Goal: Information Seeking & Learning: Learn about a topic

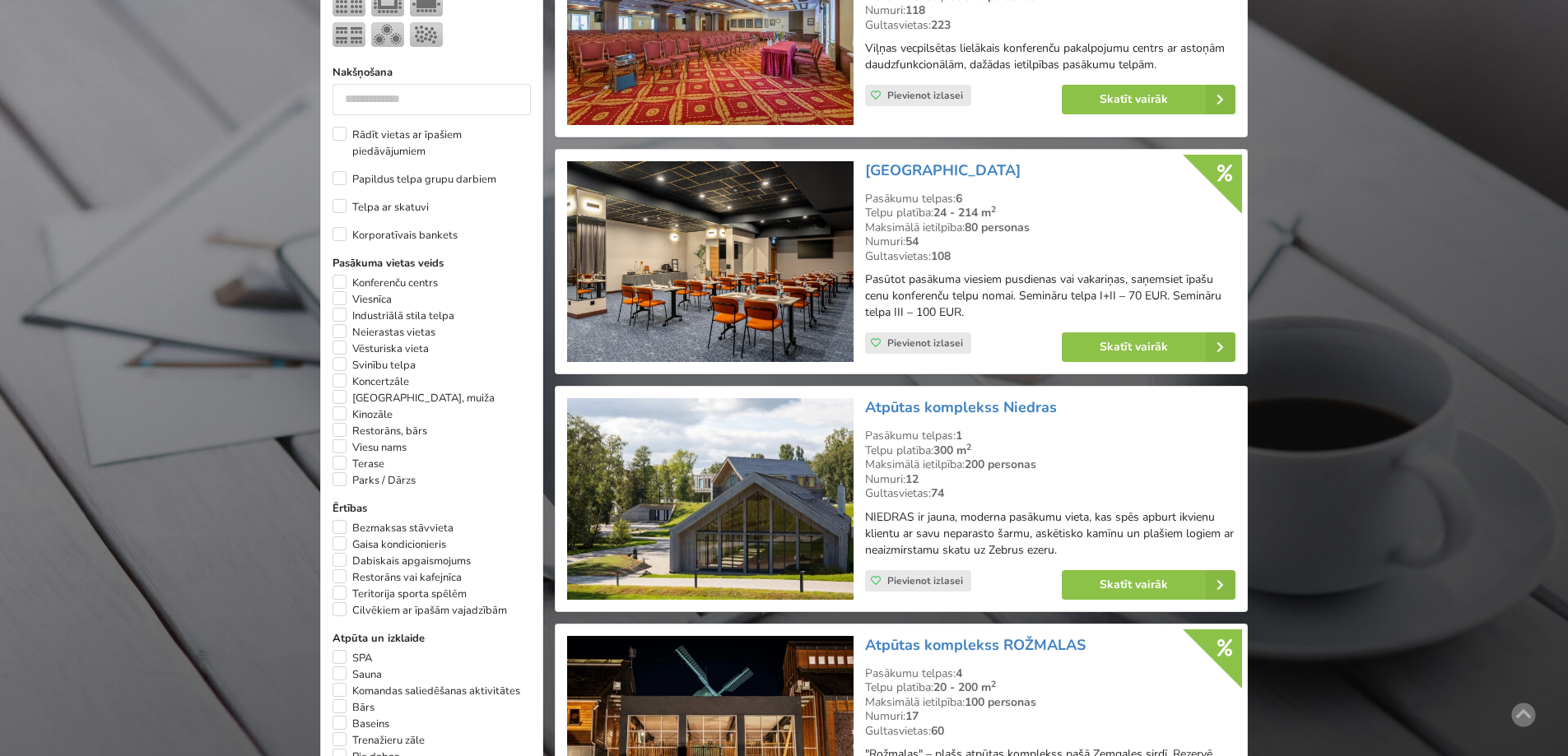
scroll to position [905, 0]
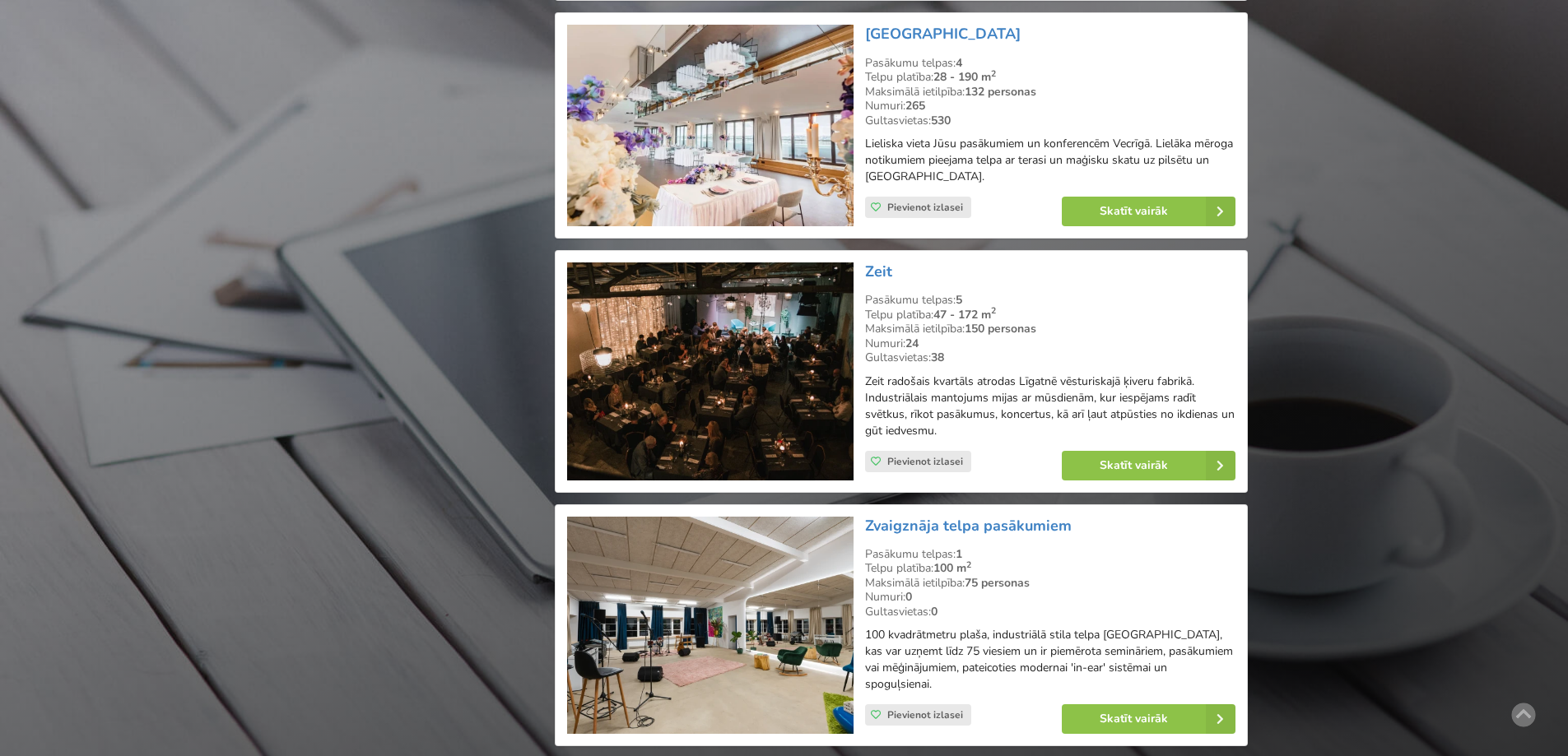
scroll to position [29621, 0]
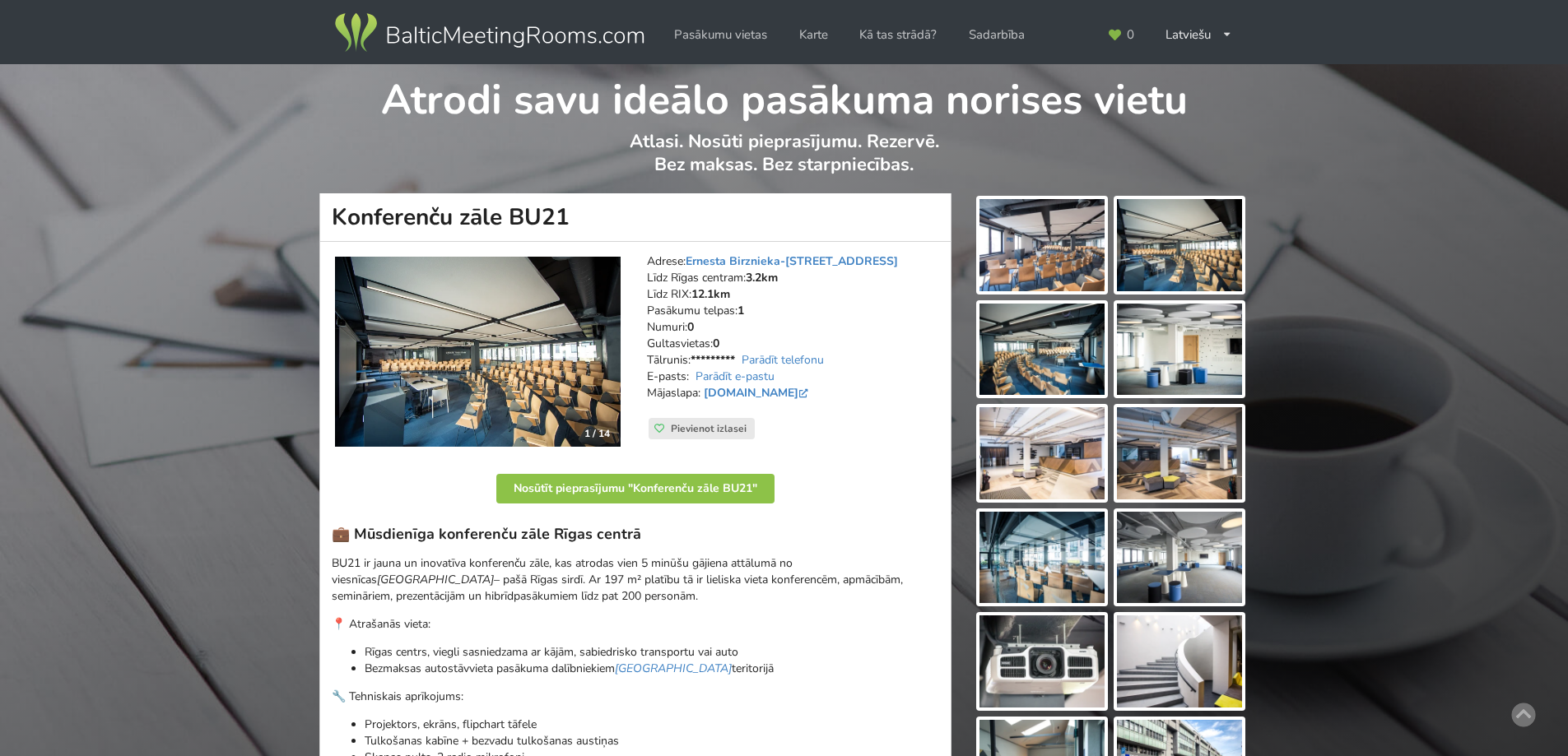
click at [1074, 250] on img at bounding box center [1041, 245] width 125 height 92
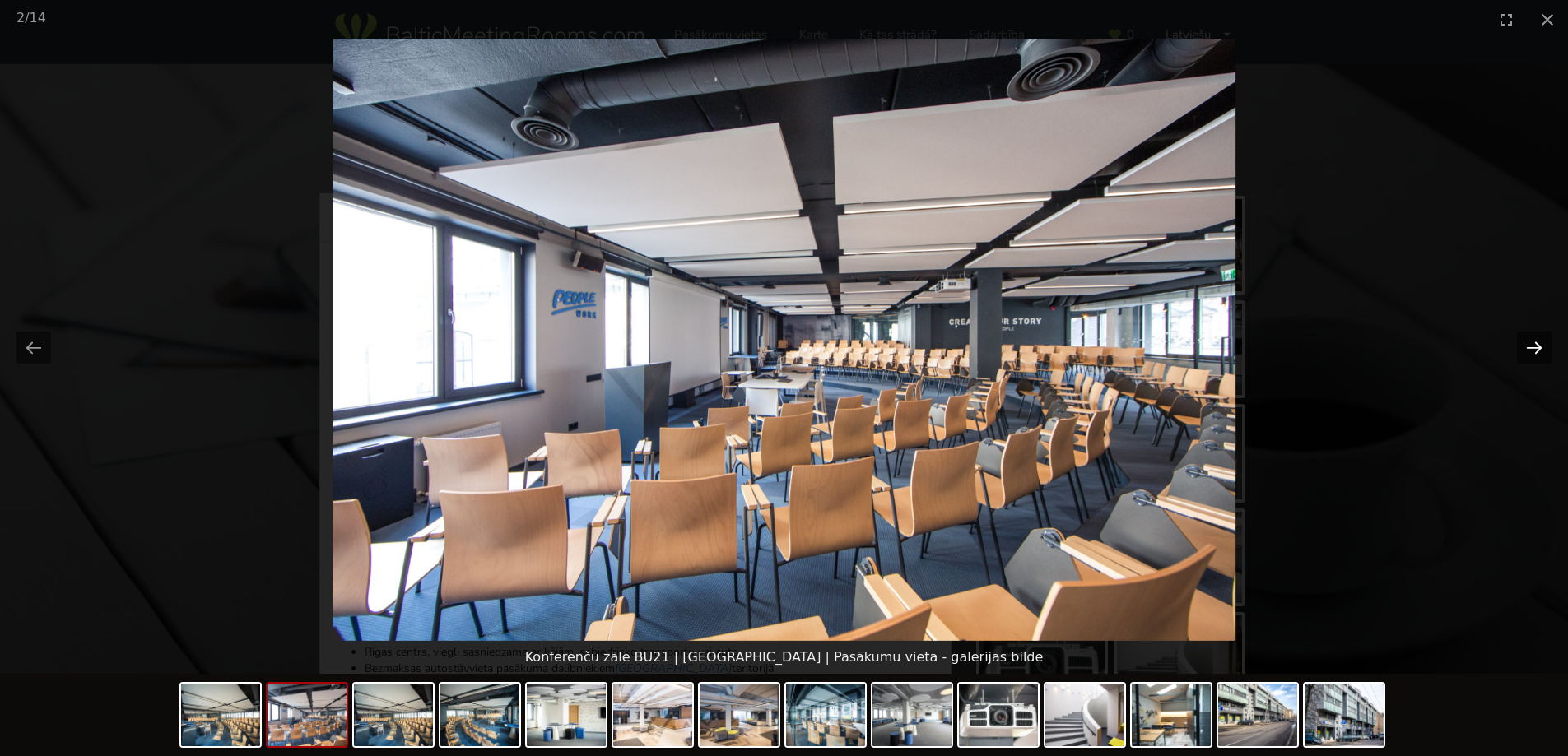
click at [1528, 340] on button "Next slide" at bounding box center [1534, 347] width 34 height 32
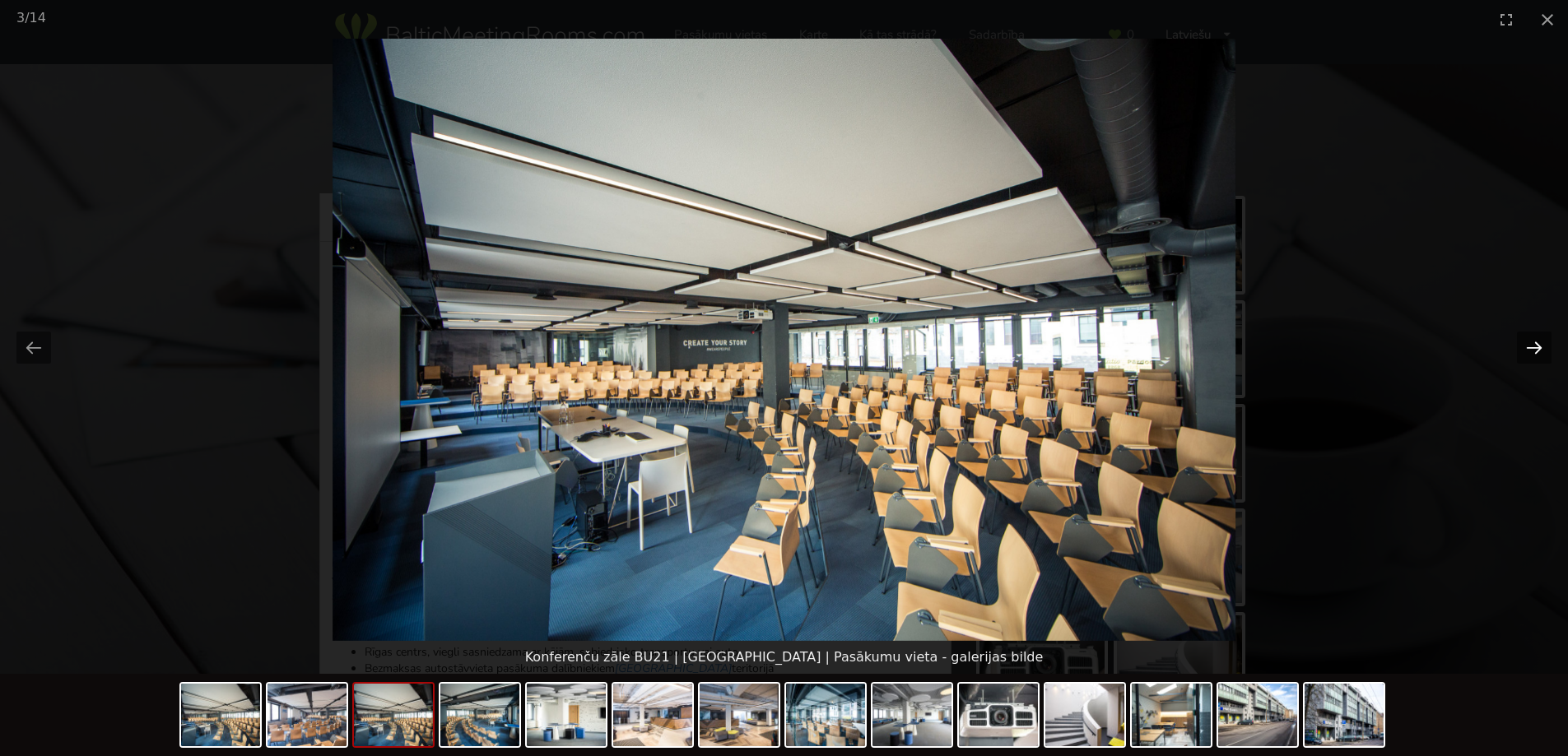
click at [1528, 340] on button "Next slide" at bounding box center [1534, 347] width 34 height 32
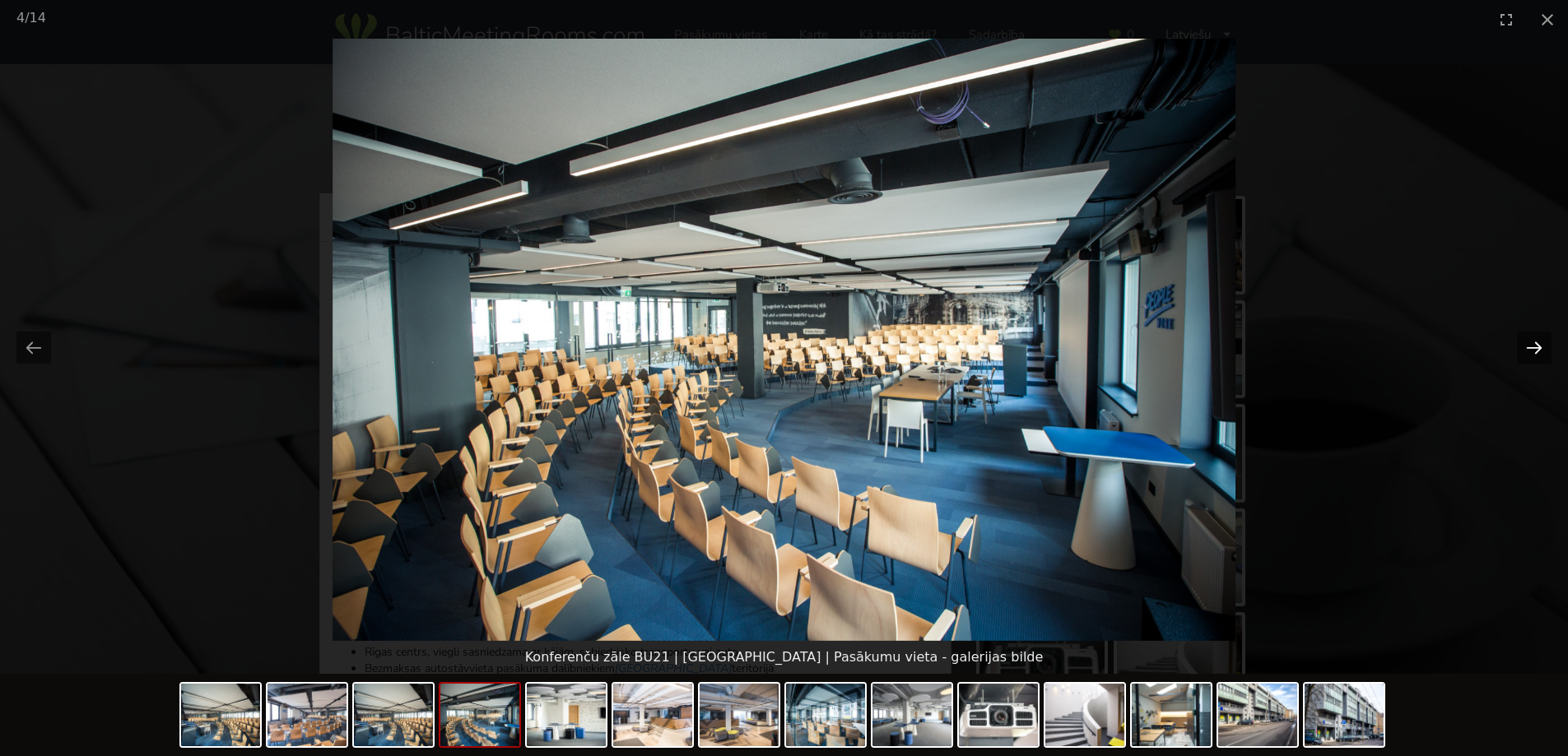
click at [1528, 340] on button "Next slide" at bounding box center [1534, 347] width 34 height 32
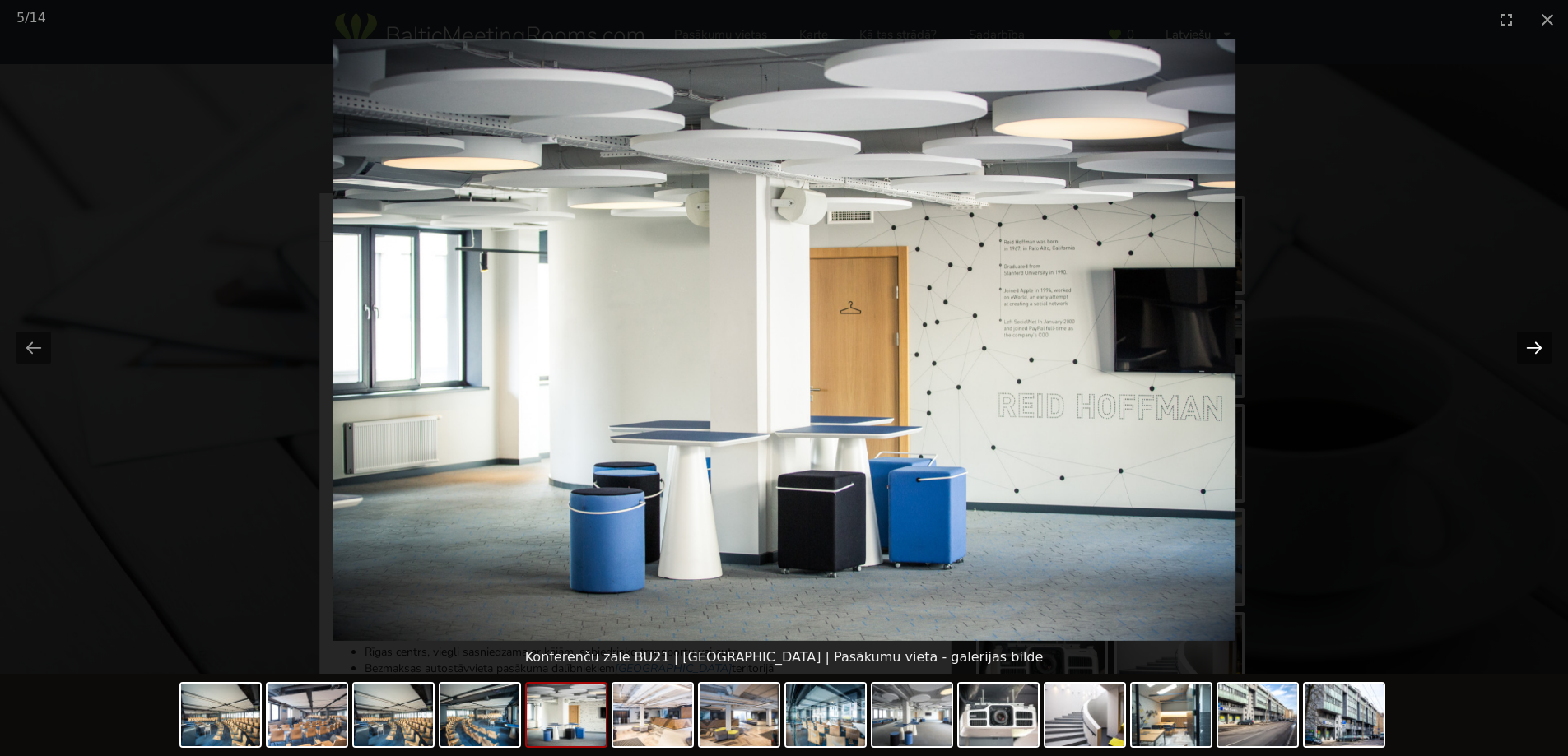
click at [1528, 340] on button "Next slide" at bounding box center [1534, 347] width 34 height 32
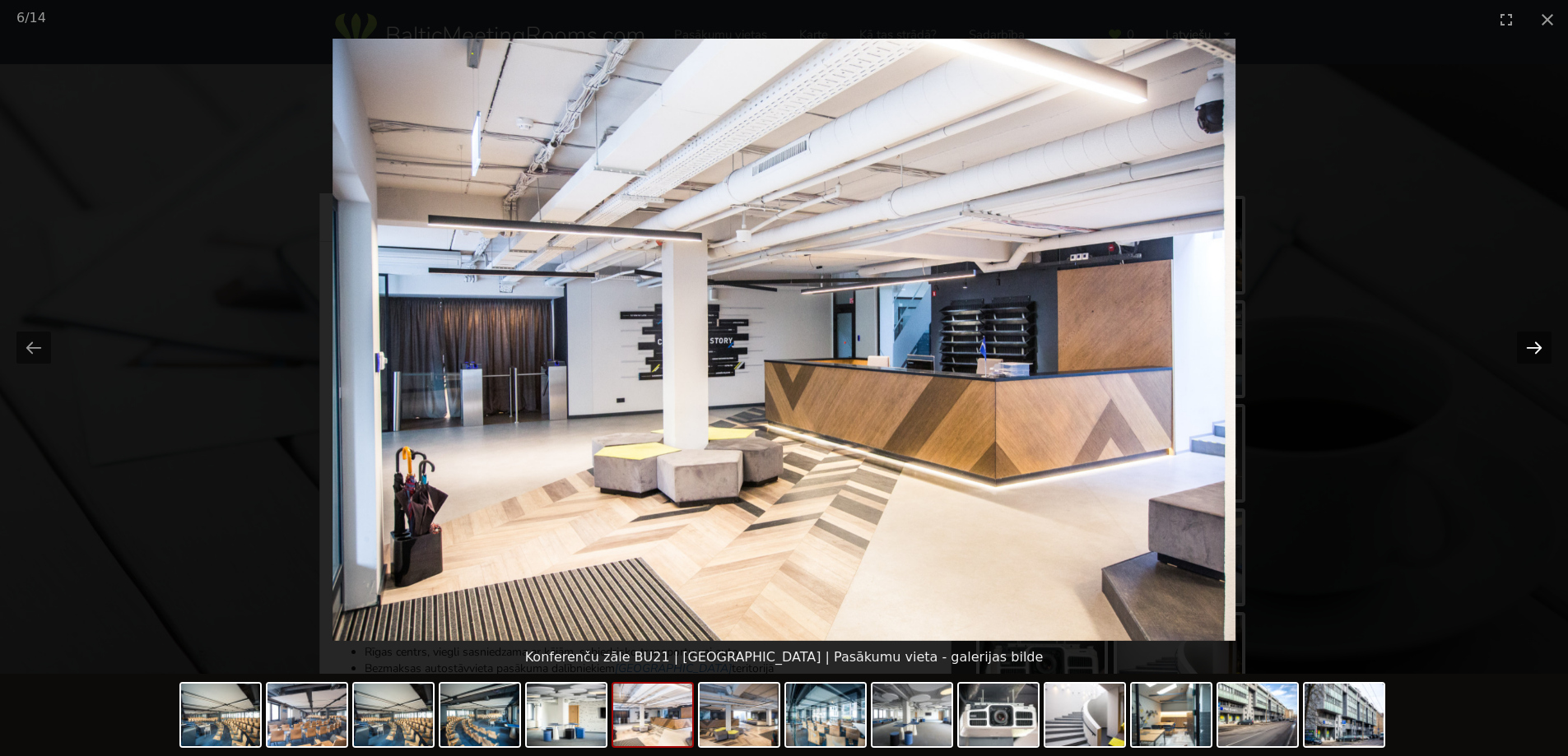
click at [1528, 340] on button "Next slide" at bounding box center [1534, 347] width 34 height 32
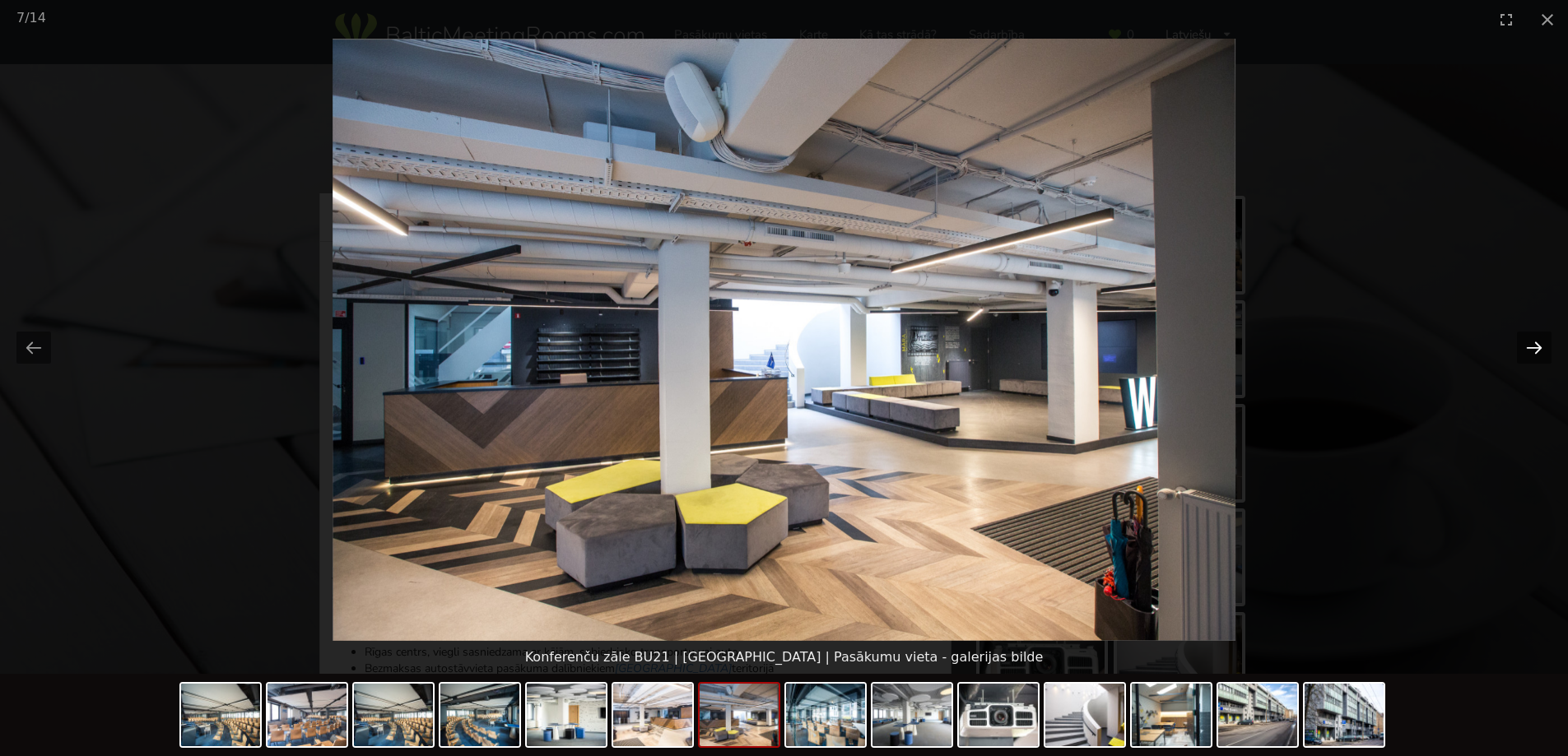
click at [1528, 340] on button "Next slide" at bounding box center [1534, 347] width 34 height 32
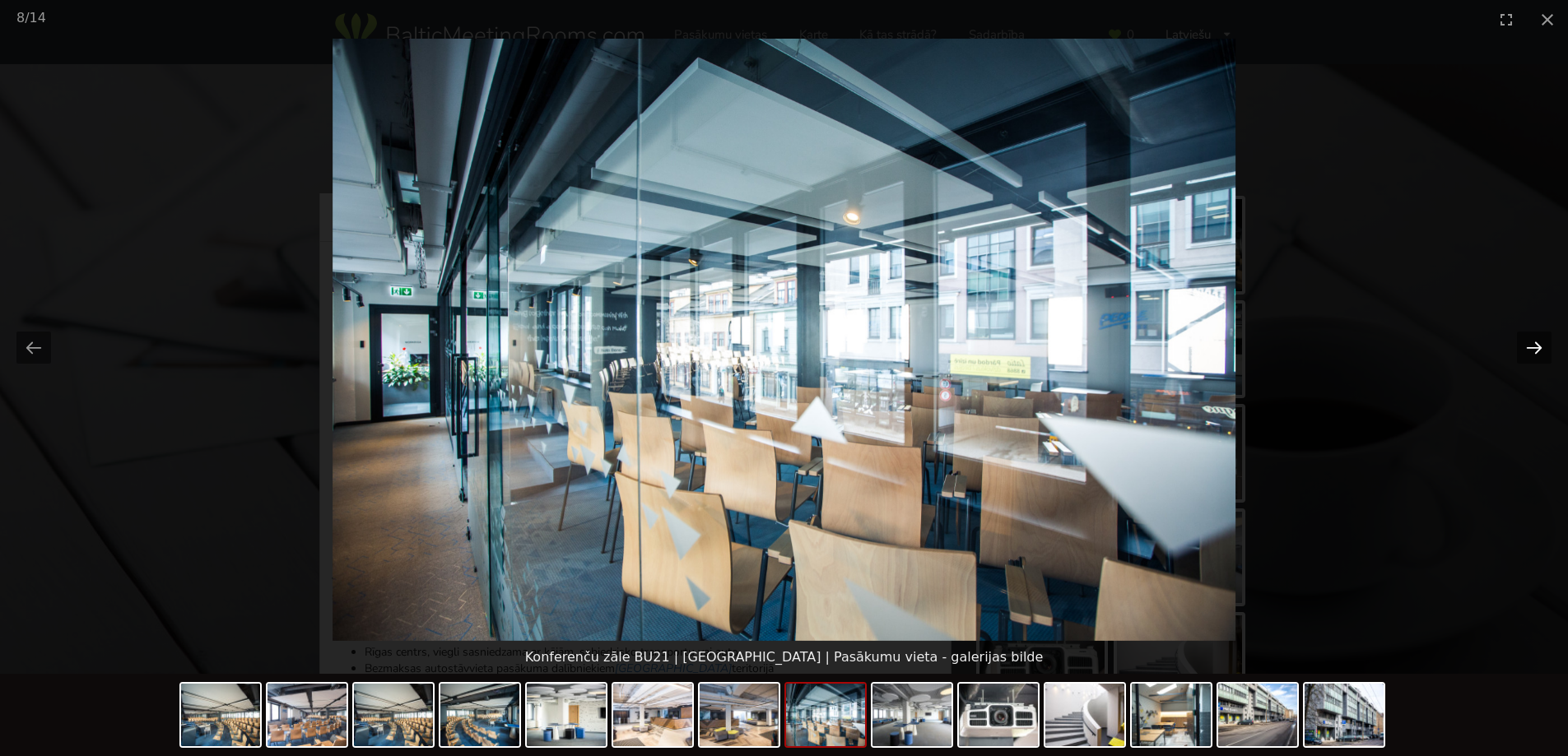
click at [1528, 340] on button "Next slide" at bounding box center [1534, 347] width 34 height 32
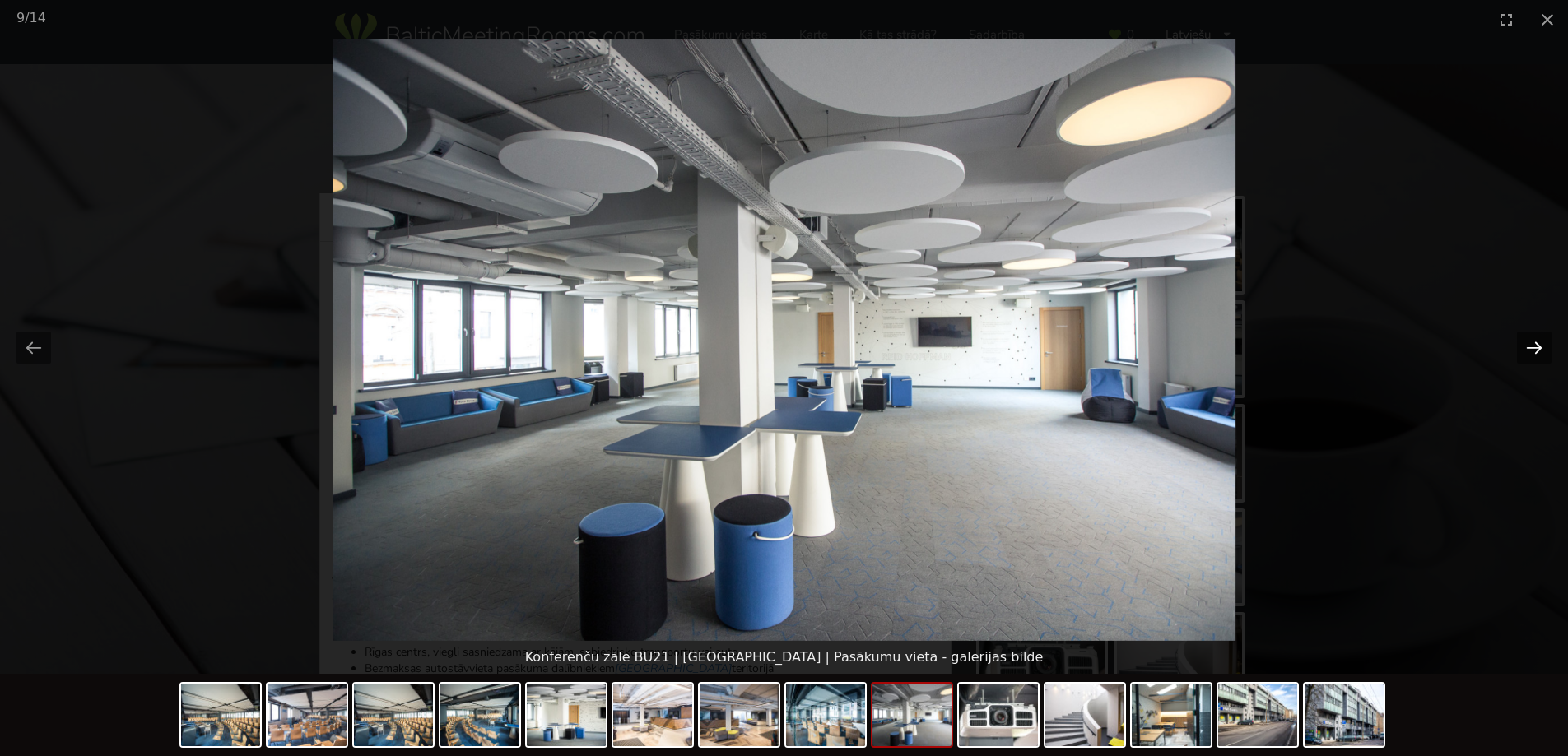
click at [1526, 343] on button "Next slide" at bounding box center [1534, 347] width 34 height 32
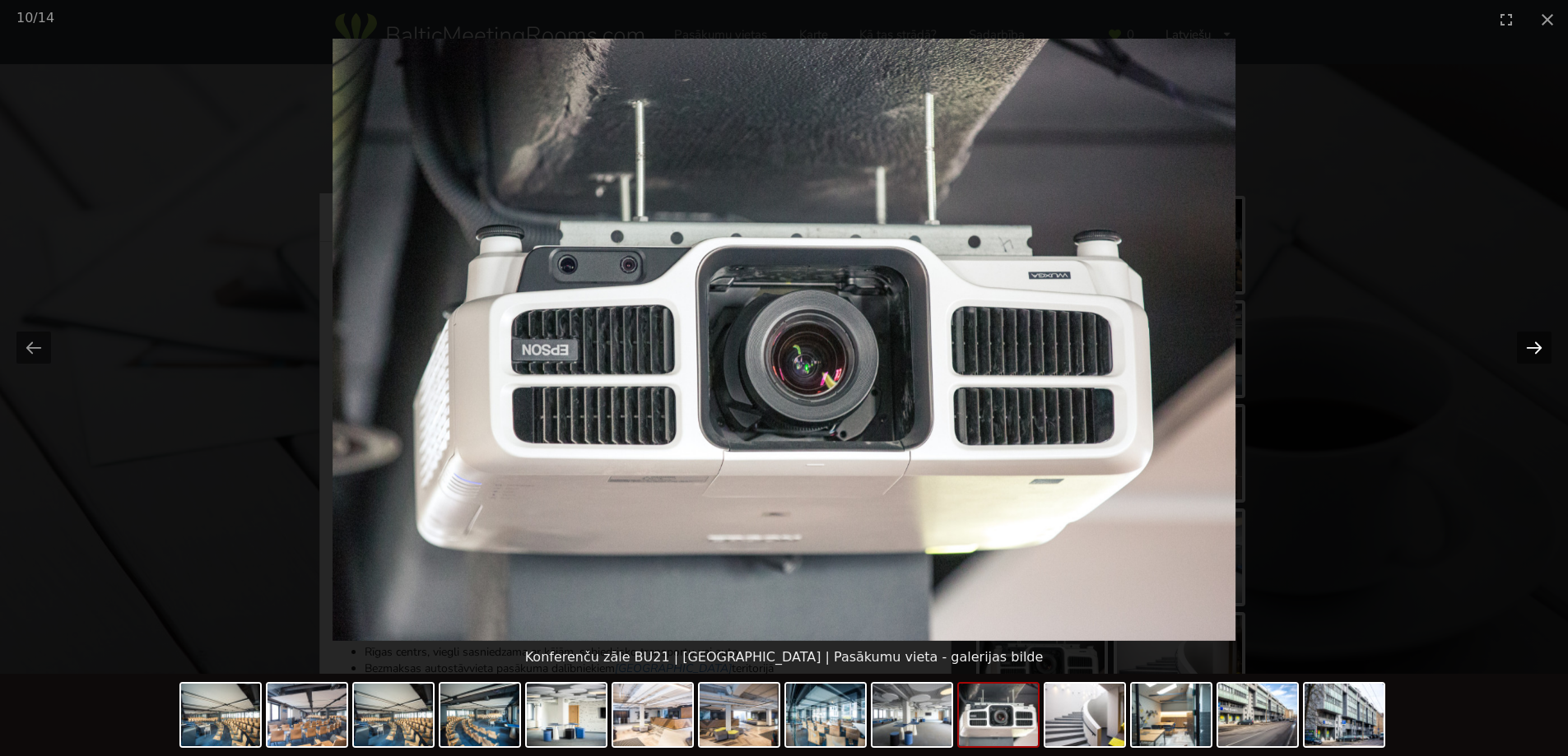
click at [1526, 343] on button "Next slide" at bounding box center [1534, 347] width 34 height 32
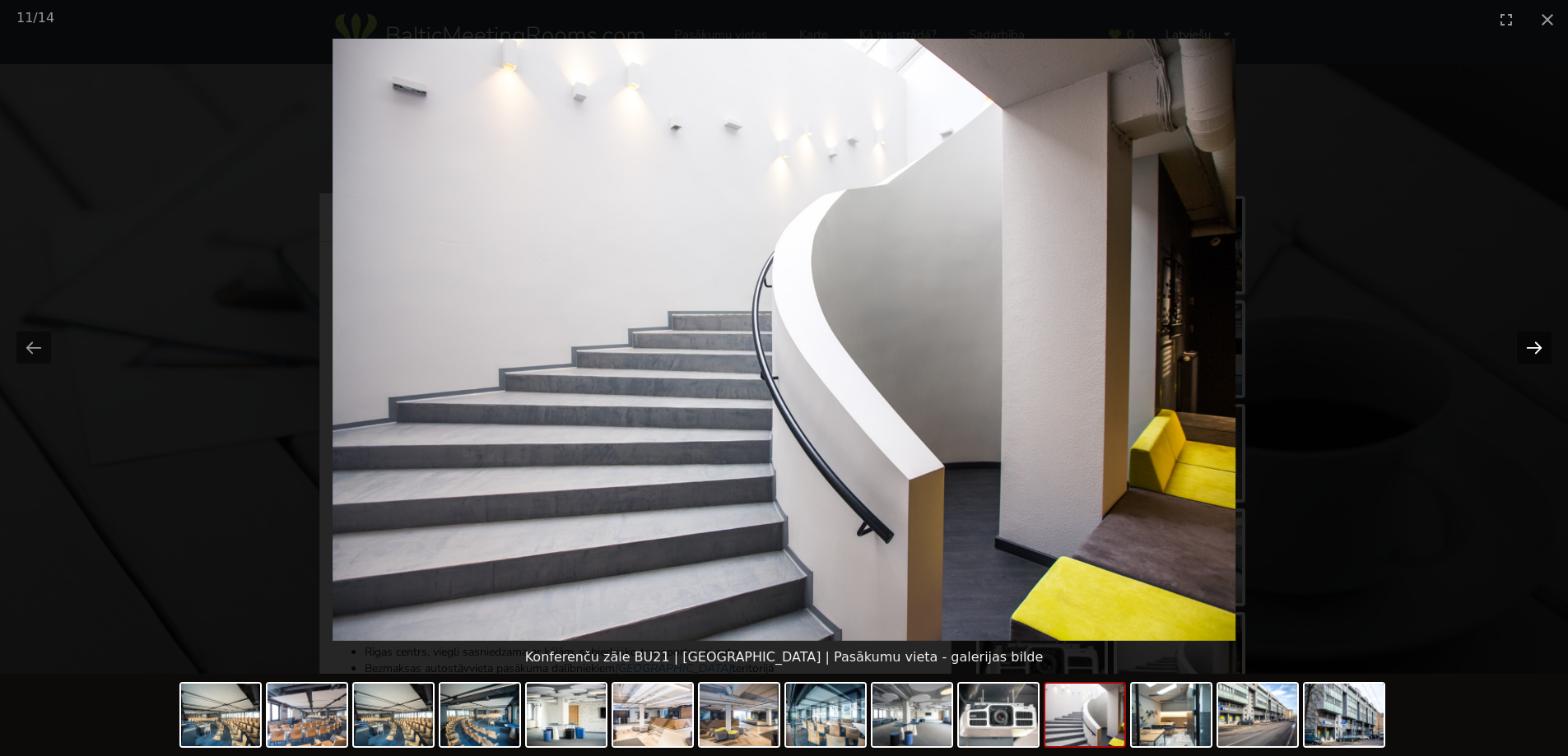
click at [1526, 344] on button "Next slide" at bounding box center [1534, 347] width 34 height 32
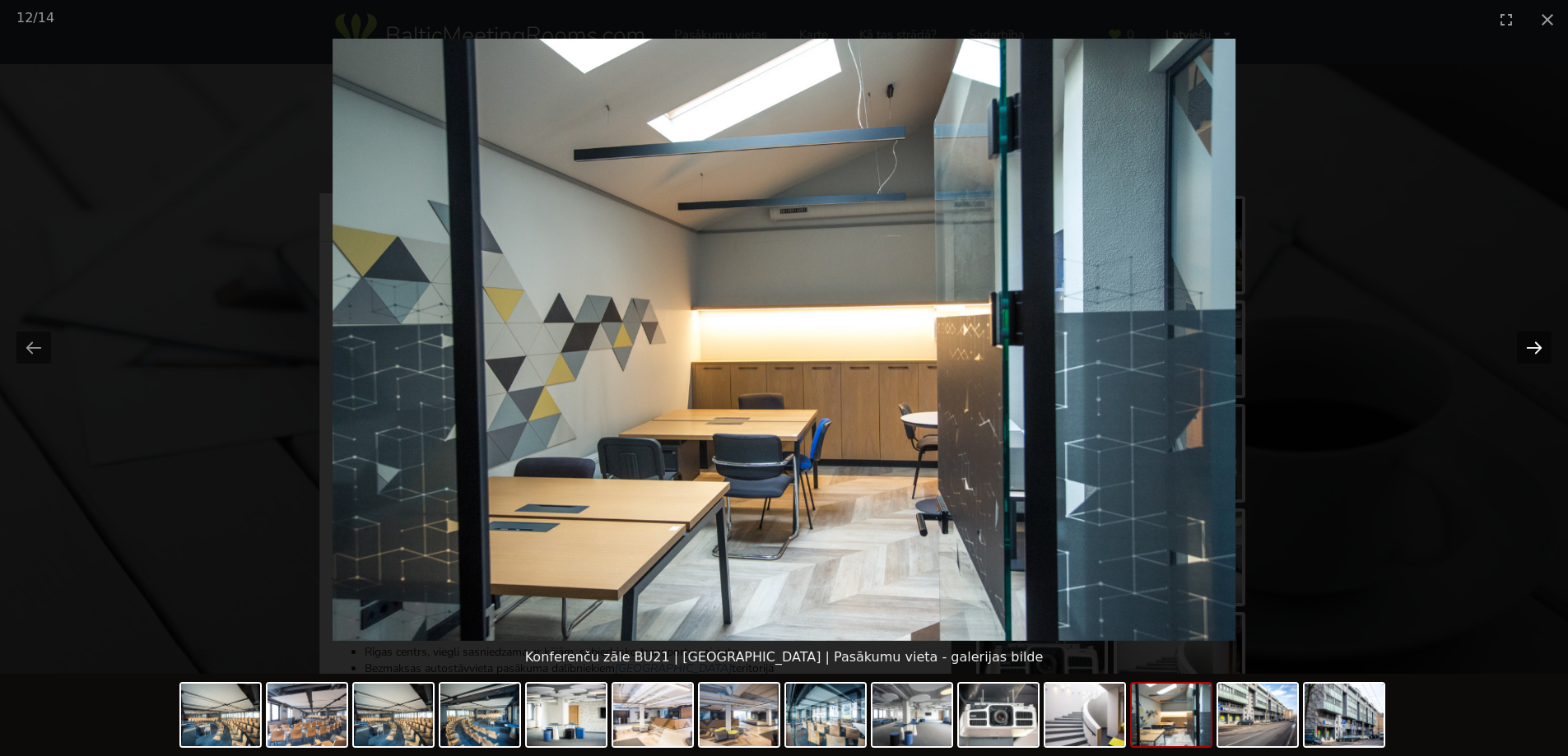
click at [1526, 344] on button "Next slide" at bounding box center [1534, 347] width 34 height 32
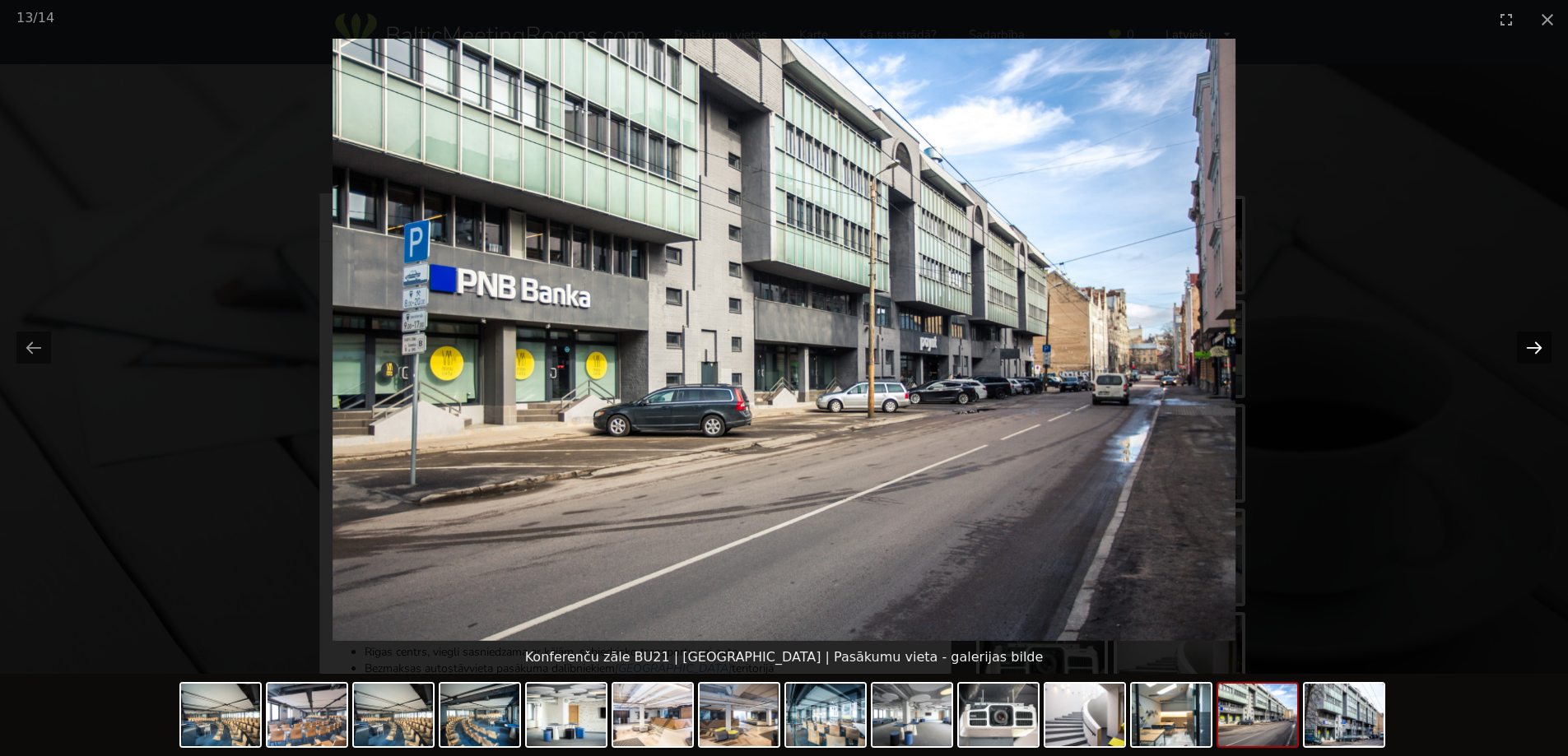
click at [1526, 344] on button "Next slide" at bounding box center [1534, 347] width 34 height 32
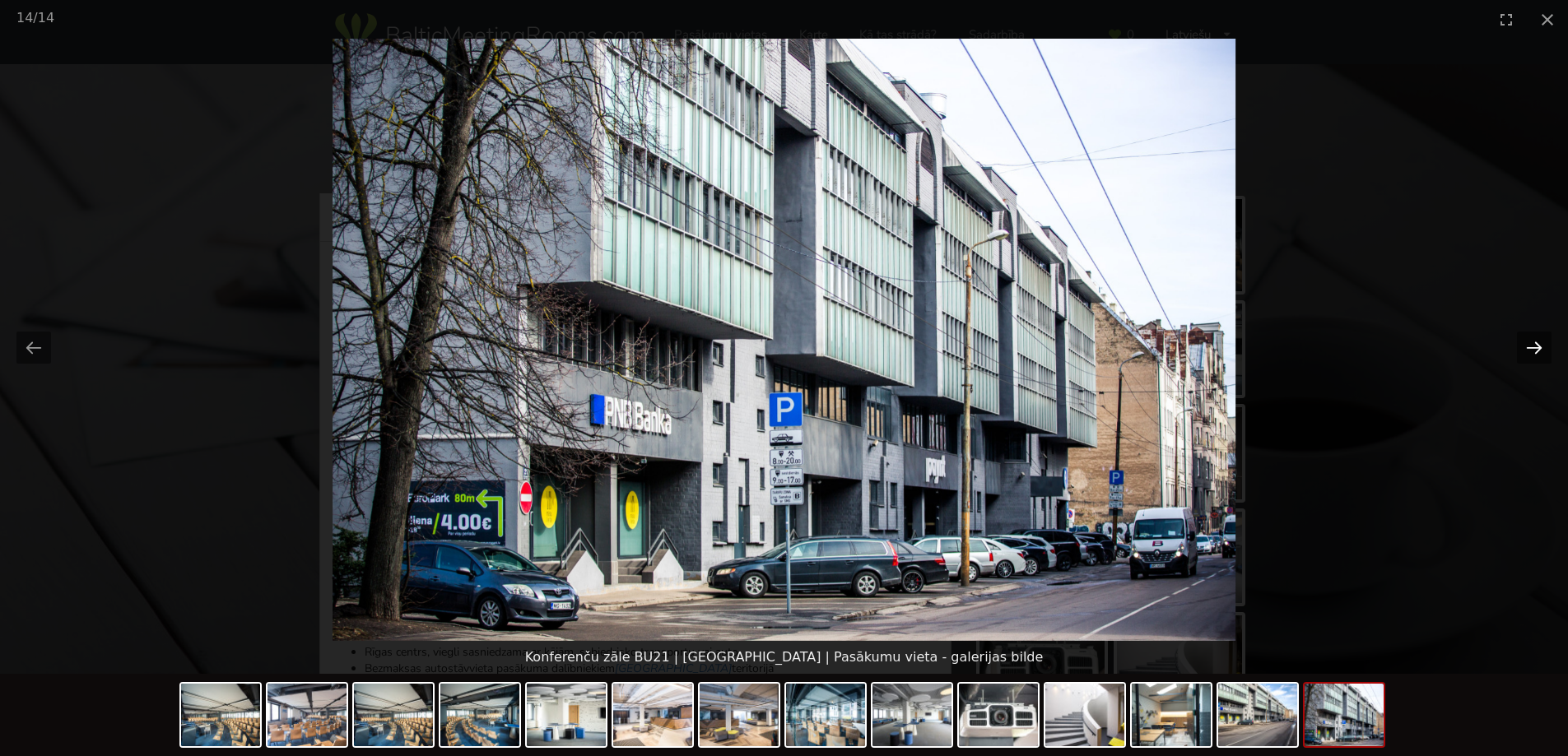
click at [1526, 344] on button "Next slide" at bounding box center [1534, 347] width 34 height 32
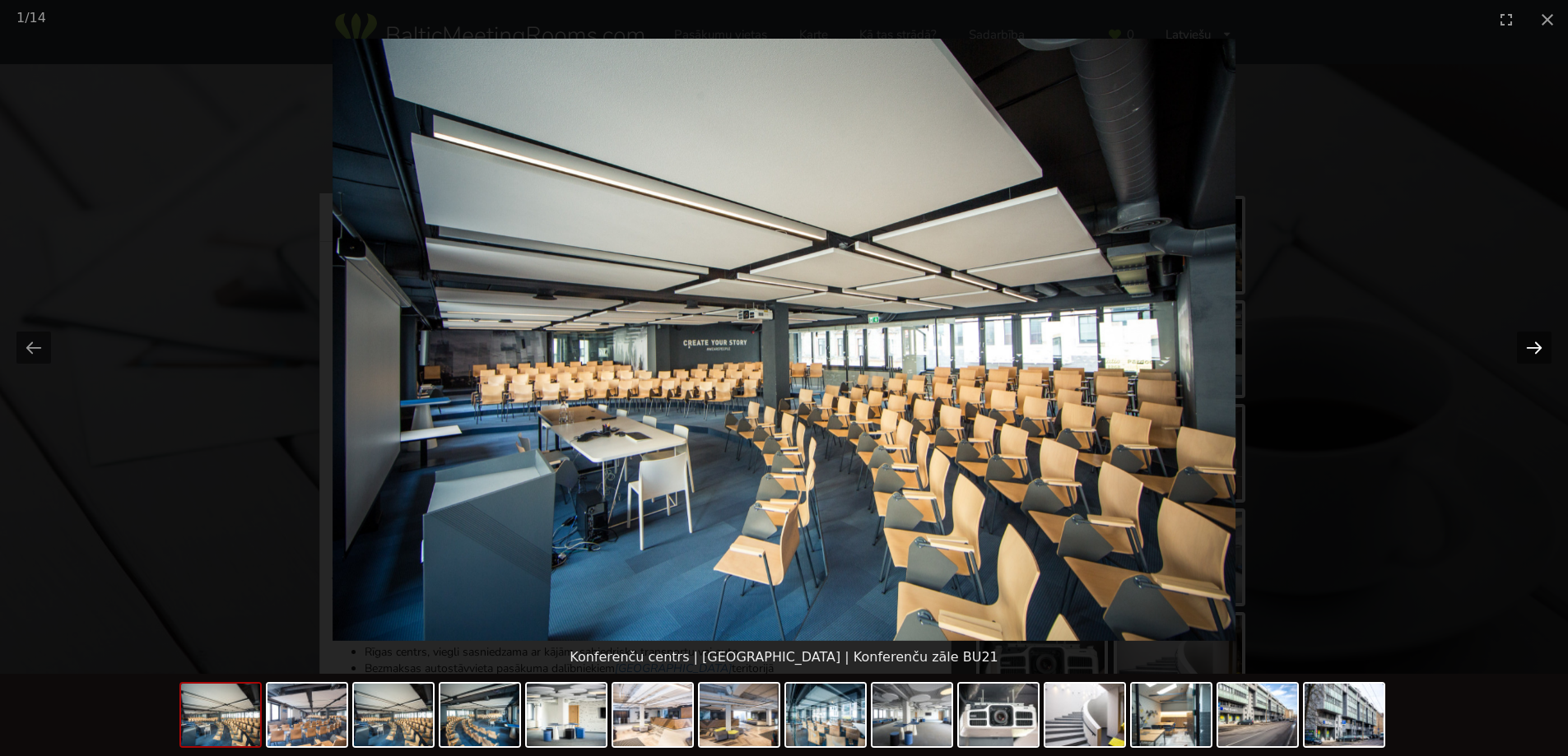
click at [1526, 344] on button "Next slide" at bounding box center [1534, 347] width 34 height 32
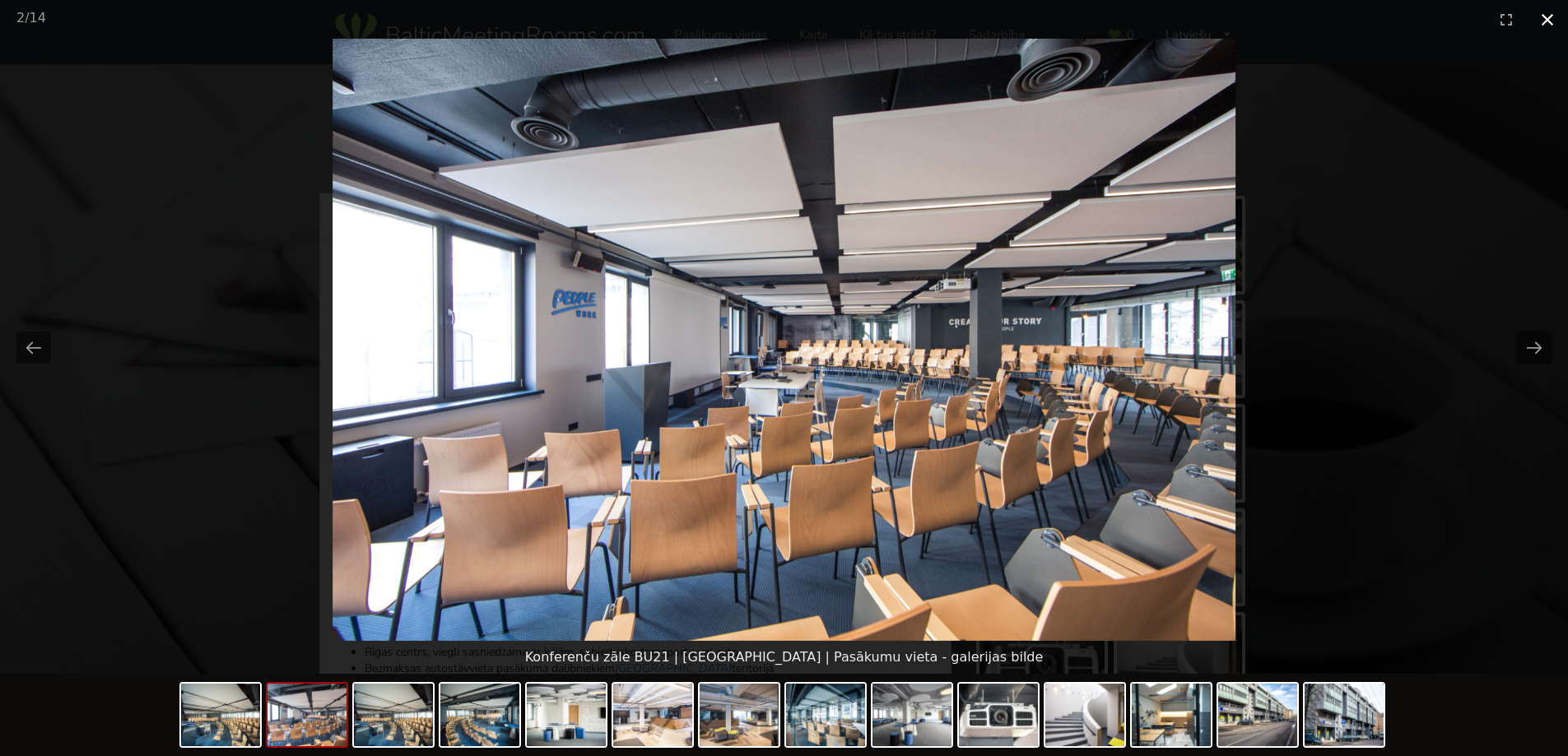
click at [1546, 21] on button "Close gallery" at bounding box center [1547, 19] width 42 height 39
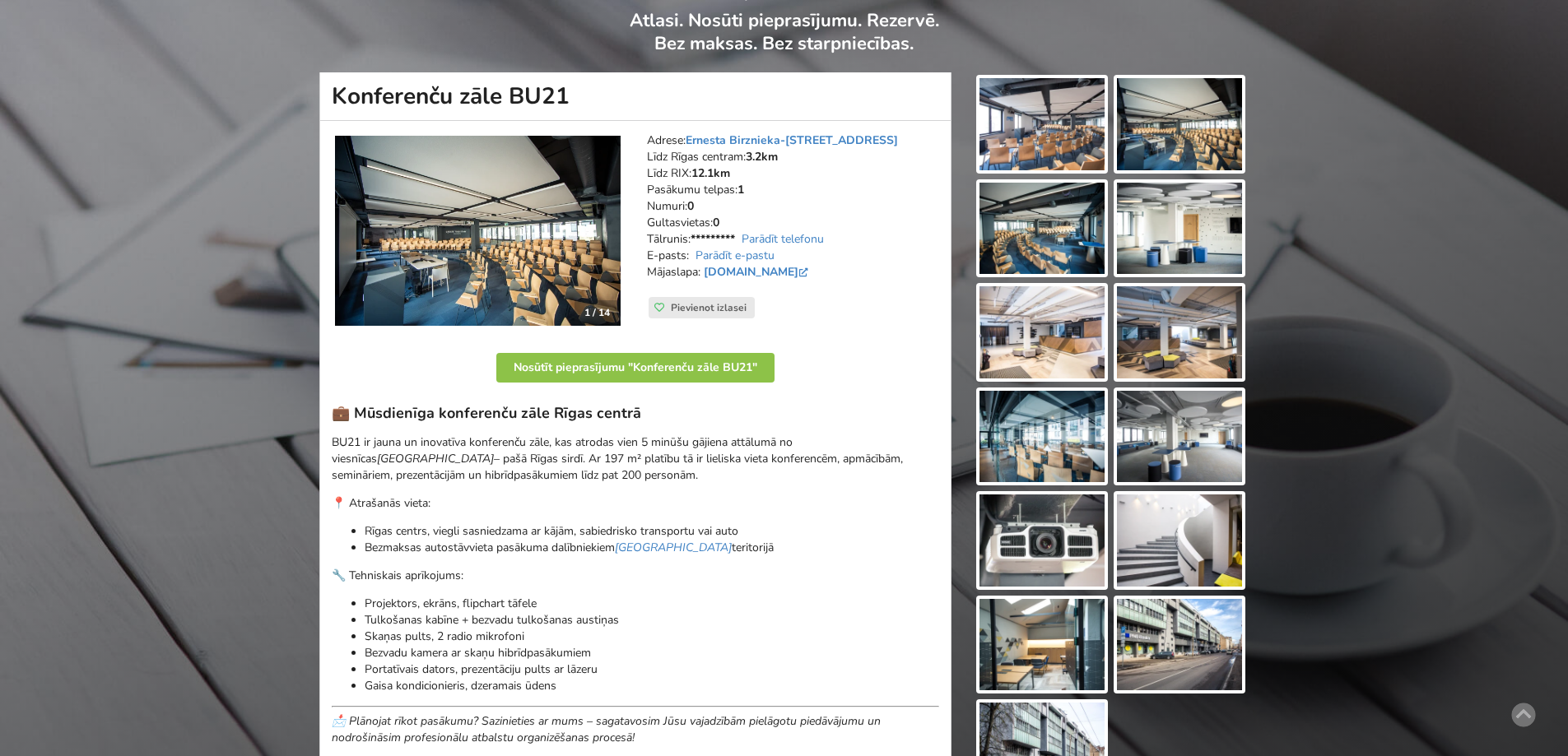
scroll to position [82, 0]
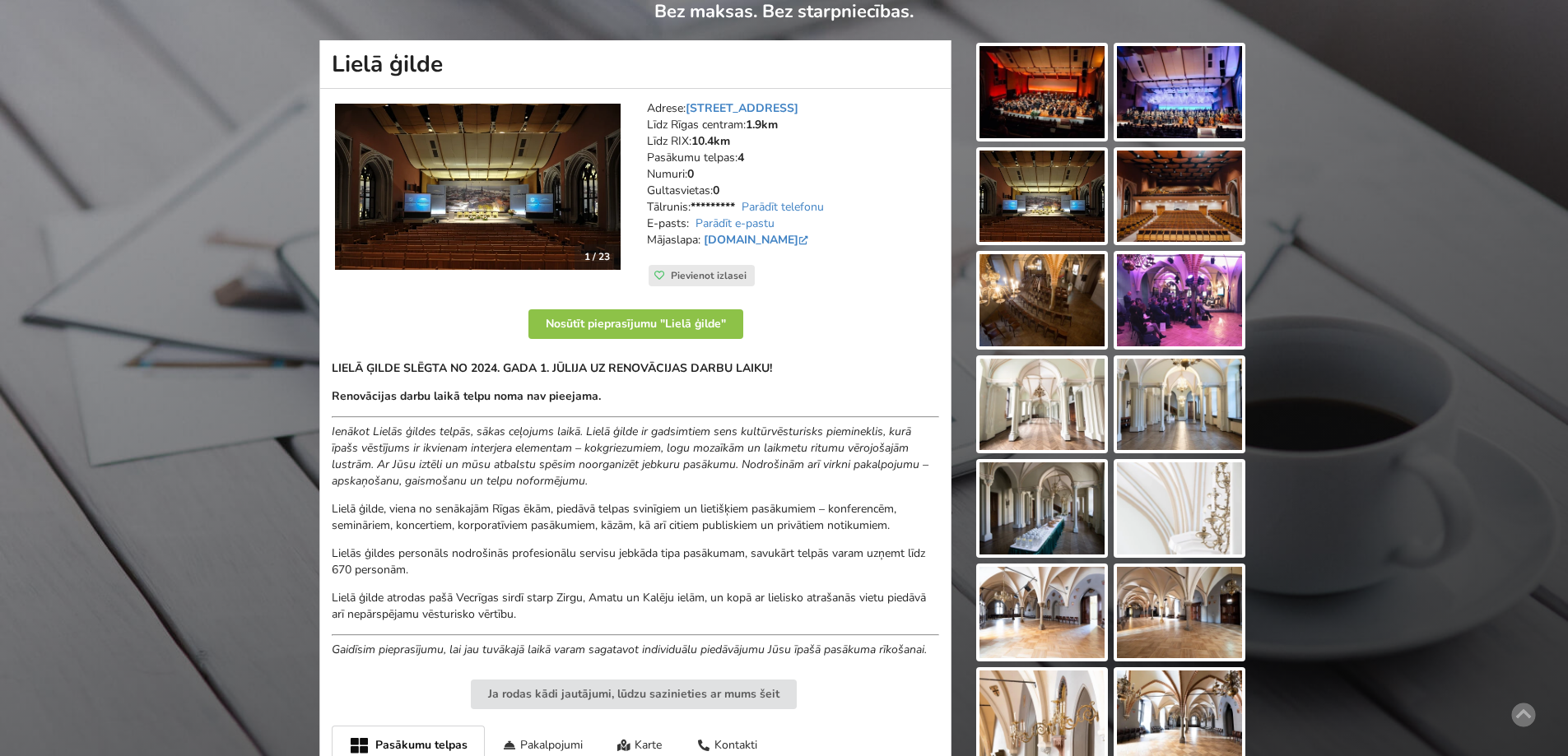
scroll to position [82, 0]
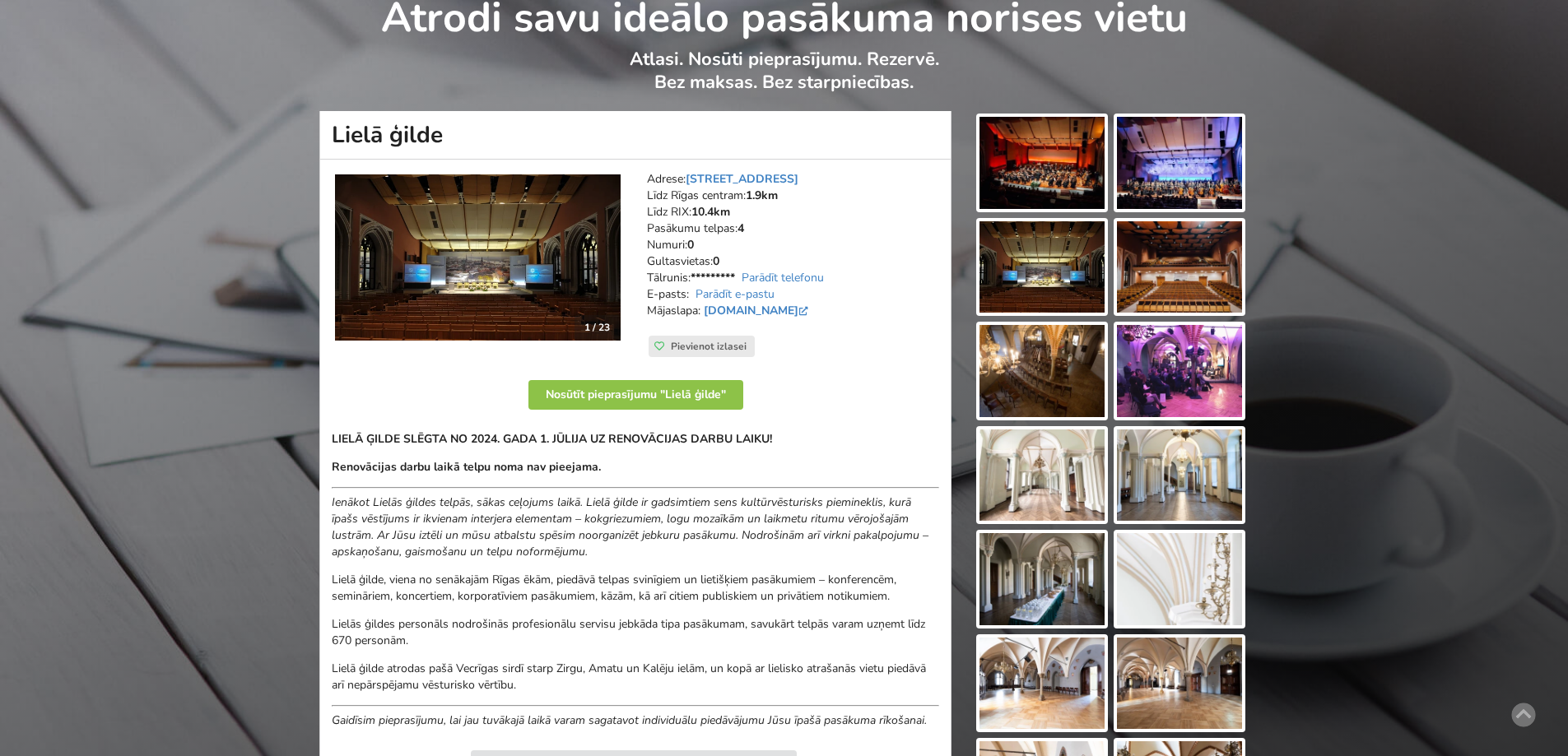
click at [1064, 161] on img at bounding box center [1041, 163] width 125 height 92
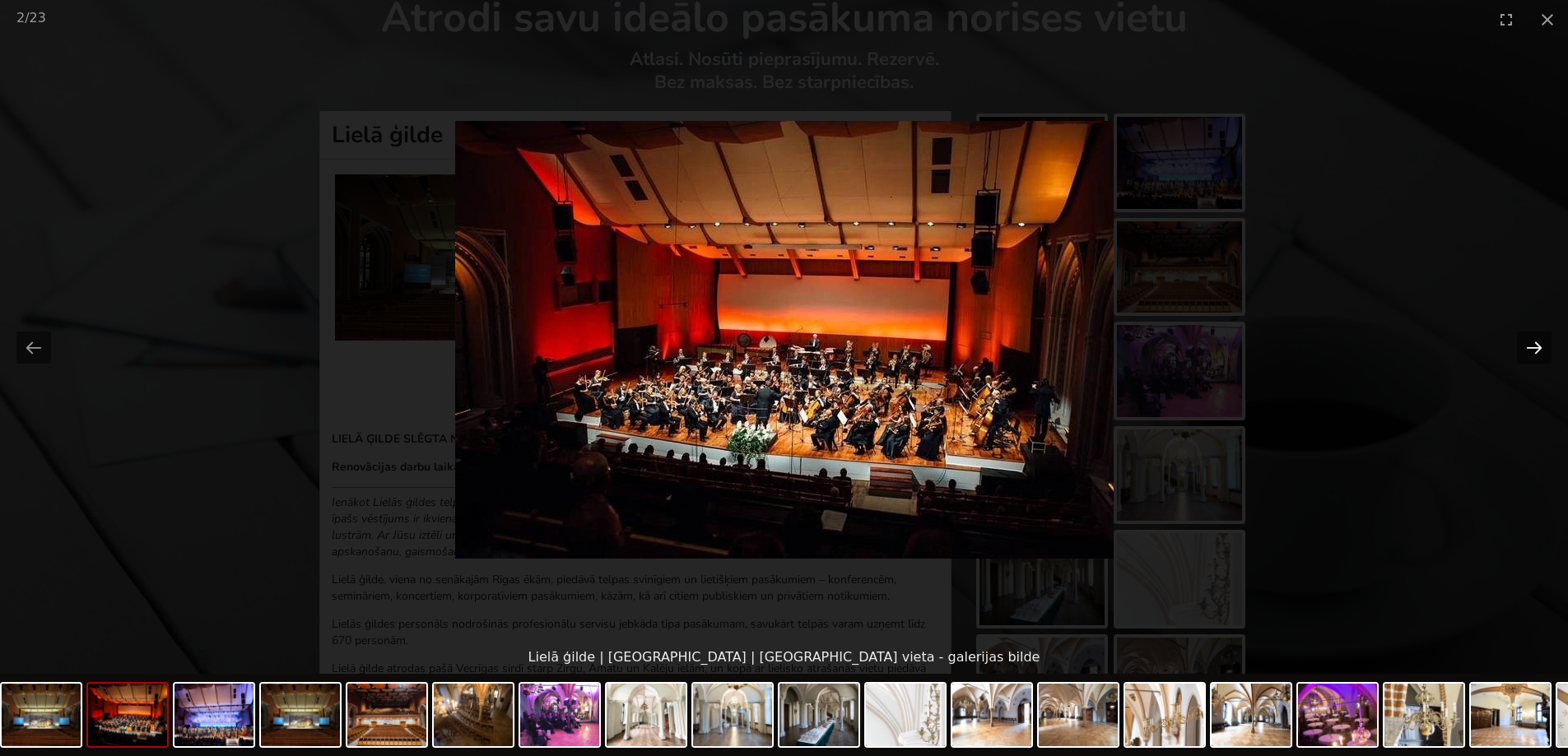
click at [1538, 351] on button "Next slide" at bounding box center [1534, 347] width 34 height 32
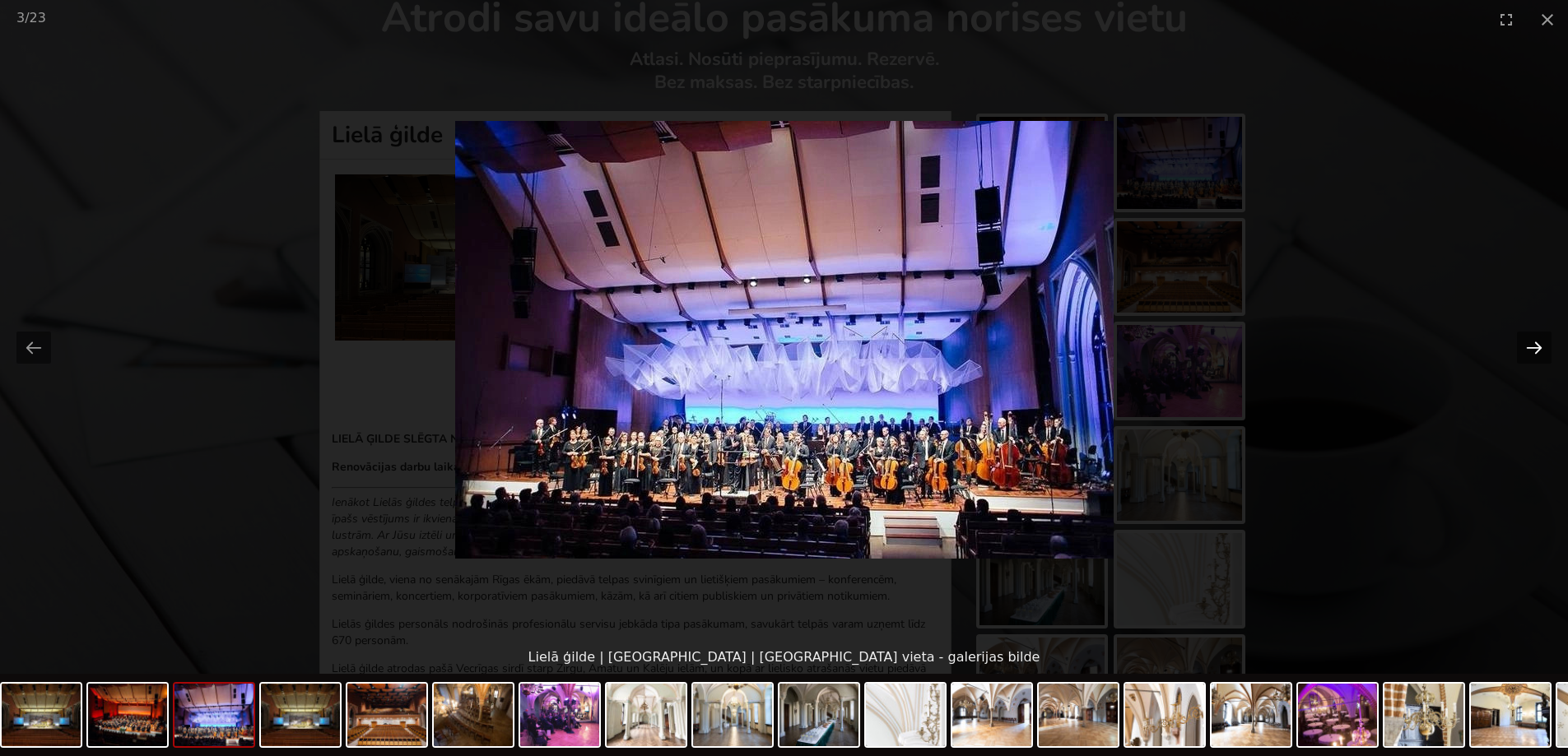
click at [1526, 351] on button "Next slide" at bounding box center [1534, 347] width 34 height 32
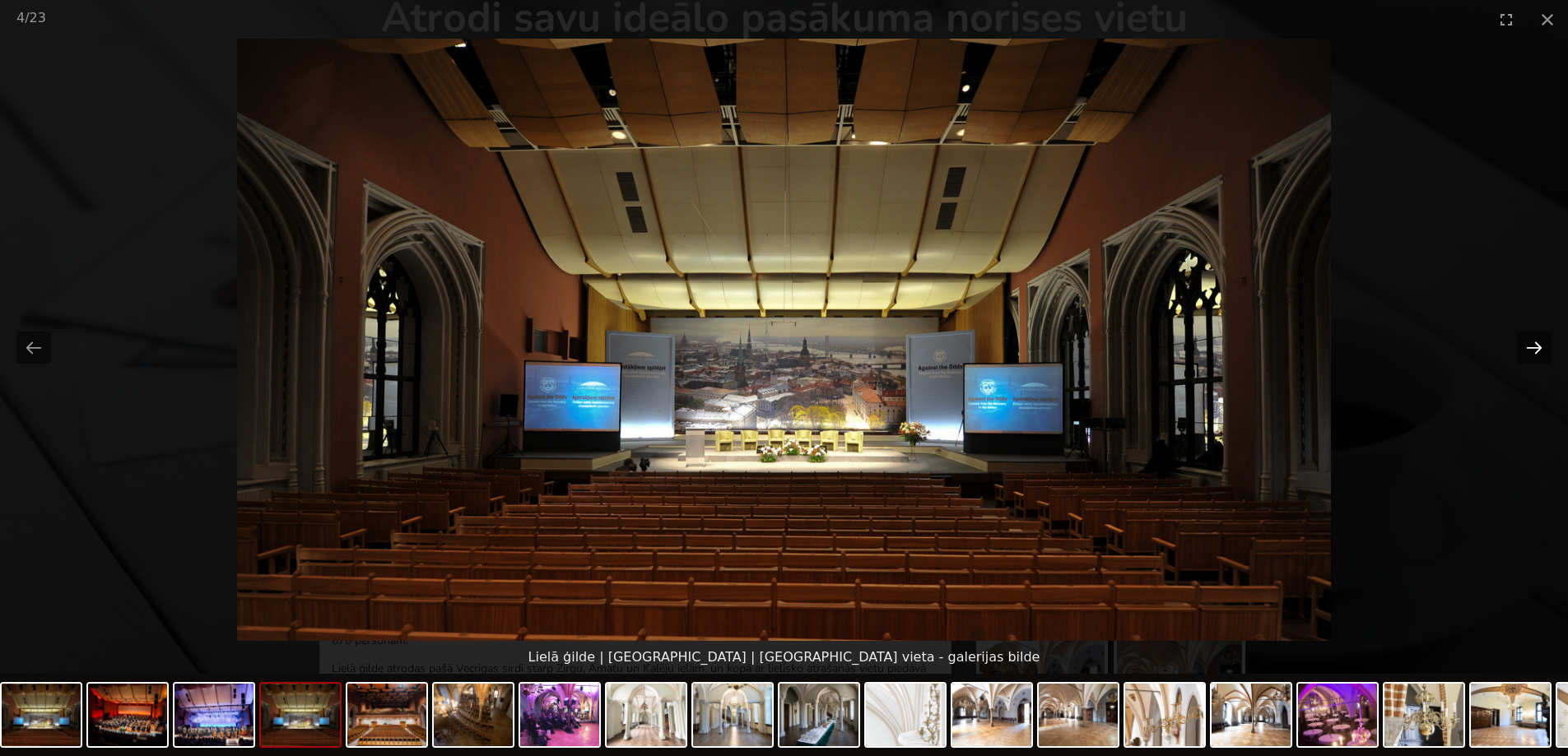
click at [1540, 348] on button "Next slide" at bounding box center [1534, 347] width 34 height 32
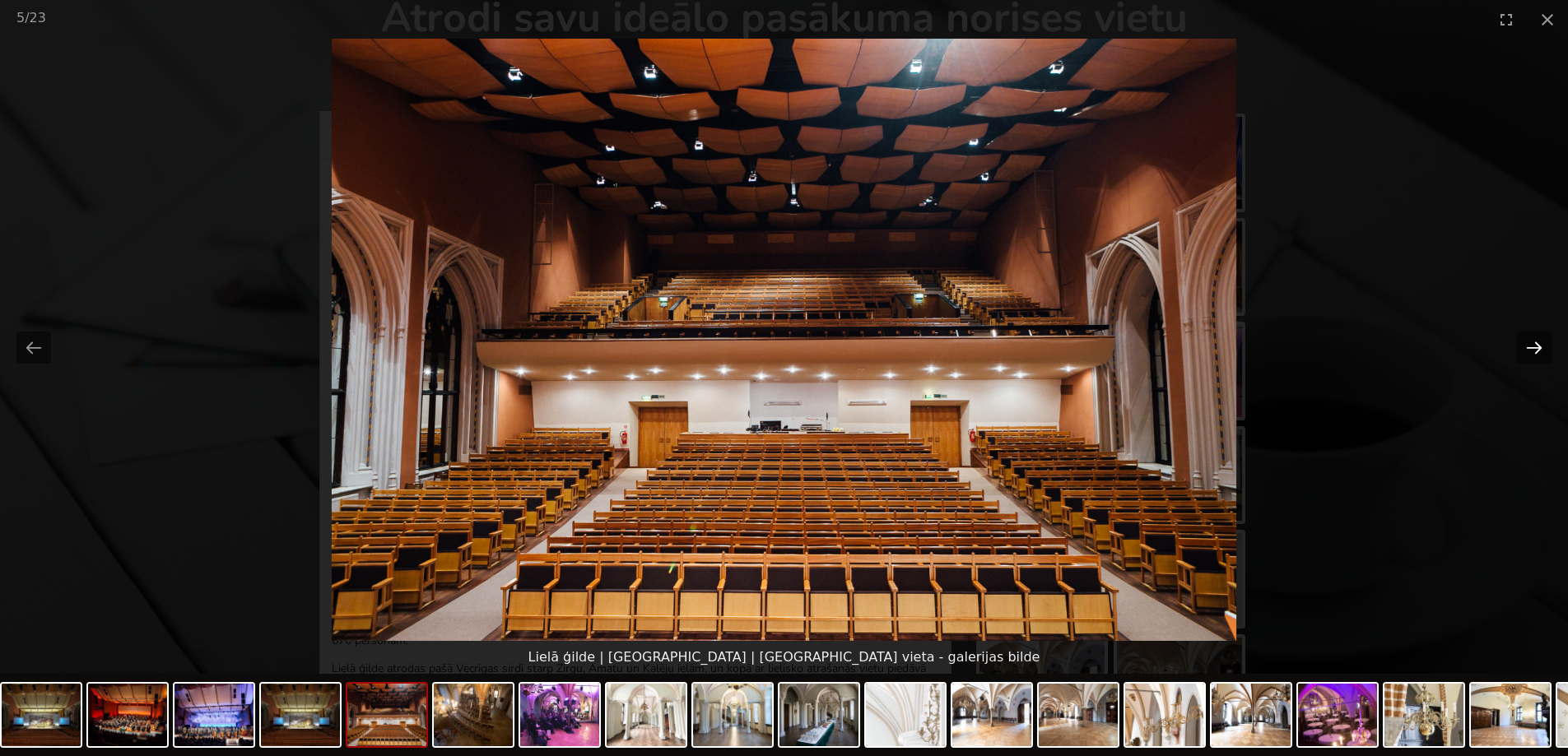
click at [1540, 348] on button "Next slide" at bounding box center [1534, 347] width 34 height 32
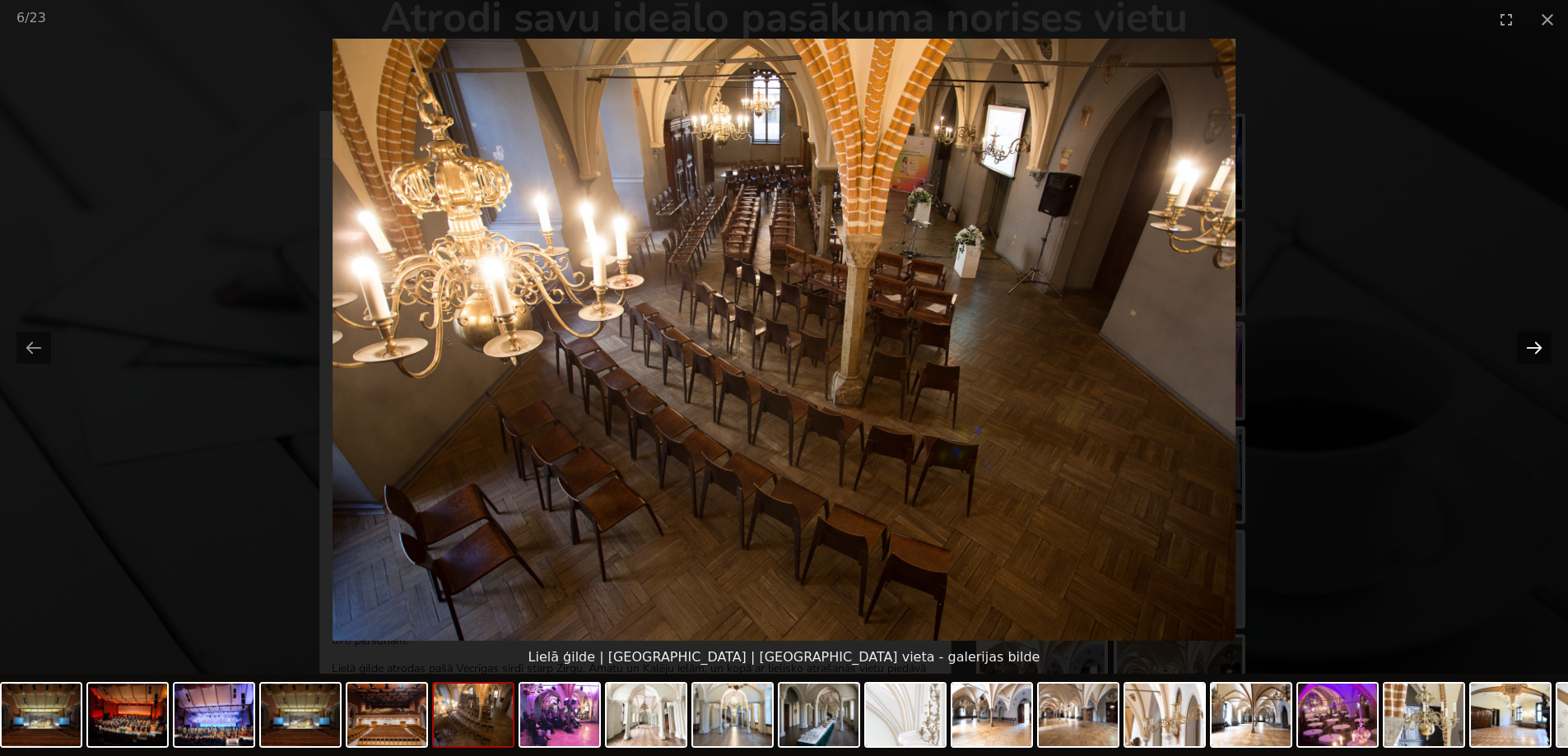
click at [1540, 348] on button "Next slide" at bounding box center [1534, 347] width 34 height 32
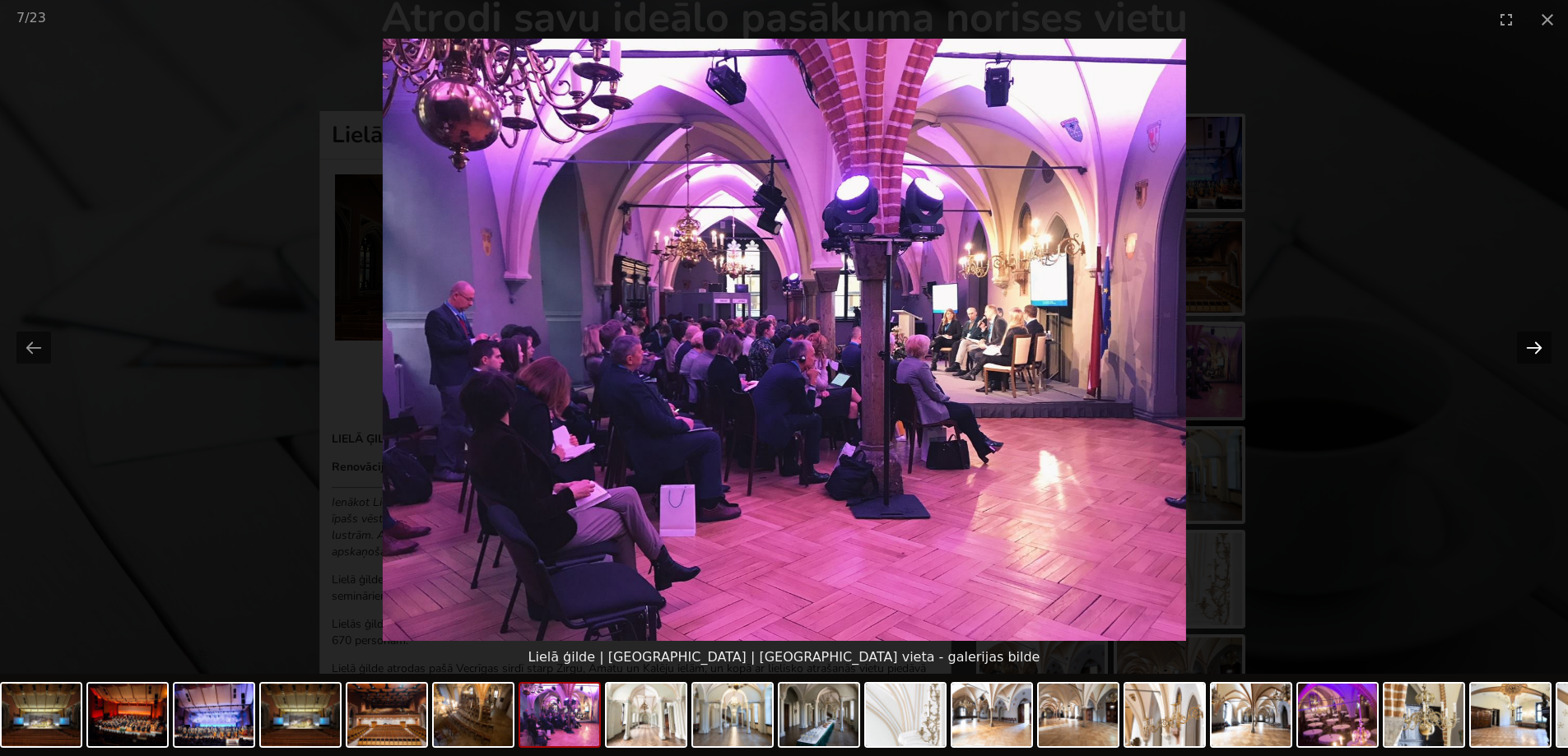
click at [1540, 348] on button "Next slide" at bounding box center [1534, 347] width 34 height 32
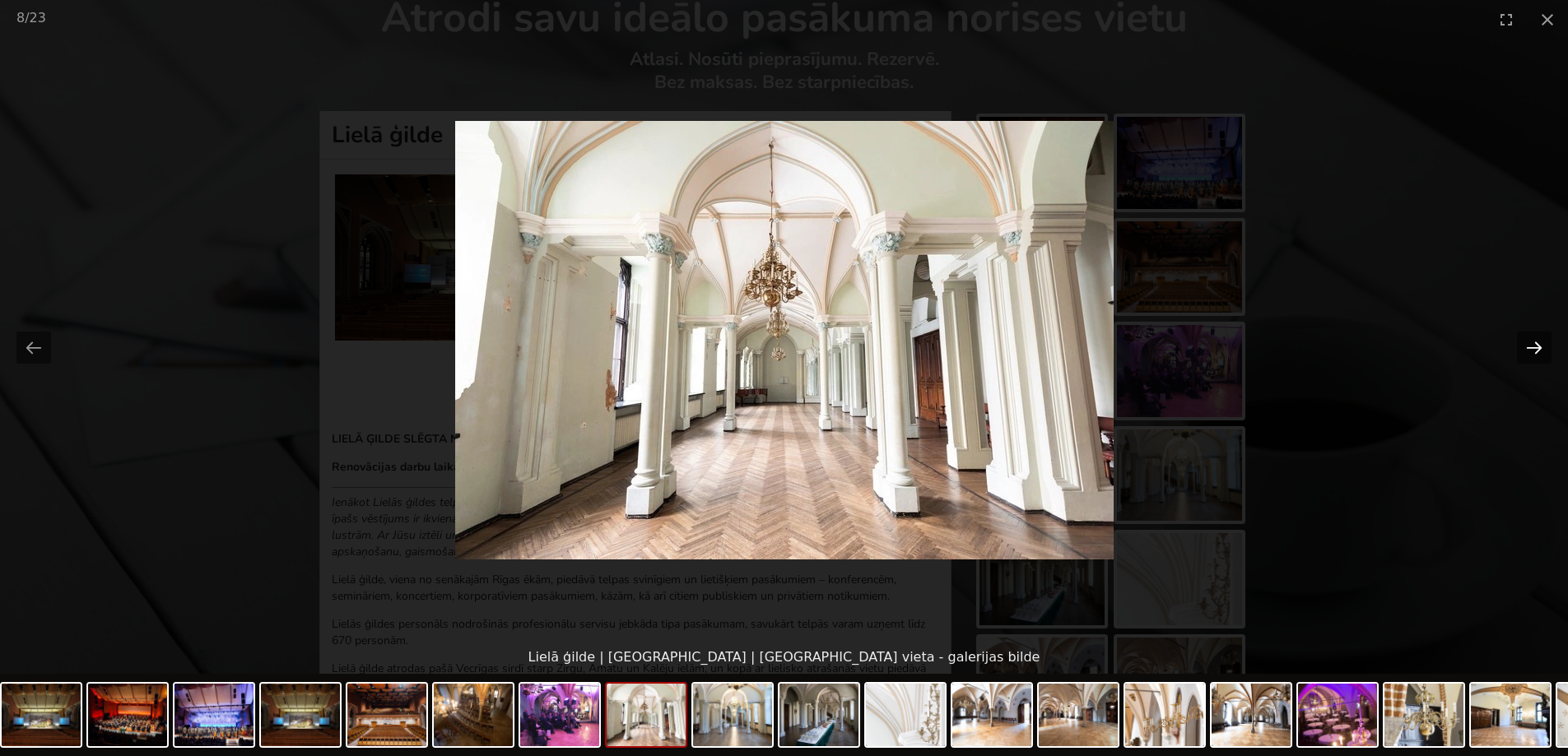
click at [1540, 348] on button "Next slide" at bounding box center [1534, 347] width 34 height 32
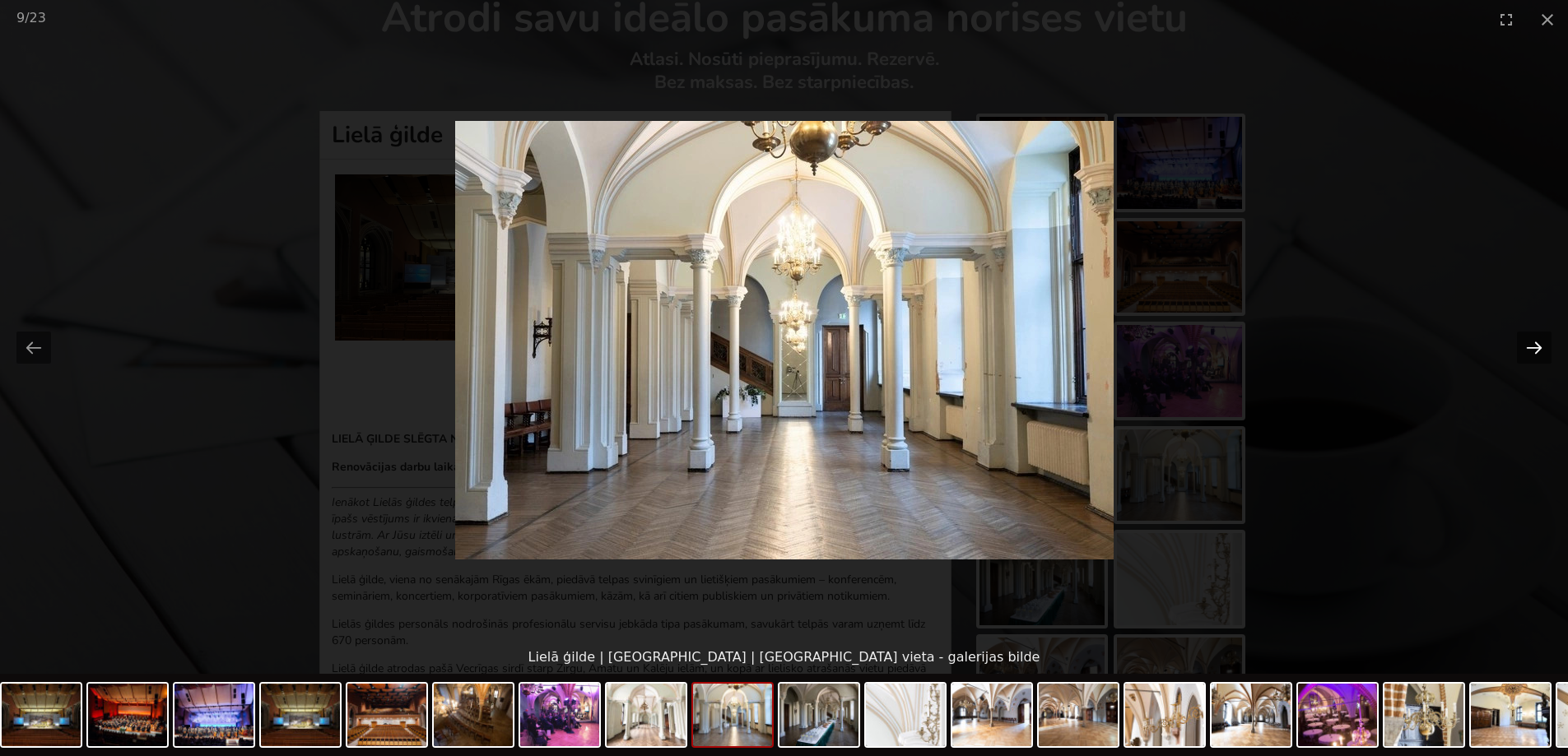
click at [1540, 348] on button "Next slide" at bounding box center [1534, 347] width 34 height 32
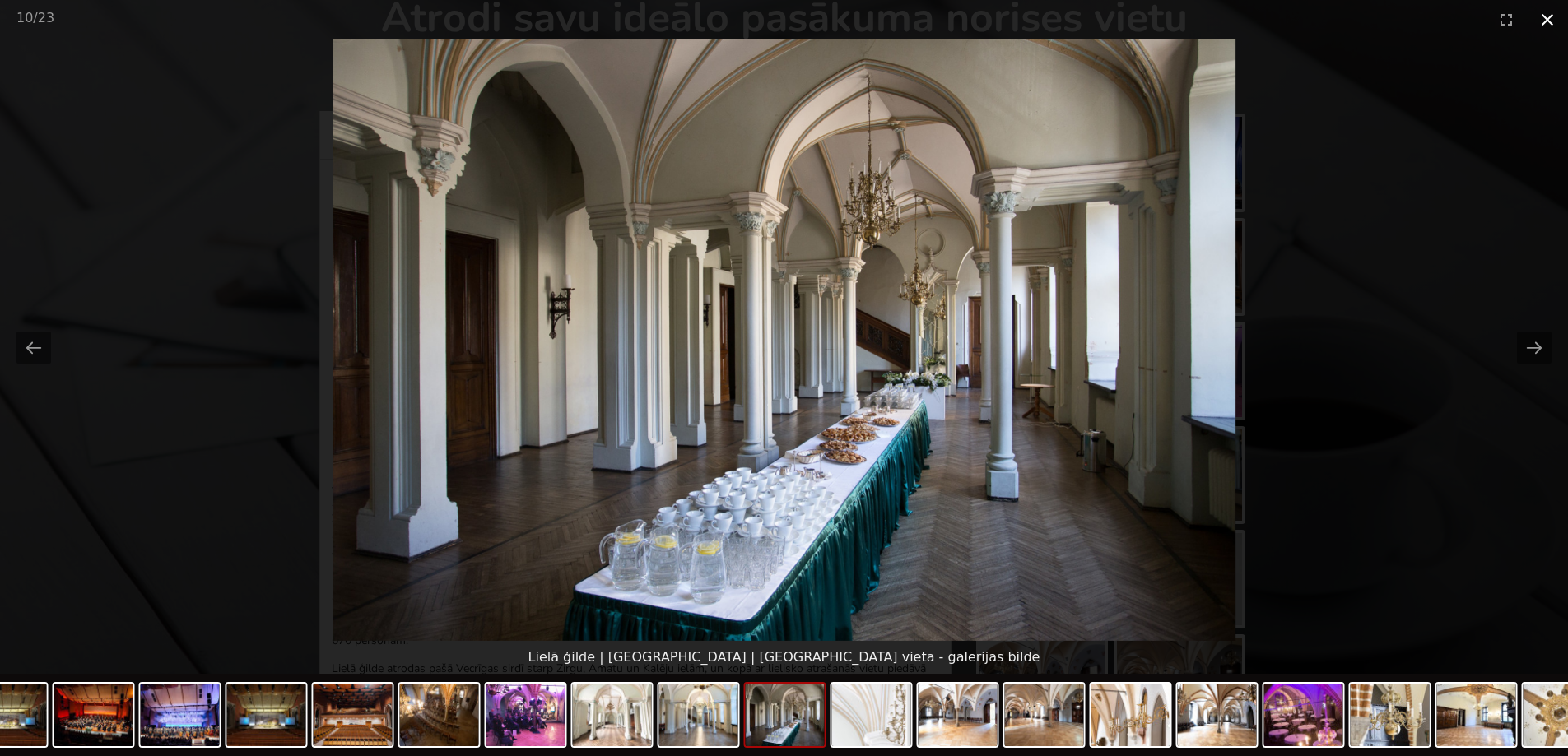
click at [1551, 16] on button "Close gallery" at bounding box center [1547, 19] width 42 height 39
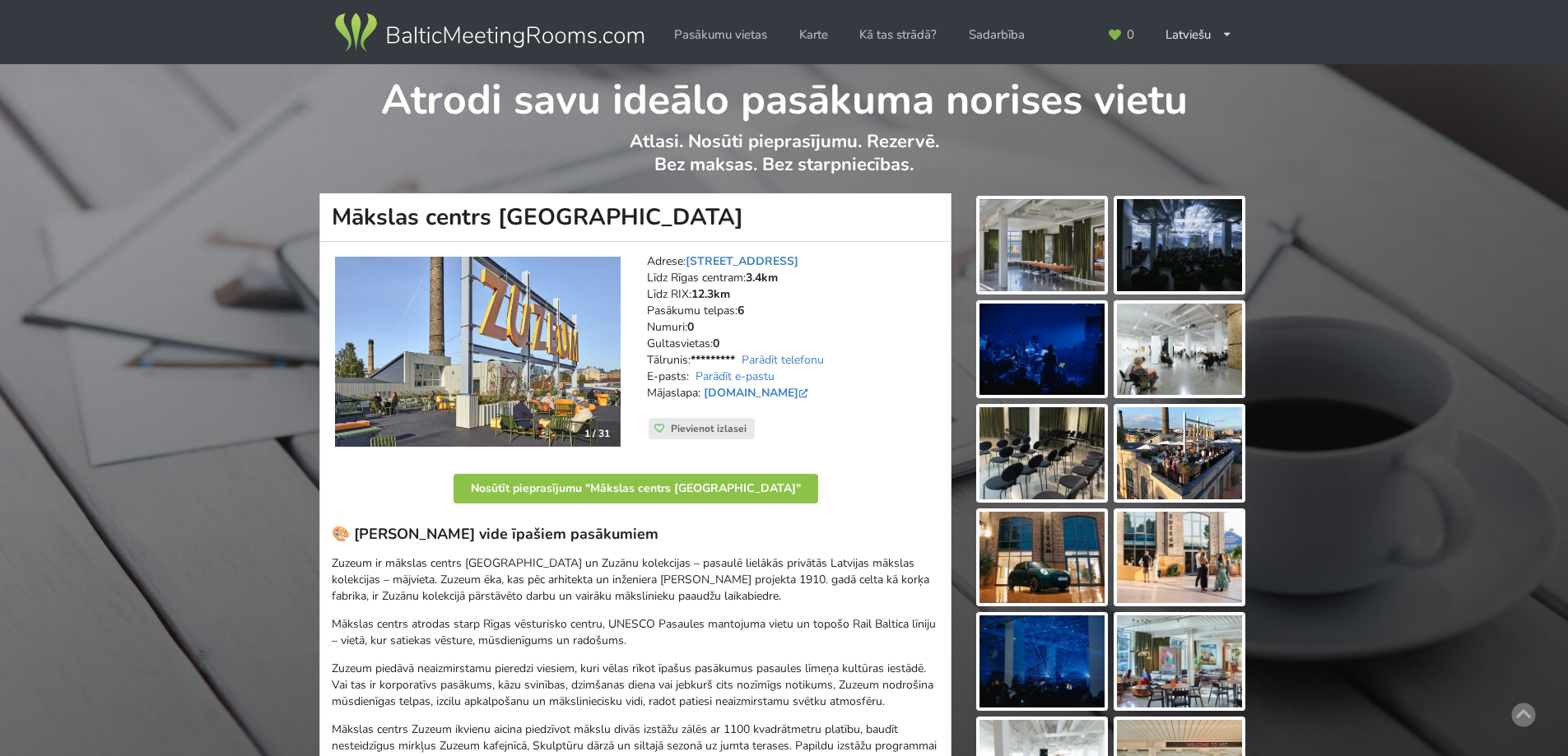
click at [1040, 249] on img at bounding box center [1041, 245] width 125 height 92
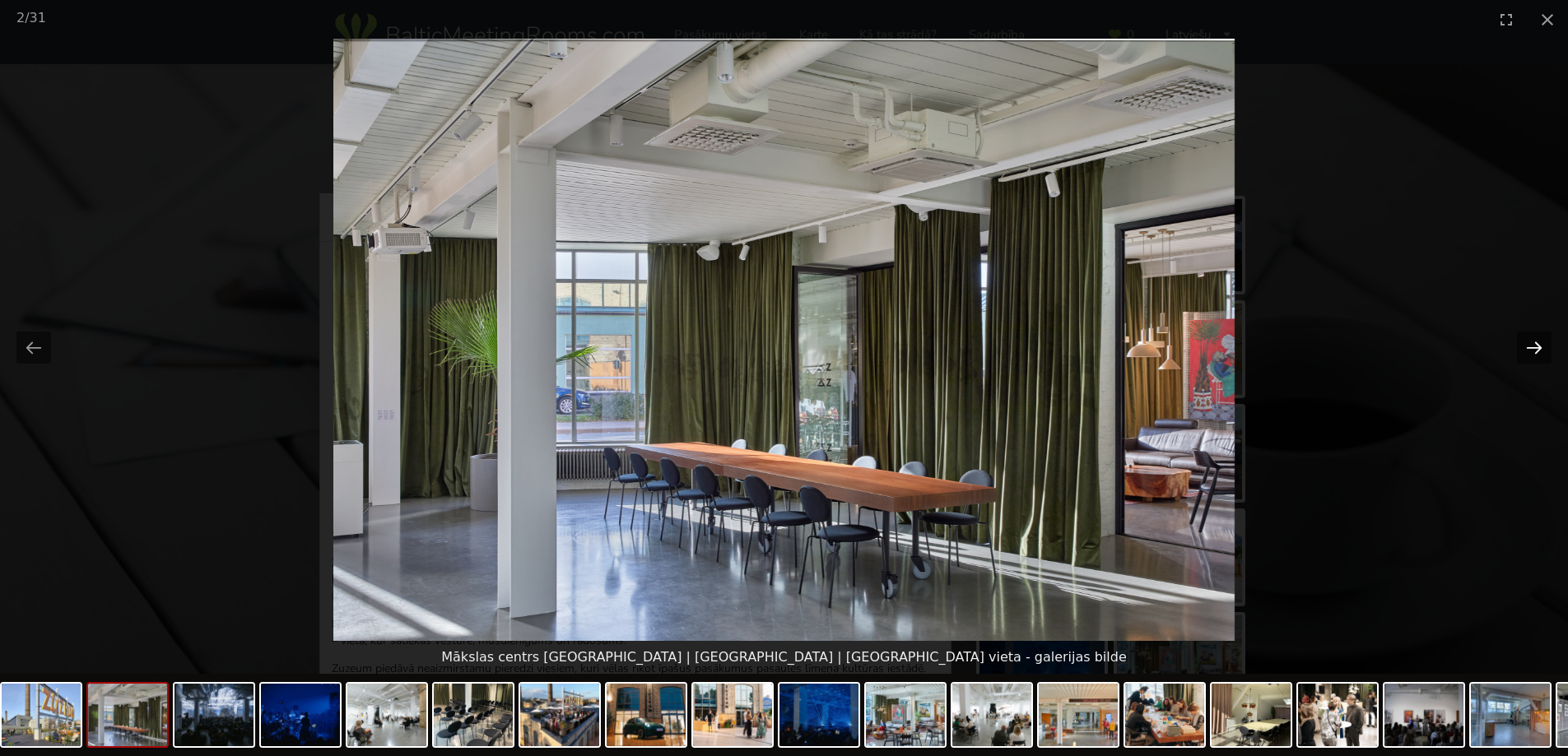
click at [1534, 347] on button "Next slide" at bounding box center [1534, 347] width 34 height 32
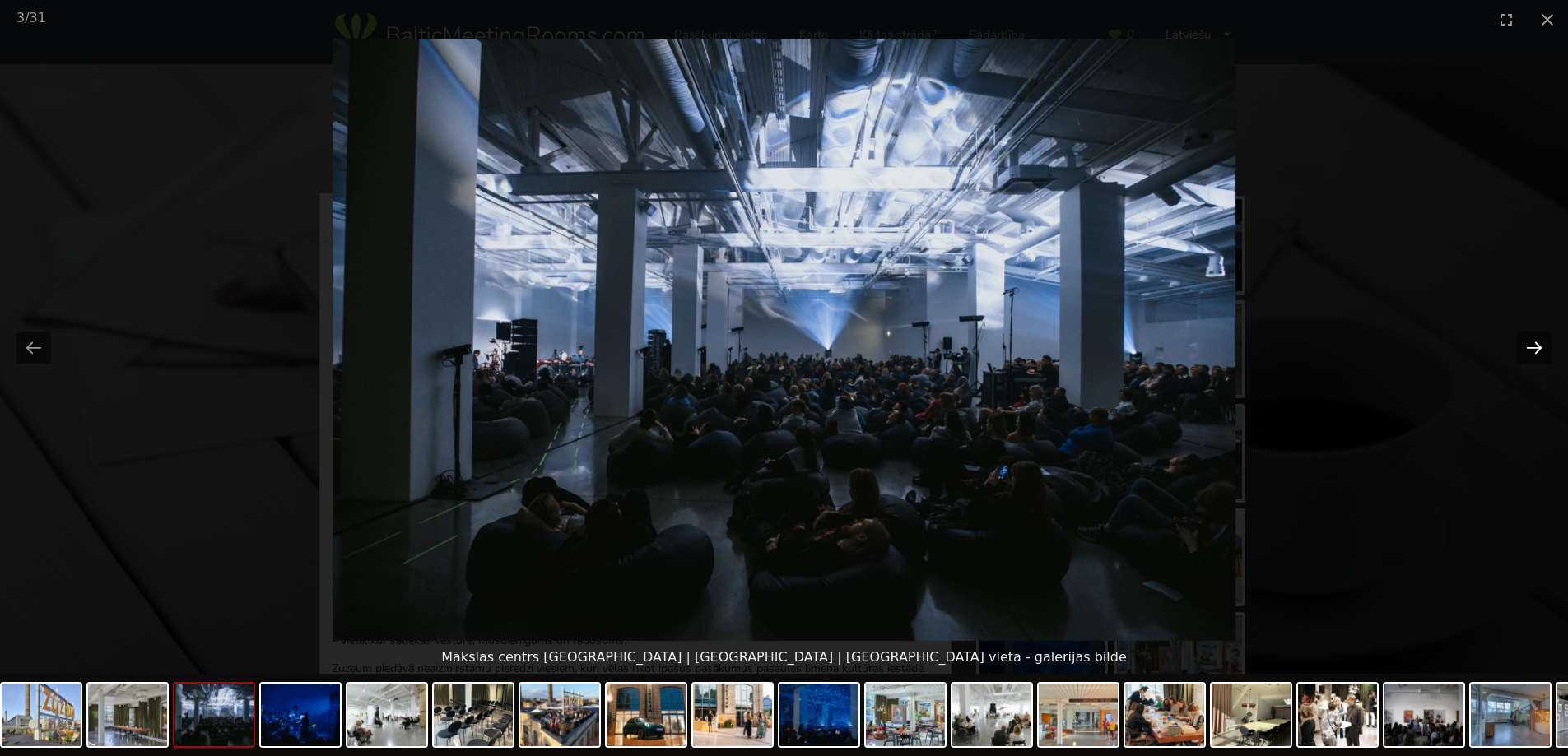
click at [1534, 347] on button "Next slide" at bounding box center [1534, 347] width 34 height 32
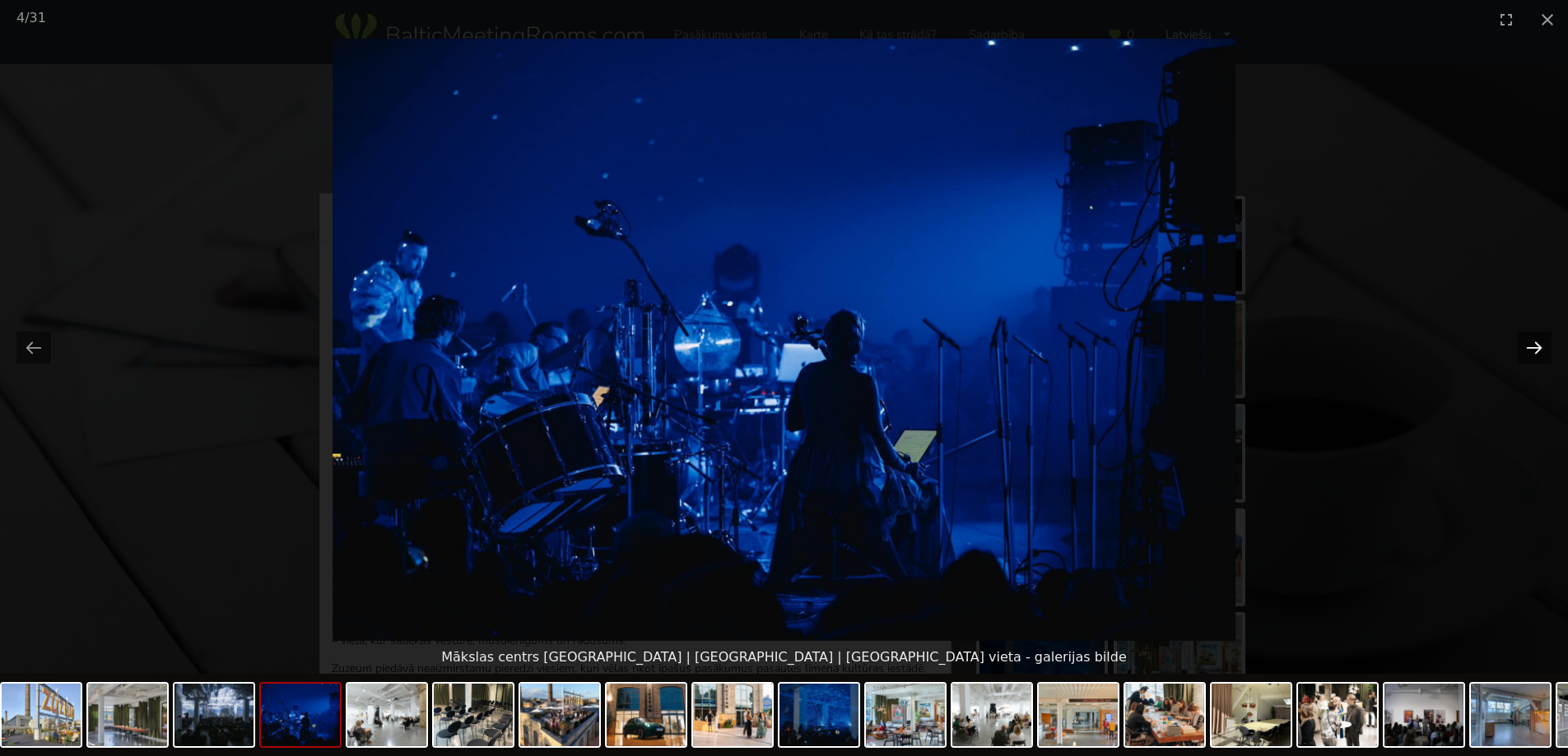
click at [1534, 347] on button "Next slide" at bounding box center [1534, 347] width 34 height 32
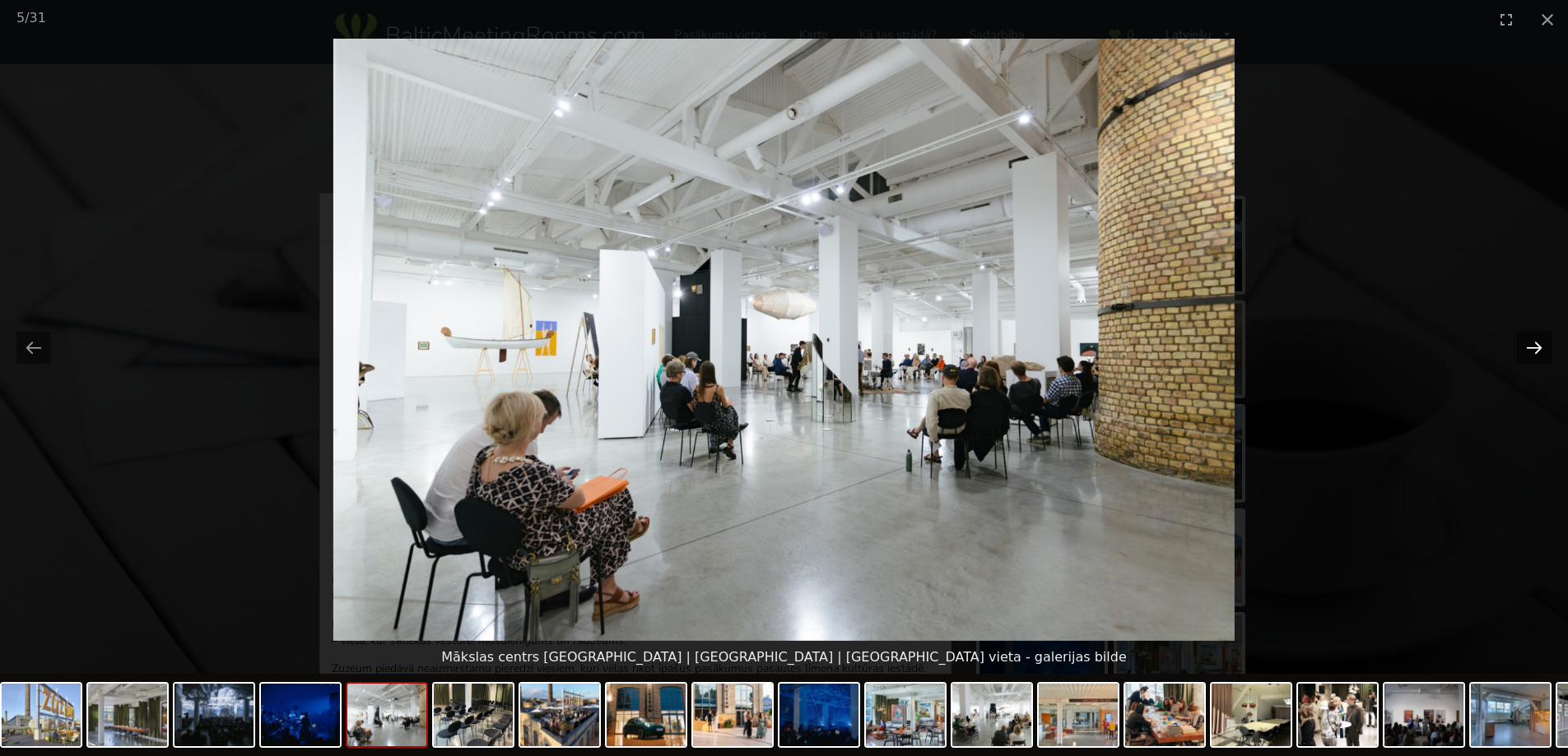
click at [1534, 347] on button "Next slide" at bounding box center [1534, 347] width 34 height 32
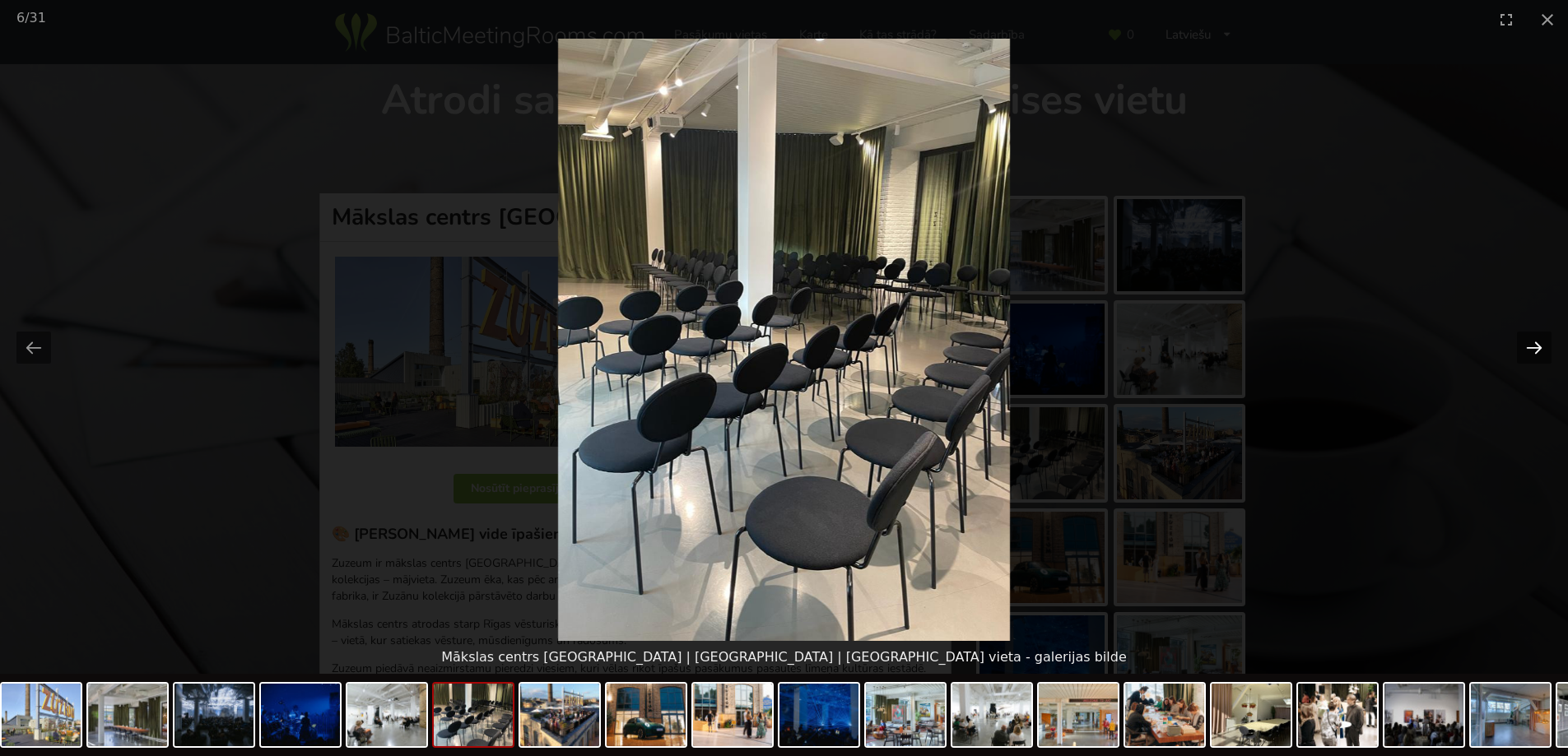
click at [1534, 347] on button "Next slide" at bounding box center [1534, 347] width 34 height 32
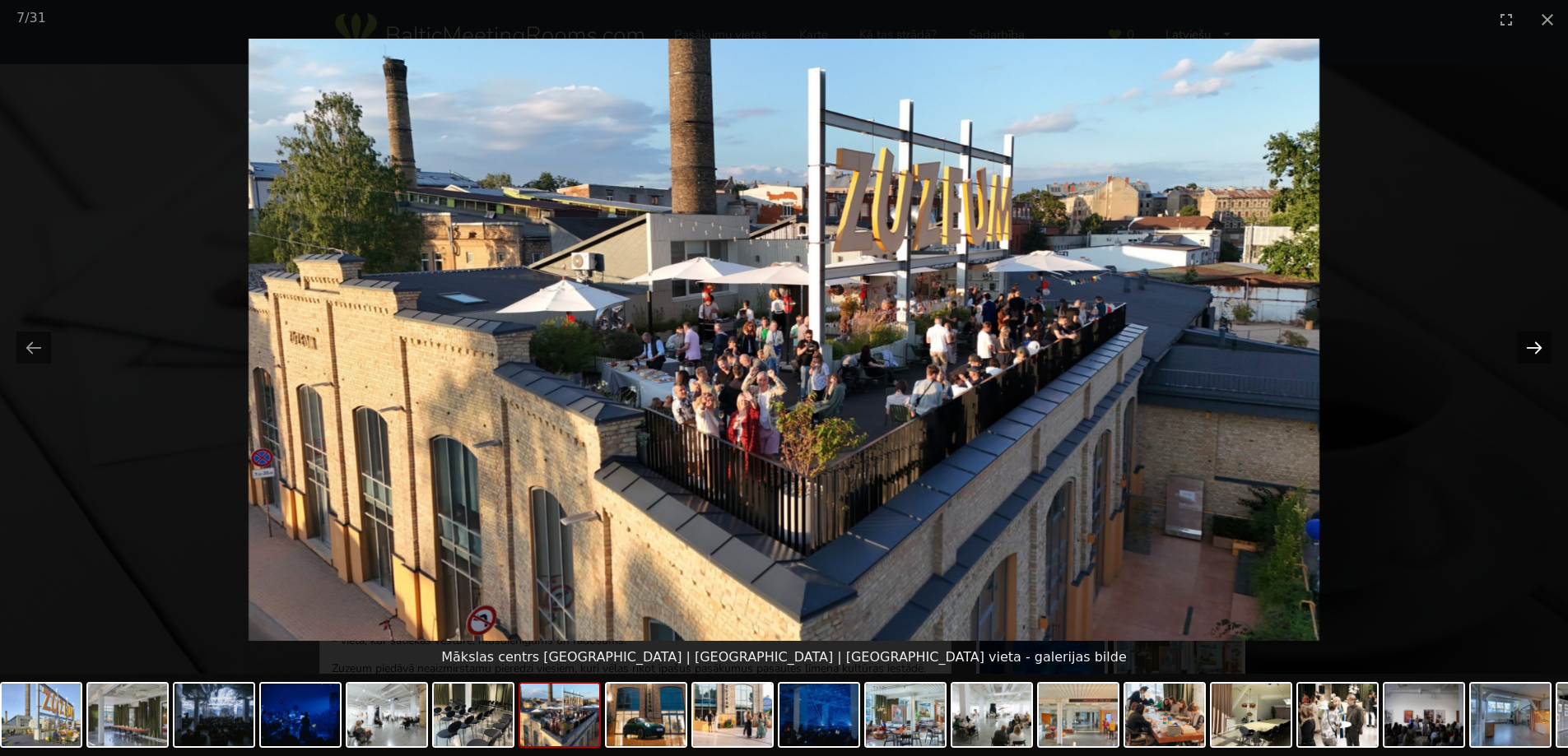
click at [1534, 347] on button "Next slide" at bounding box center [1534, 347] width 34 height 32
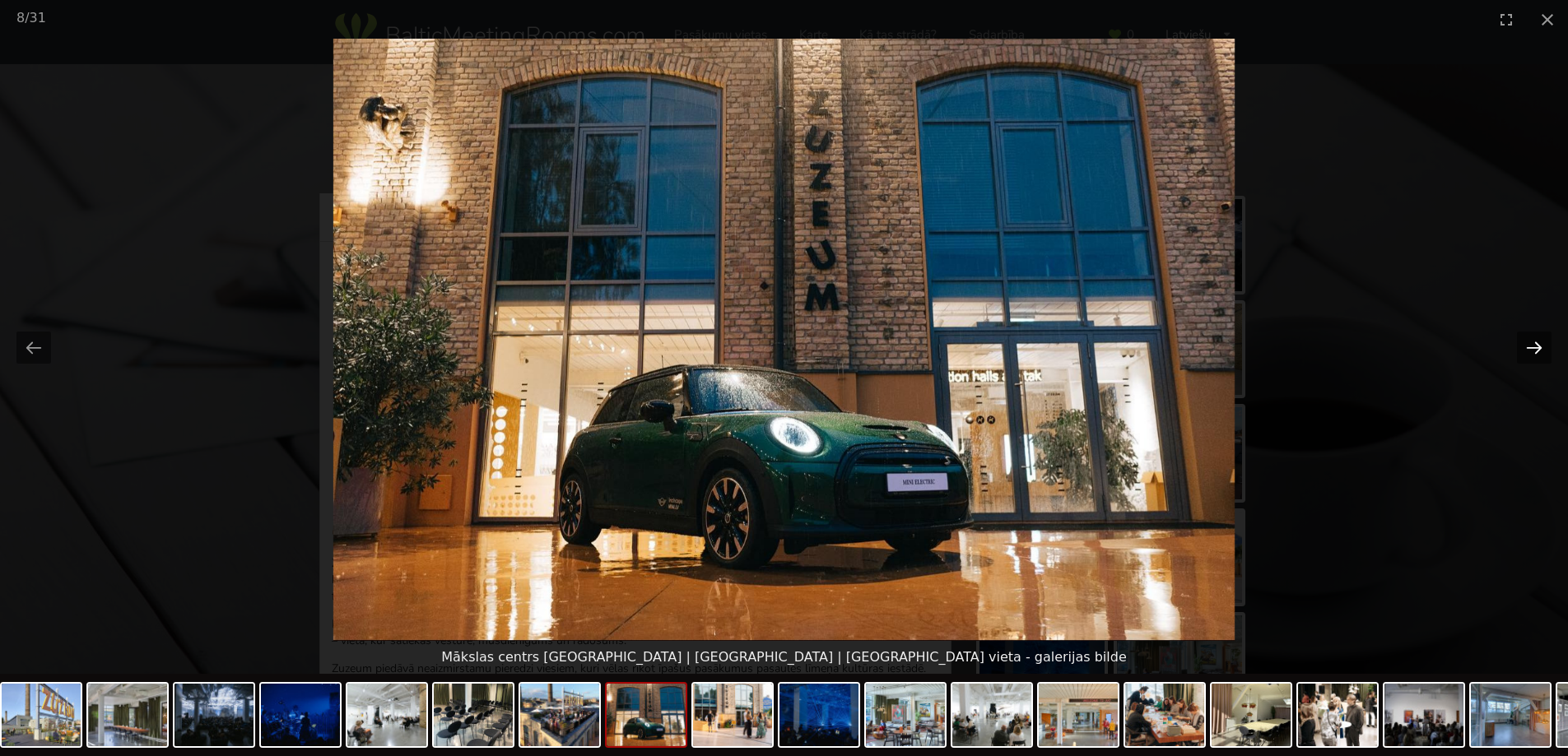
click at [1534, 347] on button "Next slide" at bounding box center [1534, 347] width 34 height 32
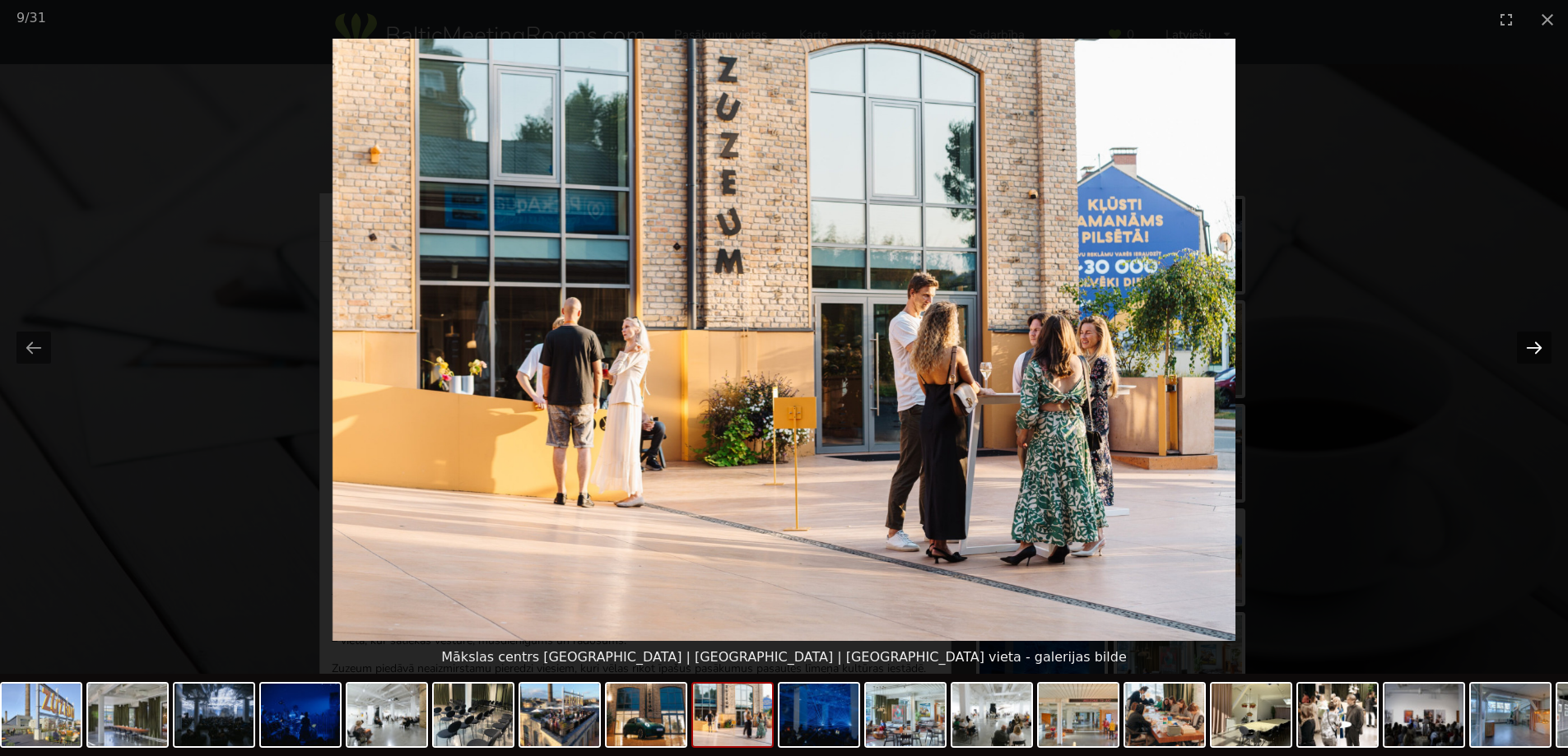
click at [1534, 347] on button "Next slide" at bounding box center [1534, 347] width 34 height 32
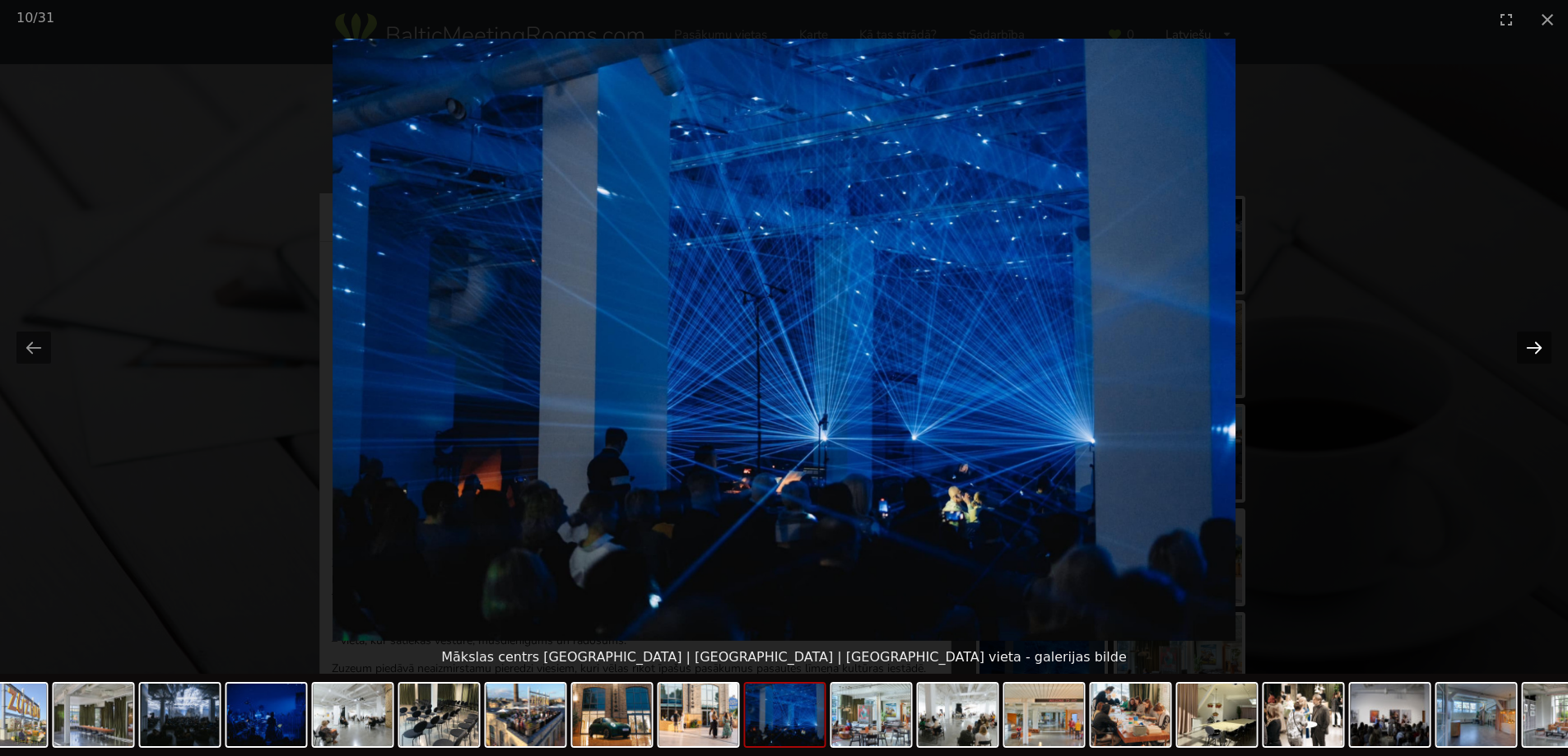
click at [1534, 347] on button "Next slide" at bounding box center [1534, 347] width 34 height 32
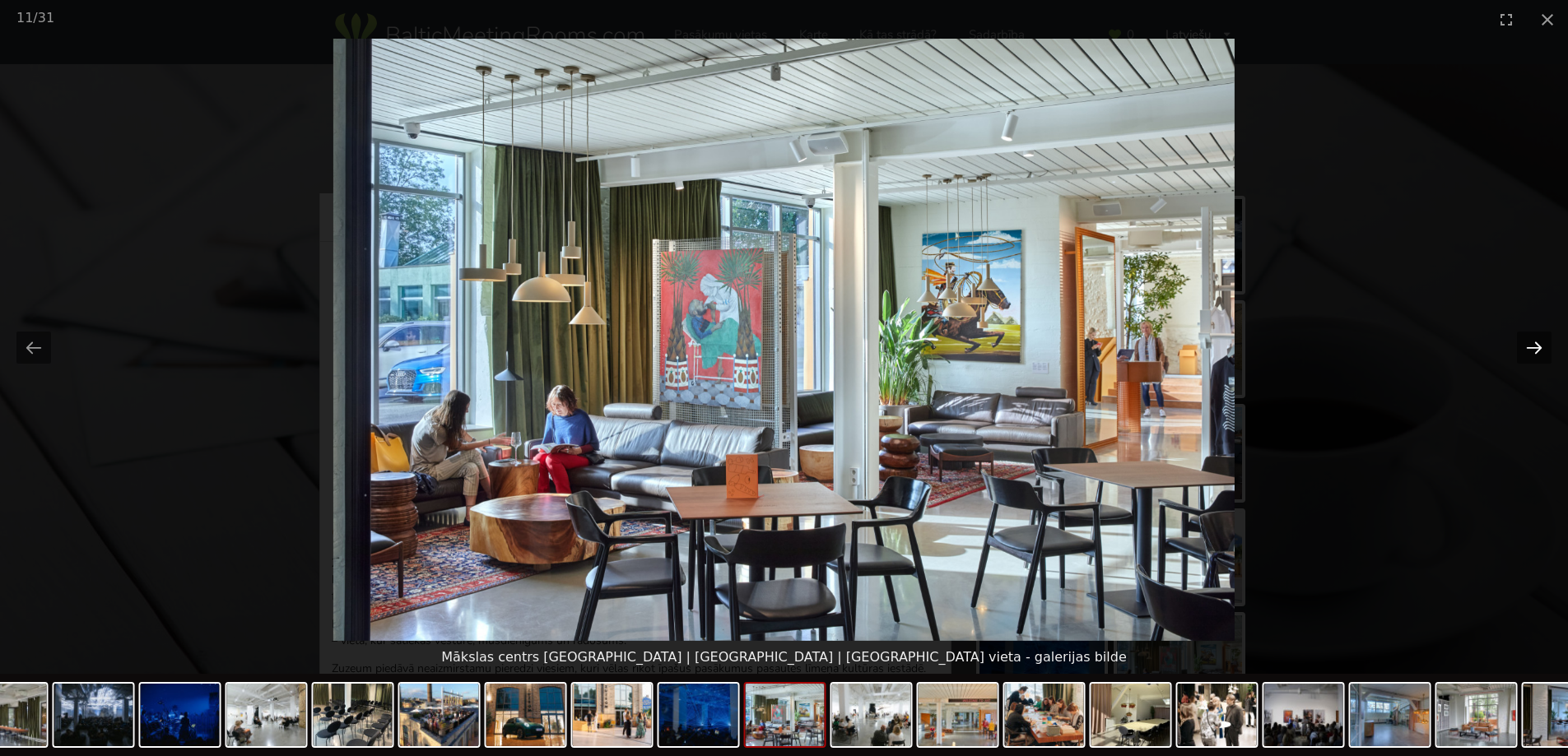
click at [1534, 347] on button "Next slide" at bounding box center [1534, 347] width 34 height 32
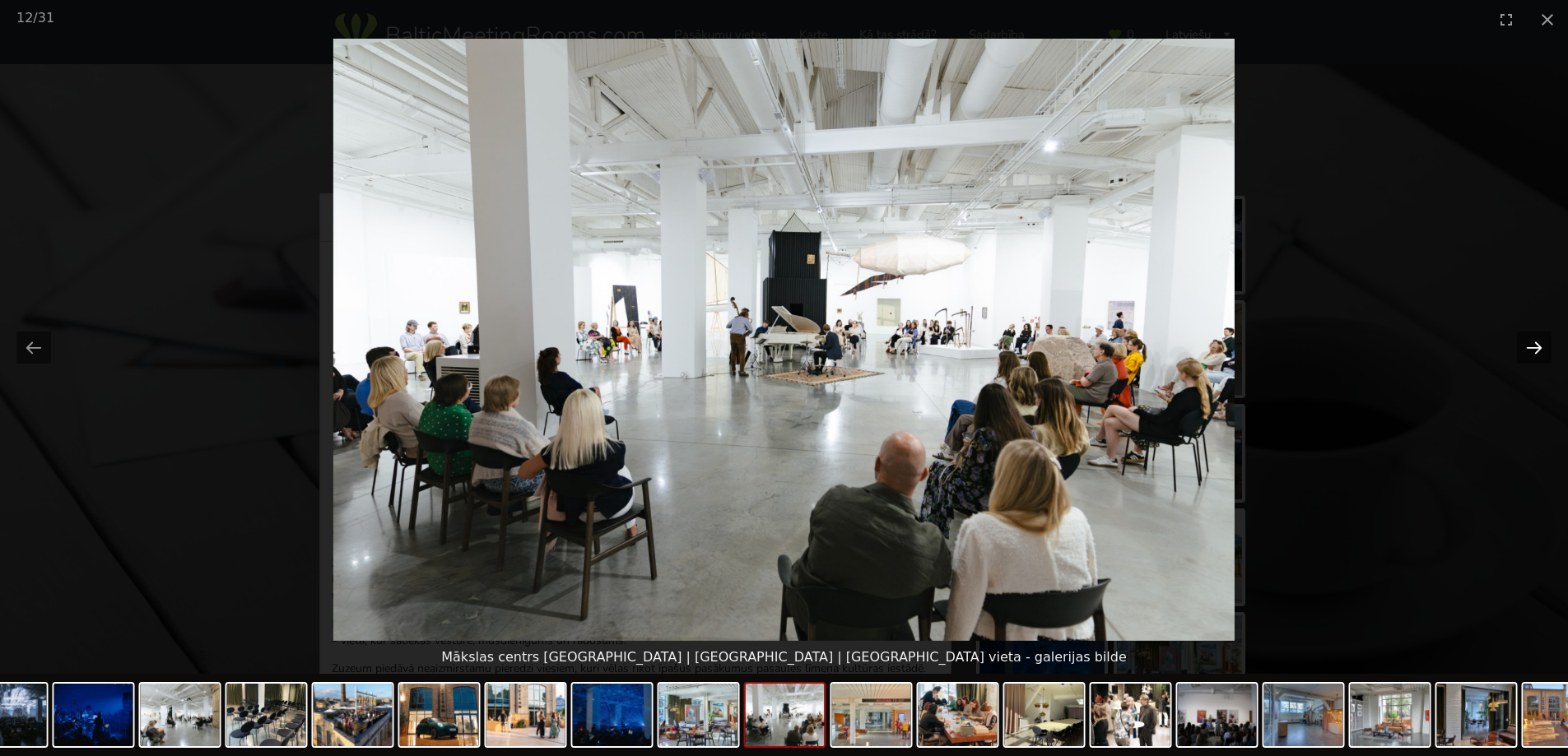
click at [1534, 347] on button "Next slide" at bounding box center [1534, 347] width 34 height 32
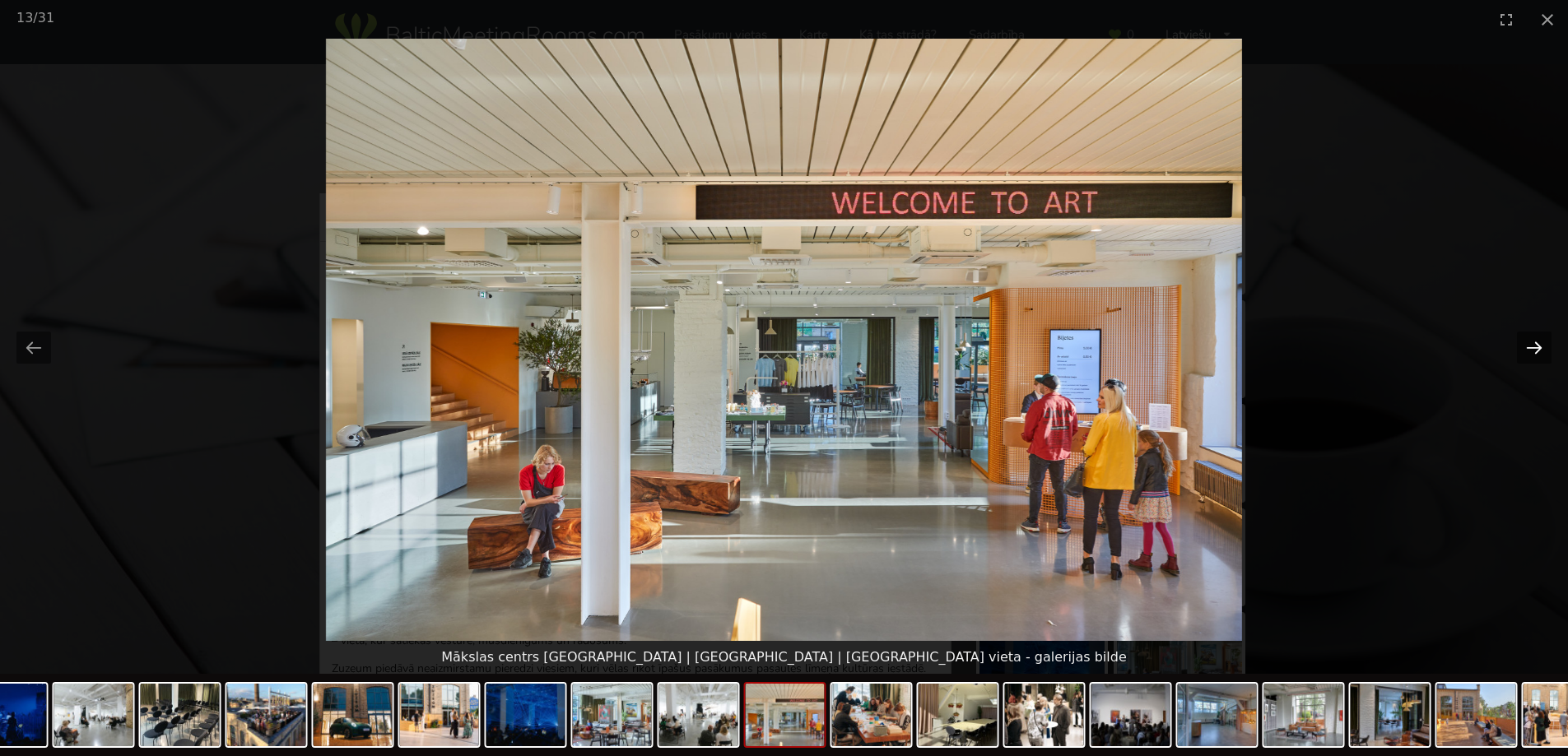
click at [1534, 347] on button "Next slide" at bounding box center [1534, 347] width 34 height 32
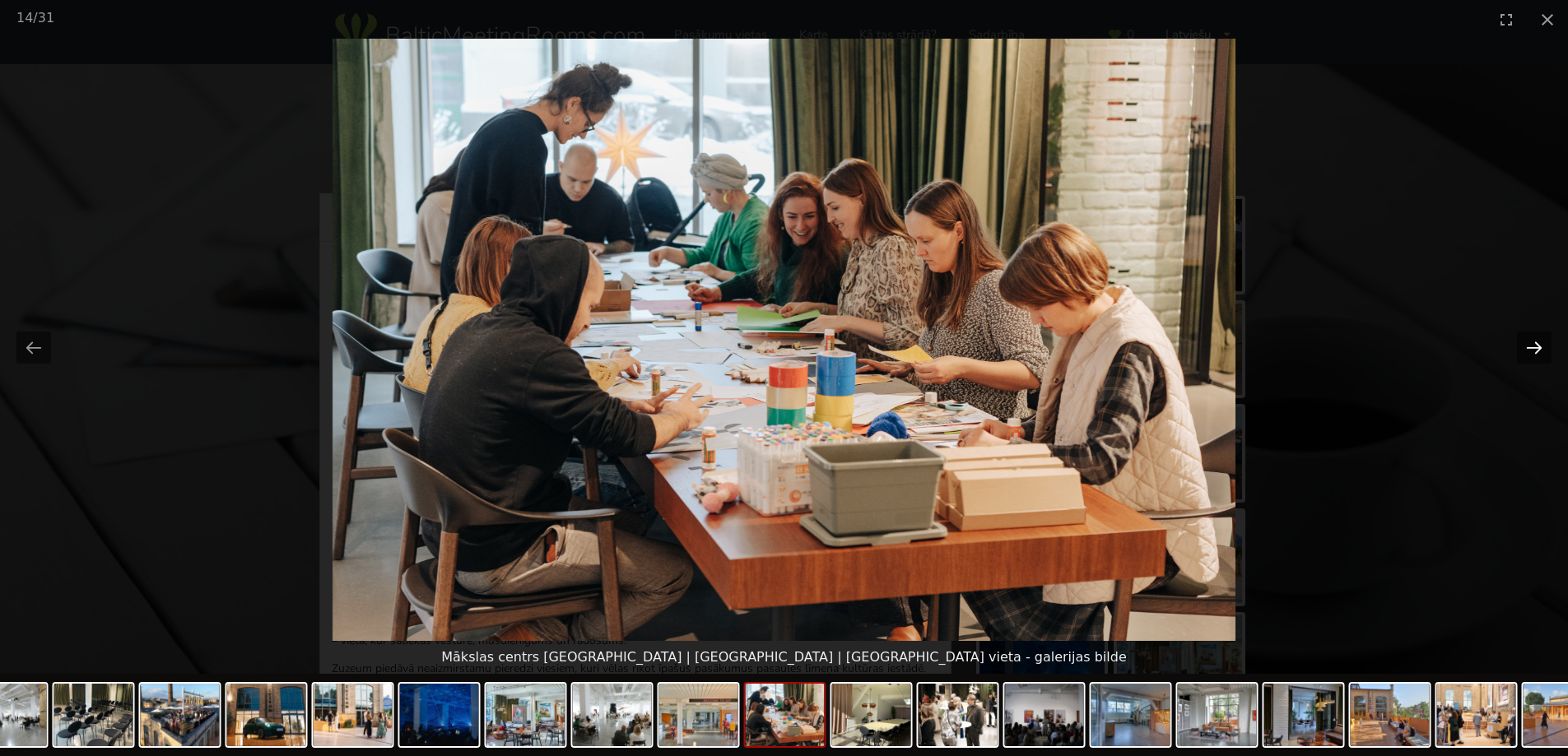
click at [1534, 347] on button "Next slide" at bounding box center [1534, 347] width 34 height 32
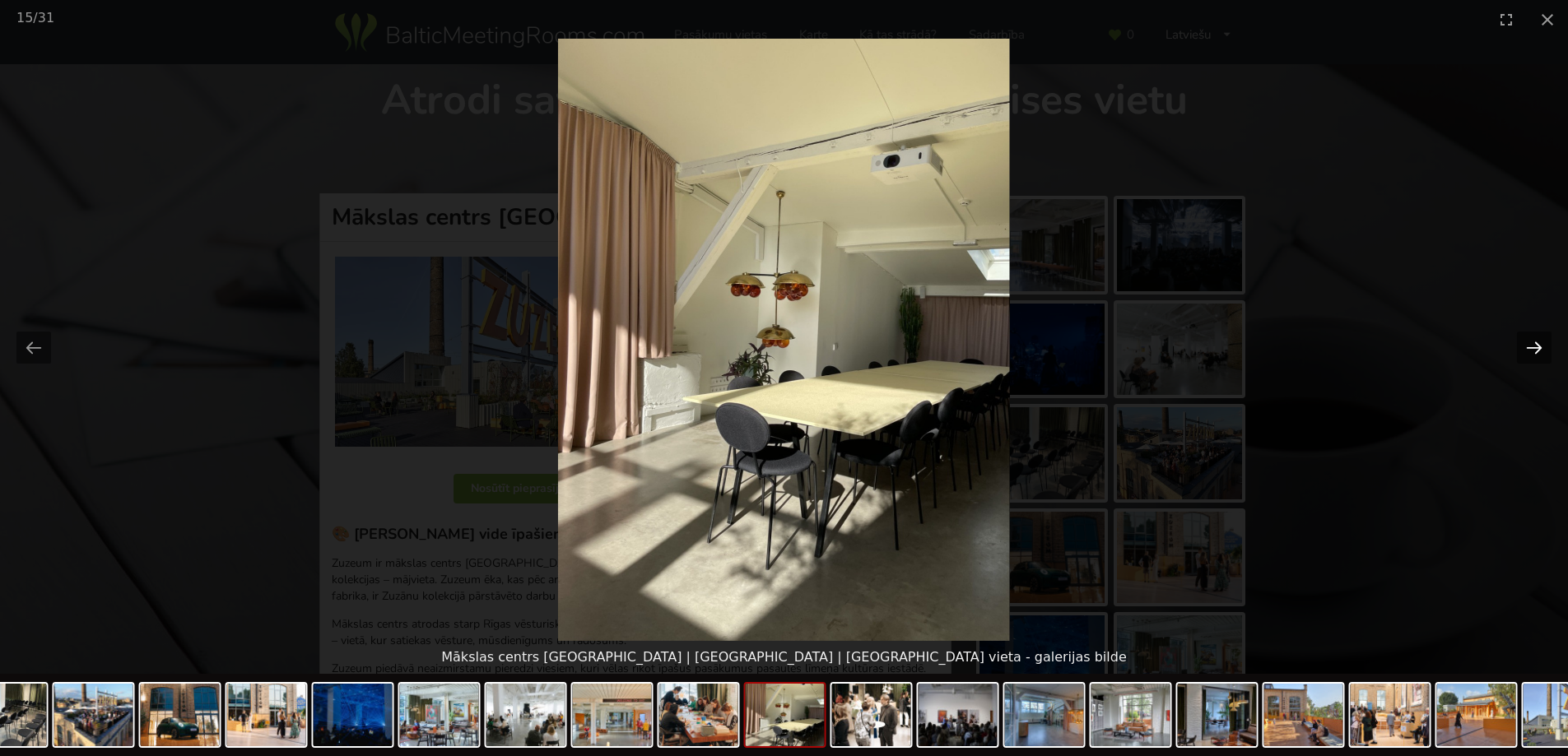
click at [1534, 347] on button "Next slide" at bounding box center [1534, 347] width 34 height 32
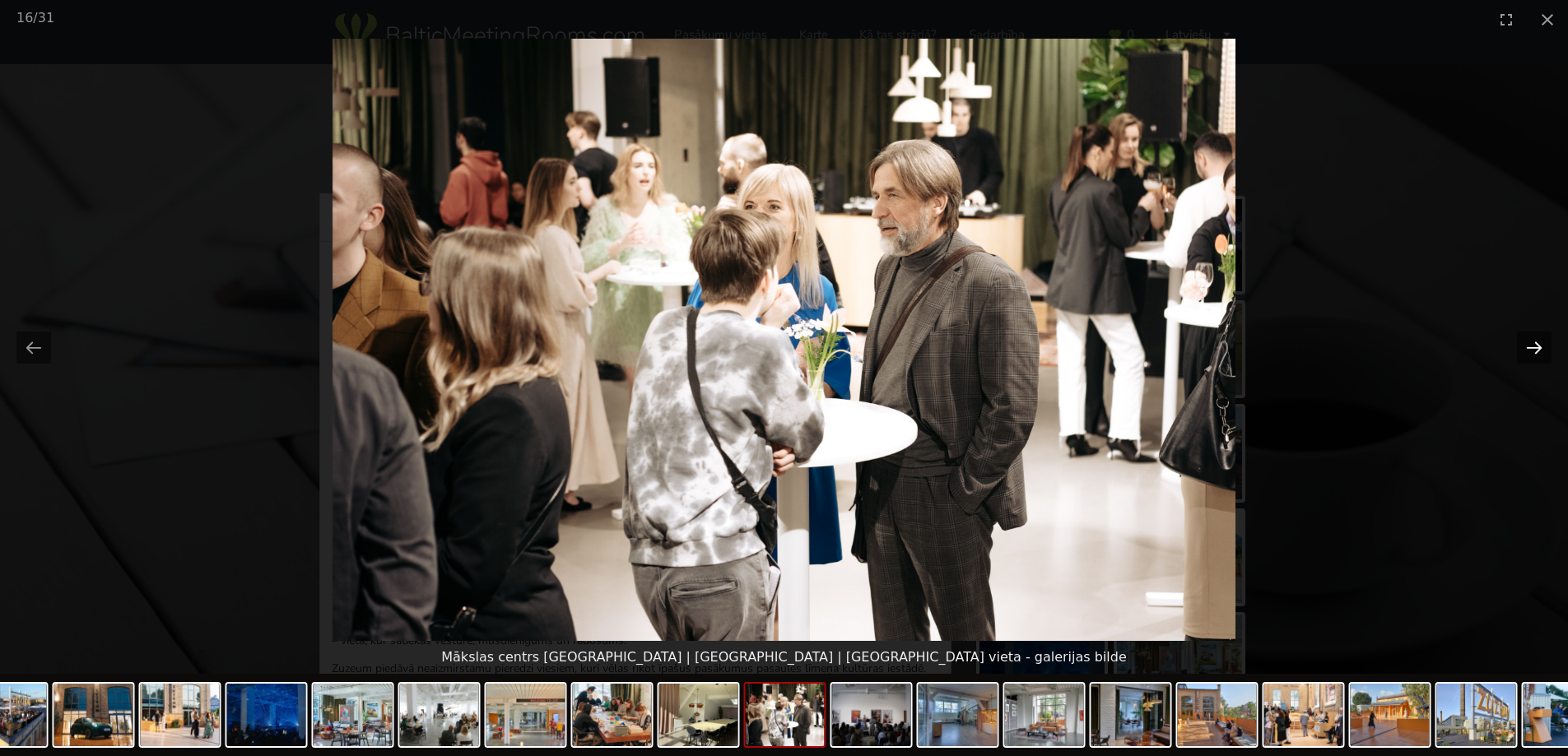
click at [1534, 347] on button "Next slide" at bounding box center [1534, 347] width 34 height 32
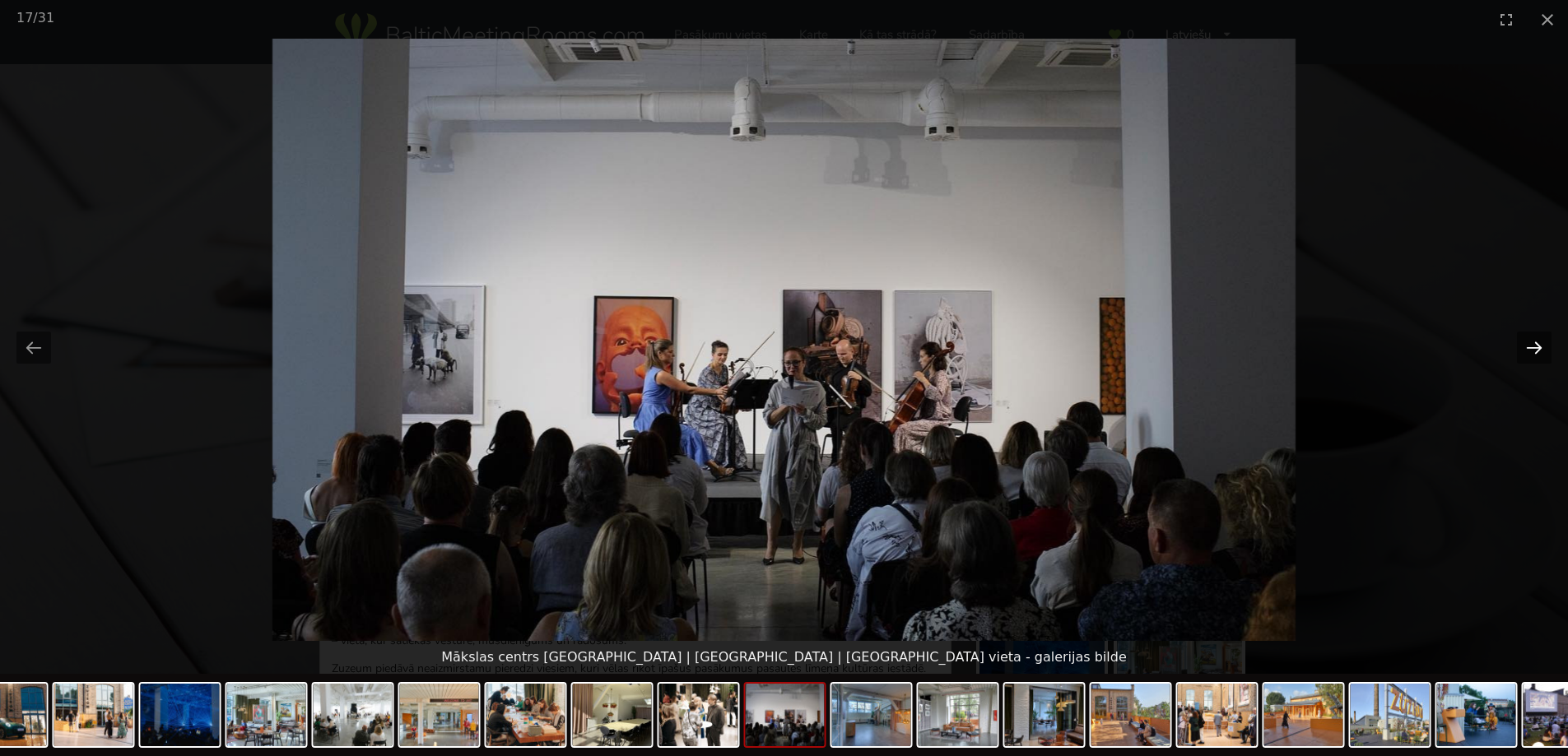
click at [1534, 347] on button "Next slide" at bounding box center [1534, 347] width 34 height 32
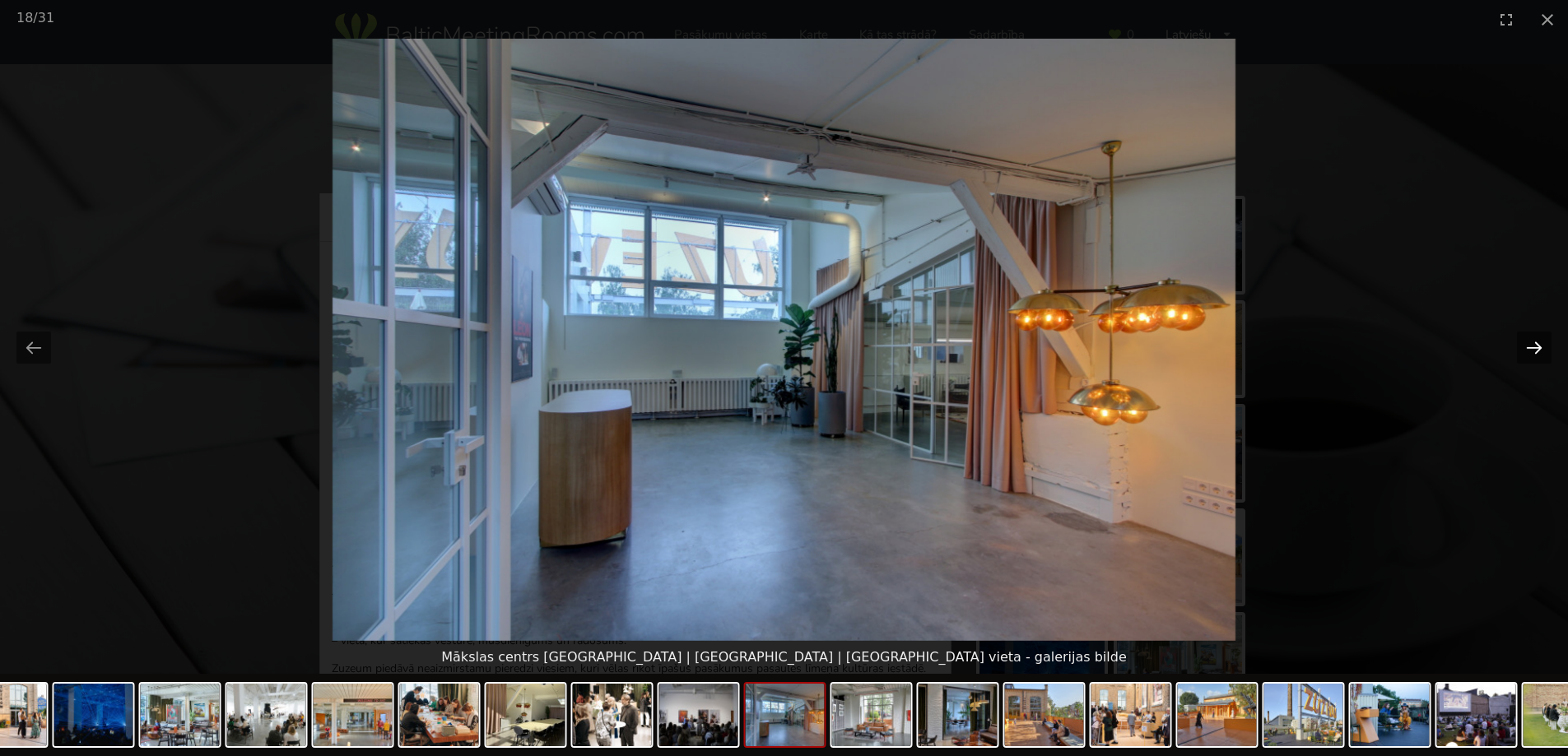
click at [1534, 347] on button "Next slide" at bounding box center [1534, 347] width 34 height 32
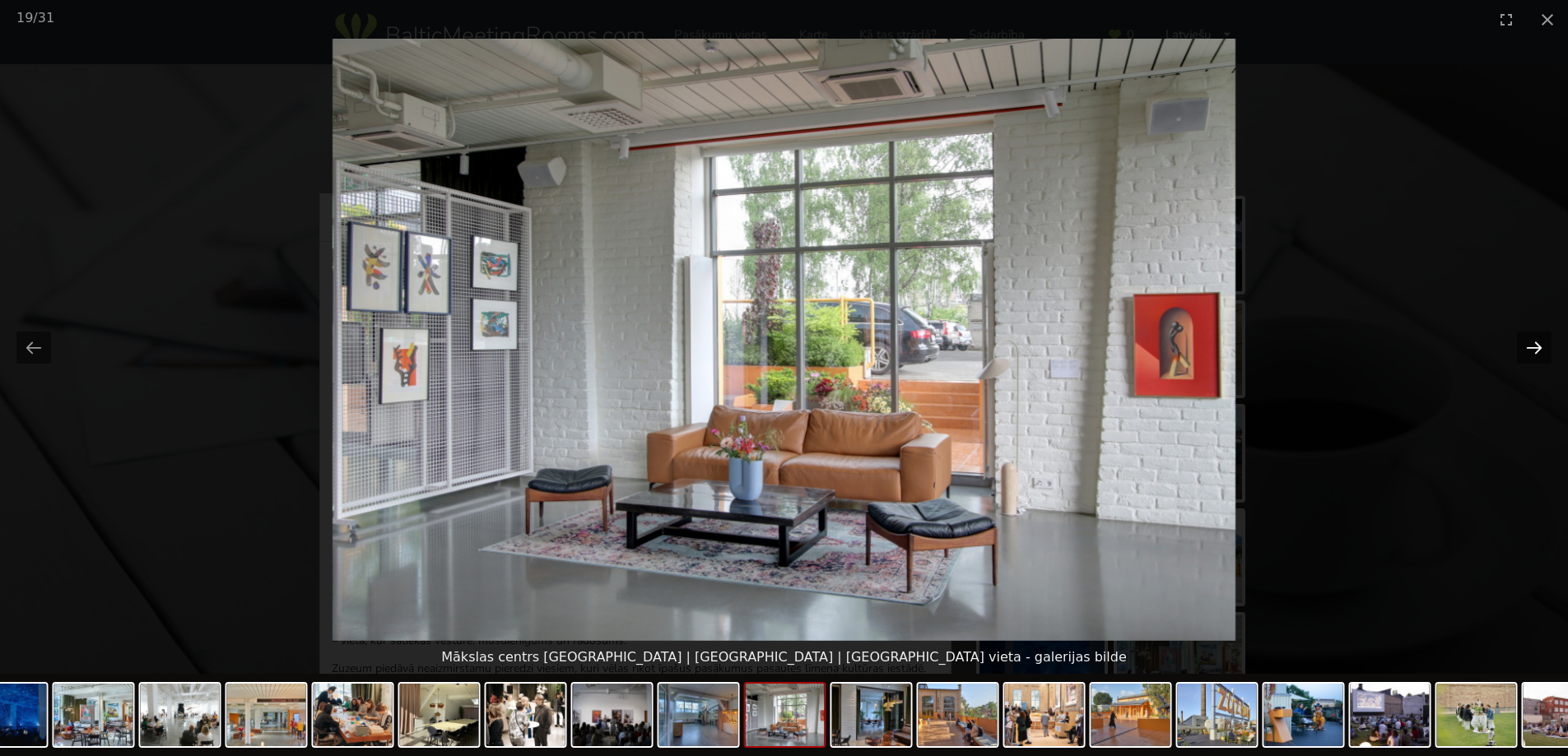
click at [1534, 347] on button "Next slide" at bounding box center [1534, 347] width 34 height 32
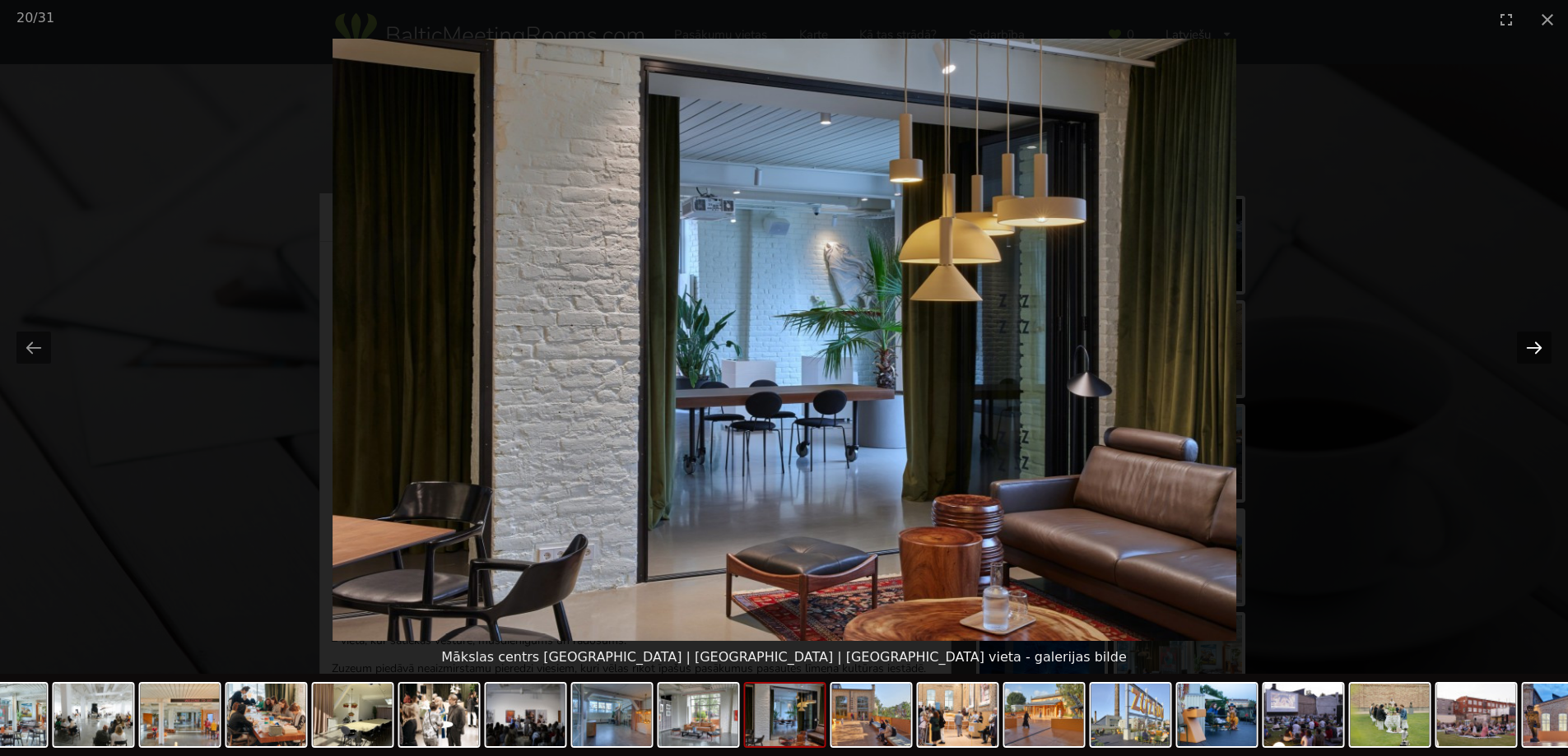
click at [1534, 347] on button "Next slide" at bounding box center [1534, 347] width 34 height 32
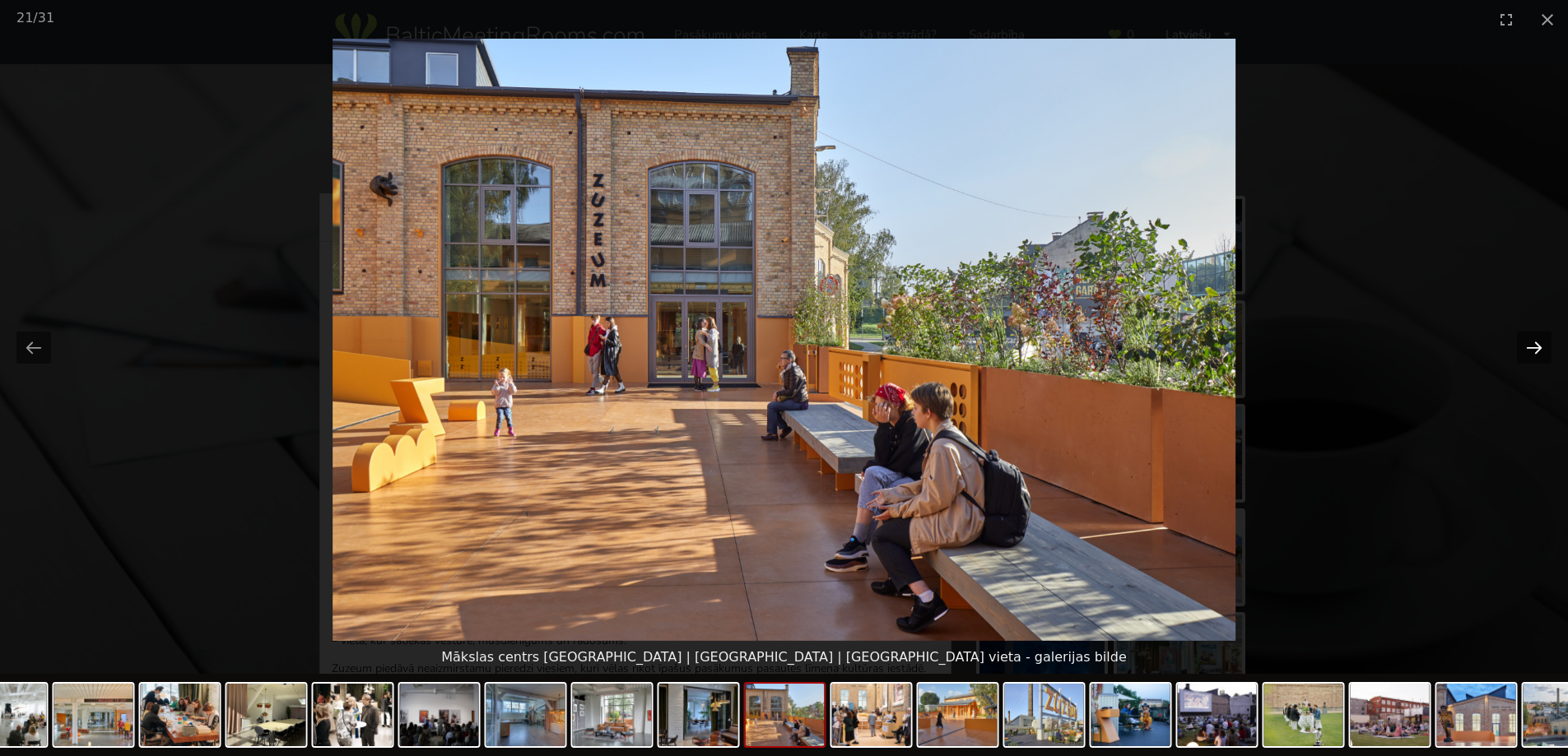
click at [1534, 347] on button "Next slide" at bounding box center [1534, 347] width 34 height 32
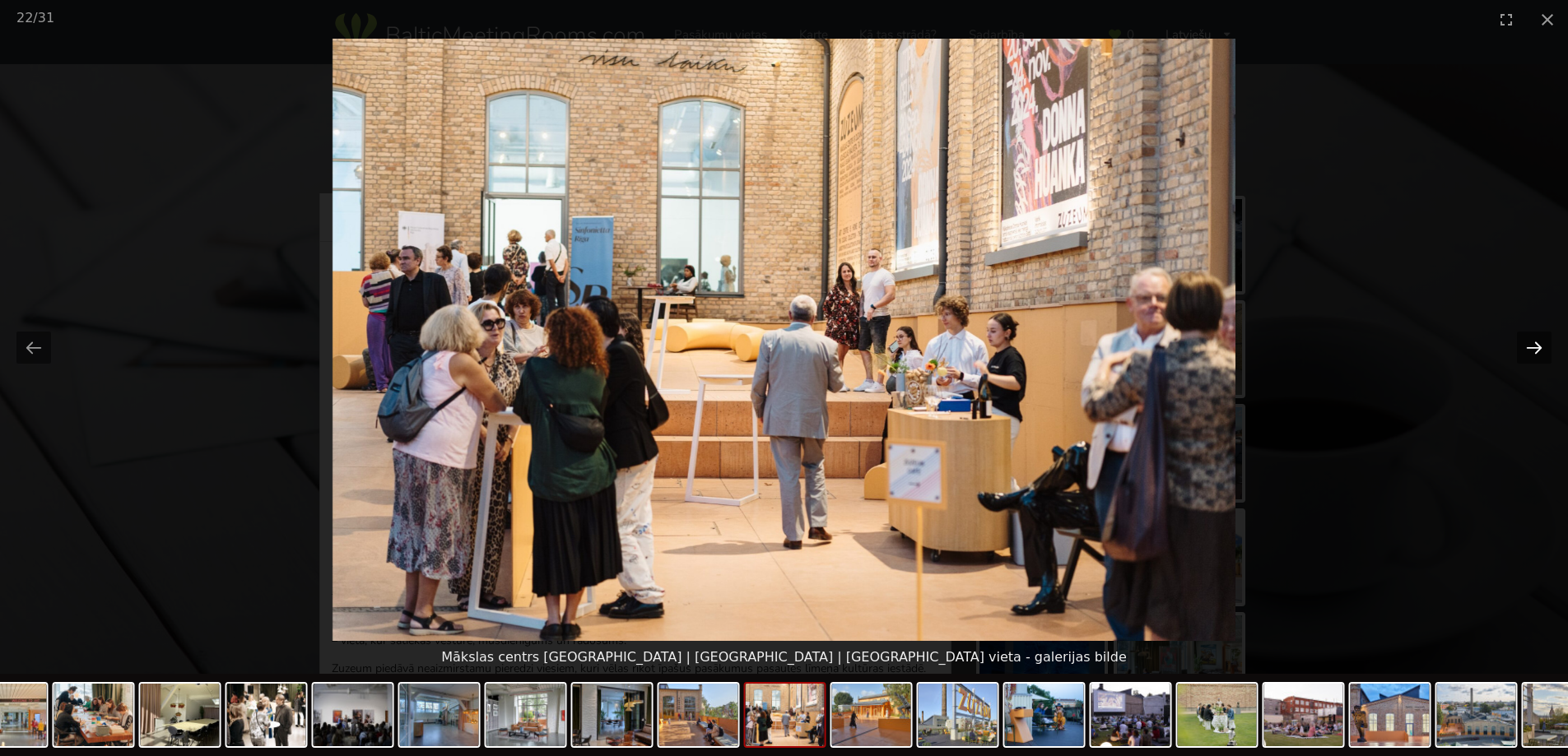
click at [1534, 347] on button "Next slide" at bounding box center [1534, 347] width 34 height 32
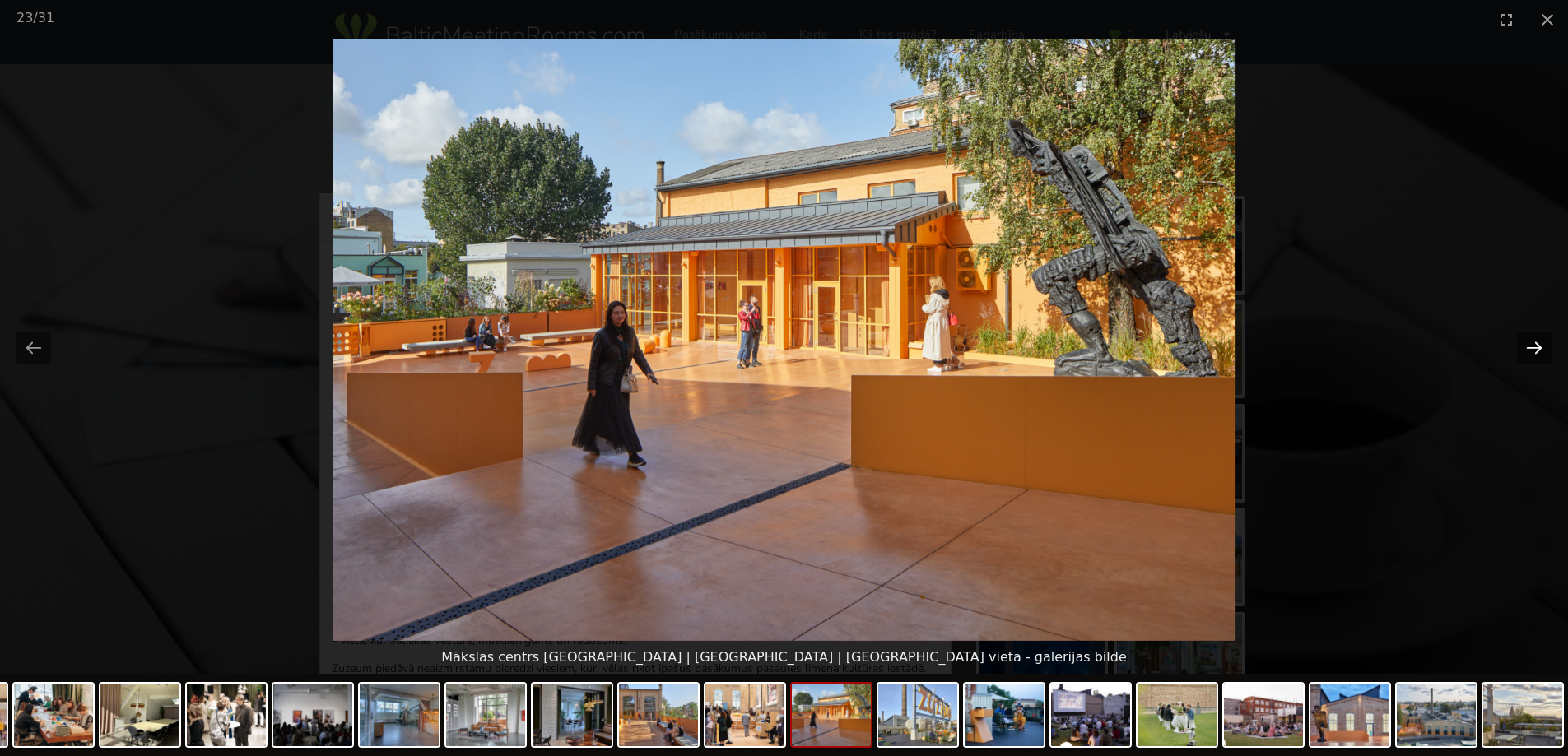
click at [1534, 347] on button "Next slide" at bounding box center [1534, 347] width 34 height 32
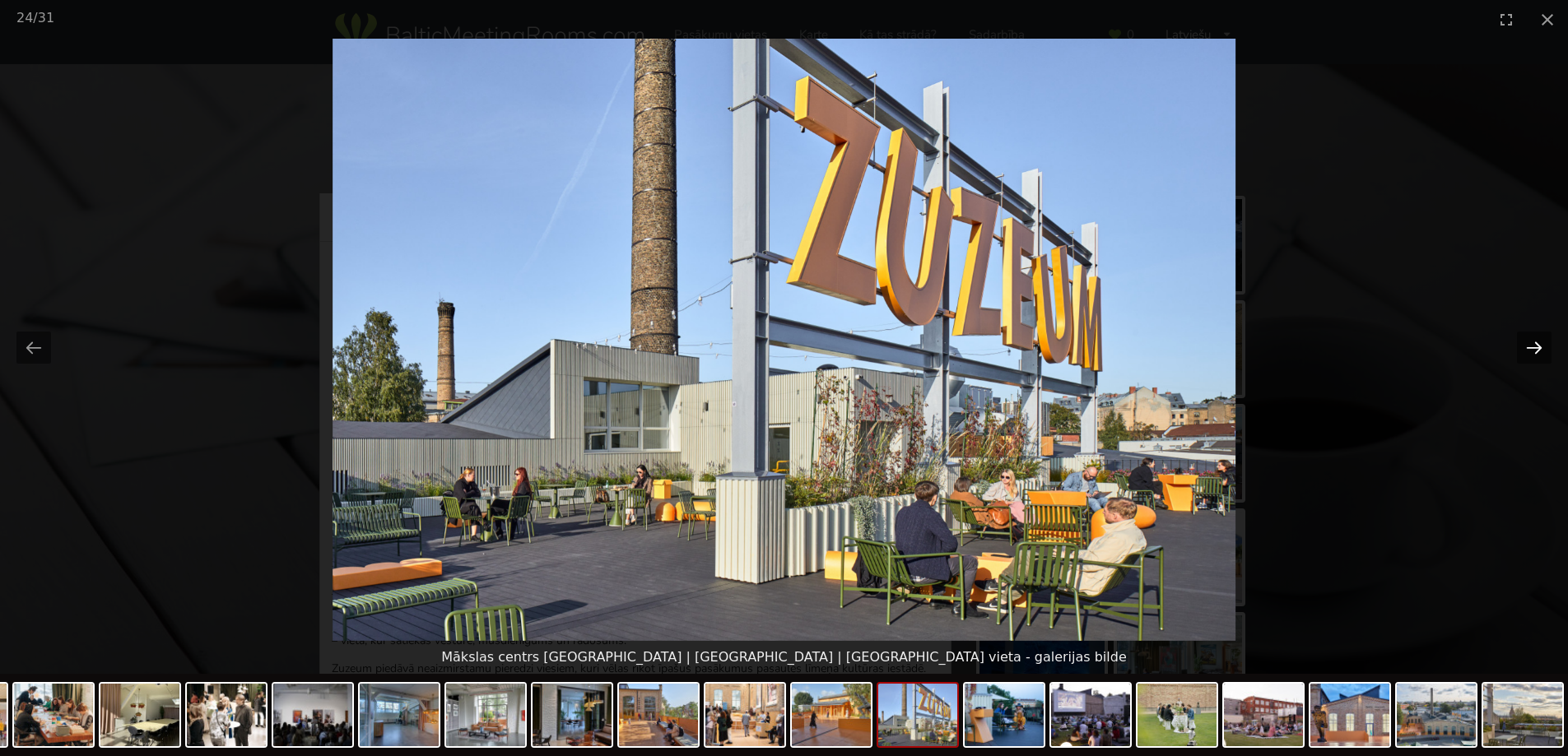
click at [1534, 347] on button "Next slide" at bounding box center [1534, 347] width 34 height 32
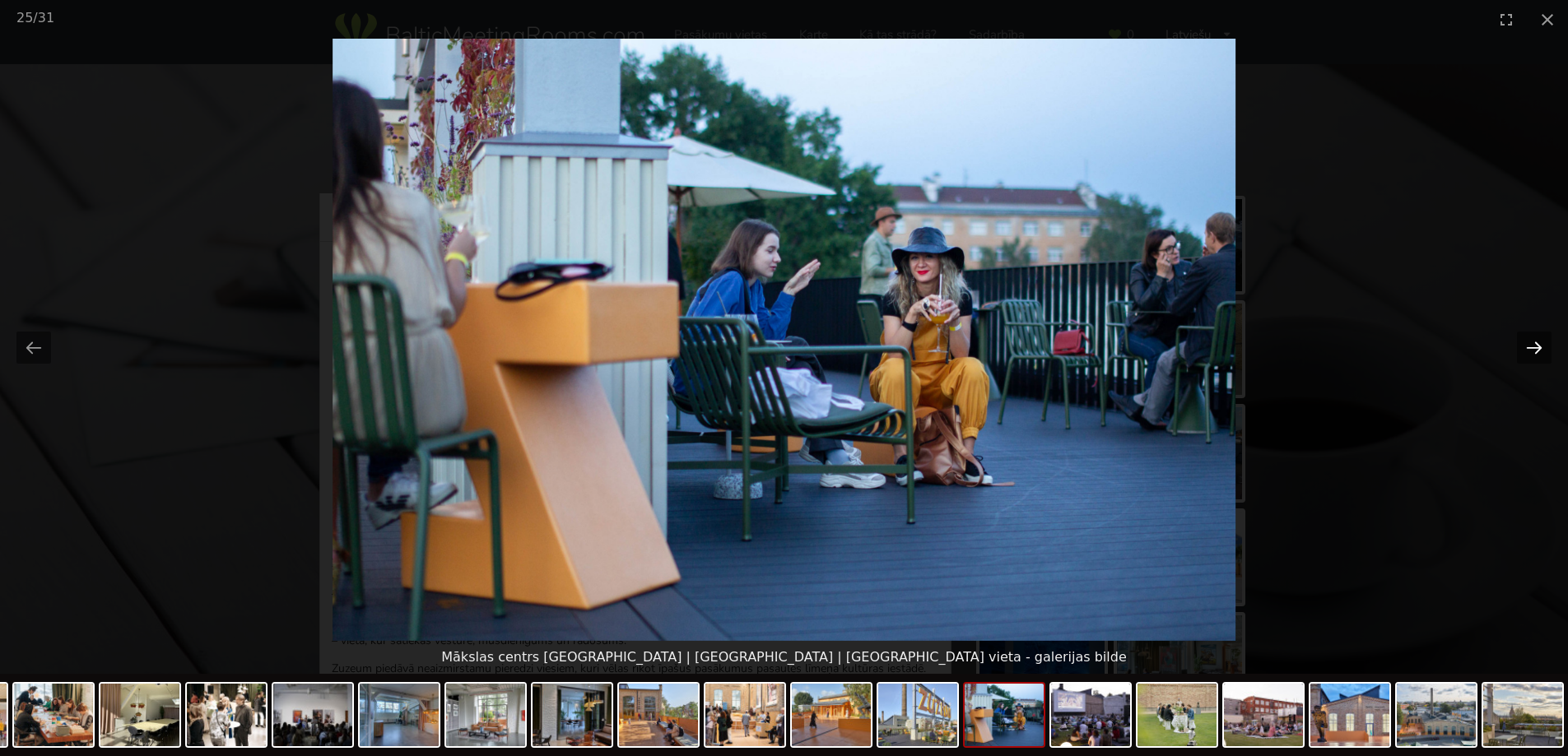
click at [1534, 347] on button "Next slide" at bounding box center [1534, 347] width 34 height 32
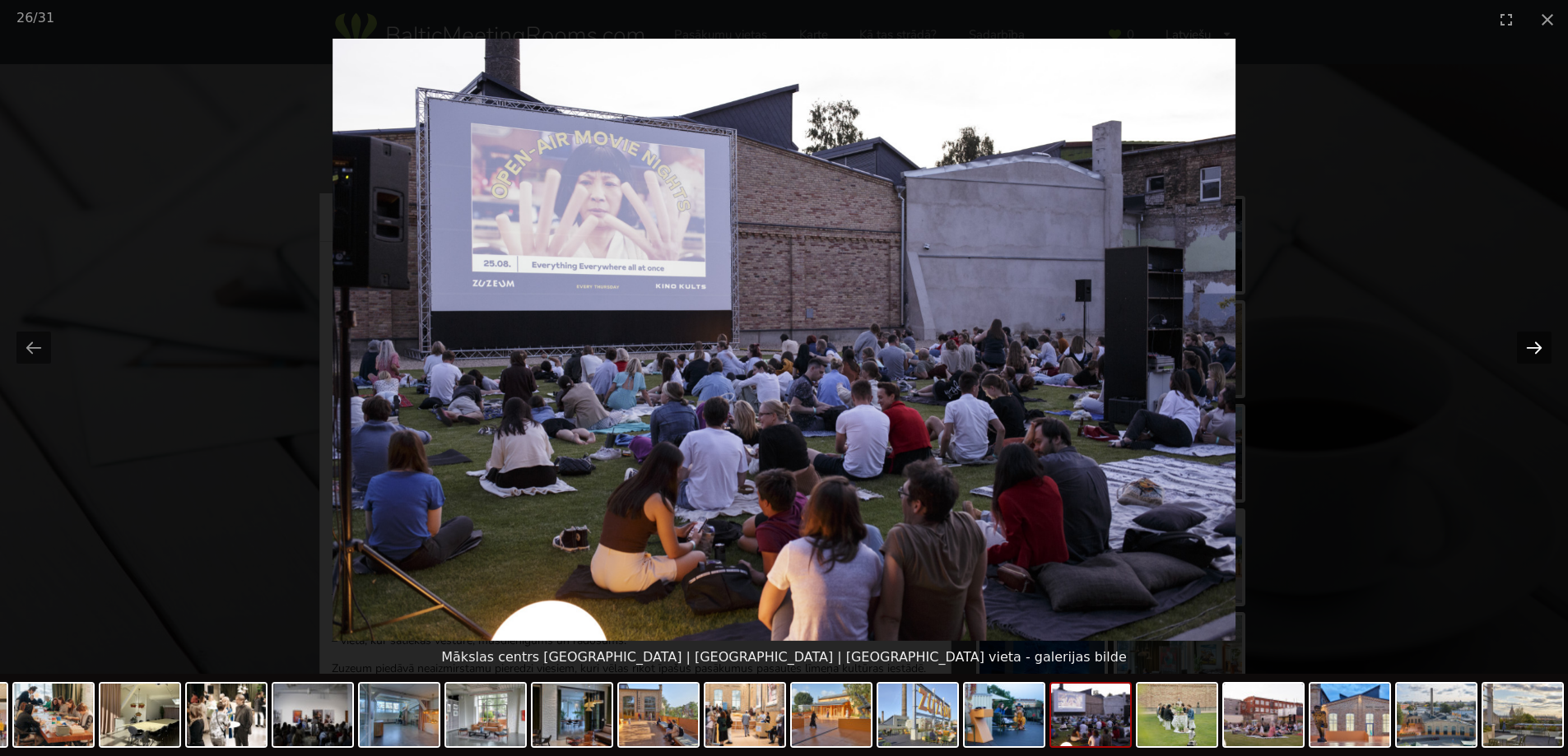
click at [1534, 347] on button "Next slide" at bounding box center [1534, 347] width 34 height 32
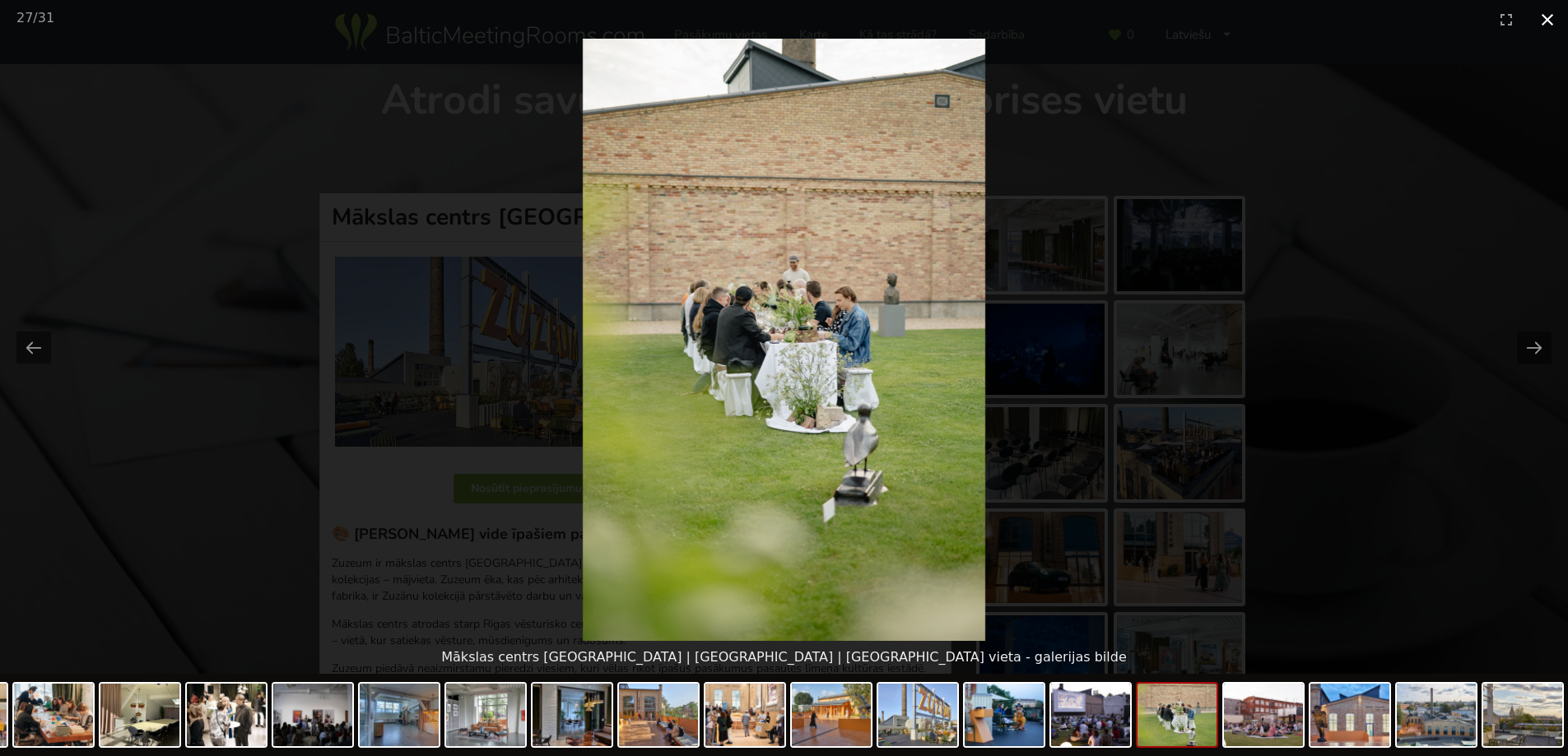
click at [1546, 24] on button "Close gallery" at bounding box center [1547, 19] width 42 height 39
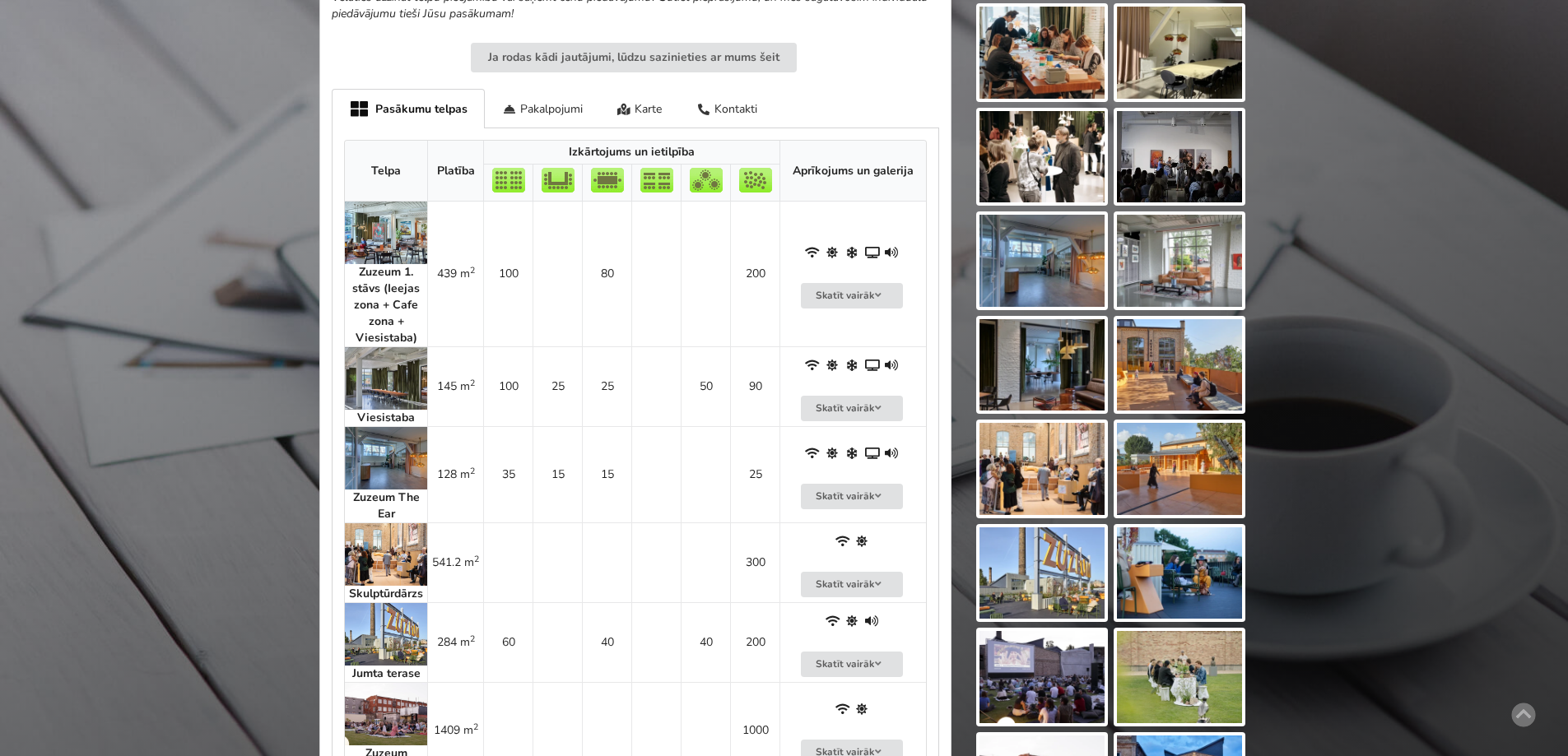
scroll to position [493, 0]
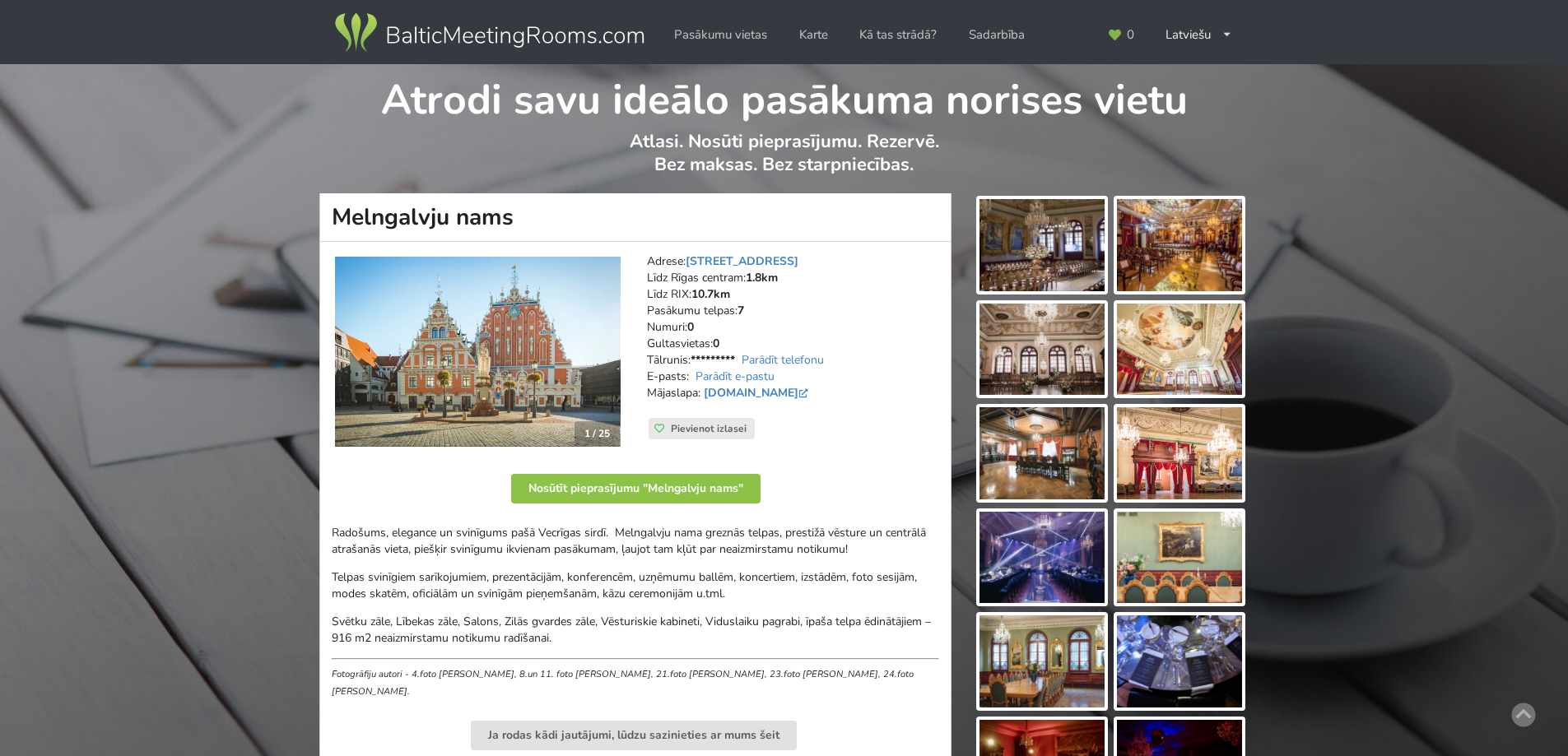
click at [1061, 246] on img at bounding box center [1041, 245] width 125 height 92
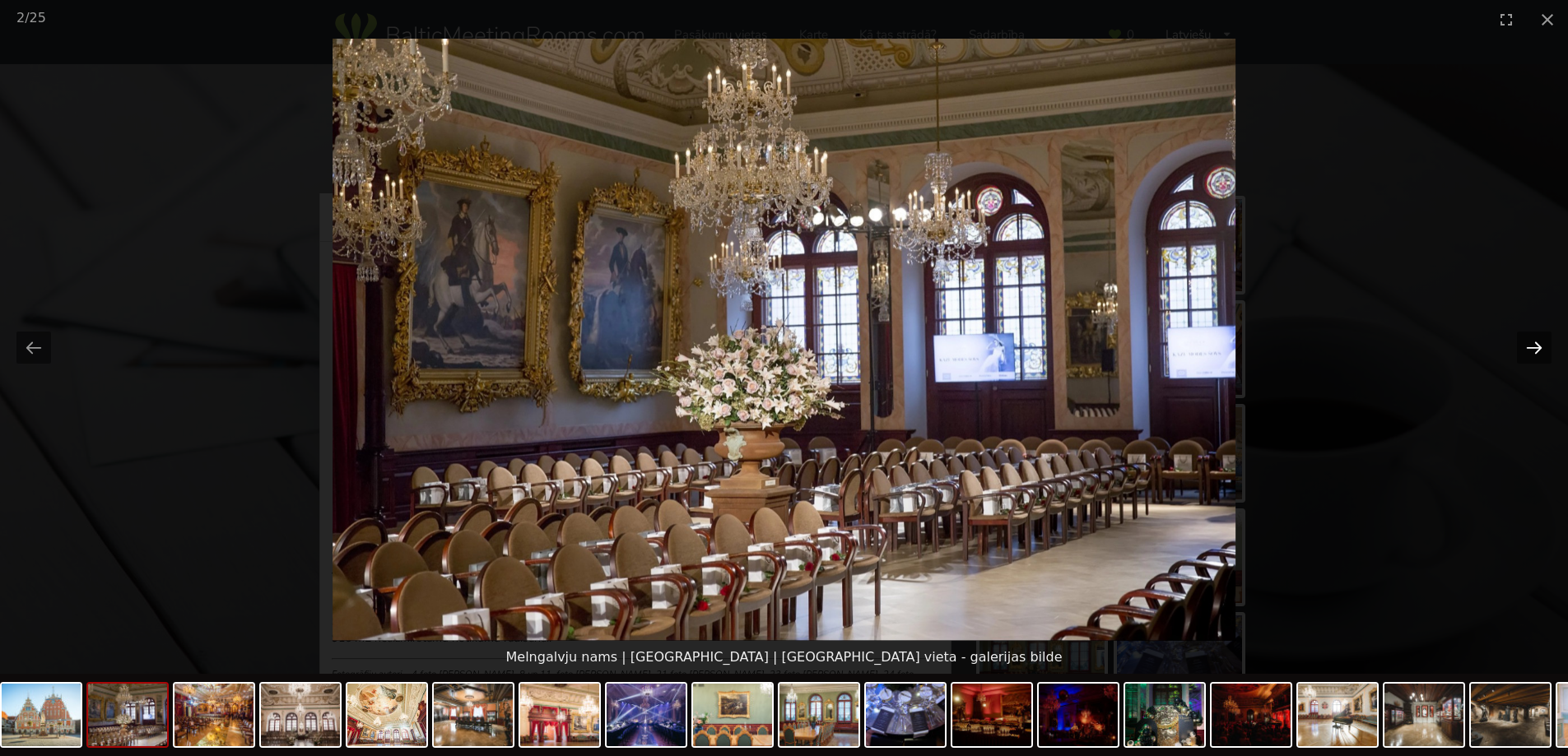
click at [1534, 347] on button "Next slide" at bounding box center [1534, 347] width 34 height 32
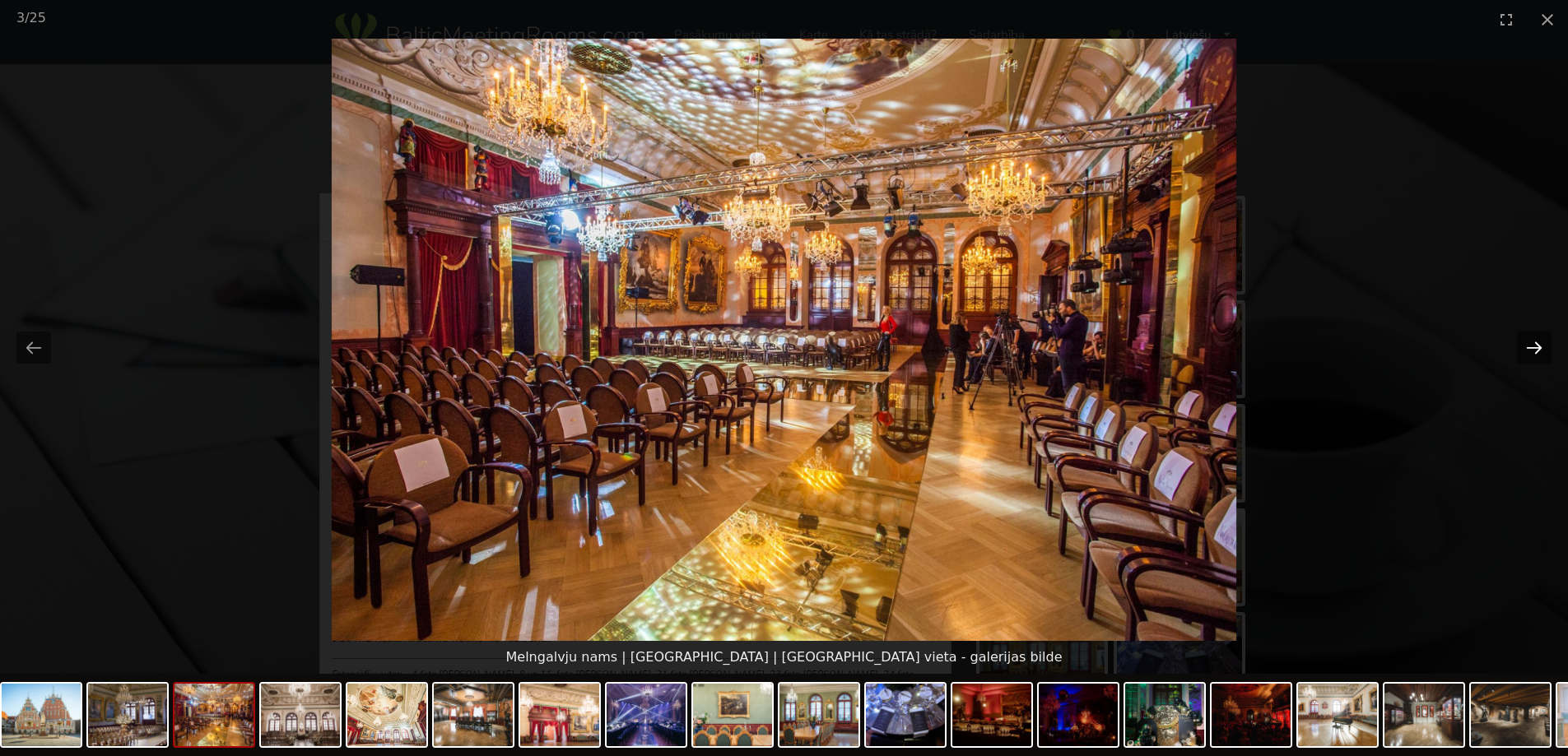
click at [1534, 347] on button "Next slide" at bounding box center [1534, 347] width 34 height 32
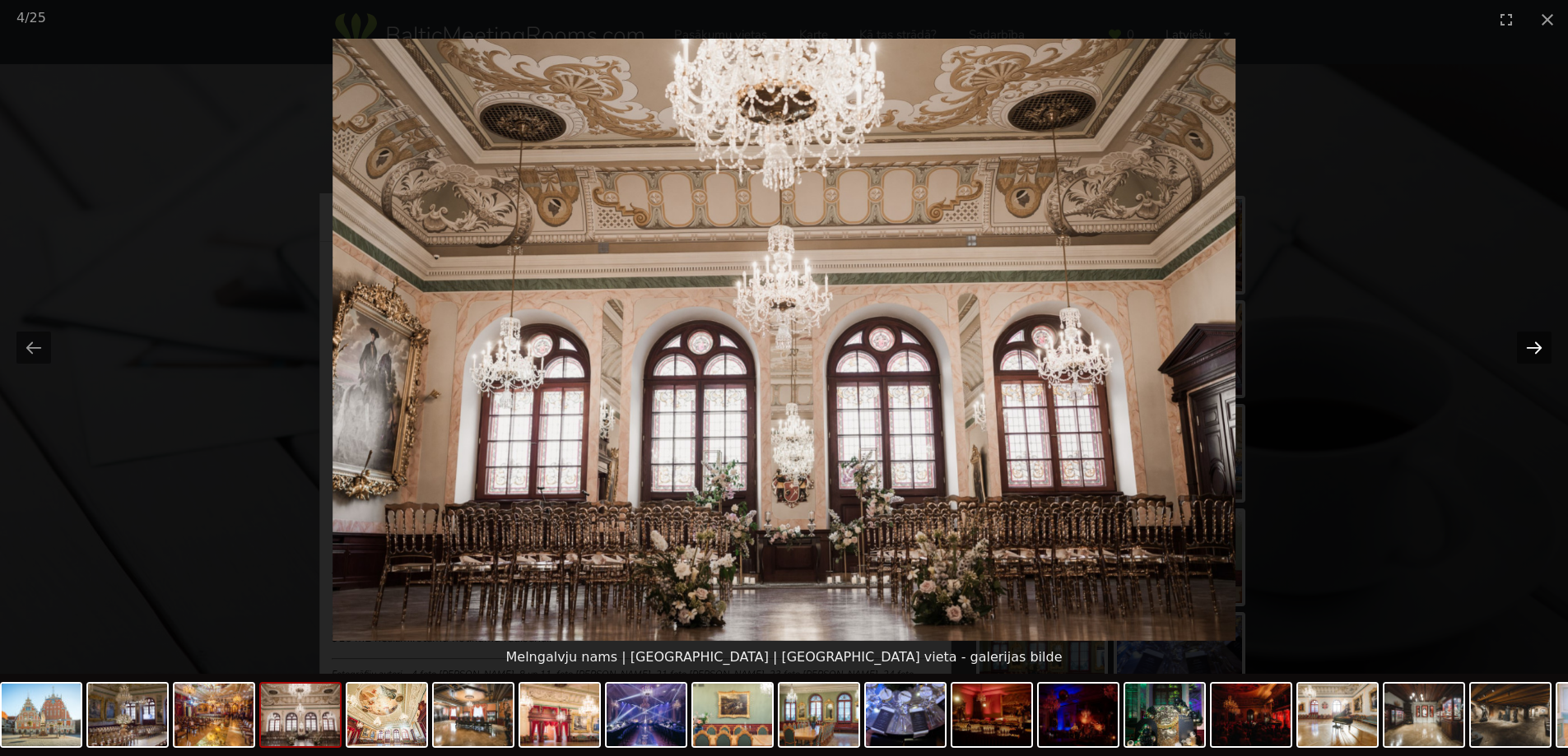
click at [1534, 347] on button "Next slide" at bounding box center [1534, 347] width 34 height 32
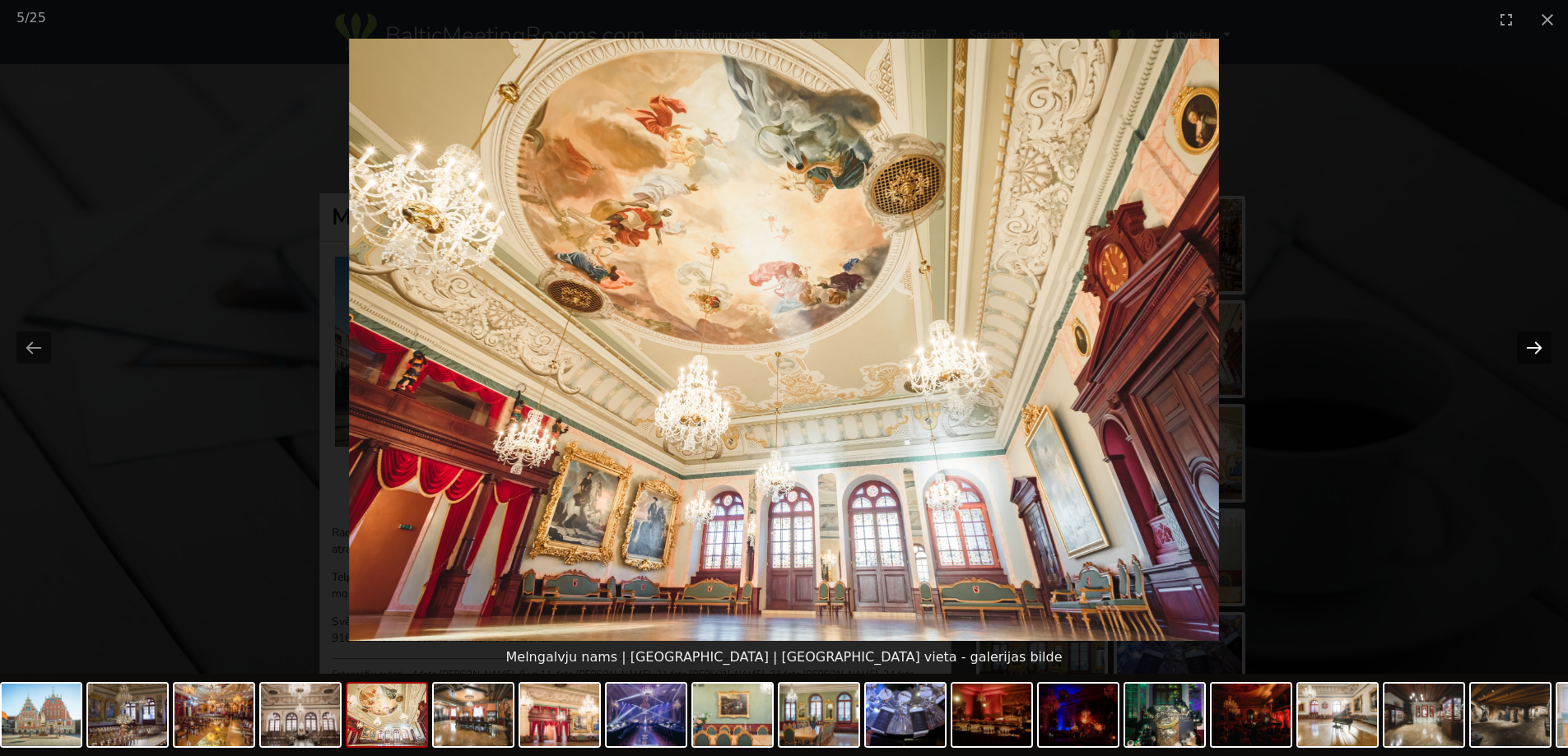
click at [1534, 347] on button "Next slide" at bounding box center [1534, 347] width 34 height 32
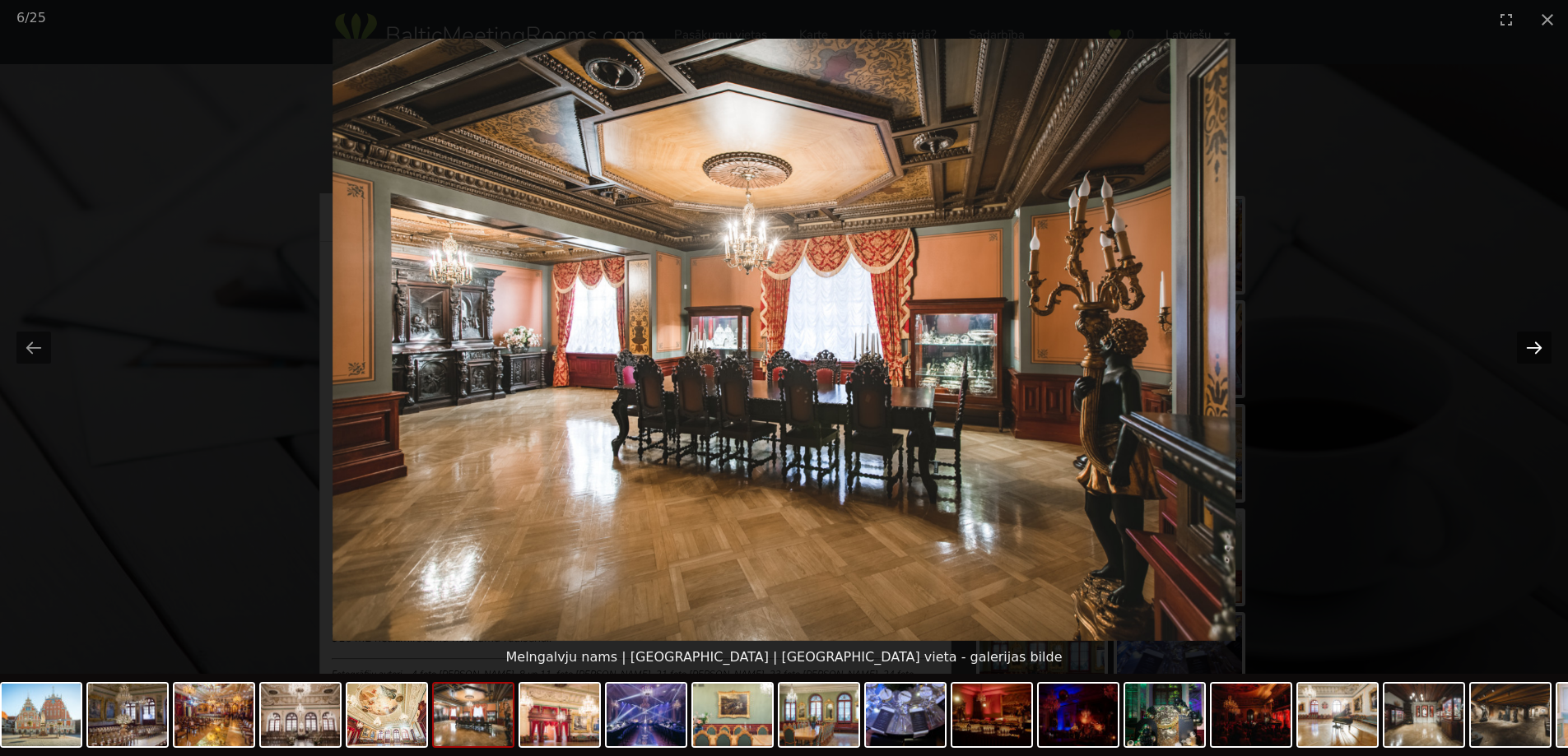
click at [1534, 347] on button "Next slide" at bounding box center [1534, 347] width 34 height 32
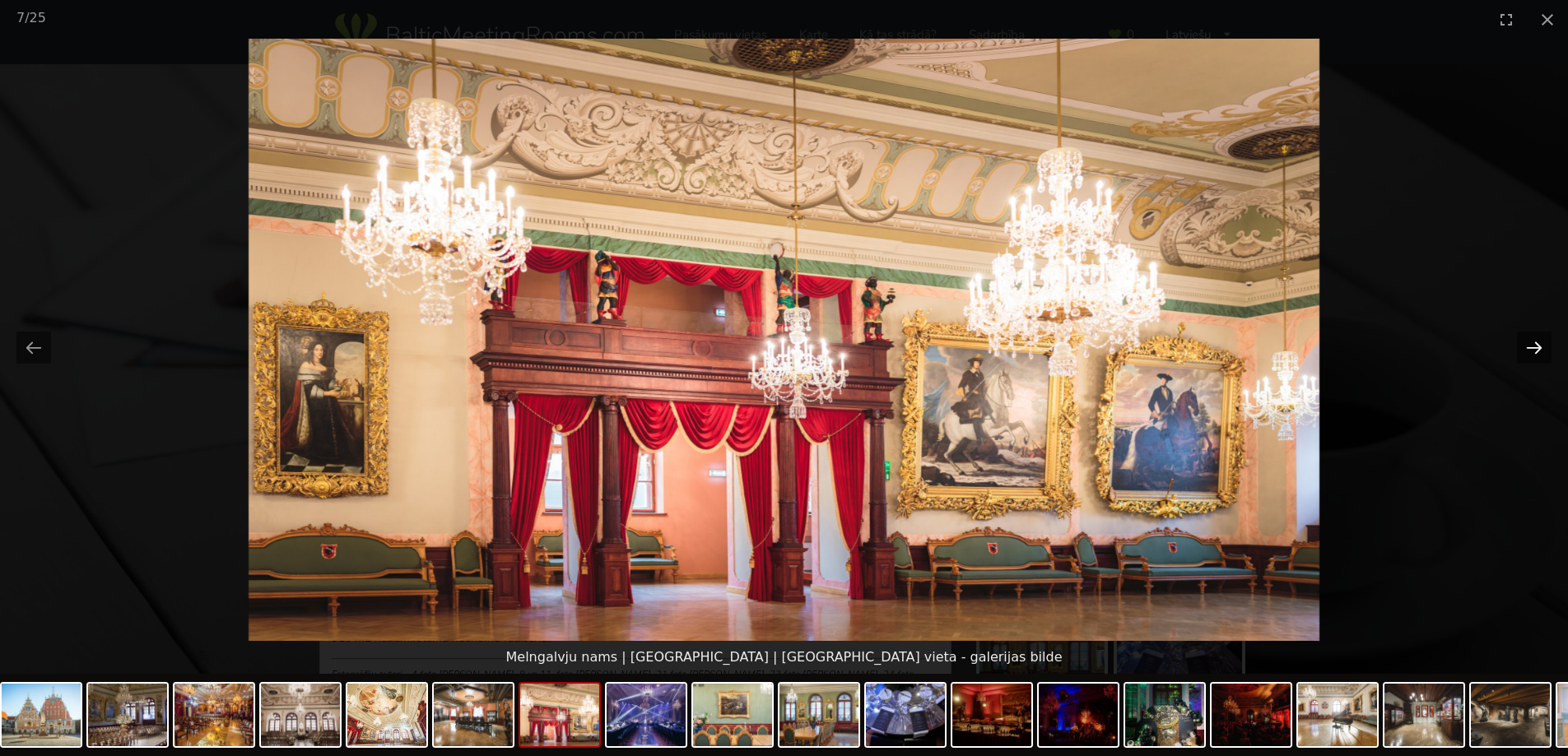
click at [1534, 347] on button "Next slide" at bounding box center [1534, 347] width 34 height 32
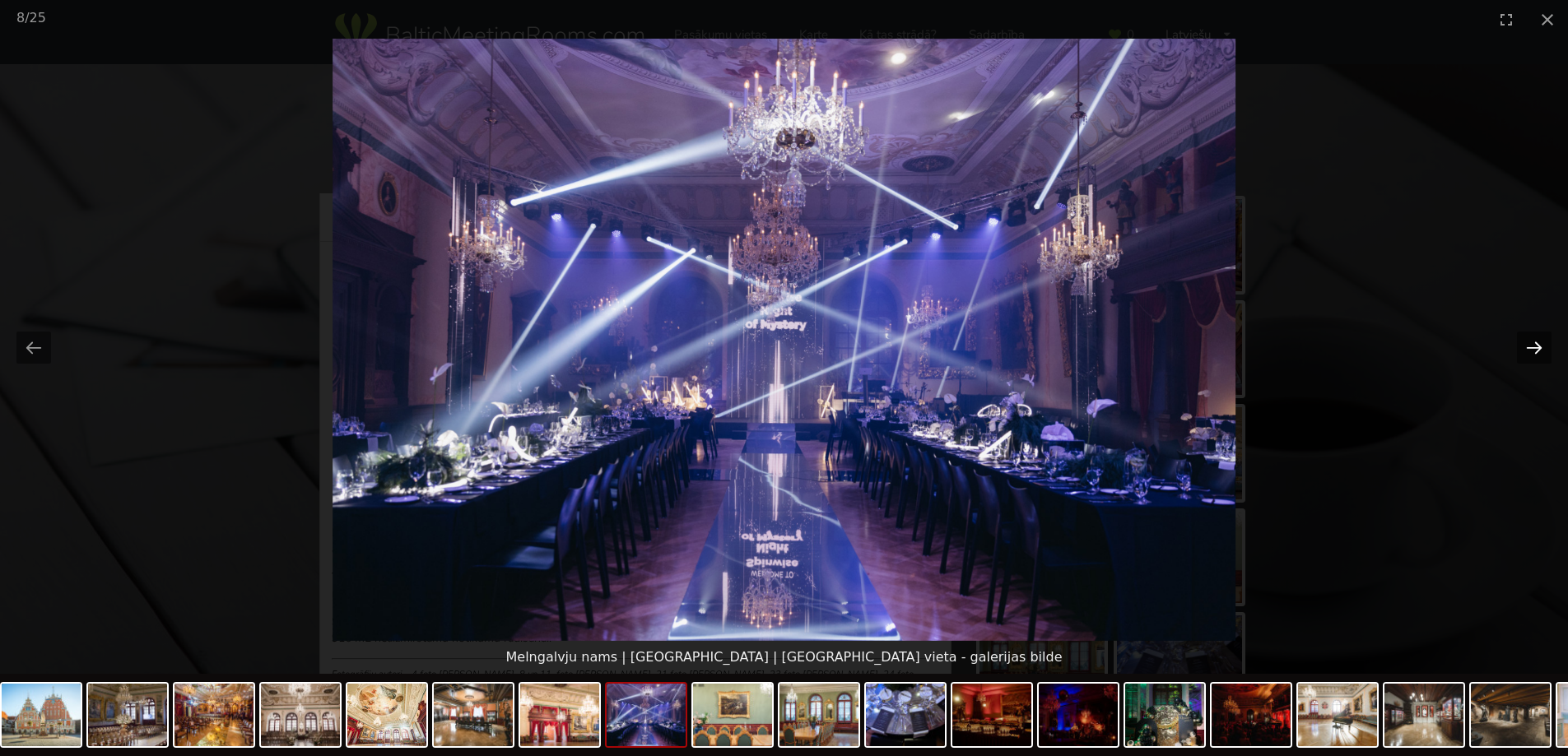
click at [1534, 347] on button "Next slide" at bounding box center [1534, 347] width 34 height 32
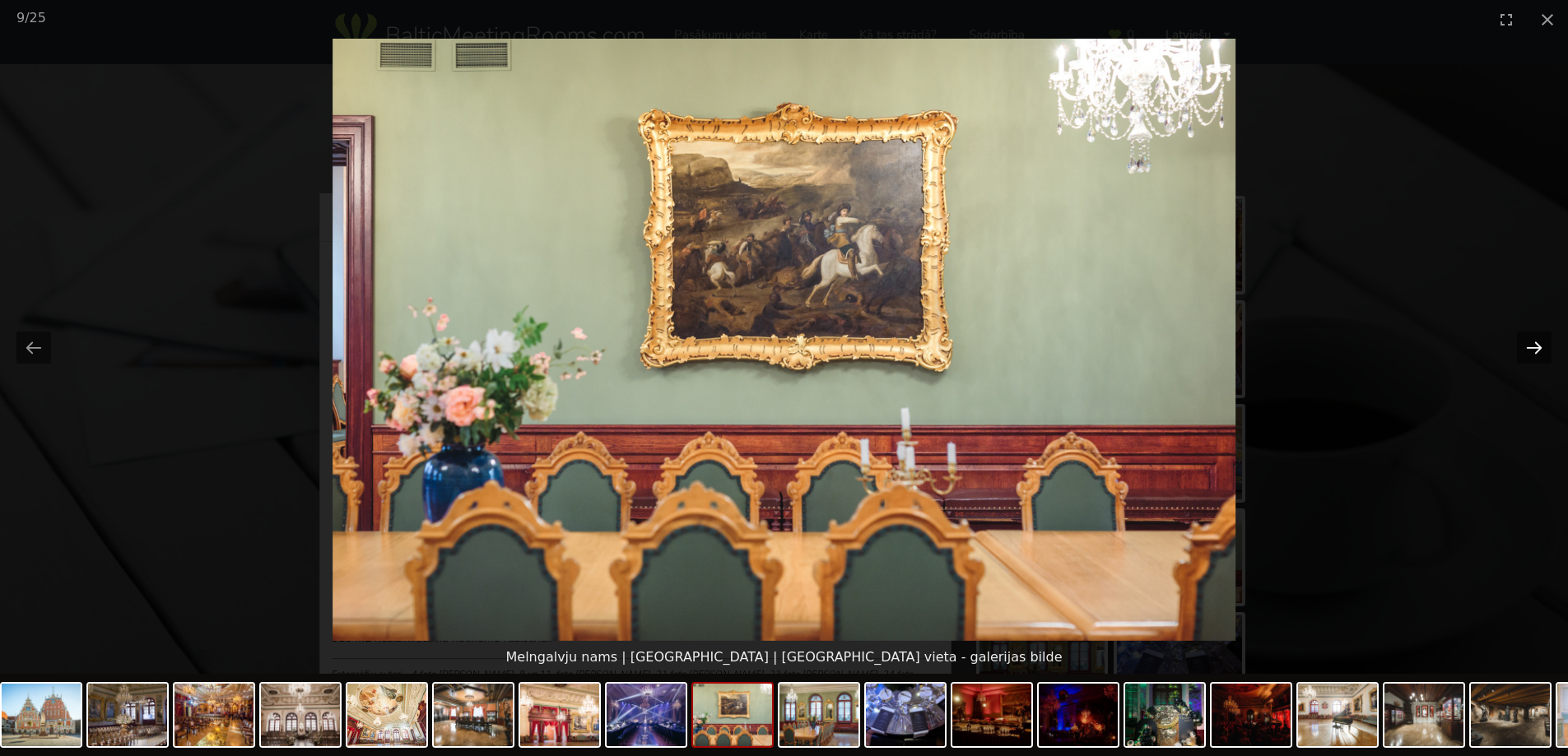
click at [1534, 347] on button "Next slide" at bounding box center [1534, 347] width 34 height 32
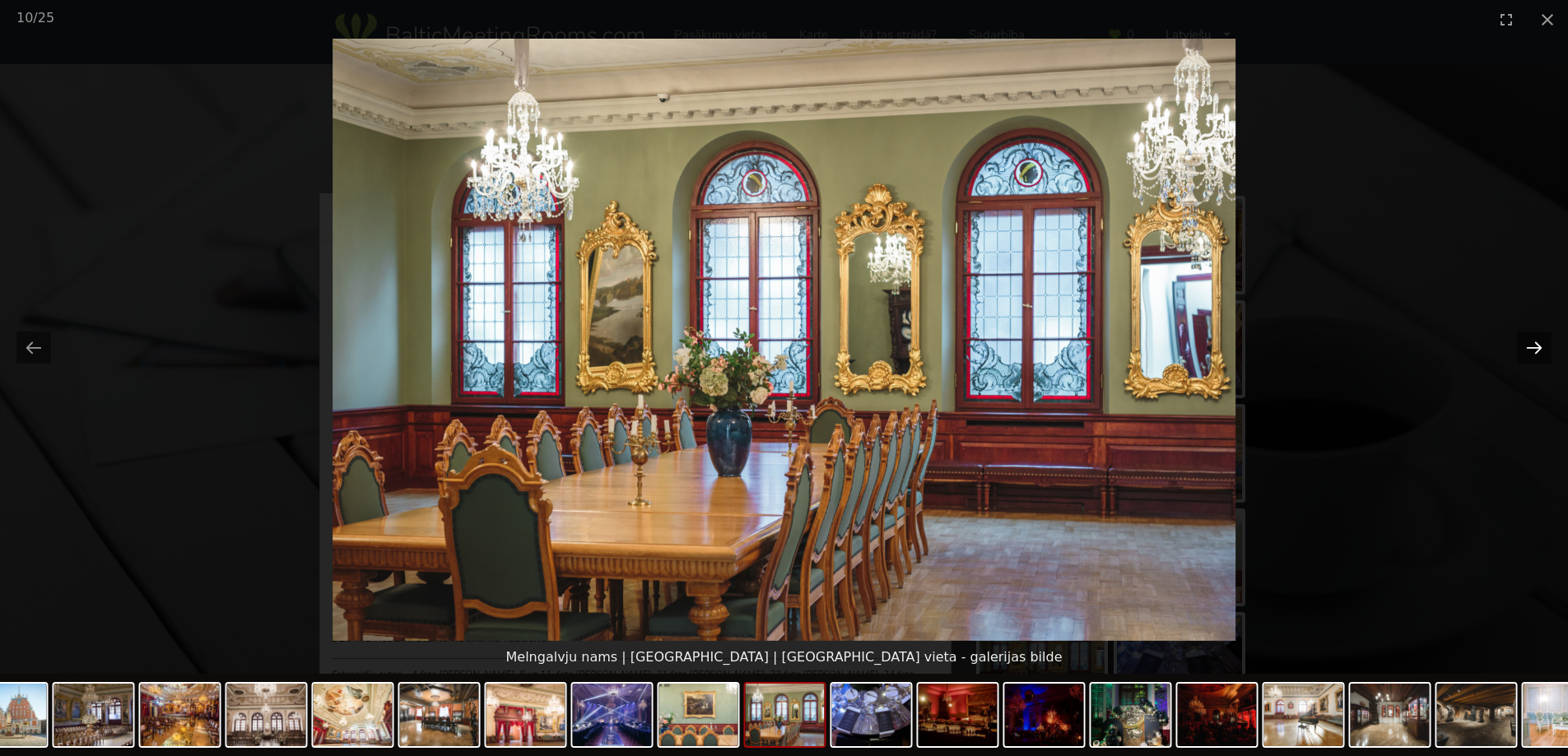
click at [1534, 347] on button "Next slide" at bounding box center [1534, 347] width 34 height 32
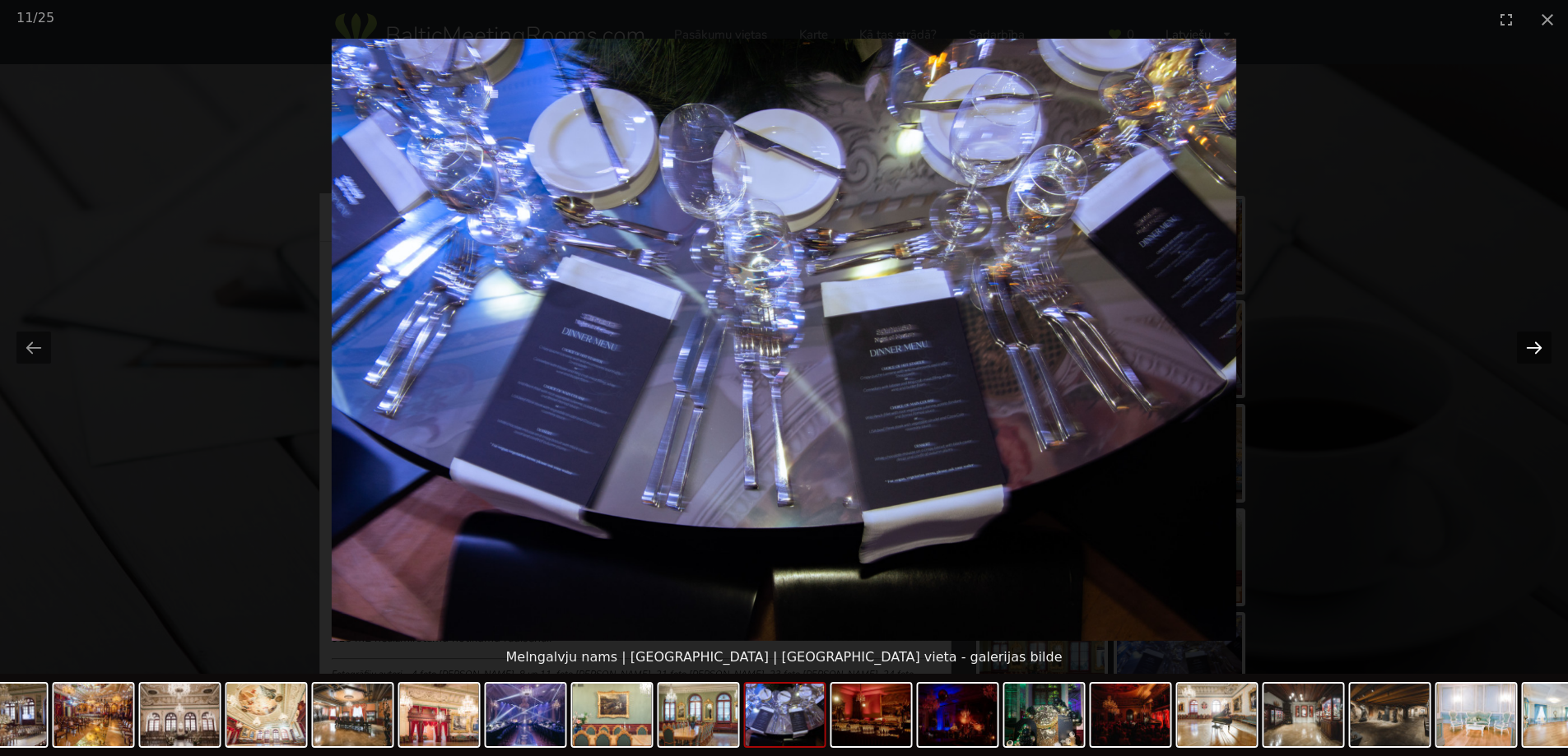
click at [1534, 347] on button "Next slide" at bounding box center [1534, 347] width 34 height 32
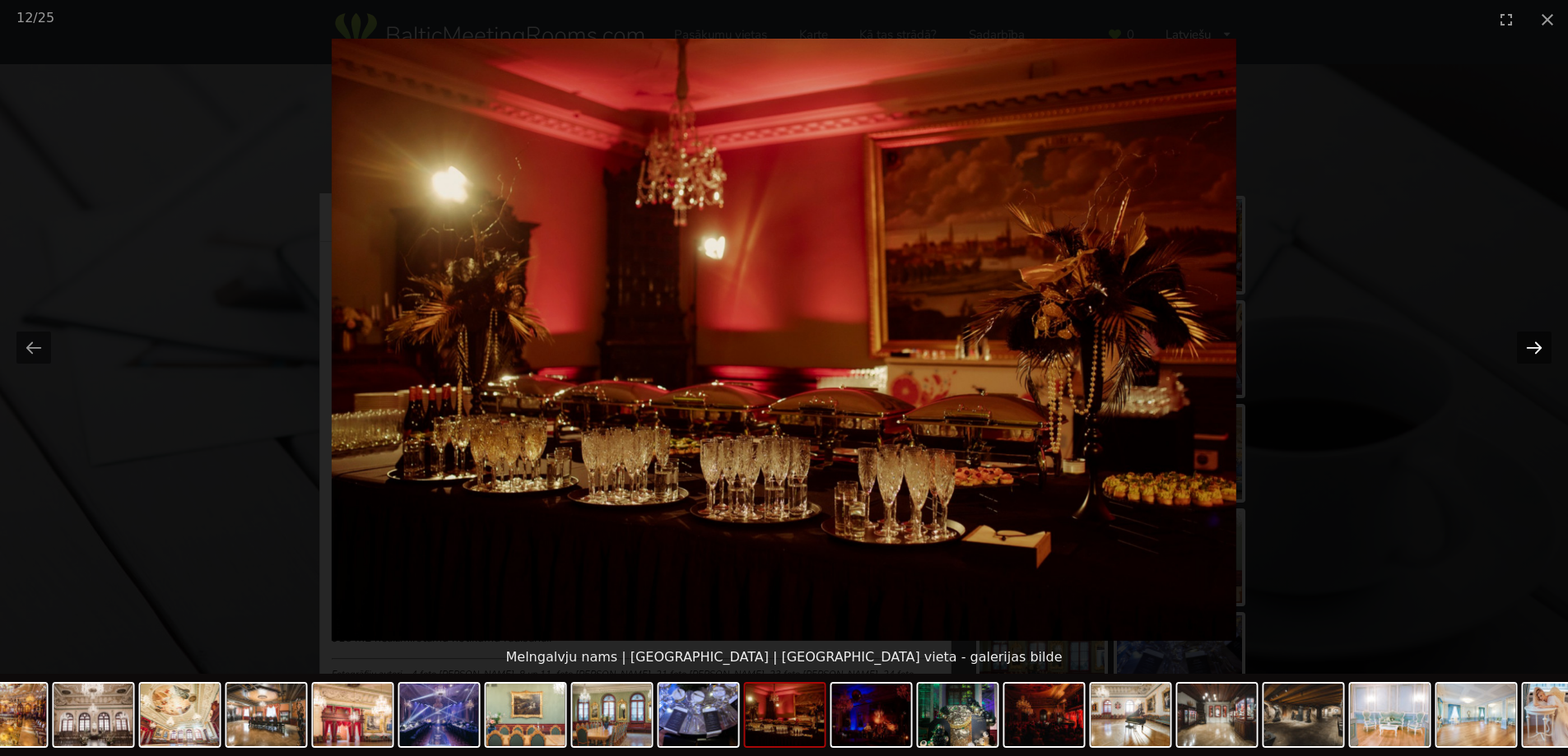
click at [1534, 347] on button "Next slide" at bounding box center [1534, 347] width 34 height 32
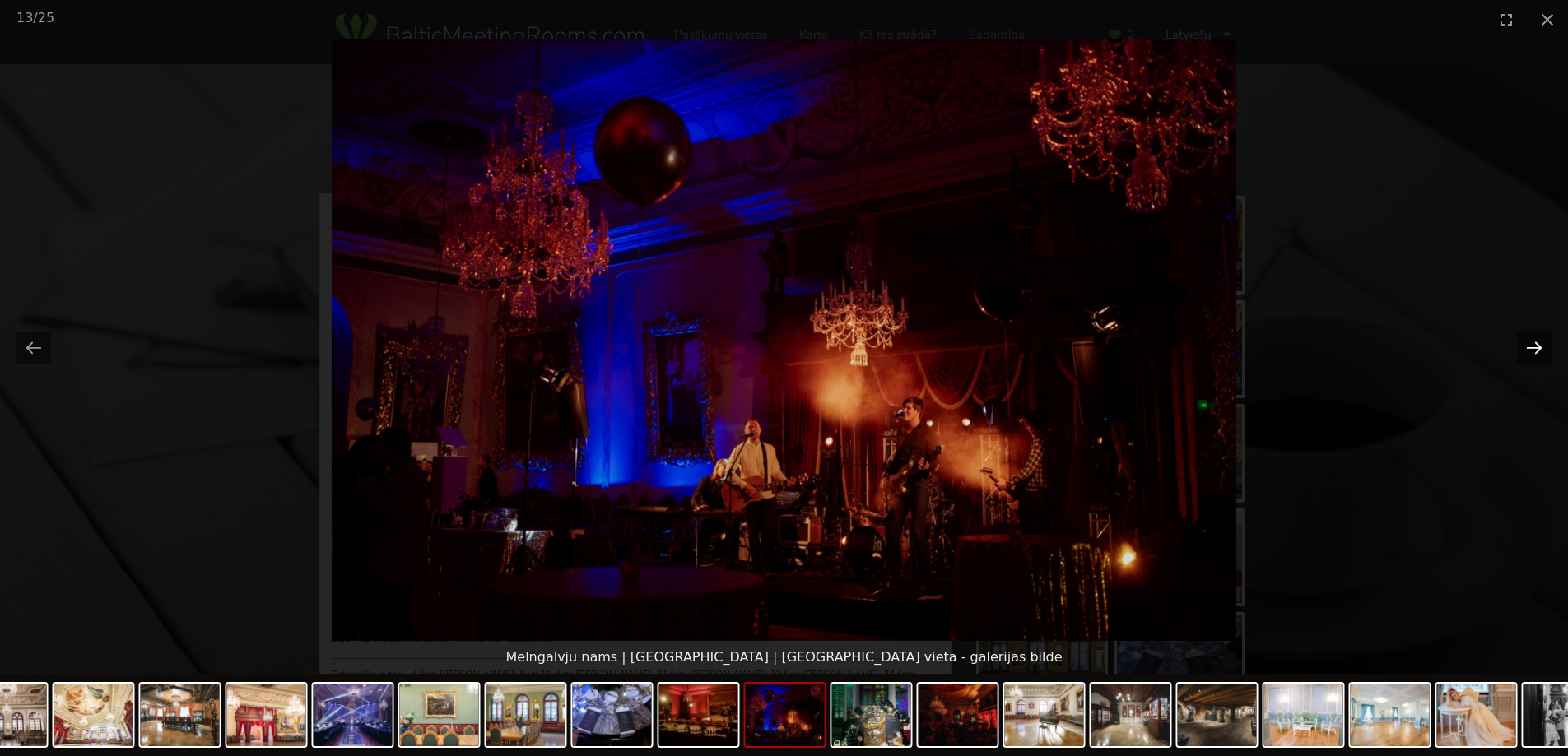
click at [1534, 347] on button "Next slide" at bounding box center [1534, 347] width 34 height 32
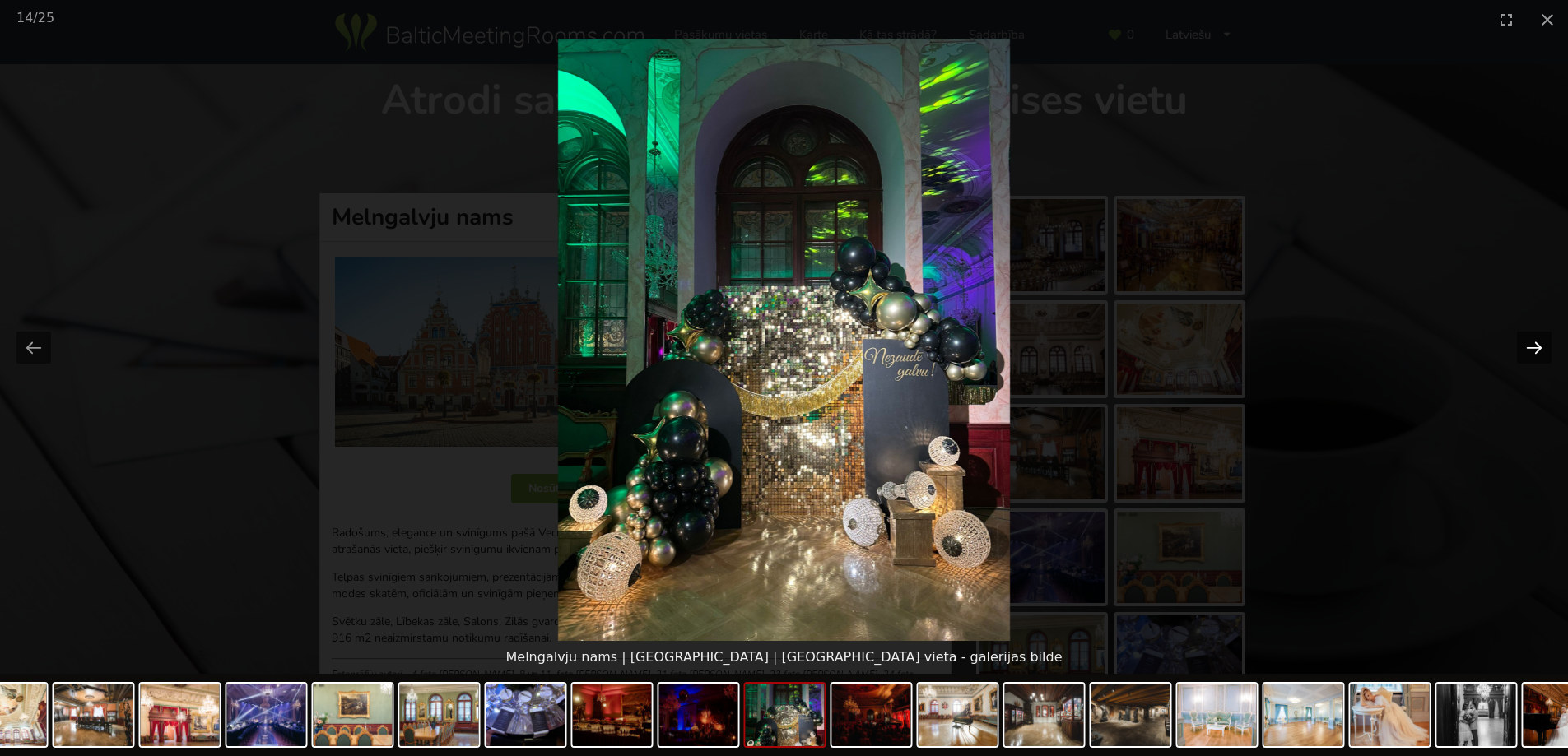
click at [1534, 347] on button "Next slide" at bounding box center [1534, 347] width 34 height 32
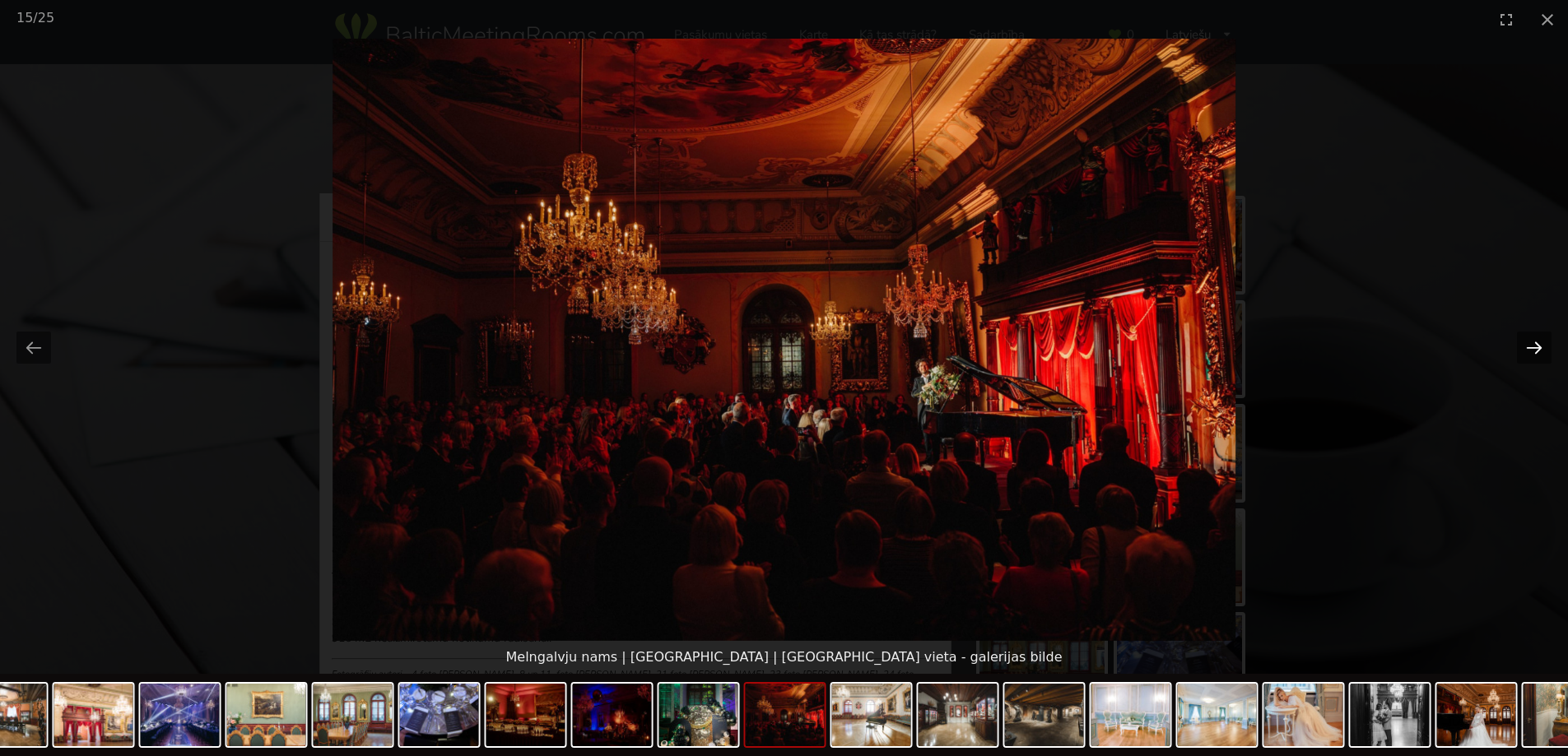
click at [1534, 347] on button "Next slide" at bounding box center [1534, 347] width 34 height 32
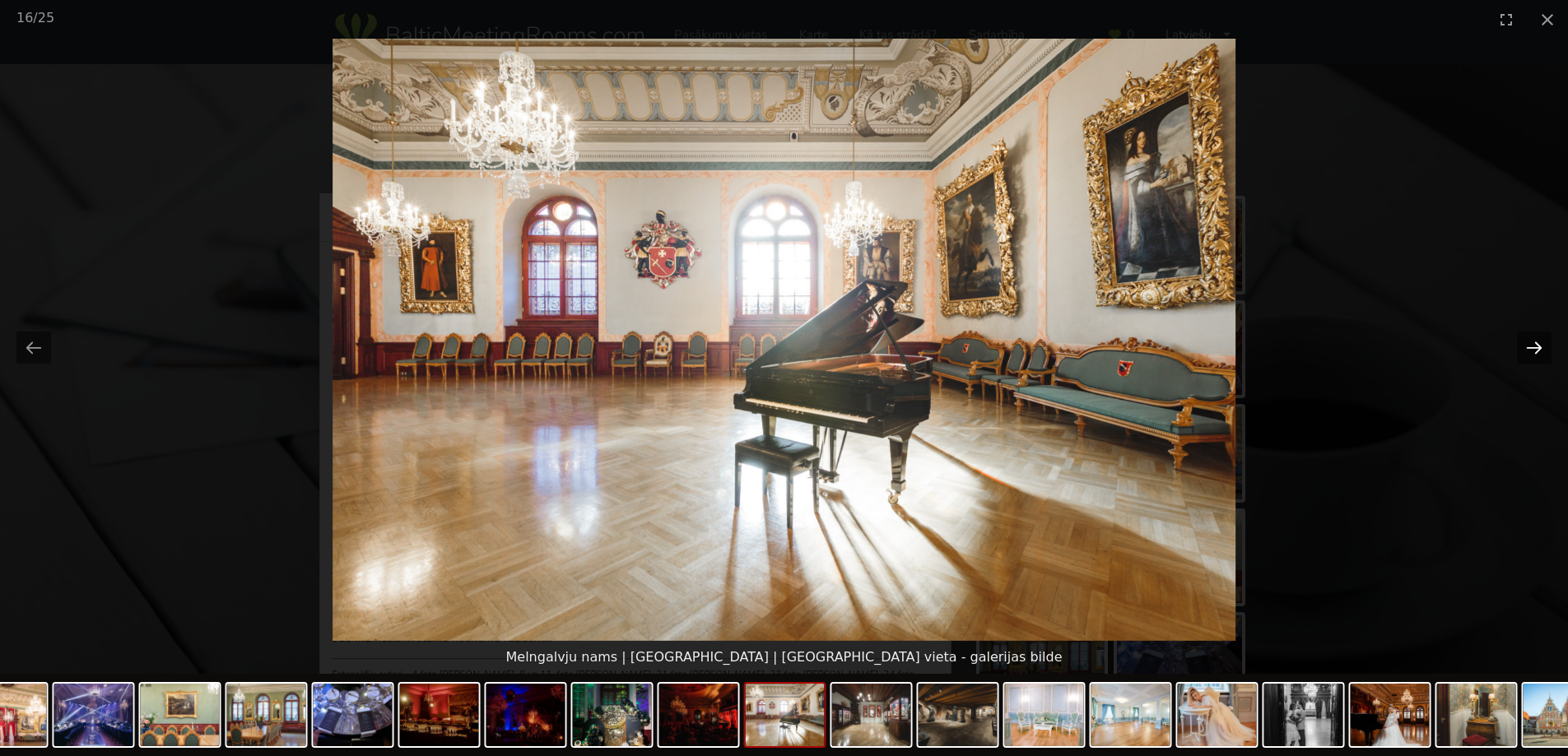
click at [1534, 347] on button "Next slide" at bounding box center [1534, 347] width 34 height 32
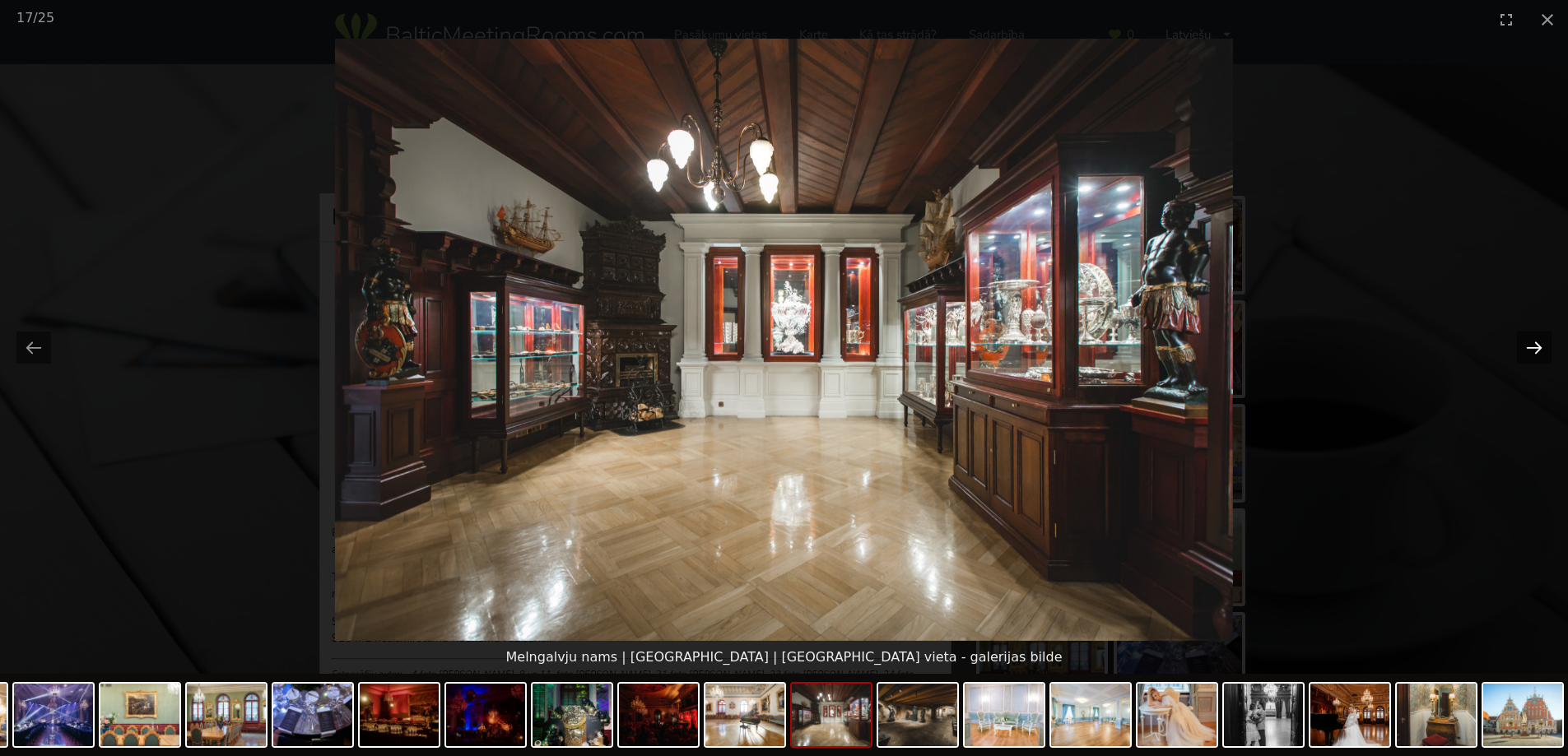
click at [1534, 347] on button "Next slide" at bounding box center [1534, 347] width 34 height 32
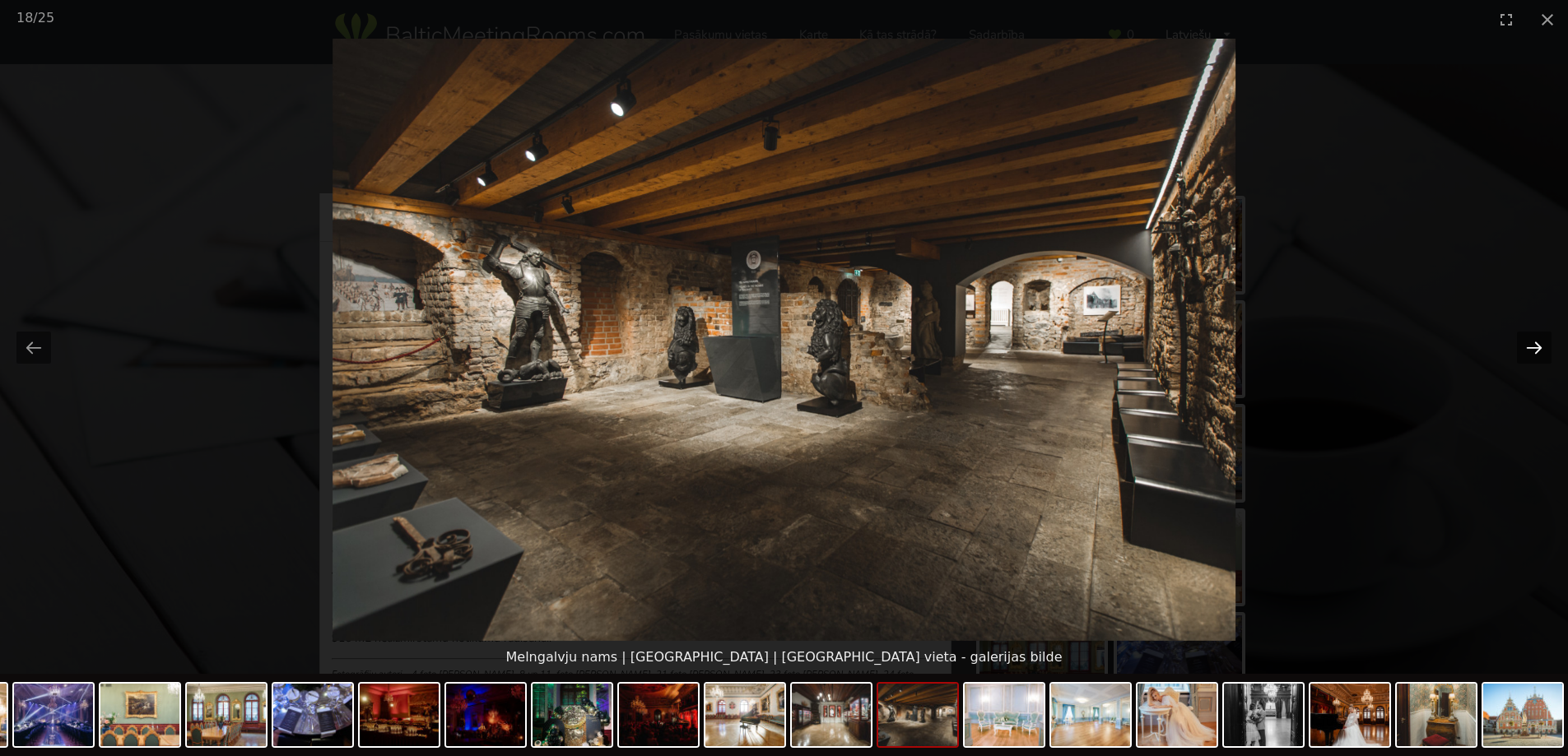
click at [1534, 347] on button "Next slide" at bounding box center [1534, 347] width 34 height 32
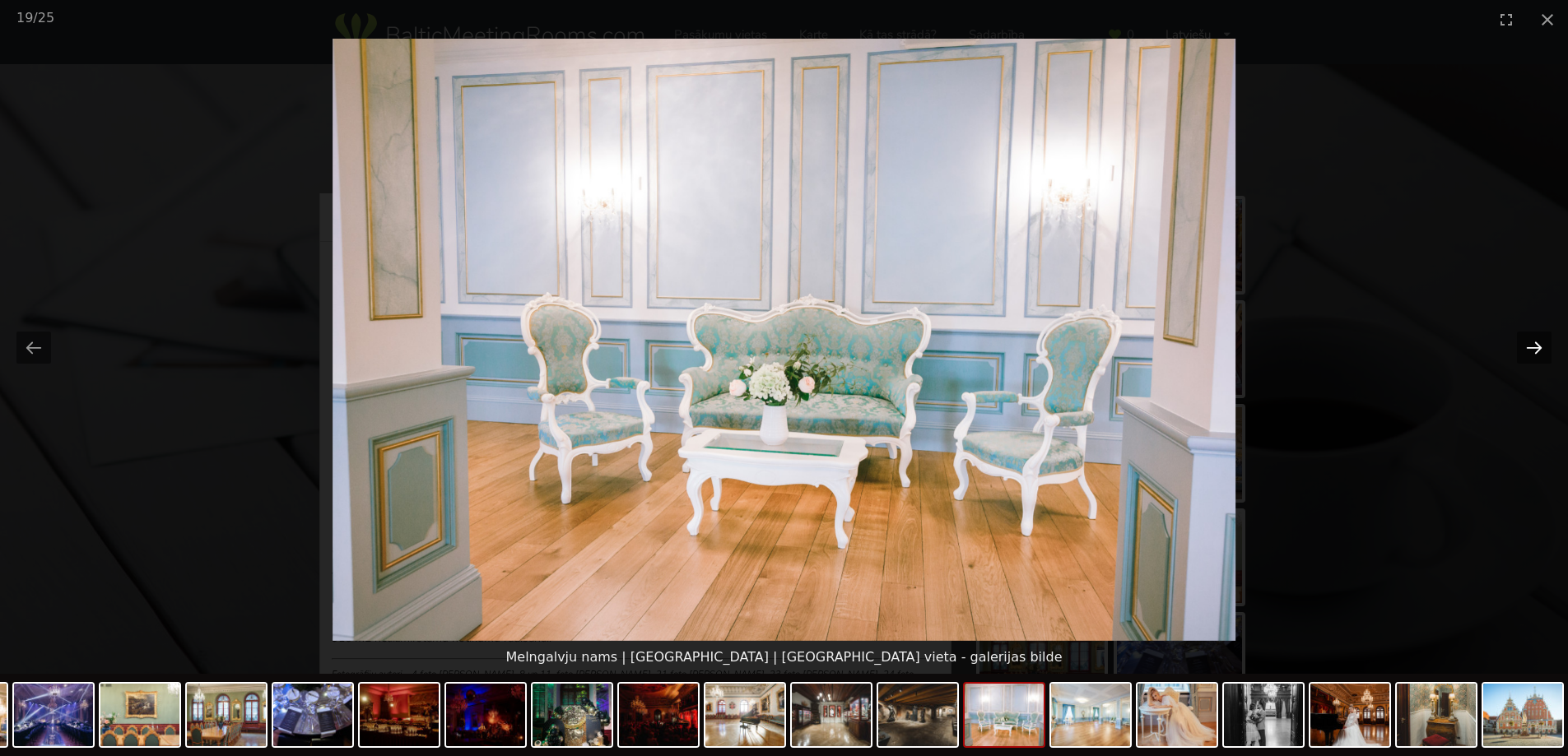
click at [1534, 347] on button "Next slide" at bounding box center [1534, 347] width 34 height 32
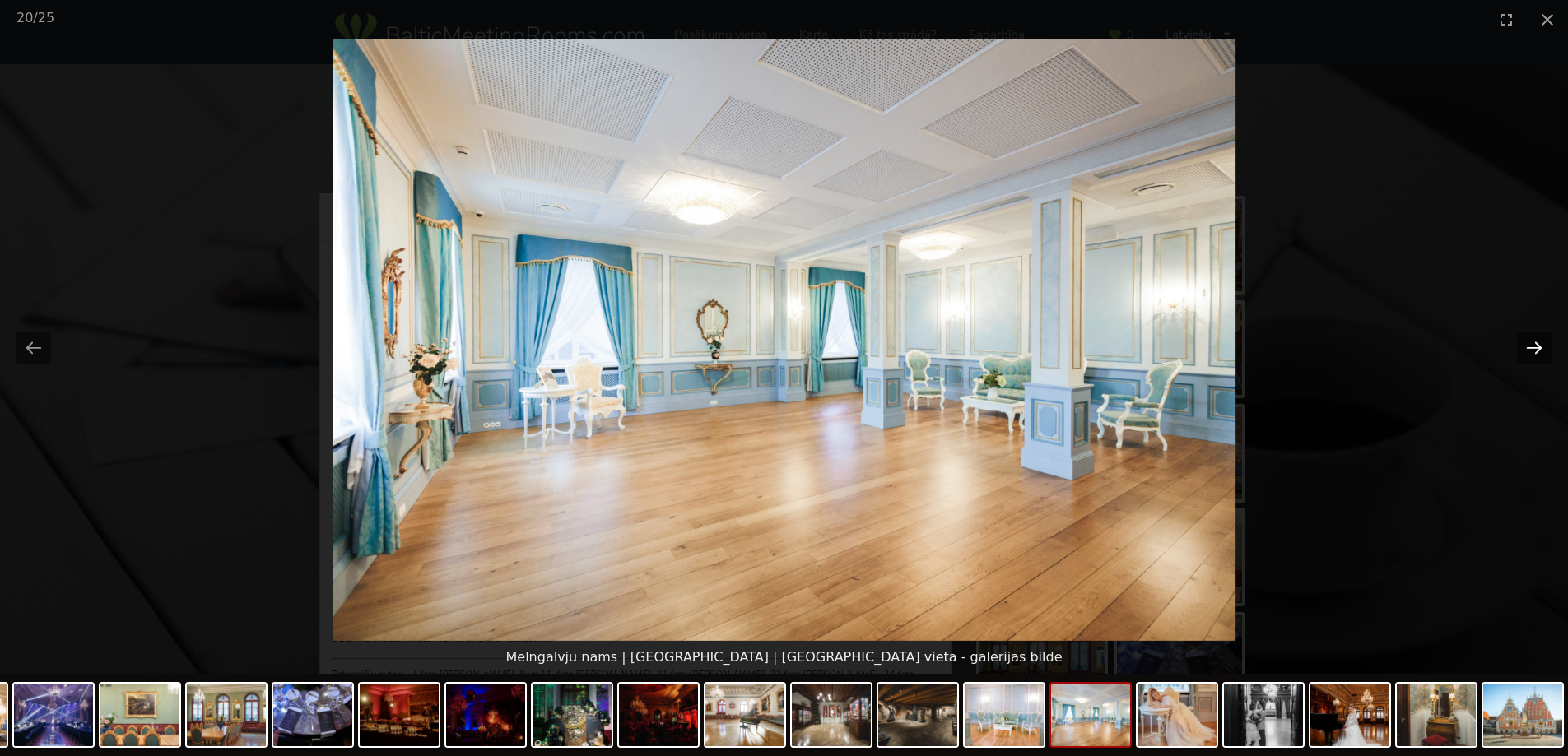
click at [1534, 347] on button "Next slide" at bounding box center [1534, 347] width 34 height 32
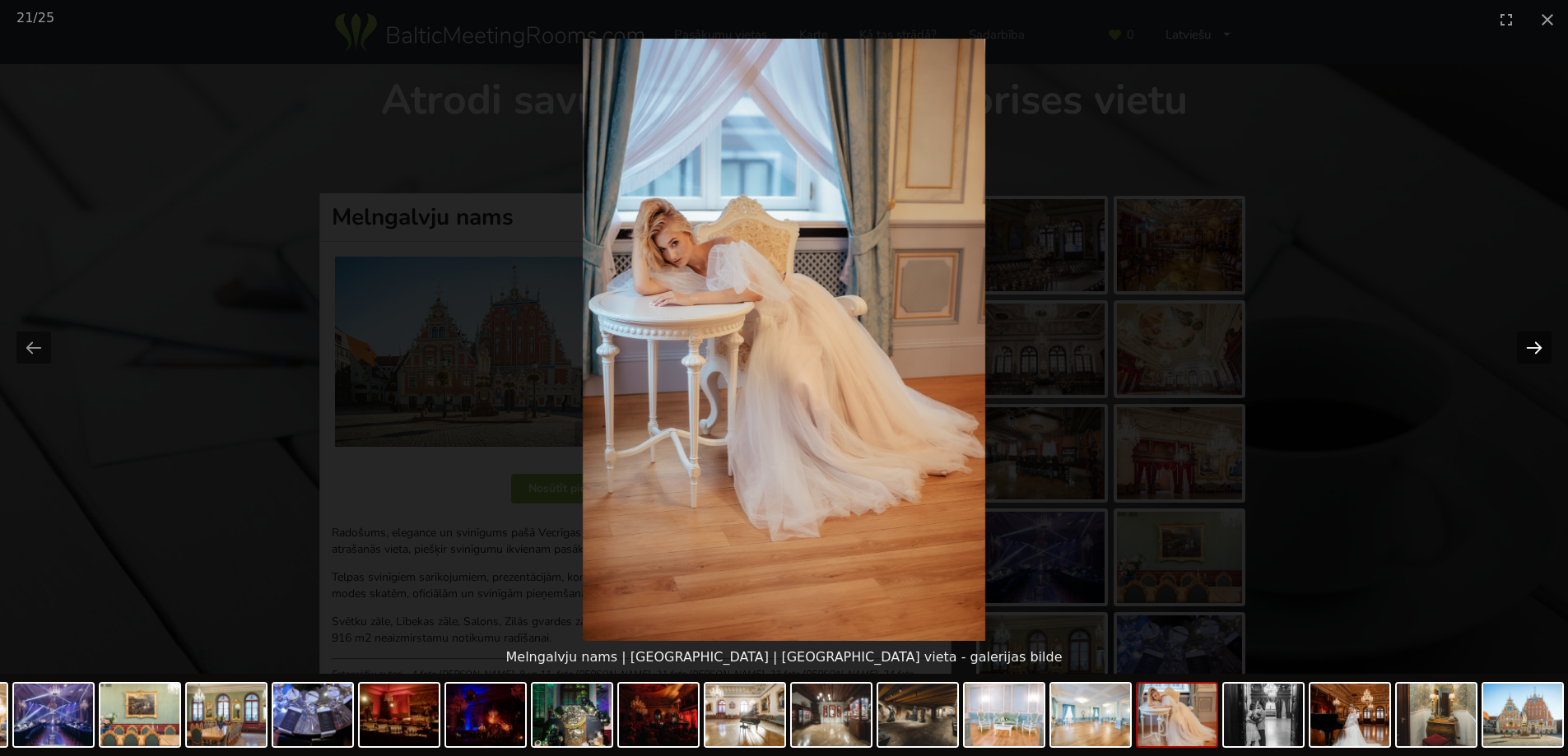
click at [1534, 347] on button "Next slide" at bounding box center [1534, 347] width 34 height 32
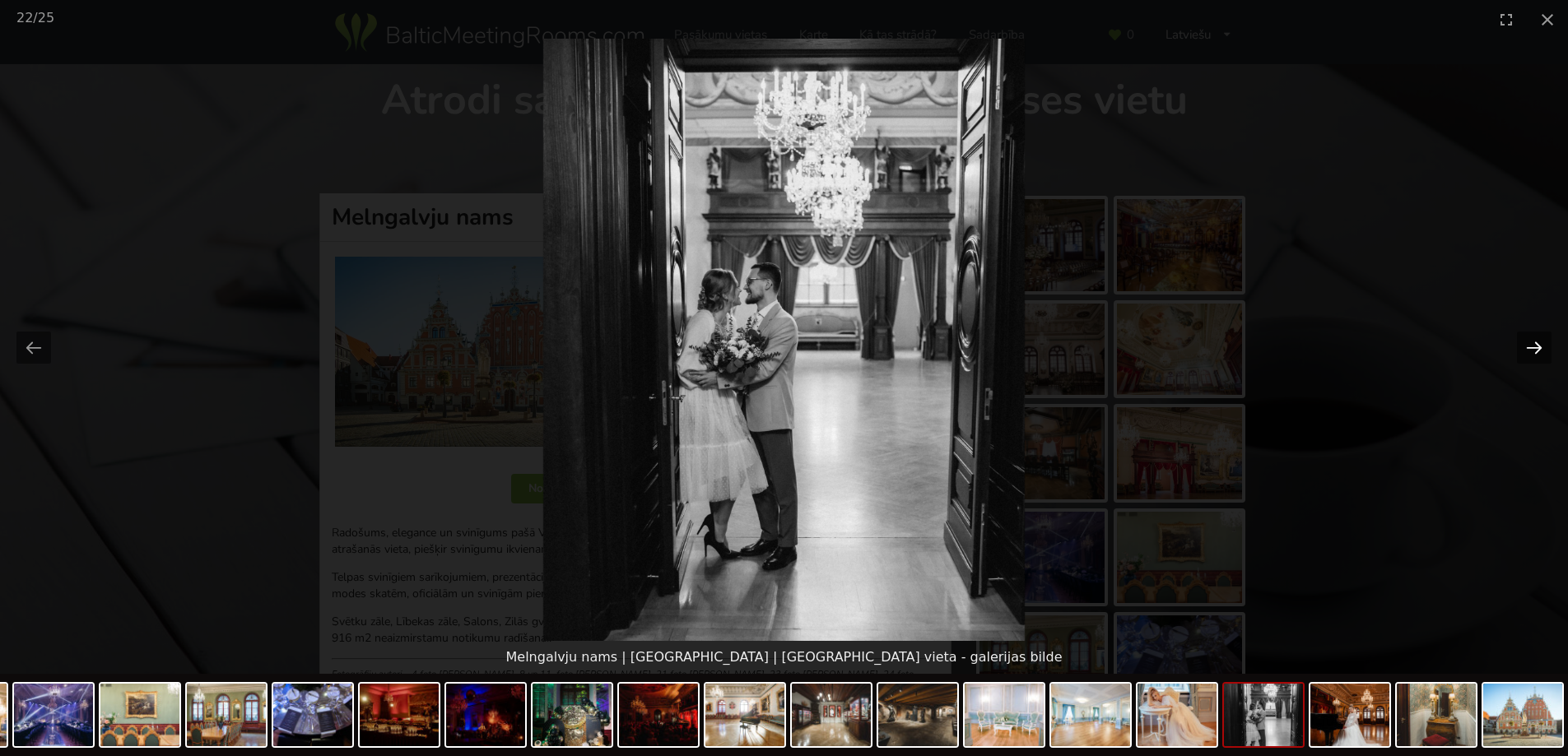
click at [1534, 347] on button "Next slide" at bounding box center [1534, 347] width 34 height 32
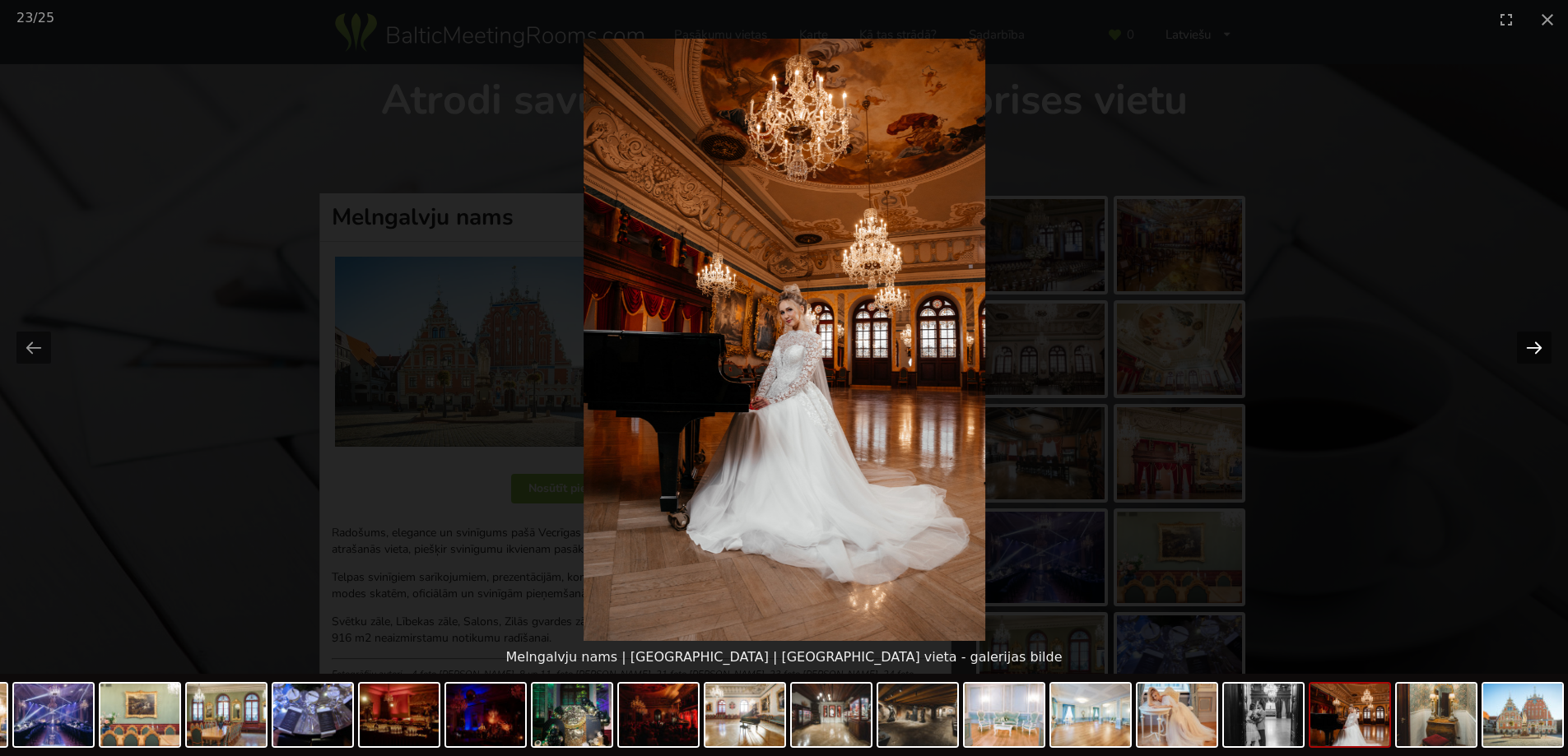
click at [1534, 347] on button "Next slide" at bounding box center [1534, 347] width 34 height 32
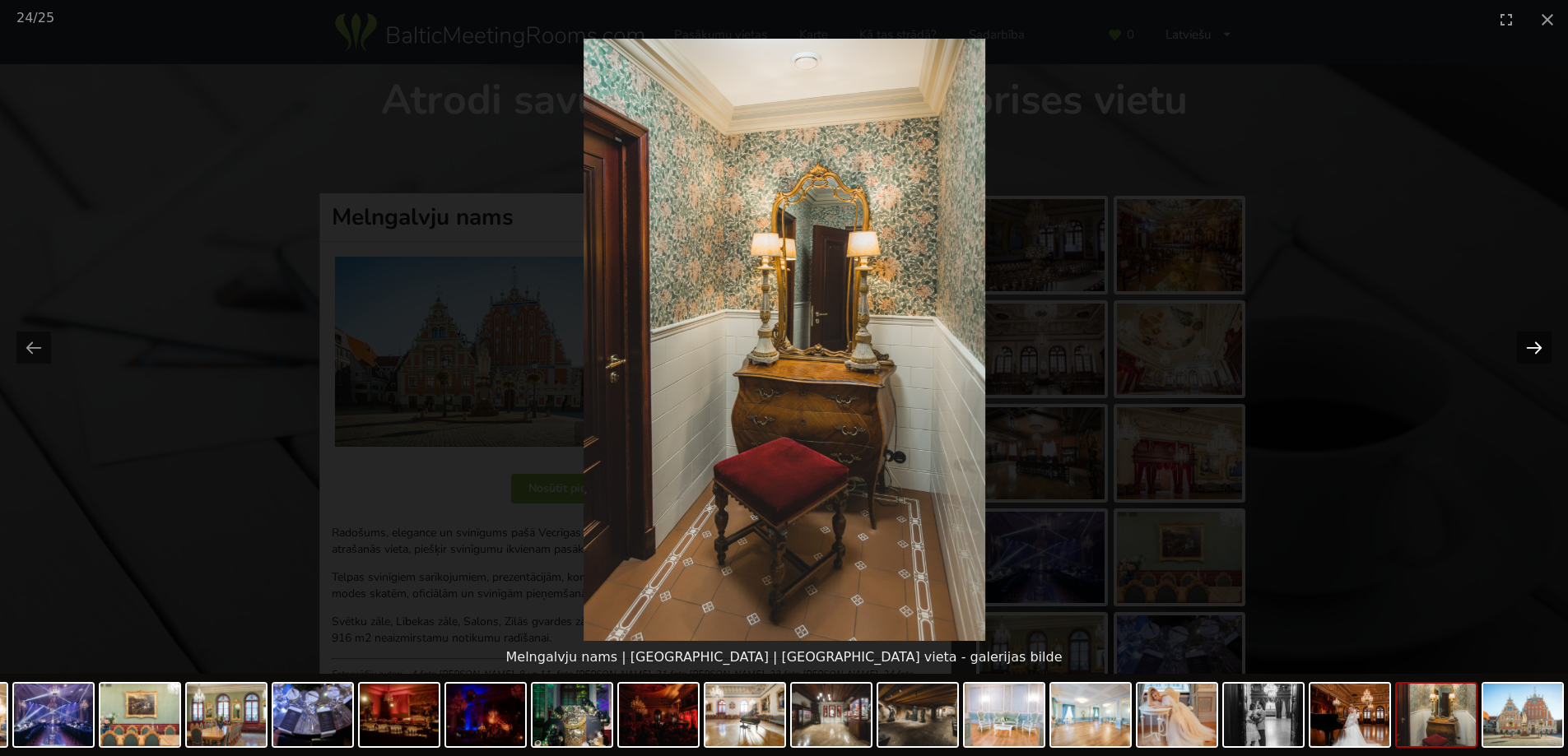
click at [1534, 347] on button "Next slide" at bounding box center [1534, 347] width 34 height 32
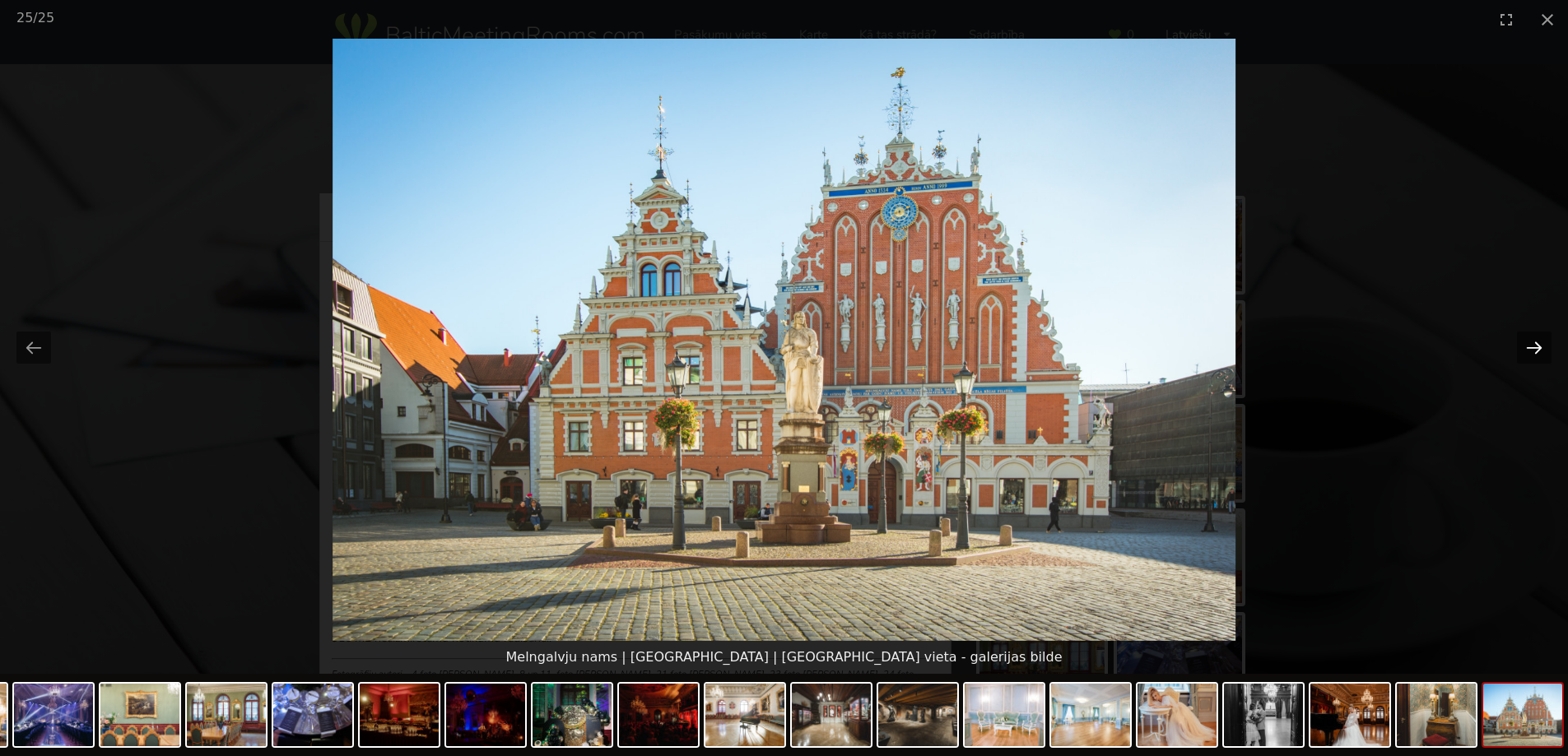
click at [1534, 347] on button "Next slide" at bounding box center [1534, 347] width 34 height 32
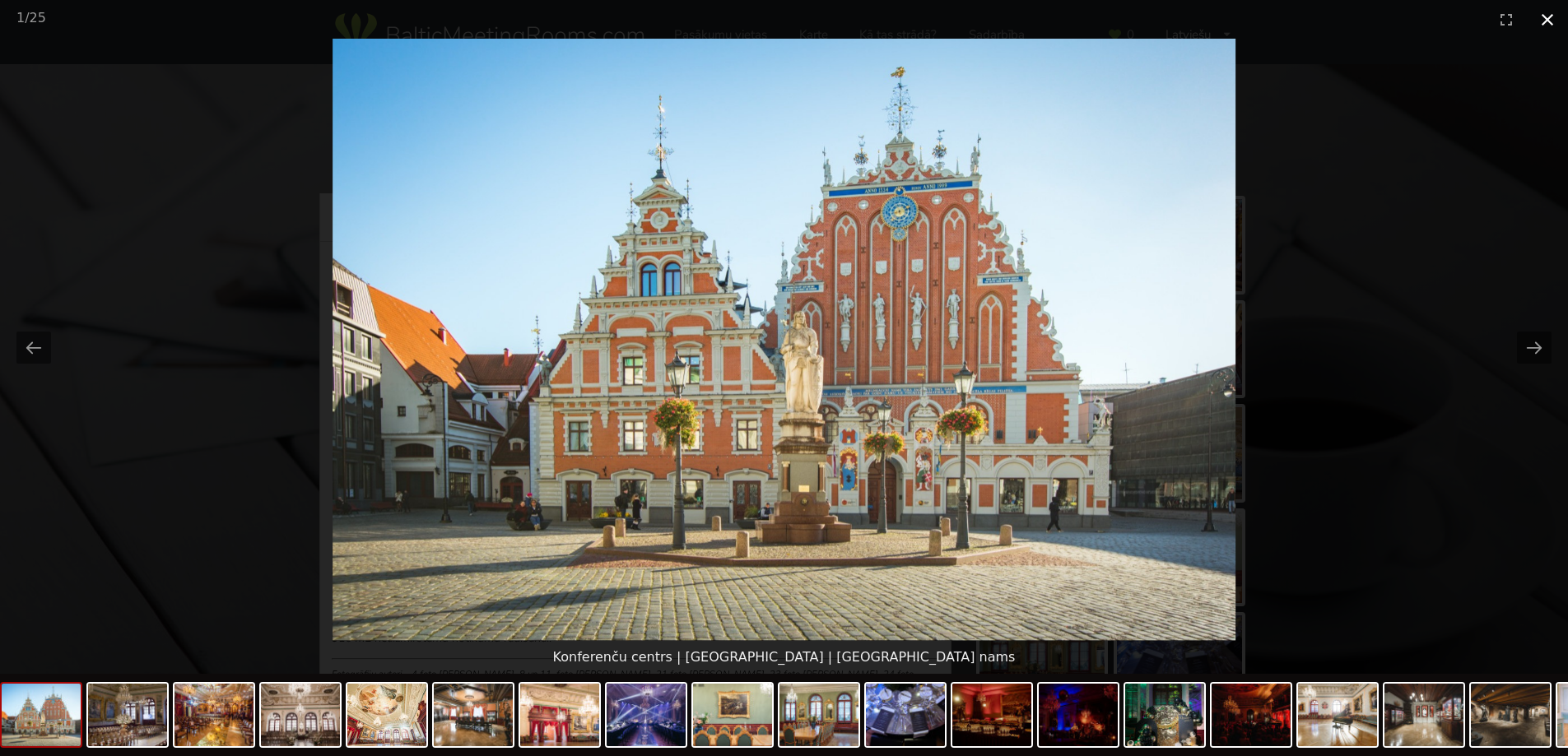
click at [1546, 15] on button "Close gallery" at bounding box center [1547, 19] width 42 height 39
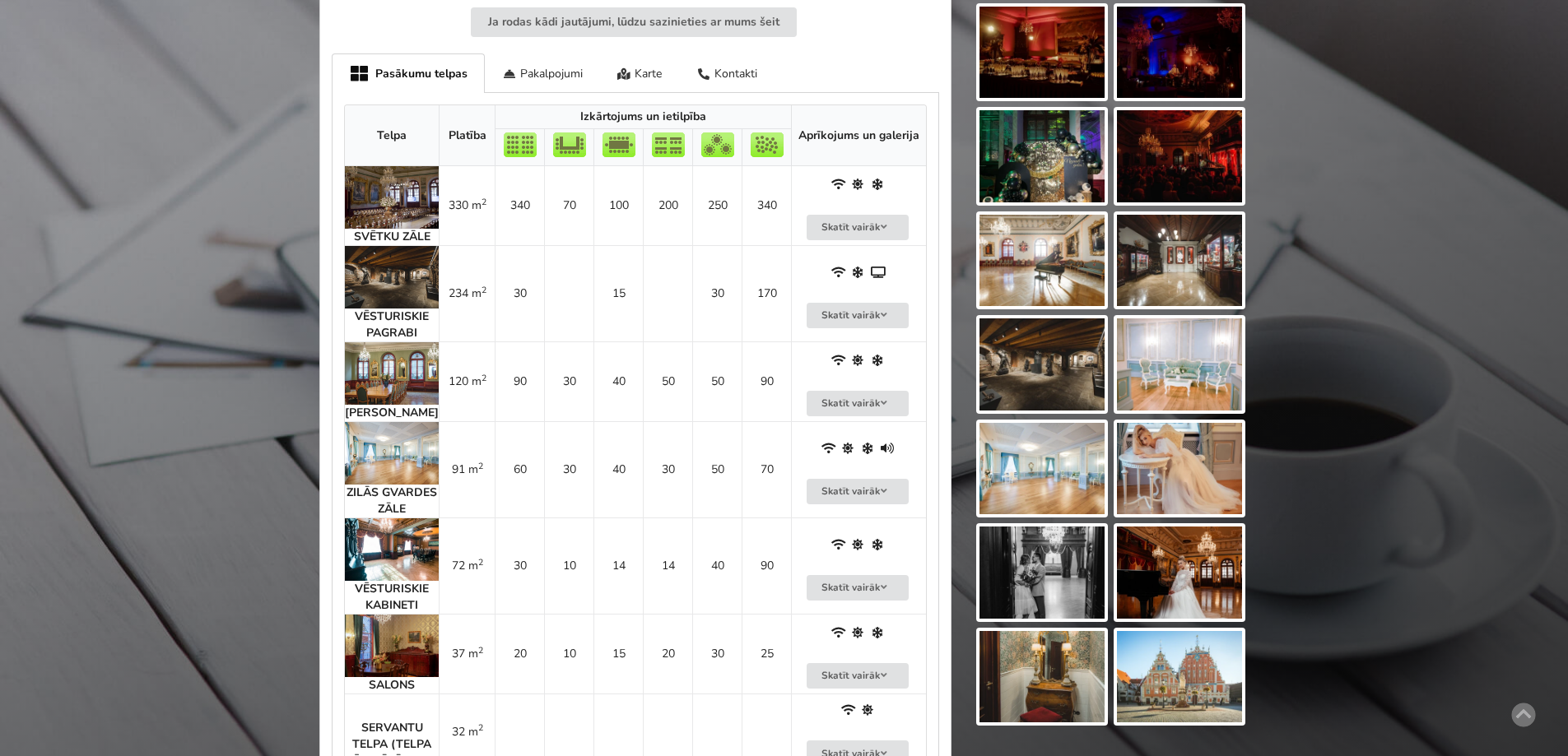
scroll to position [658, 0]
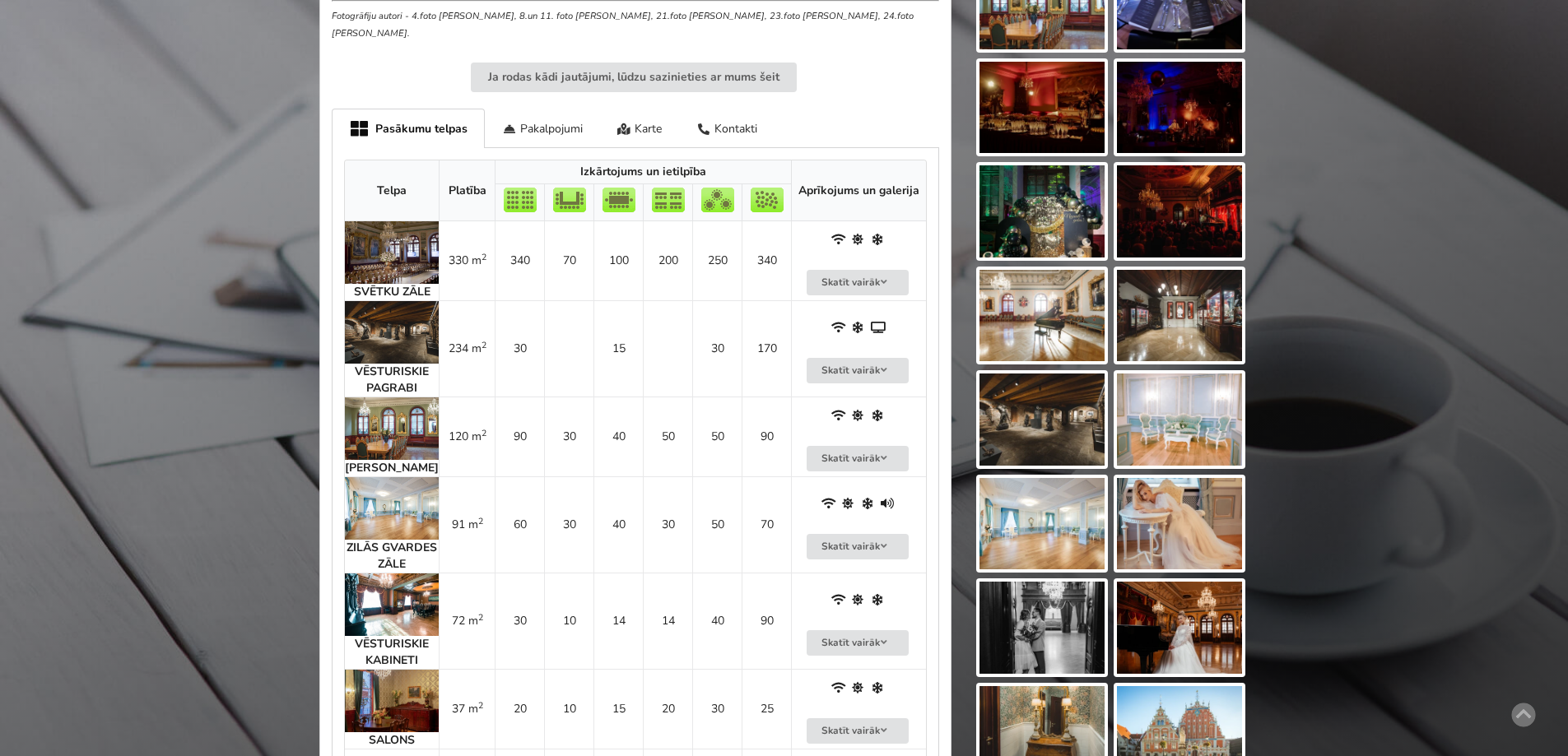
click at [387, 241] on img at bounding box center [392, 252] width 94 height 63
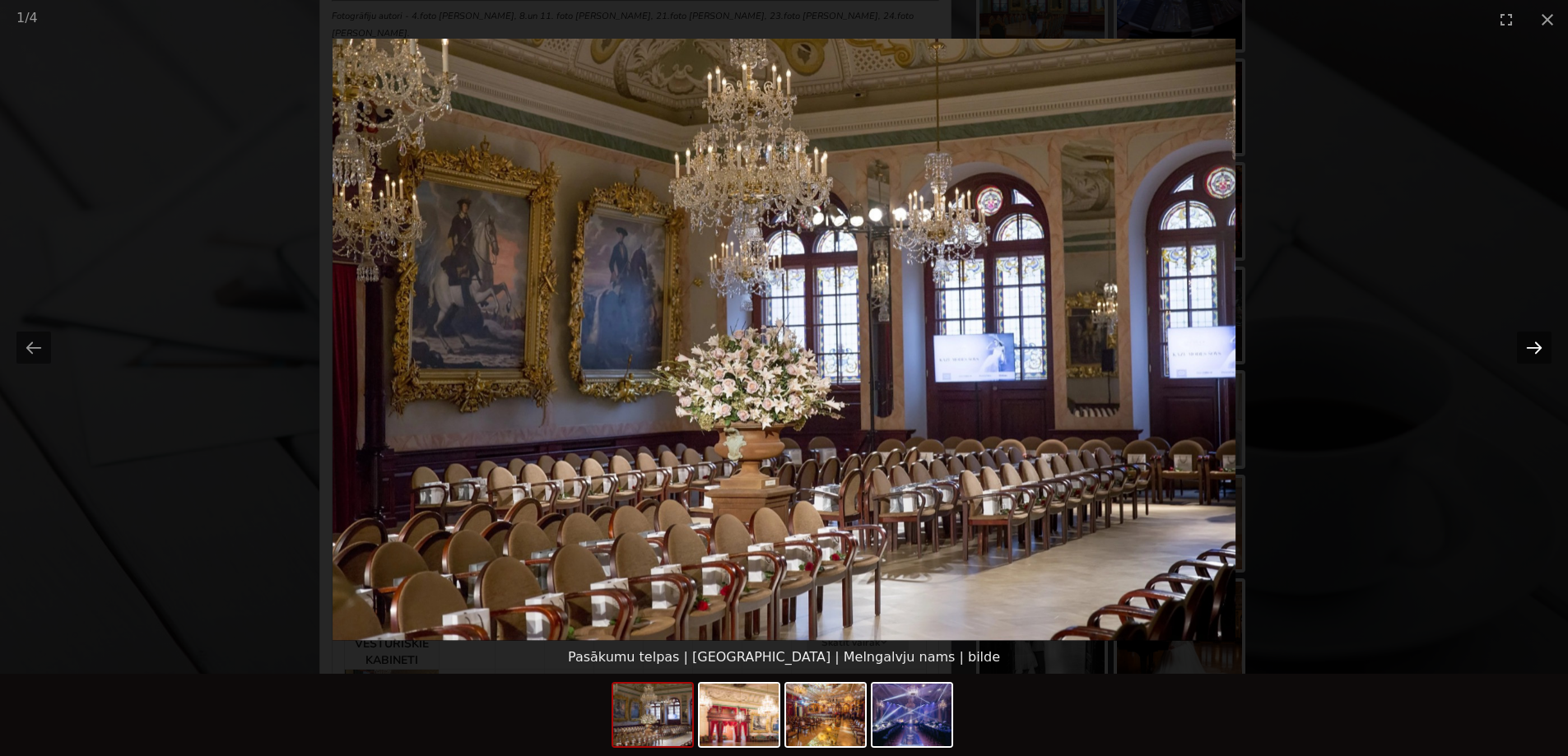
click at [1543, 344] on button "Next slide" at bounding box center [1534, 347] width 34 height 32
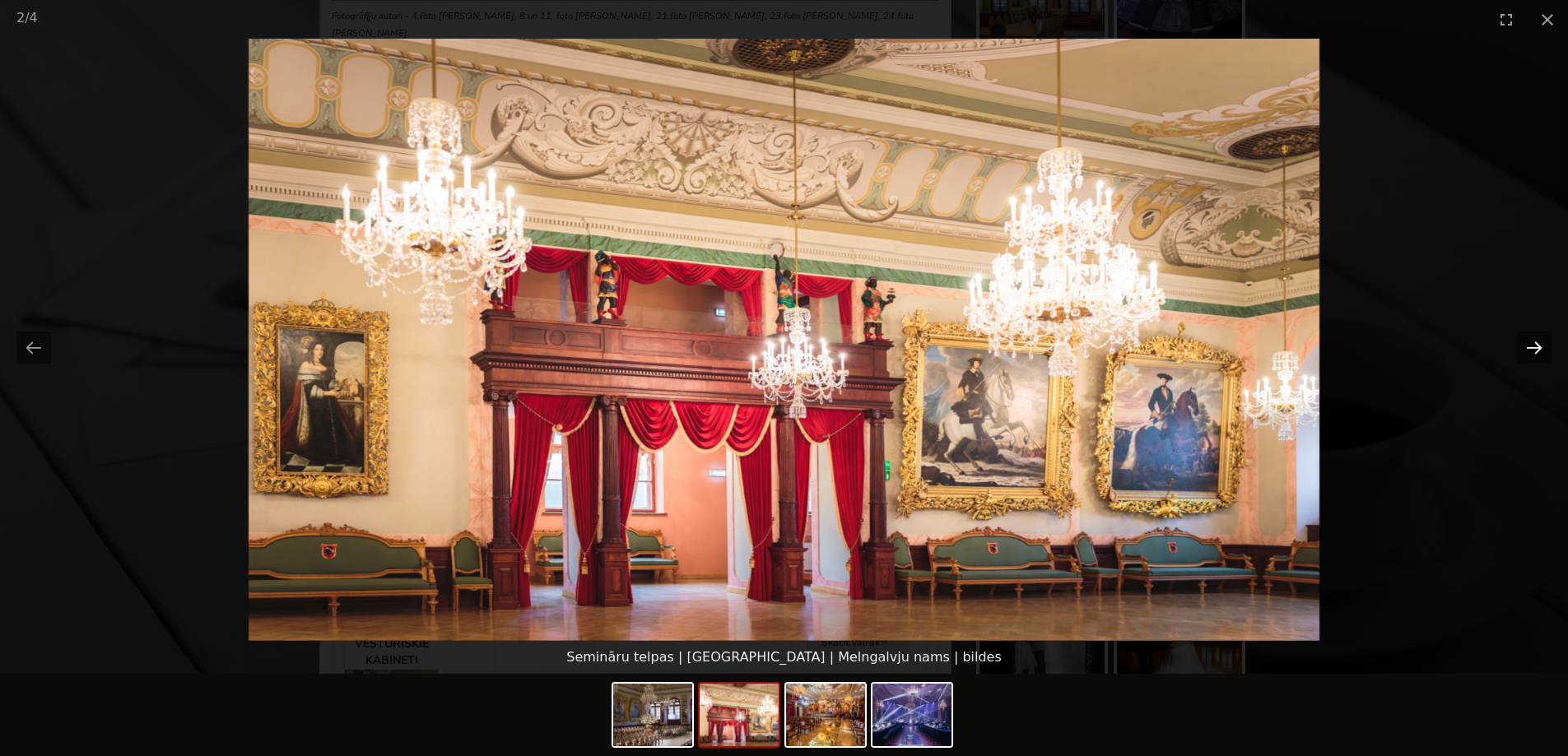
click at [1543, 344] on button "Next slide" at bounding box center [1534, 347] width 34 height 32
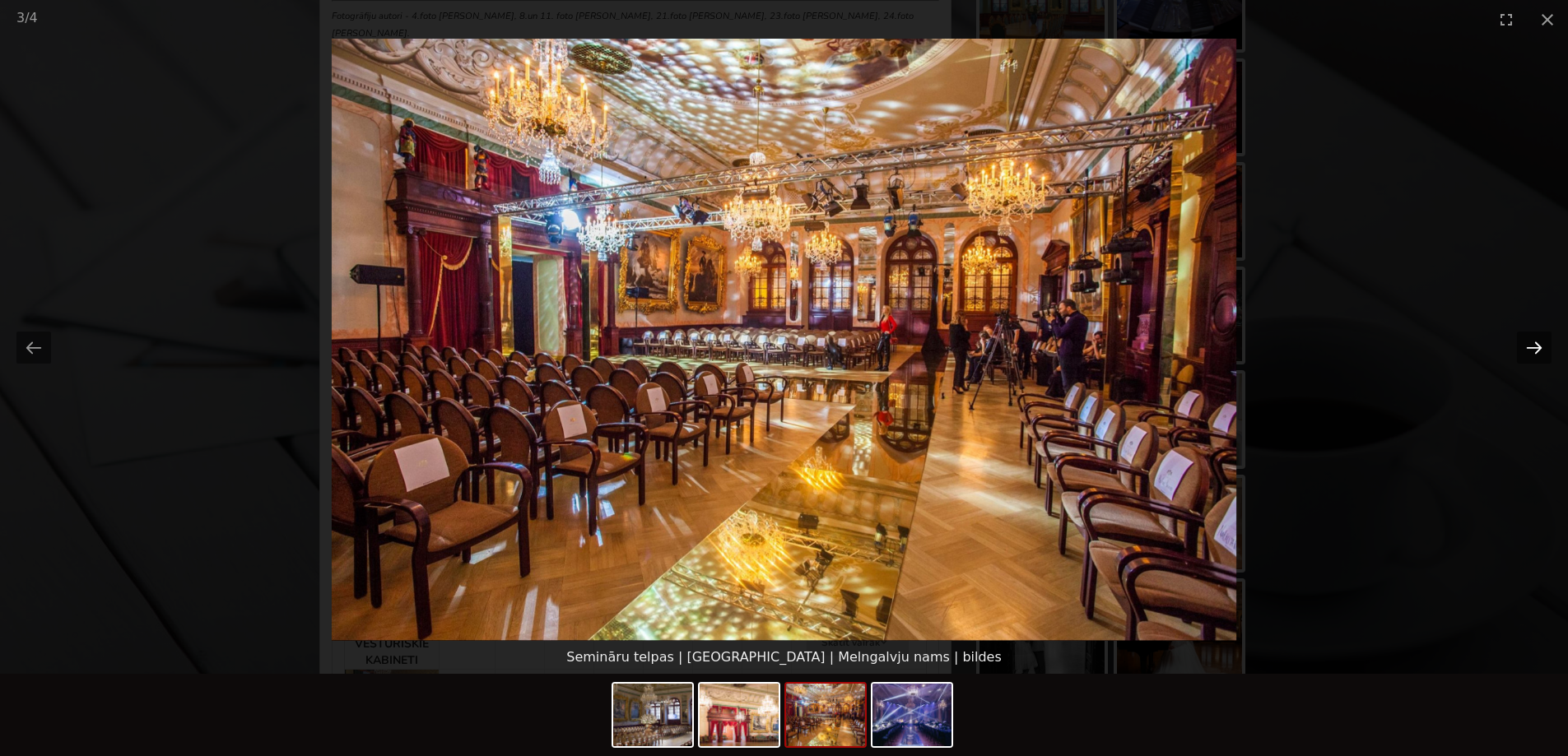
click at [1543, 344] on button "Next slide" at bounding box center [1534, 347] width 34 height 32
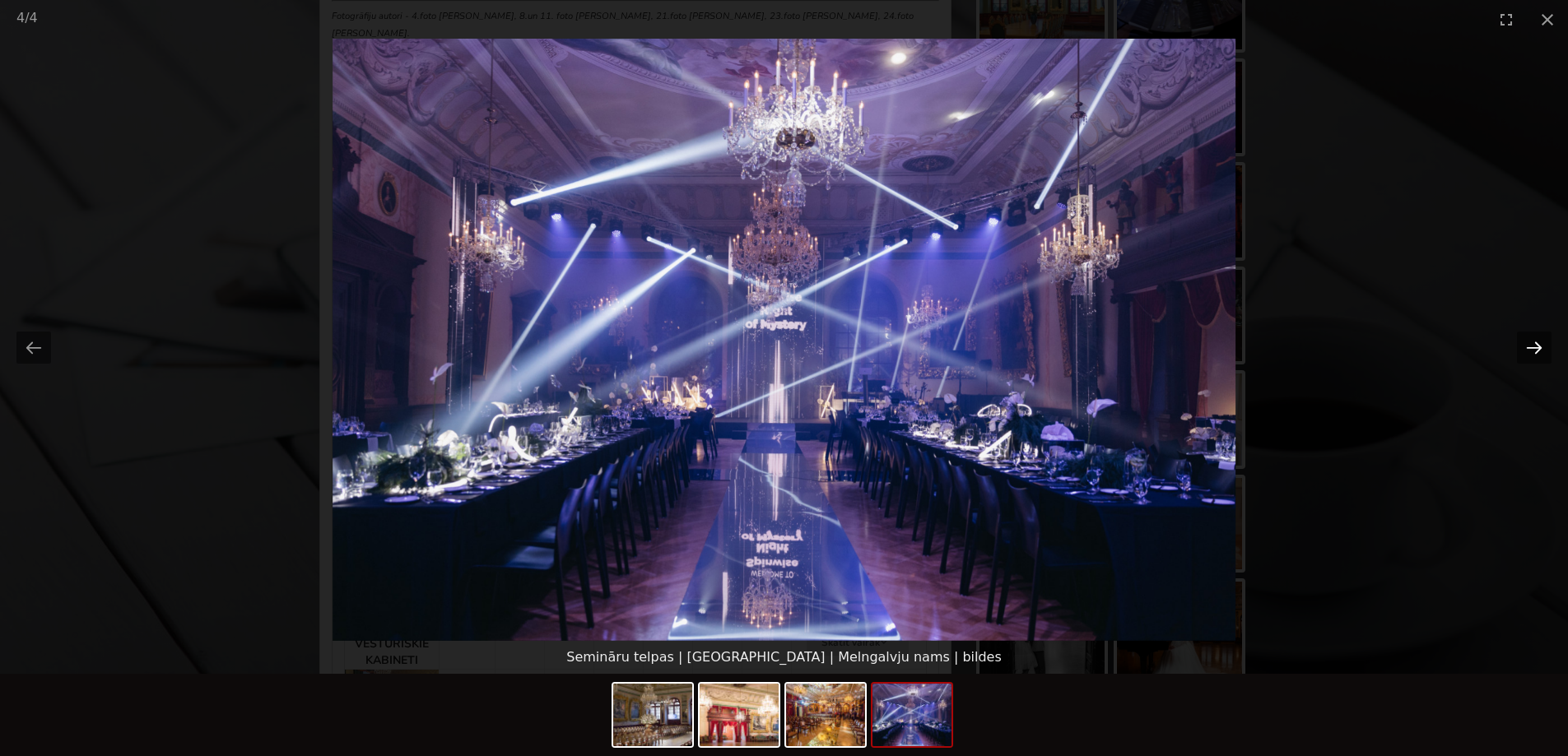
click at [1534, 348] on button "Next slide" at bounding box center [1534, 347] width 34 height 32
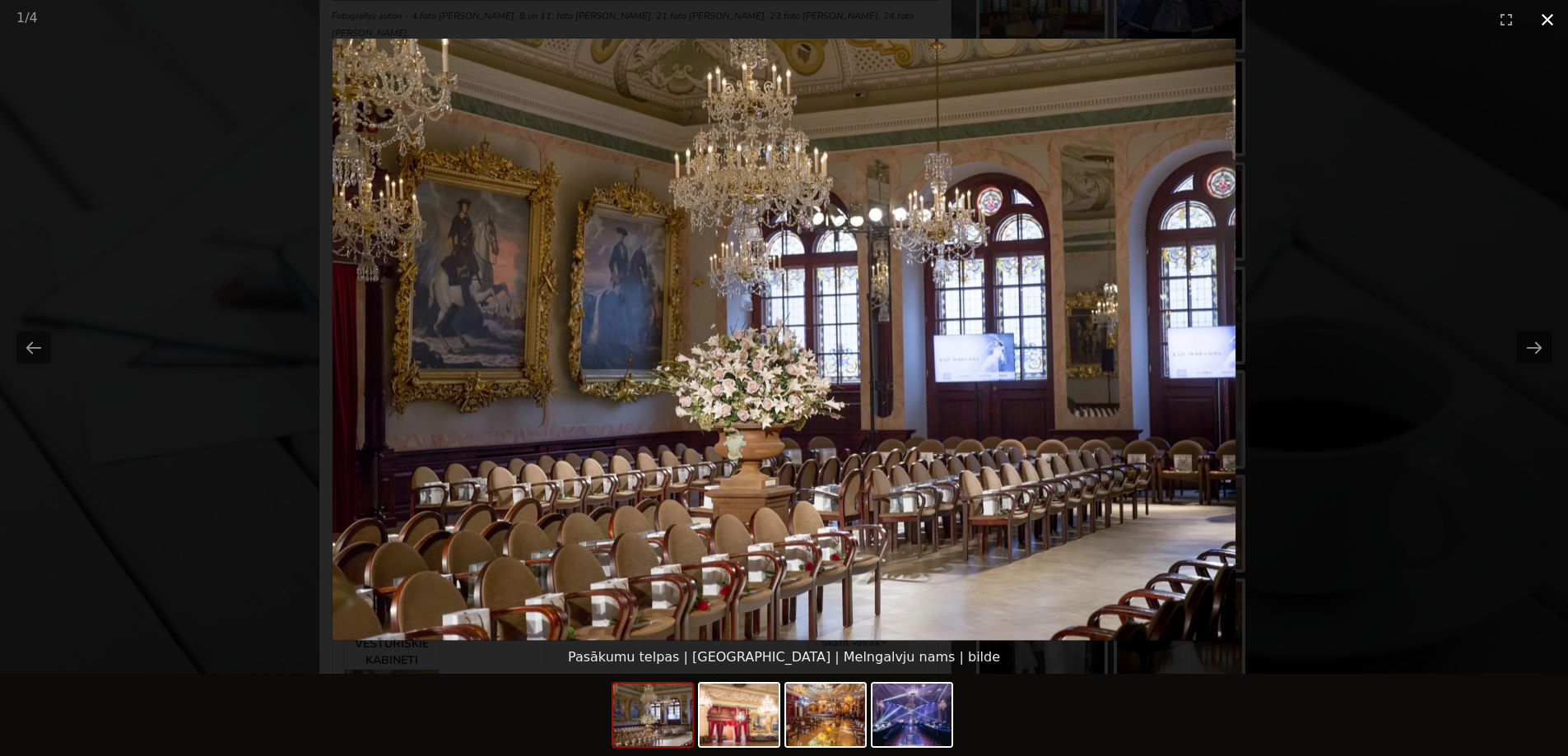
click at [1551, 20] on button "Close gallery" at bounding box center [1547, 19] width 42 height 39
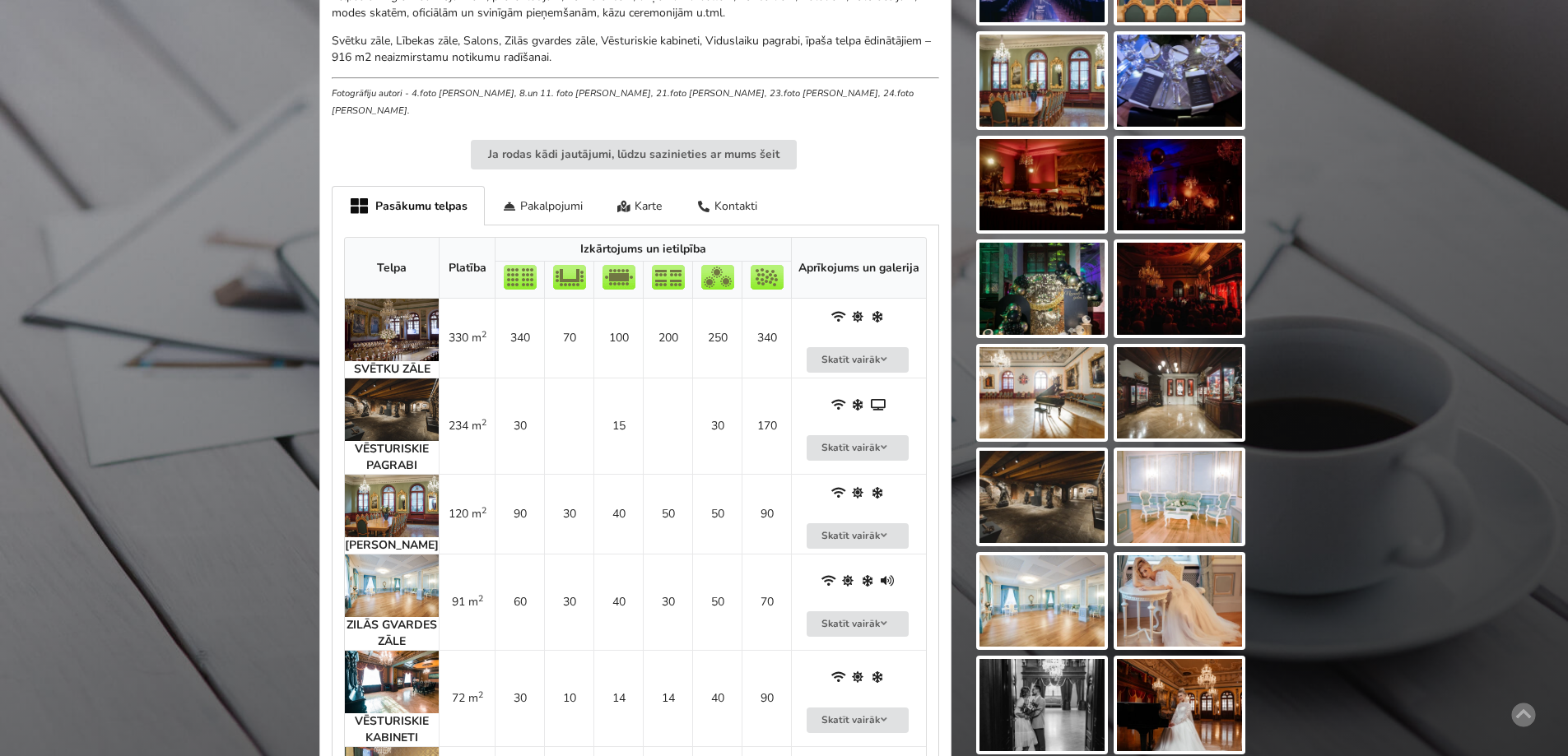
scroll to position [576, 0]
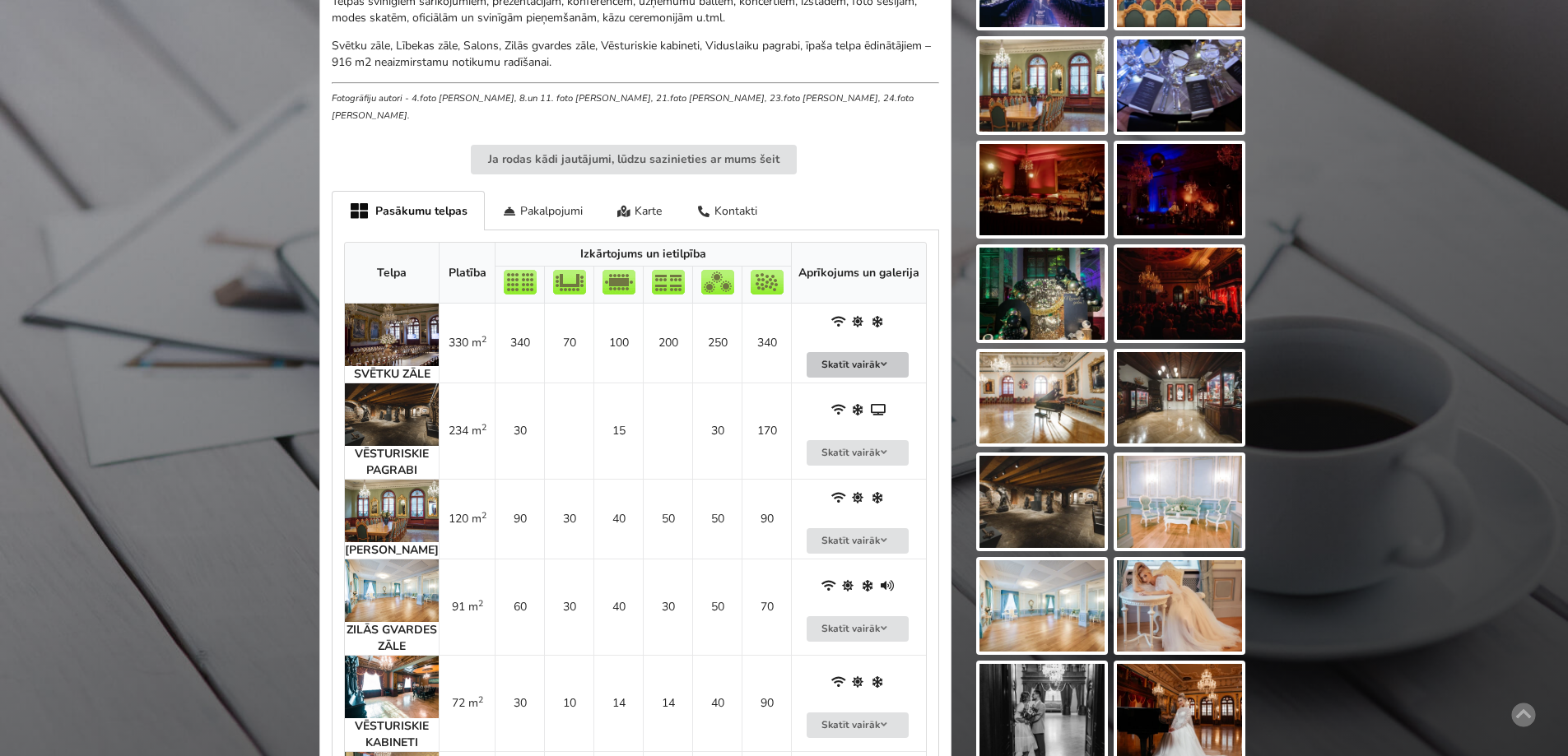
click at [830, 353] on button "Skatīt vairāk" at bounding box center [857, 364] width 102 height 26
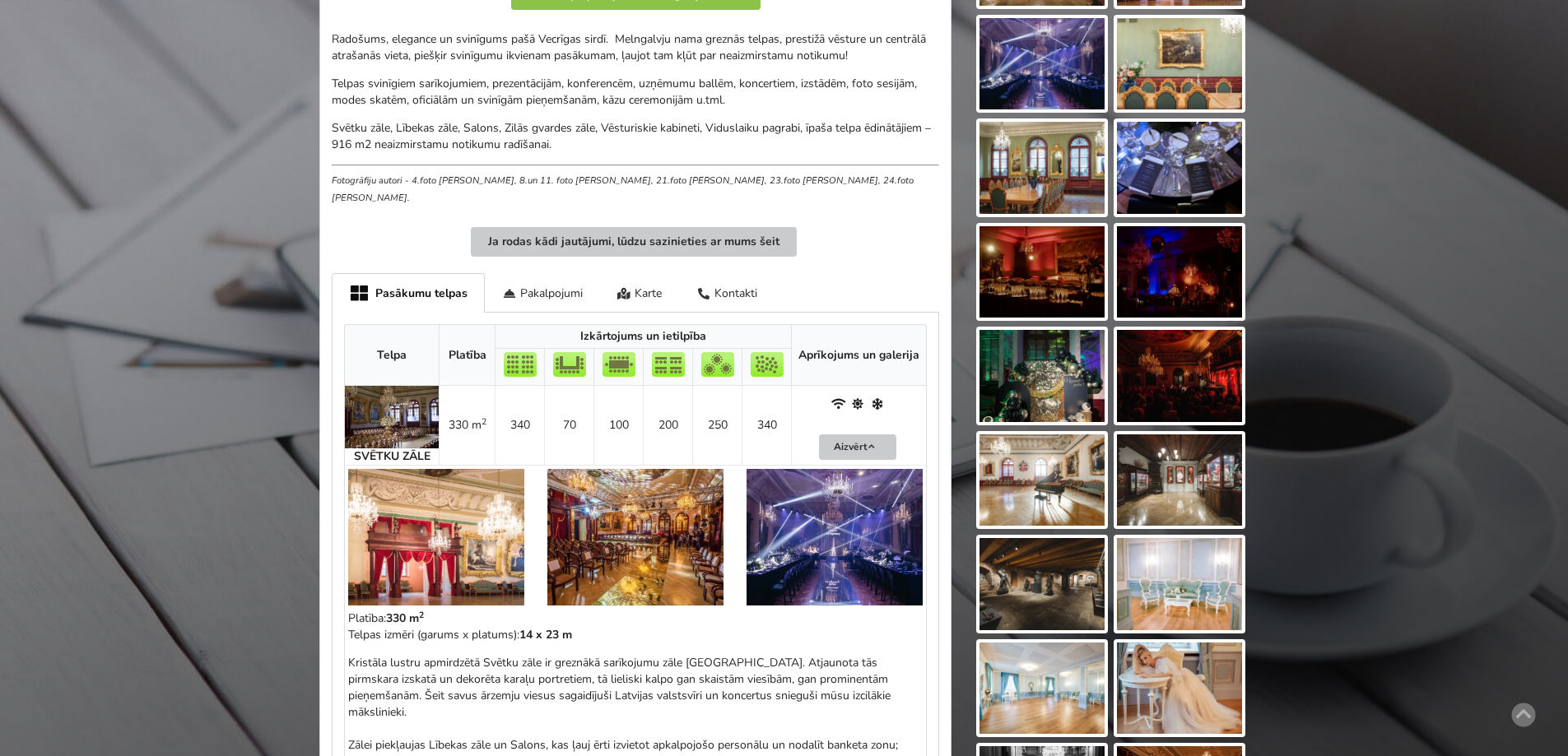
scroll to position [329, 0]
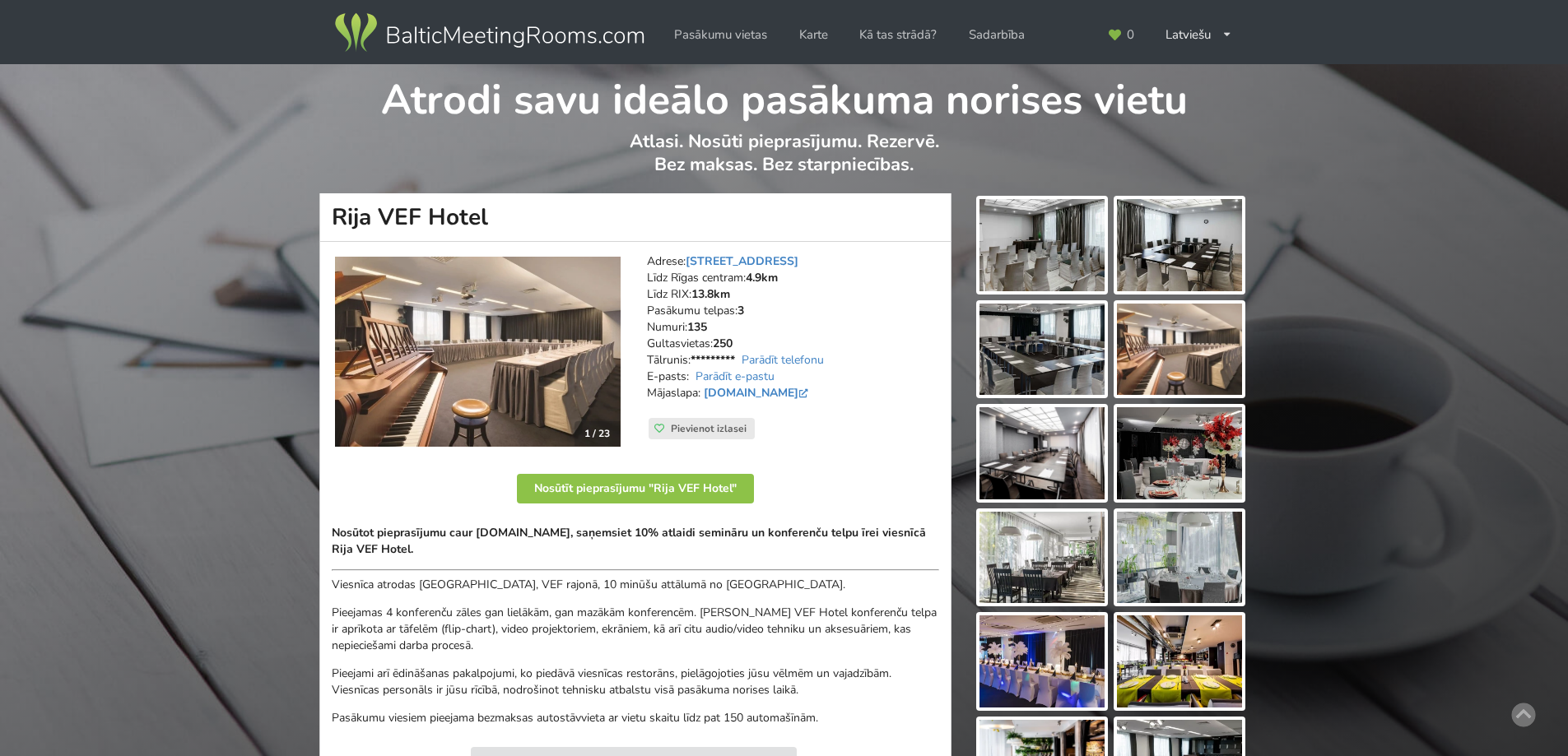
click at [551, 340] on img at bounding box center [478, 352] width 286 height 191
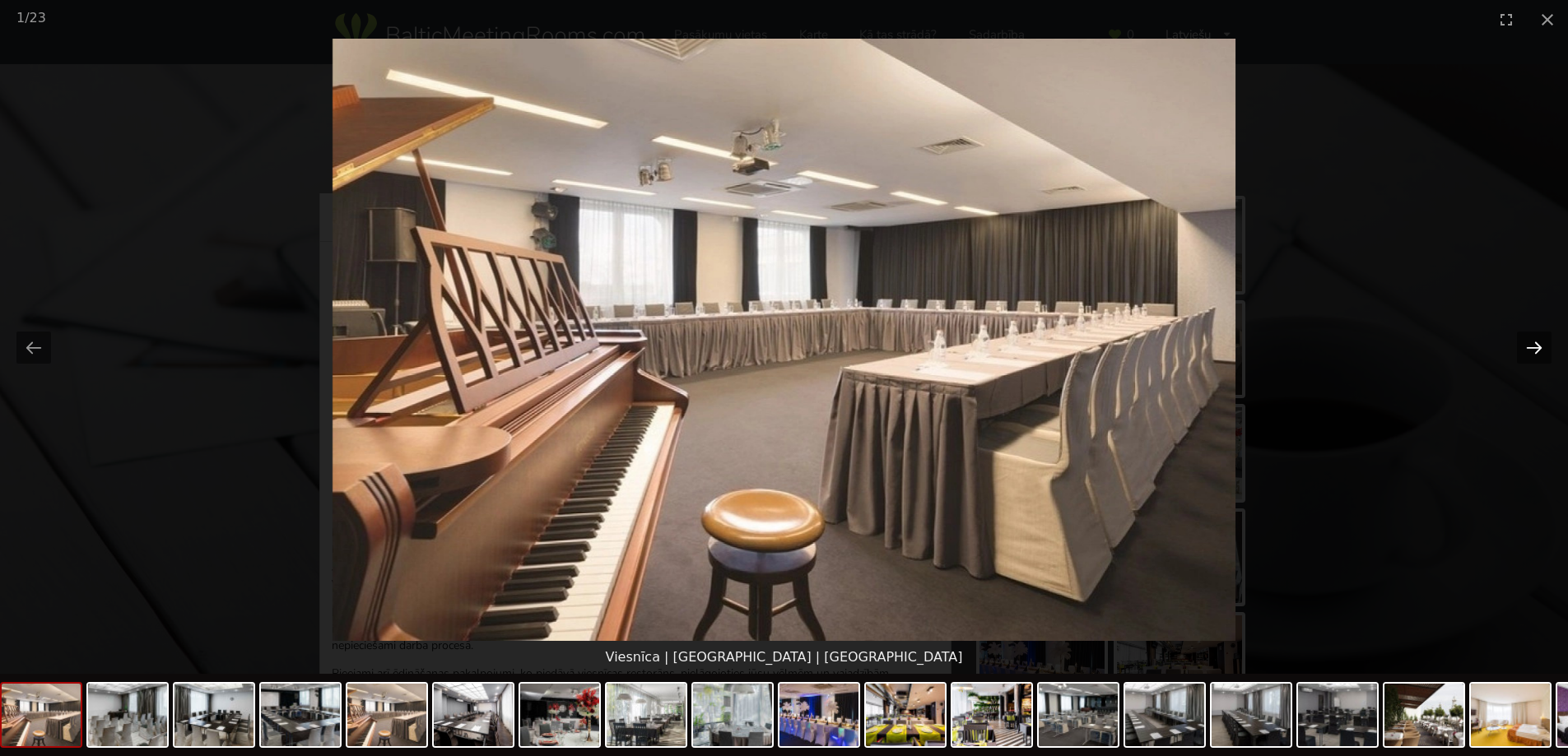
click at [1536, 347] on button "Next slide" at bounding box center [1534, 347] width 34 height 32
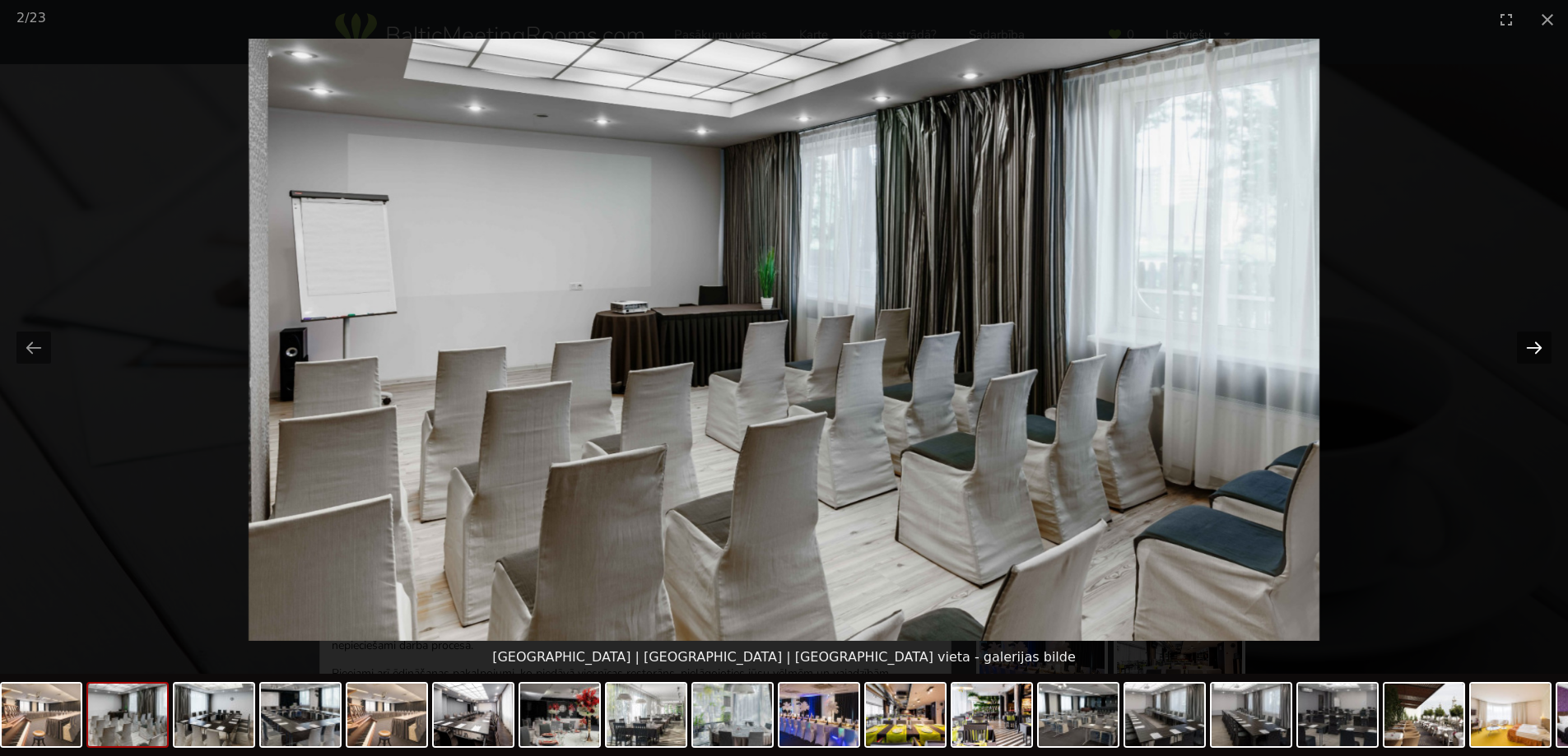
click at [1535, 347] on button "Next slide" at bounding box center [1534, 347] width 34 height 32
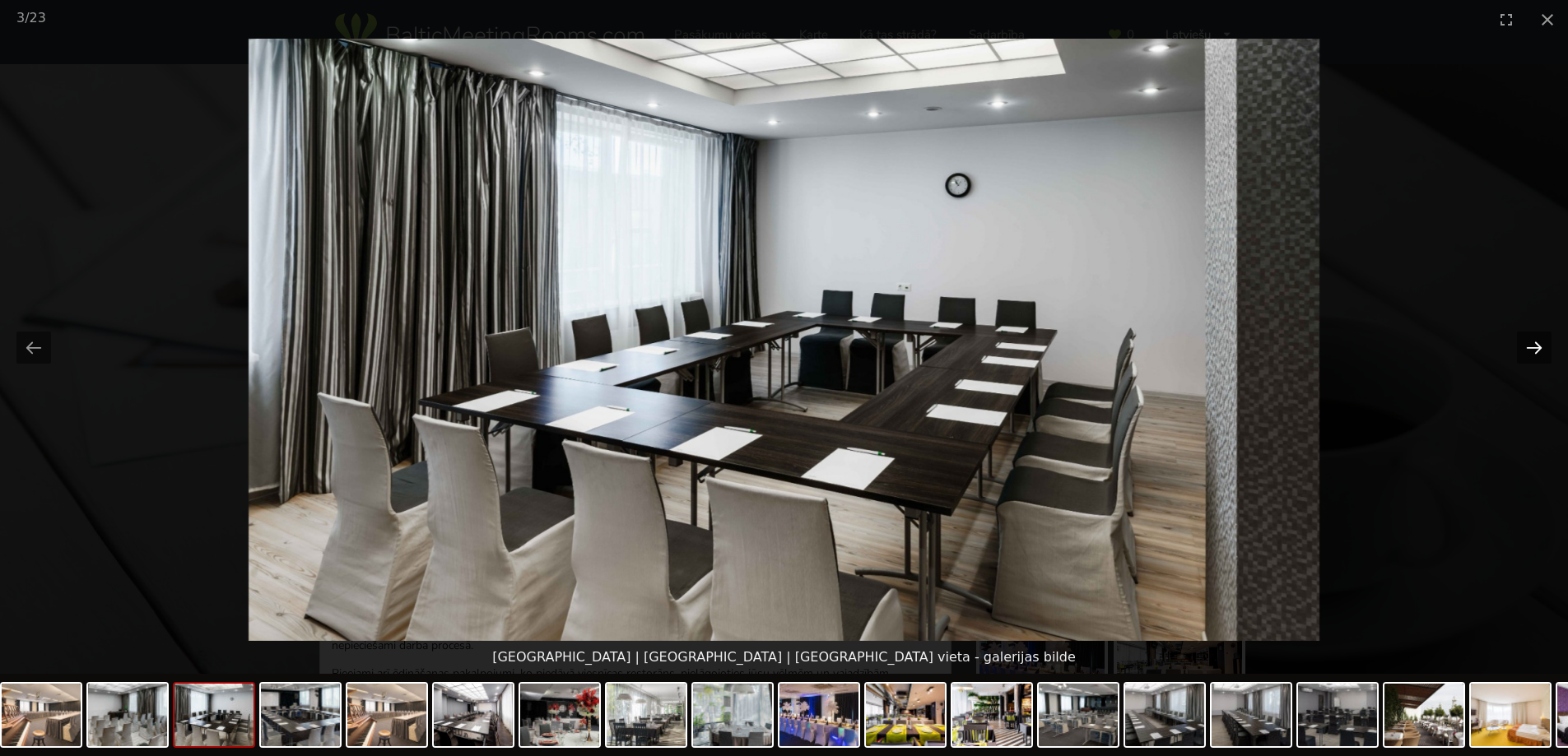
click at [1534, 347] on button "Next slide" at bounding box center [1534, 347] width 34 height 32
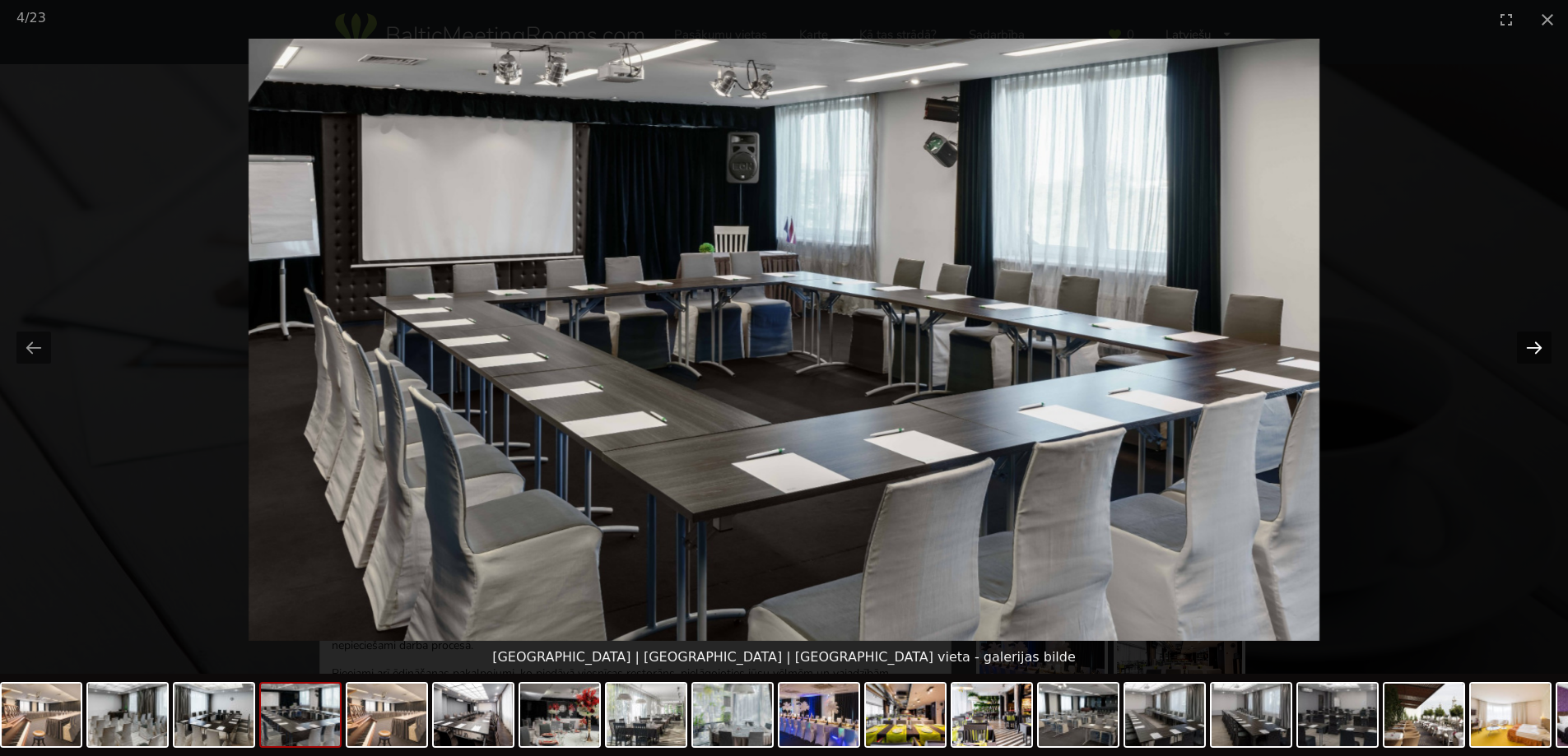
click at [1534, 347] on button "Next slide" at bounding box center [1534, 347] width 34 height 32
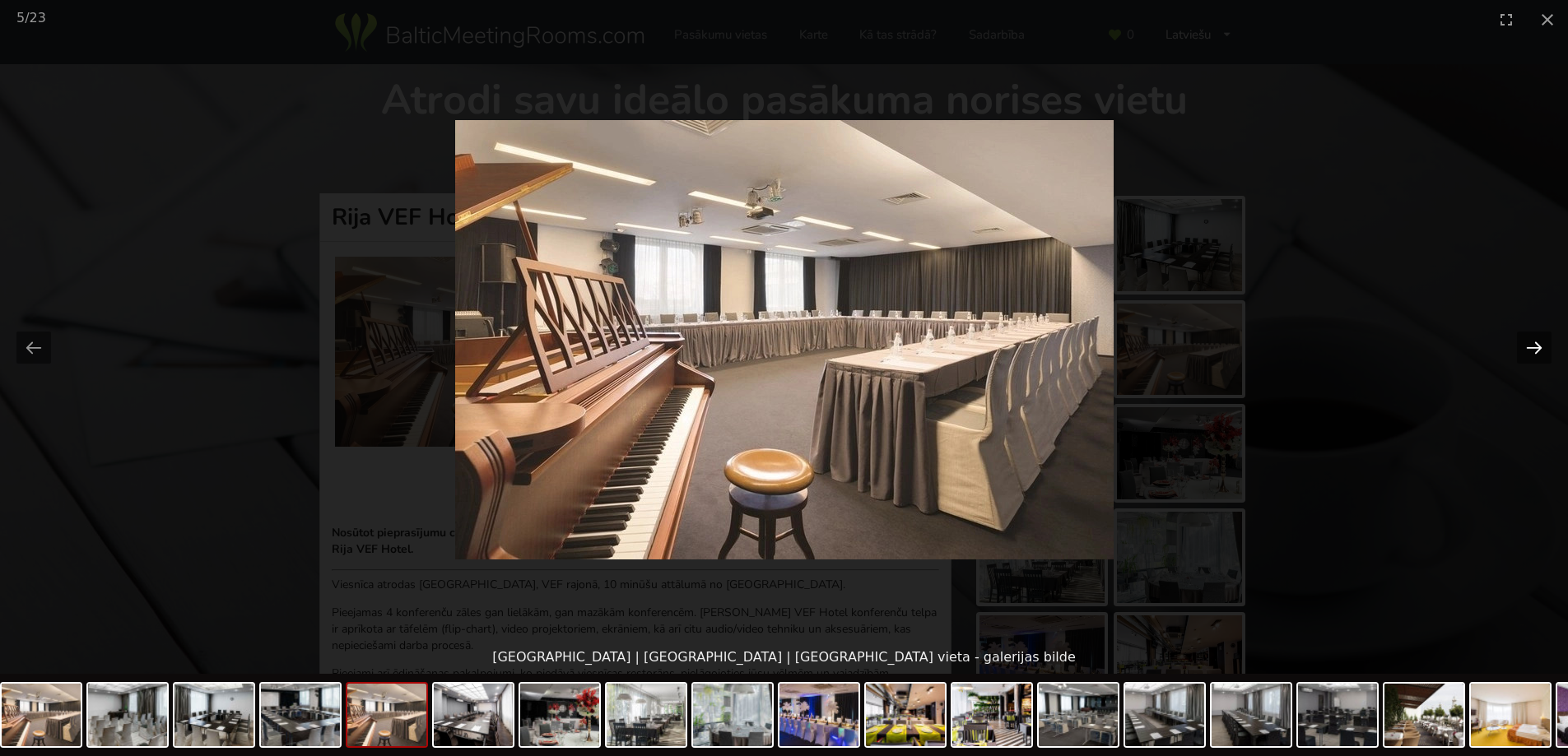
click at [1534, 347] on button "Next slide" at bounding box center [1534, 347] width 34 height 32
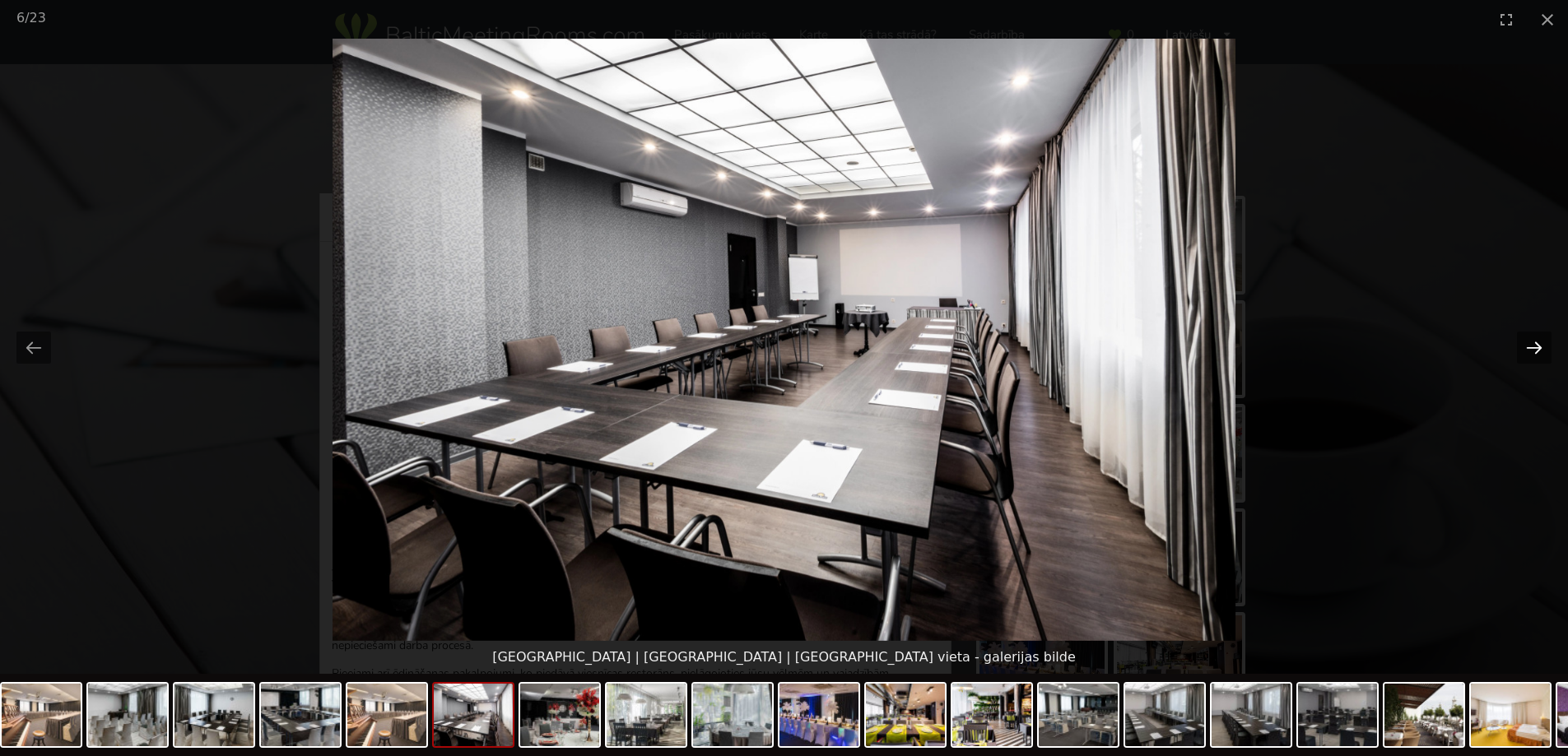
click at [1534, 347] on button "Next slide" at bounding box center [1534, 347] width 34 height 32
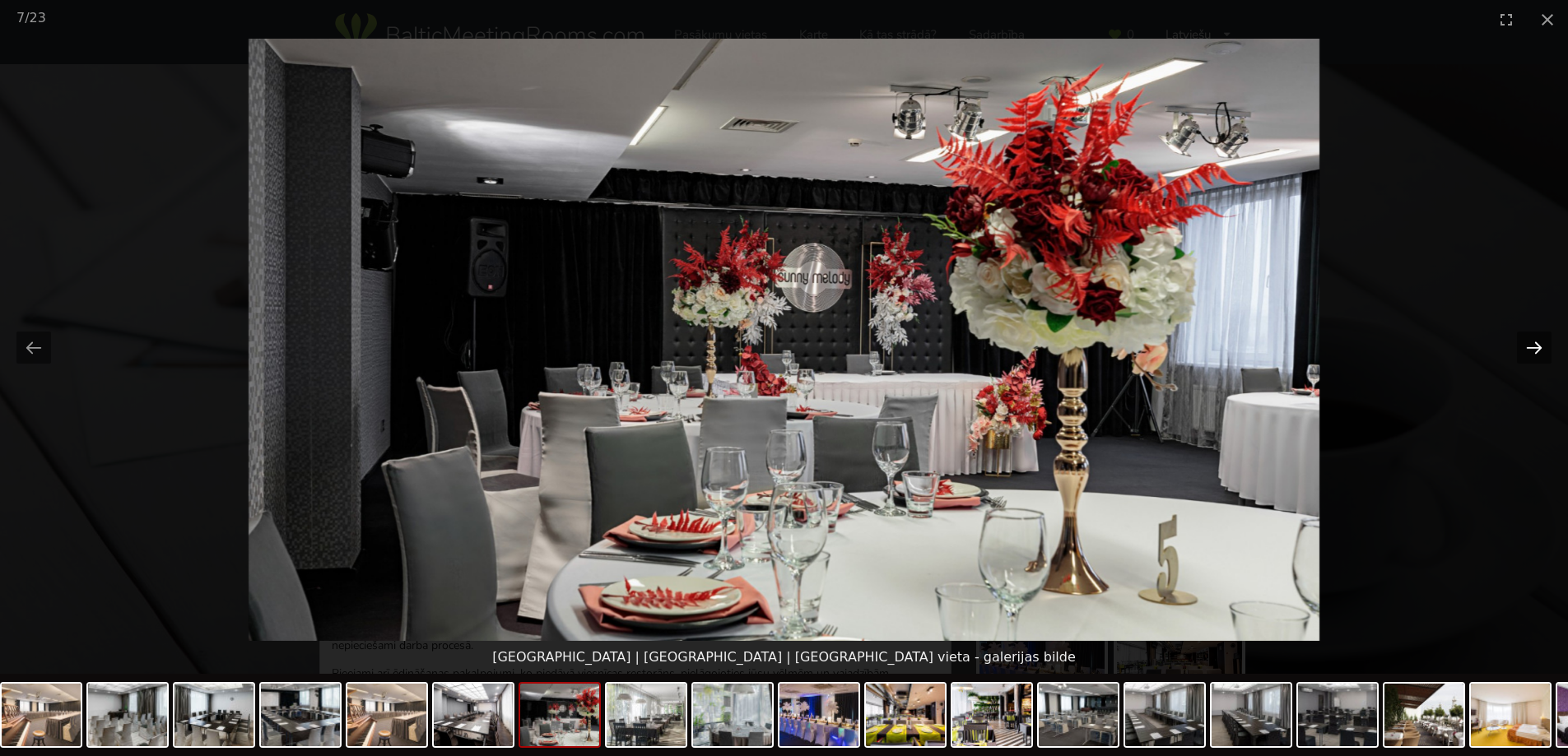
click at [1534, 347] on button "Next slide" at bounding box center [1534, 347] width 34 height 32
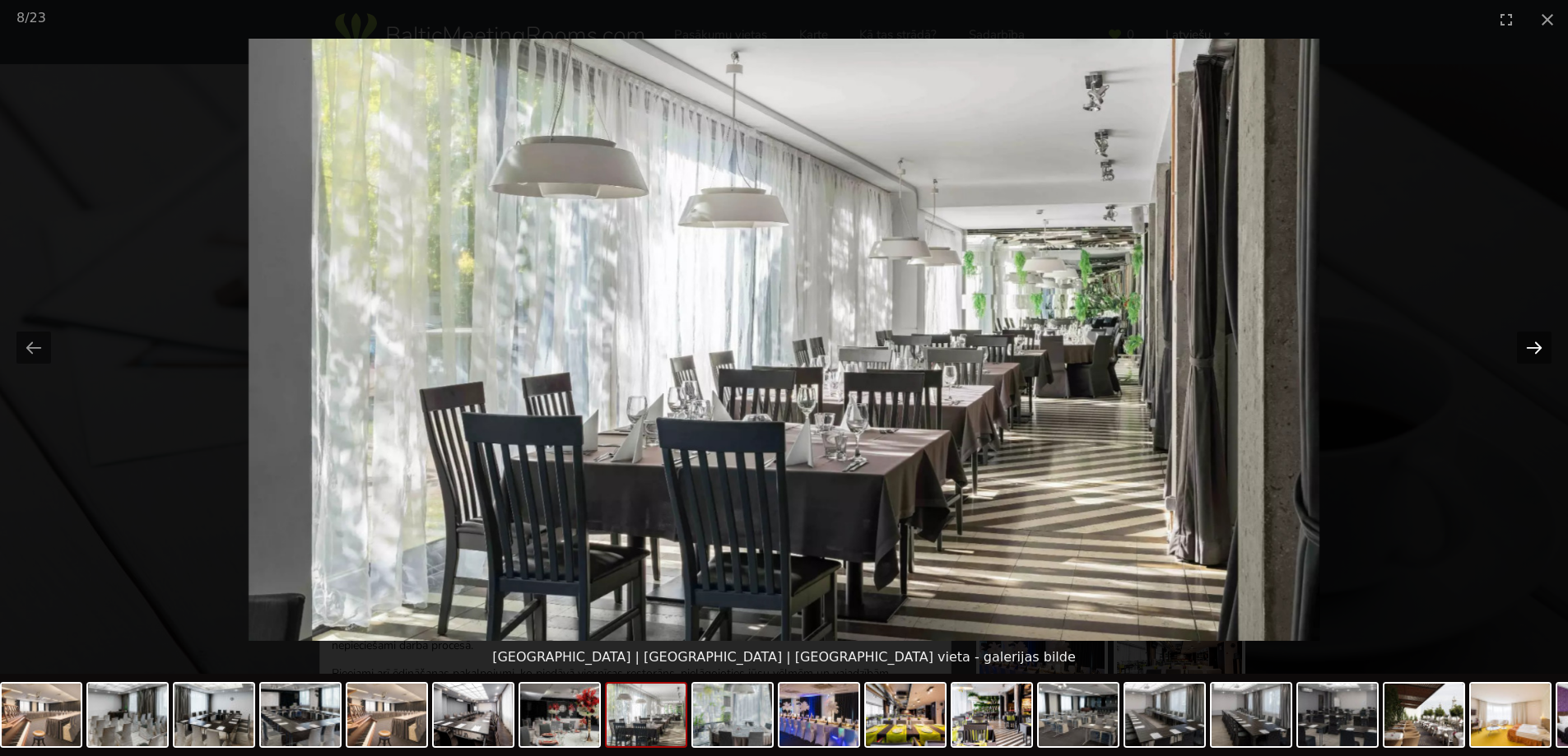
click at [1536, 347] on button "Next slide" at bounding box center [1534, 347] width 34 height 32
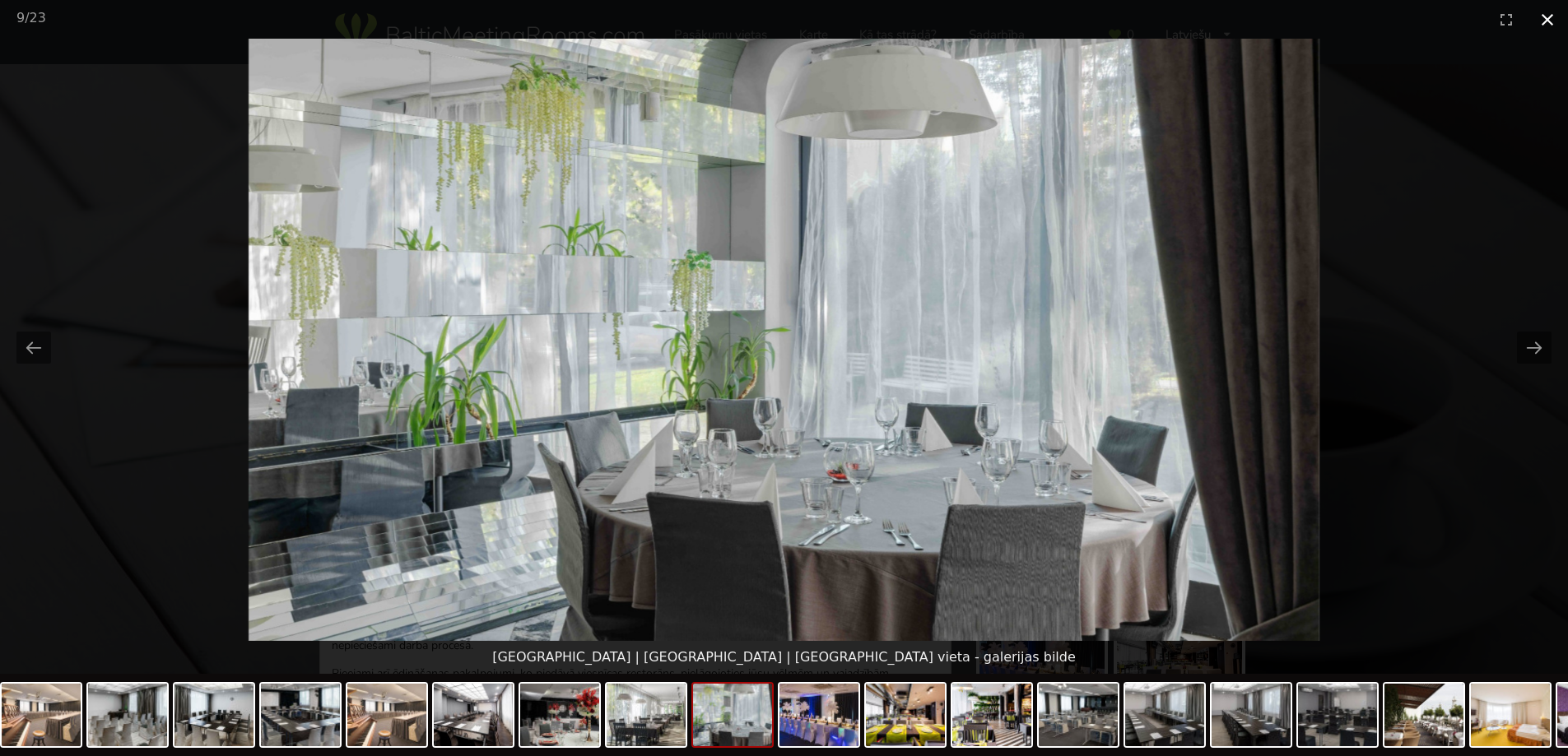
click at [1545, 18] on button "Close gallery" at bounding box center [1547, 19] width 42 height 39
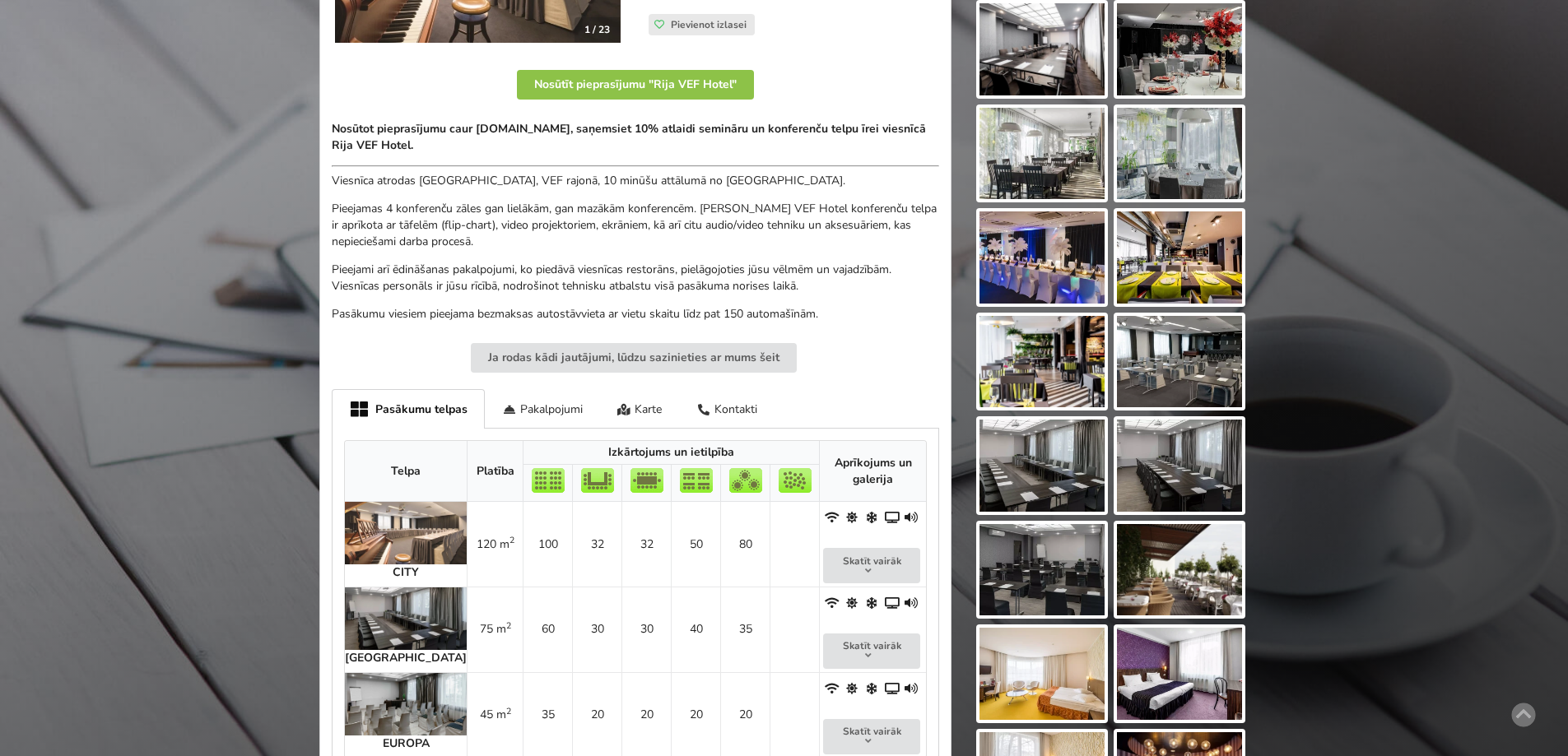
scroll to position [493, 0]
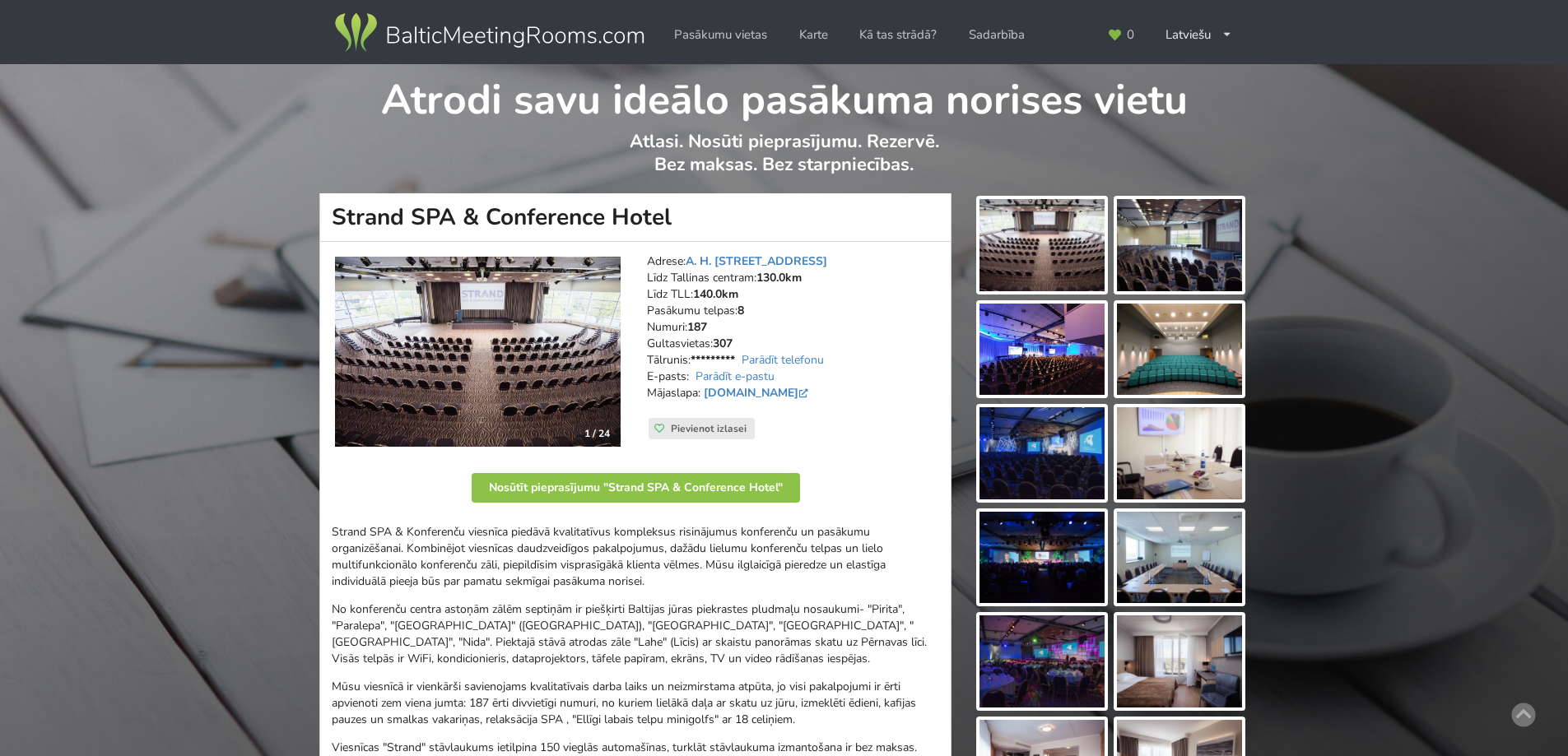
click at [423, 362] on img at bounding box center [478, 351] width 286 height 190
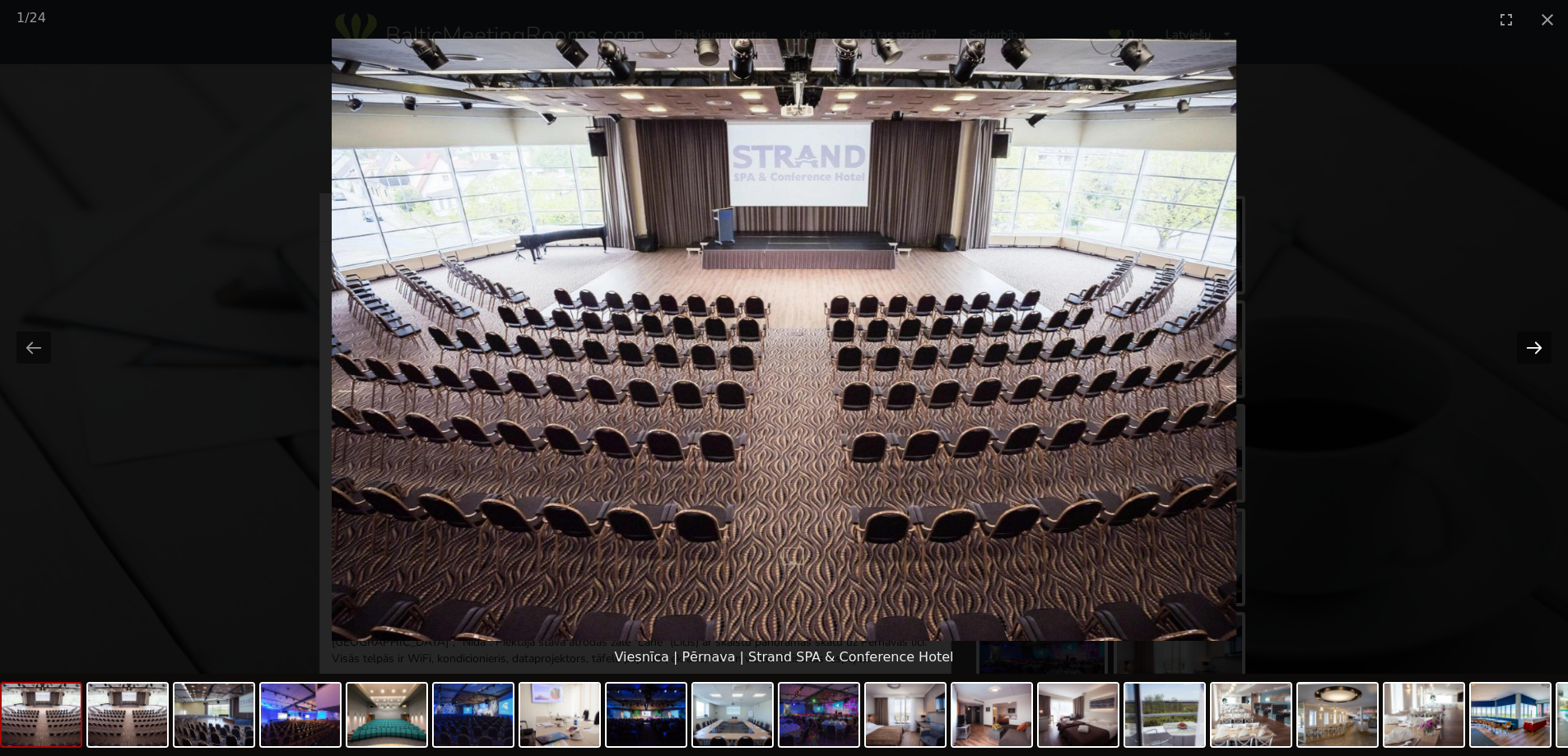
click at [1538, 349] on button "Next slide" at bounding box center [1534, 347] width 34 height 32
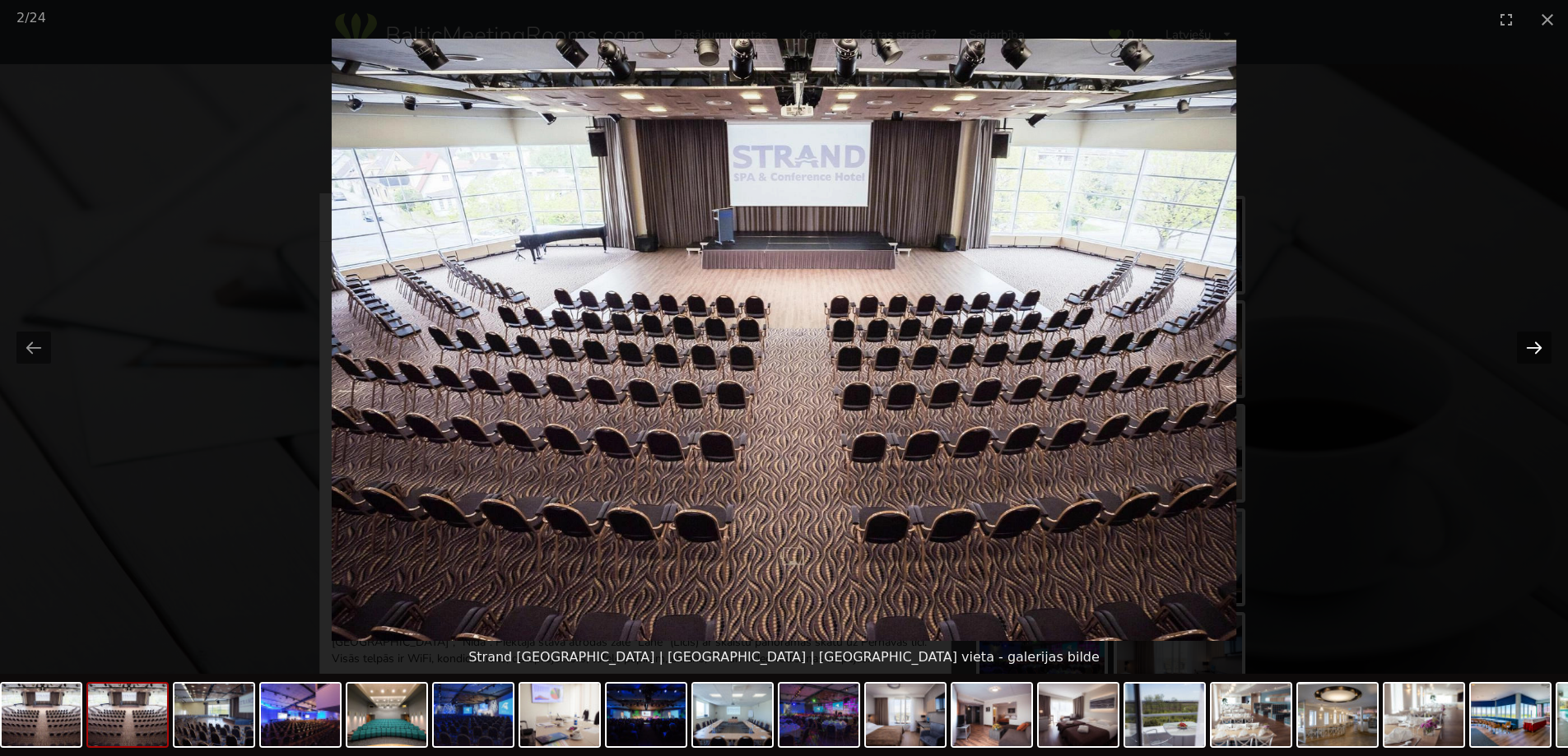
click at [1538, 349] on button "Next slide" at bounding box center [1534, 347] width 34 height 32
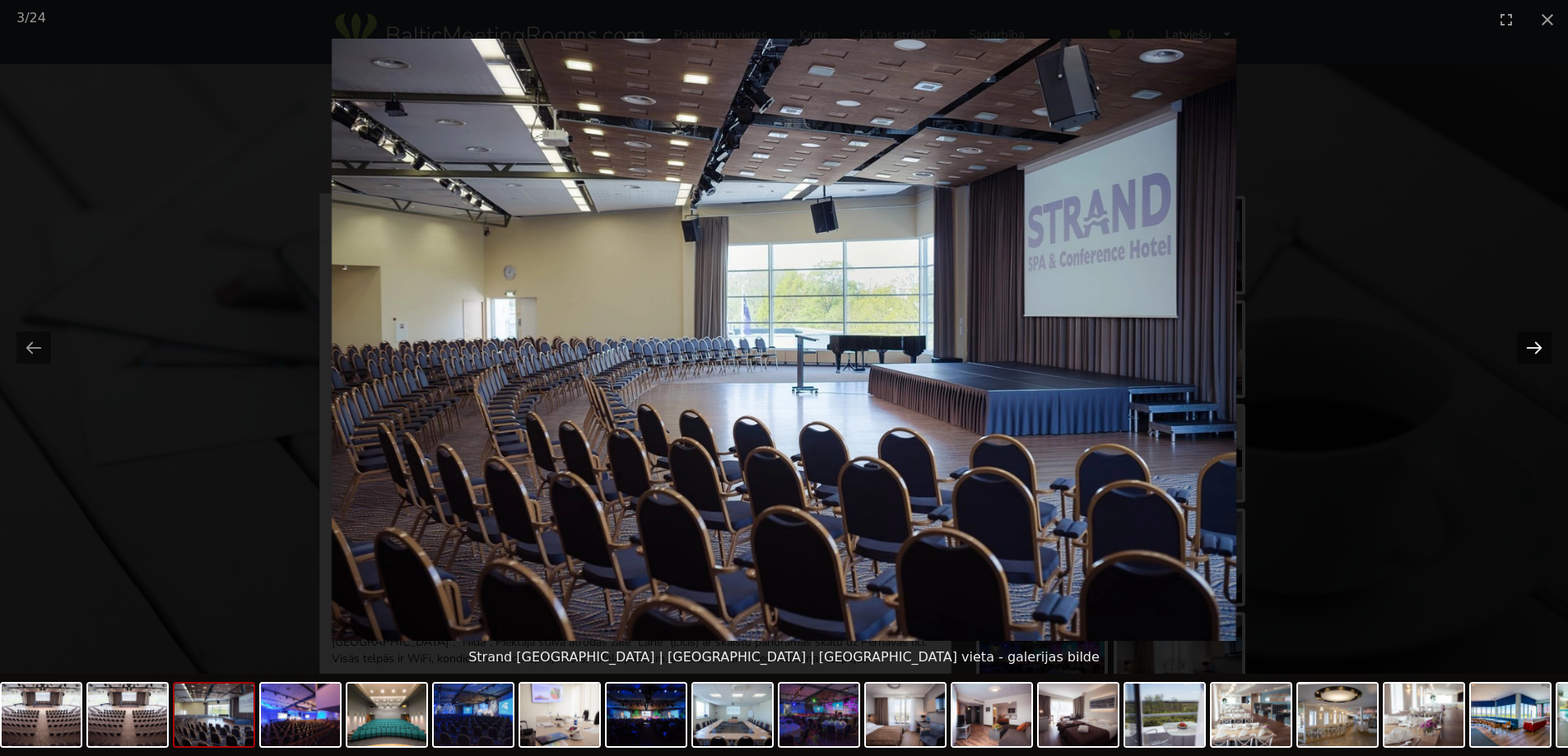
click at [1537, 349] on button "Next slide" at bounding box center [1534, 347] width 34 height 32
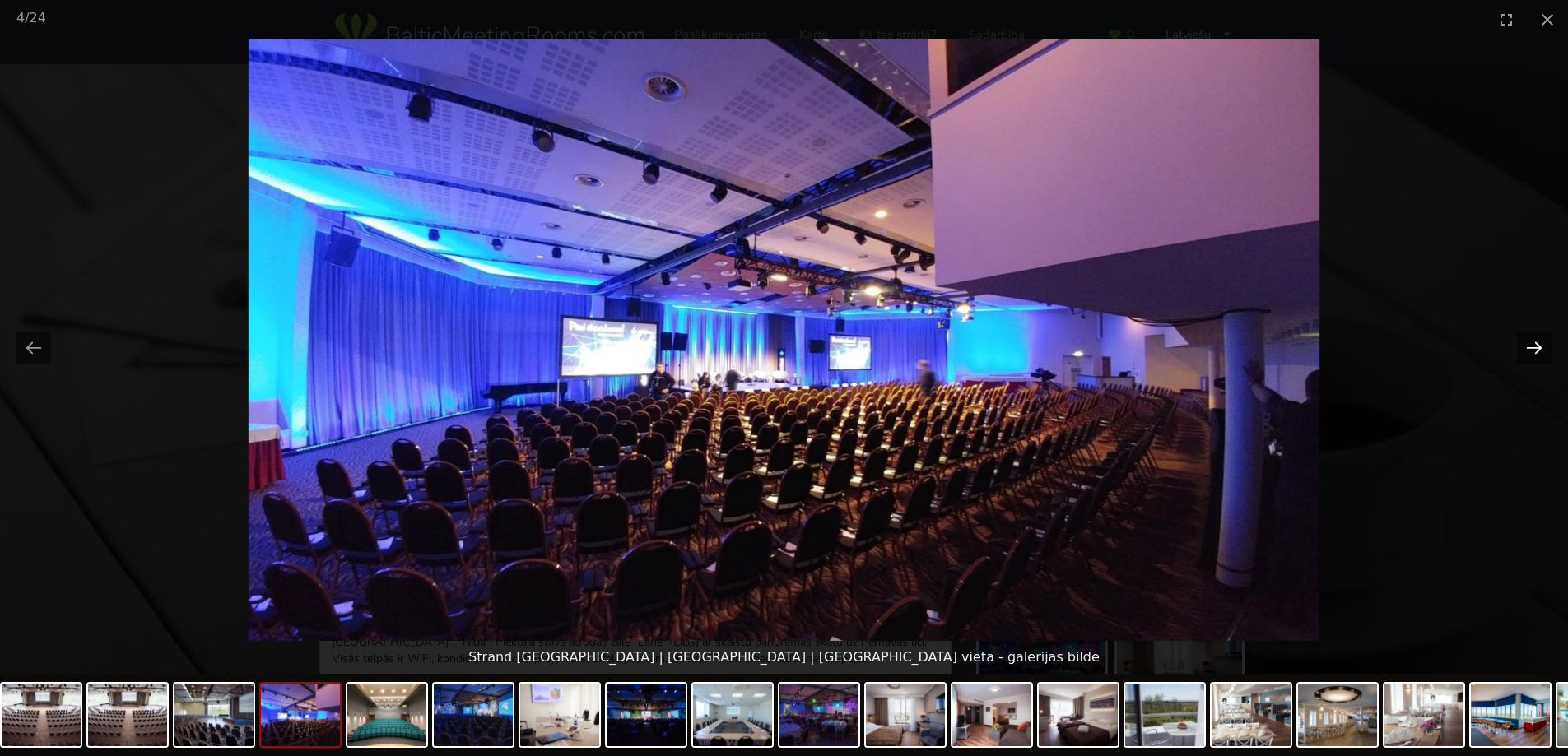
click at [1537, 349] on button "Next slide" at bounding box center [1534, 347] width 34 height 32
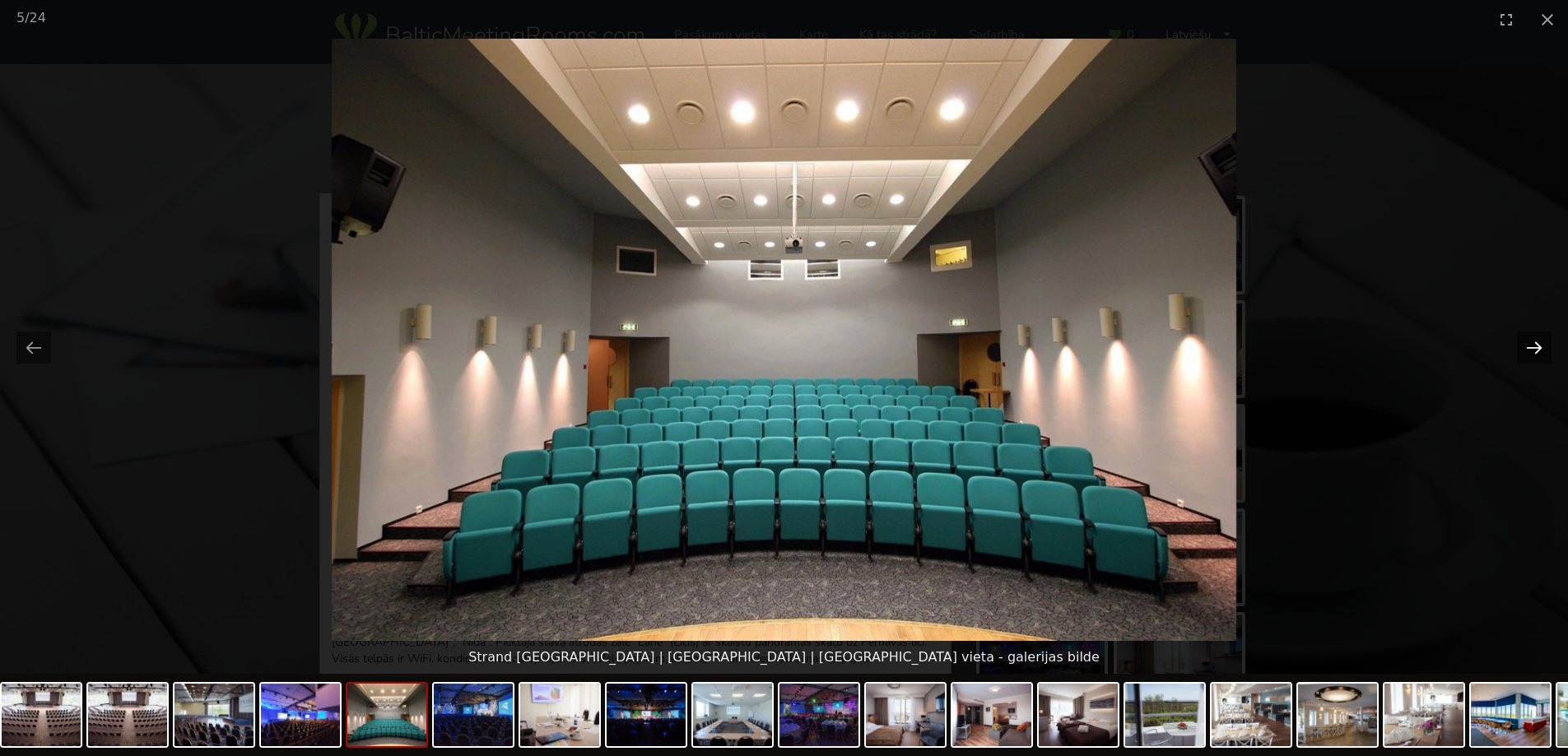
click at [1537, 349] on button "Next slide" at bounding box center [1534, 347] width 34 height 32
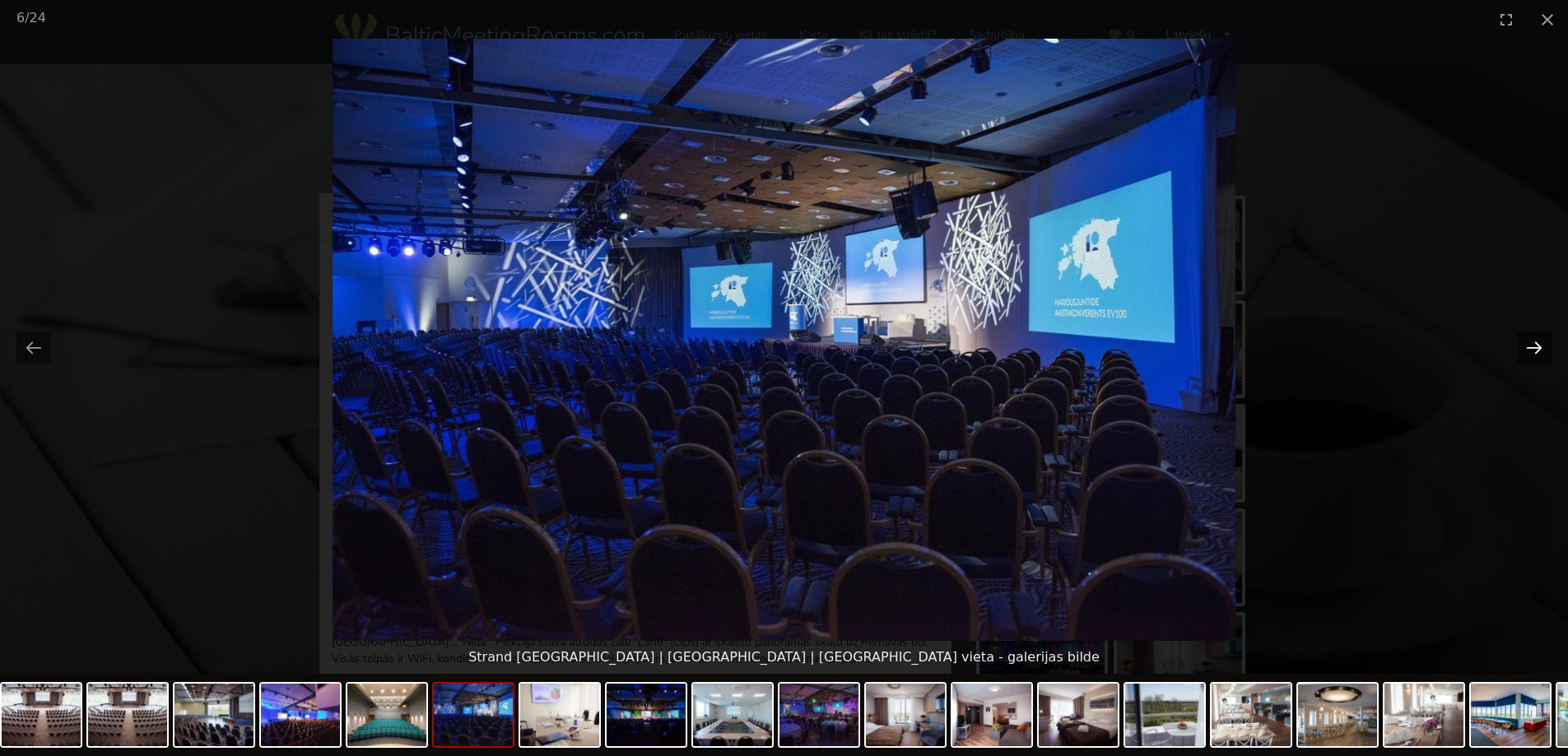
click at [1537, 349] on button "Next slide" at bounding box center [1534, 347] width 34 height 32
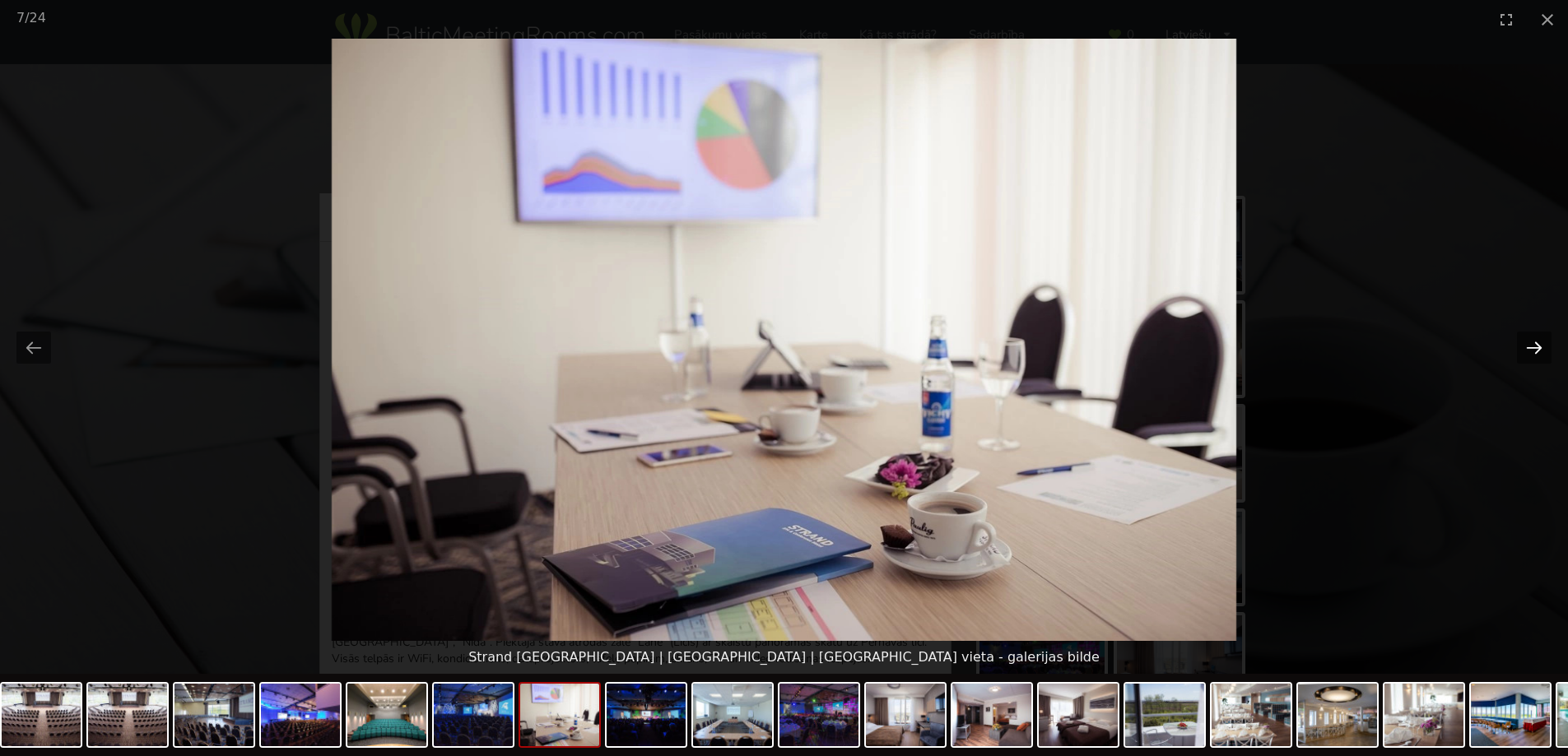
click at [1537, 349] on button "Next slide" at bounding box center [1534, 347] width 34 height 32
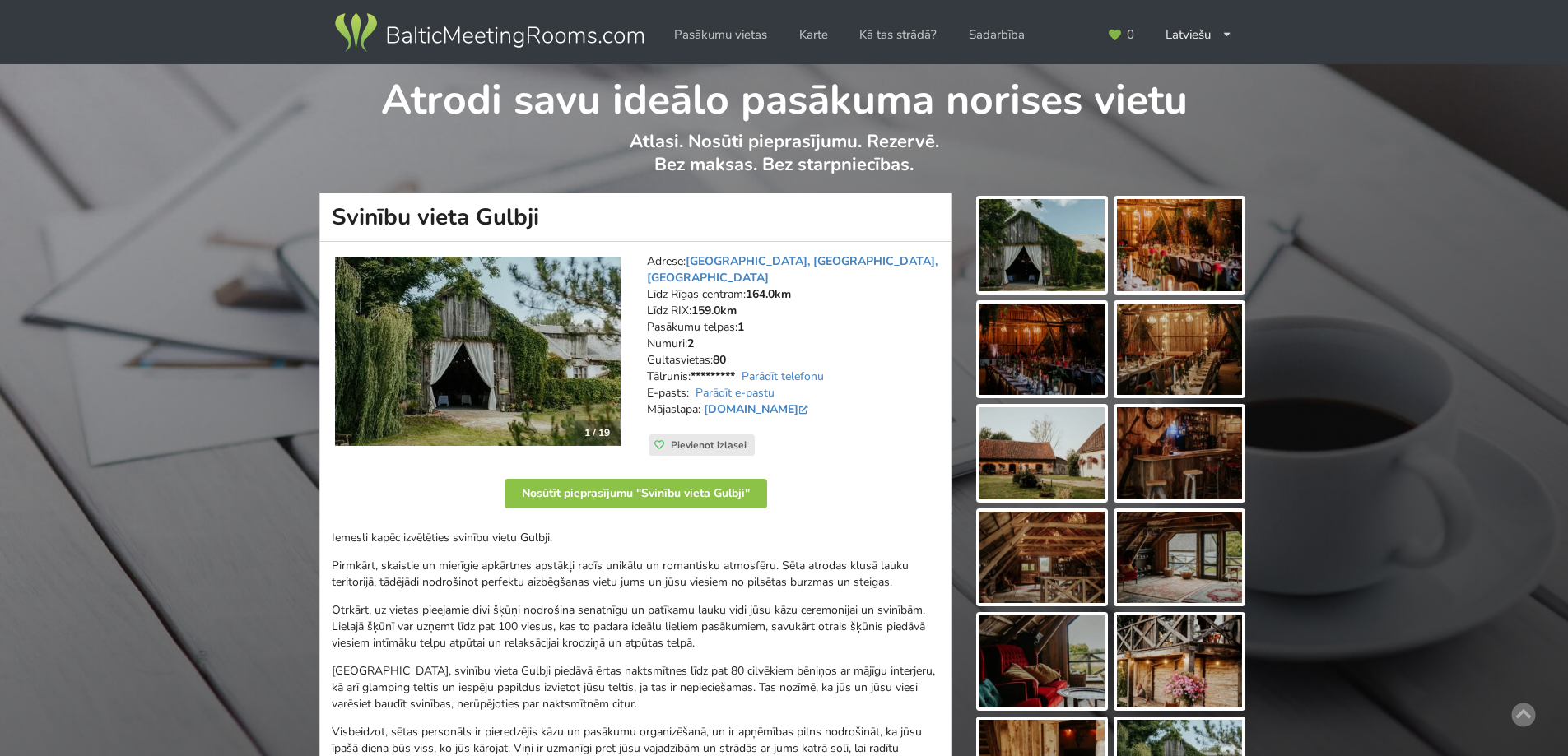
click at [480, 340] on img at bounding box center [478, 351] width 286 height 189
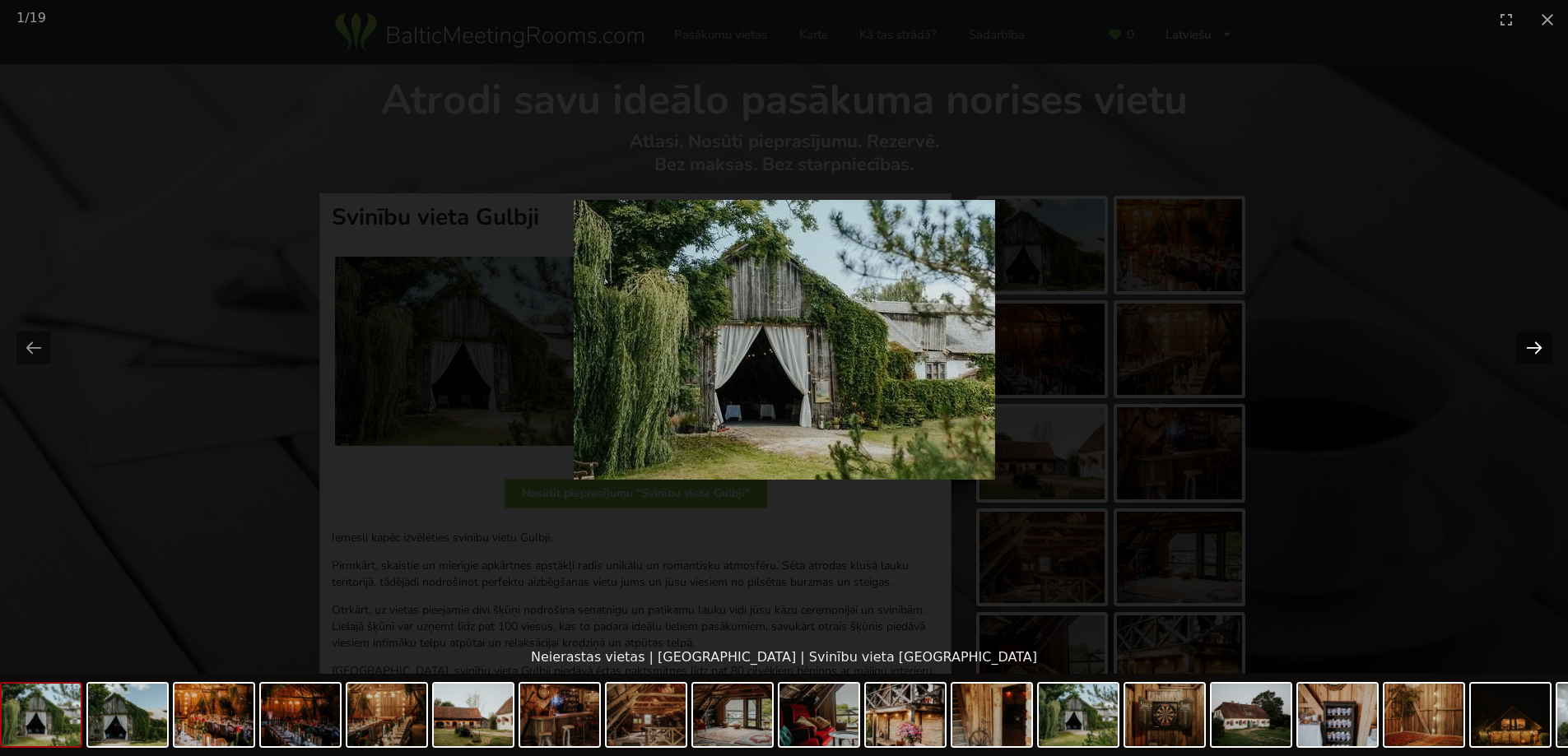
click at [1529, 354] on button "Next slide" at bounding box center [1534, 347] width 34 height 32
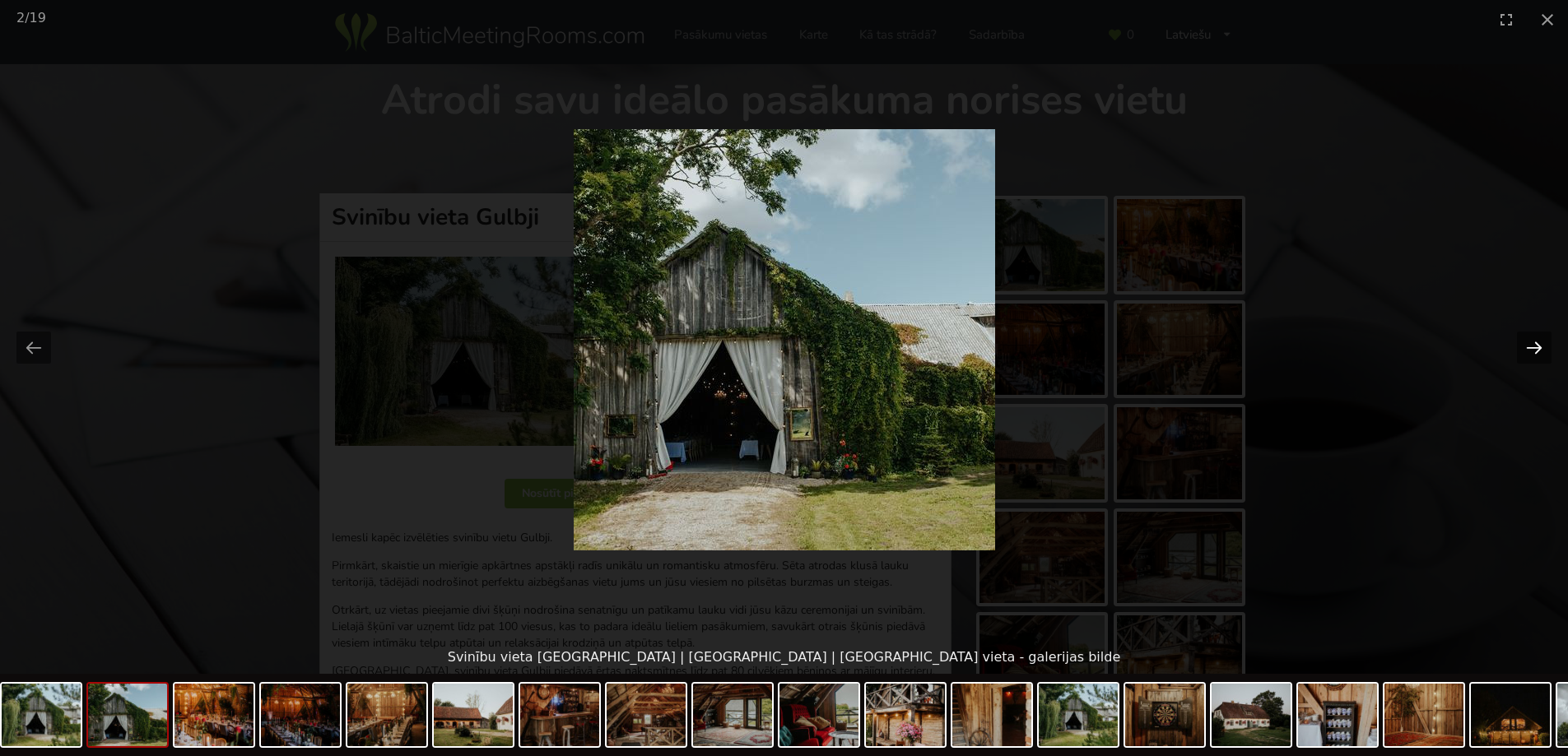
click at [1529, 354] on button "Next slide" at bounding box center [1534, 347] width 34 height 32
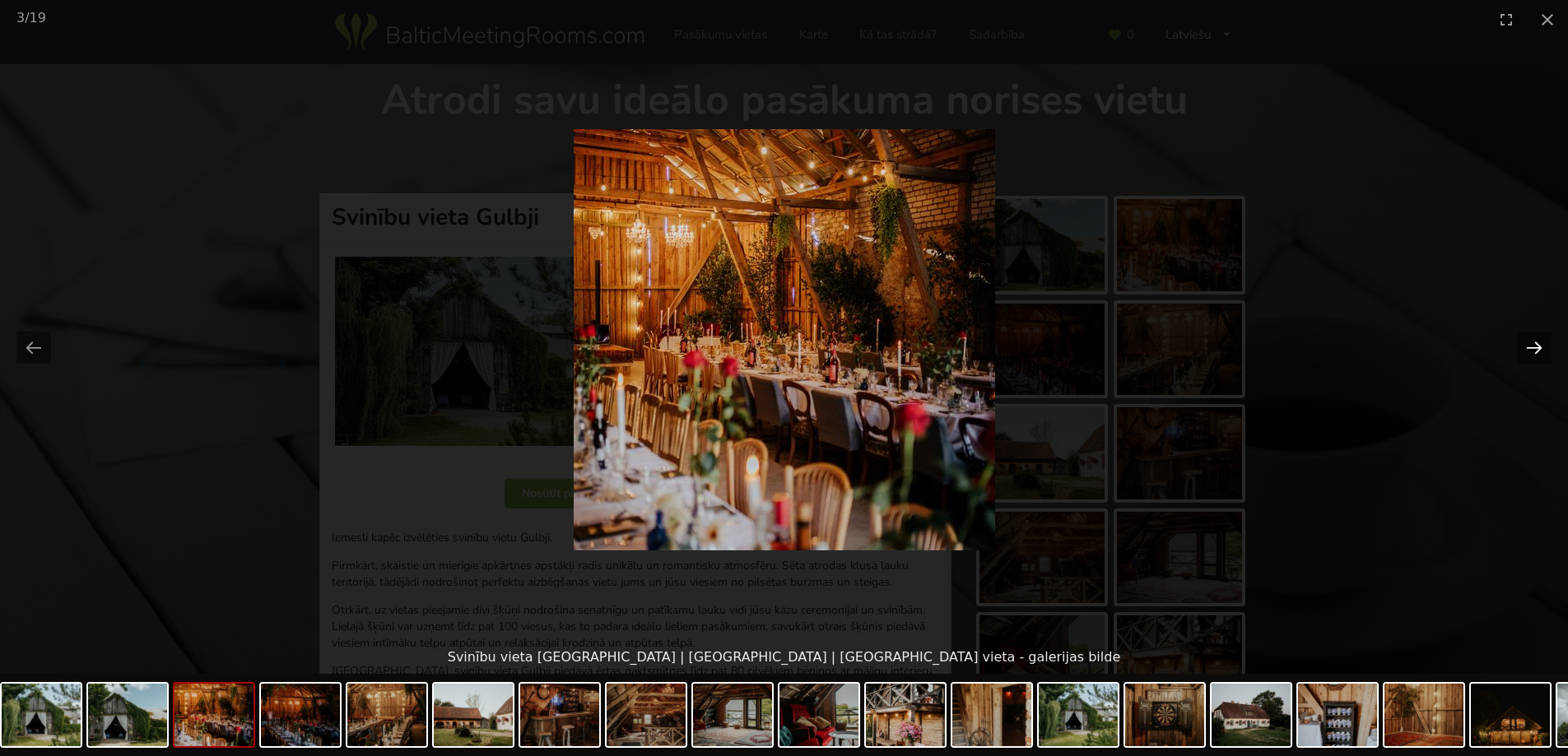
click at [1529, 354] on button "Next slide" at bounding box center [1534, 347] width 34 height 32
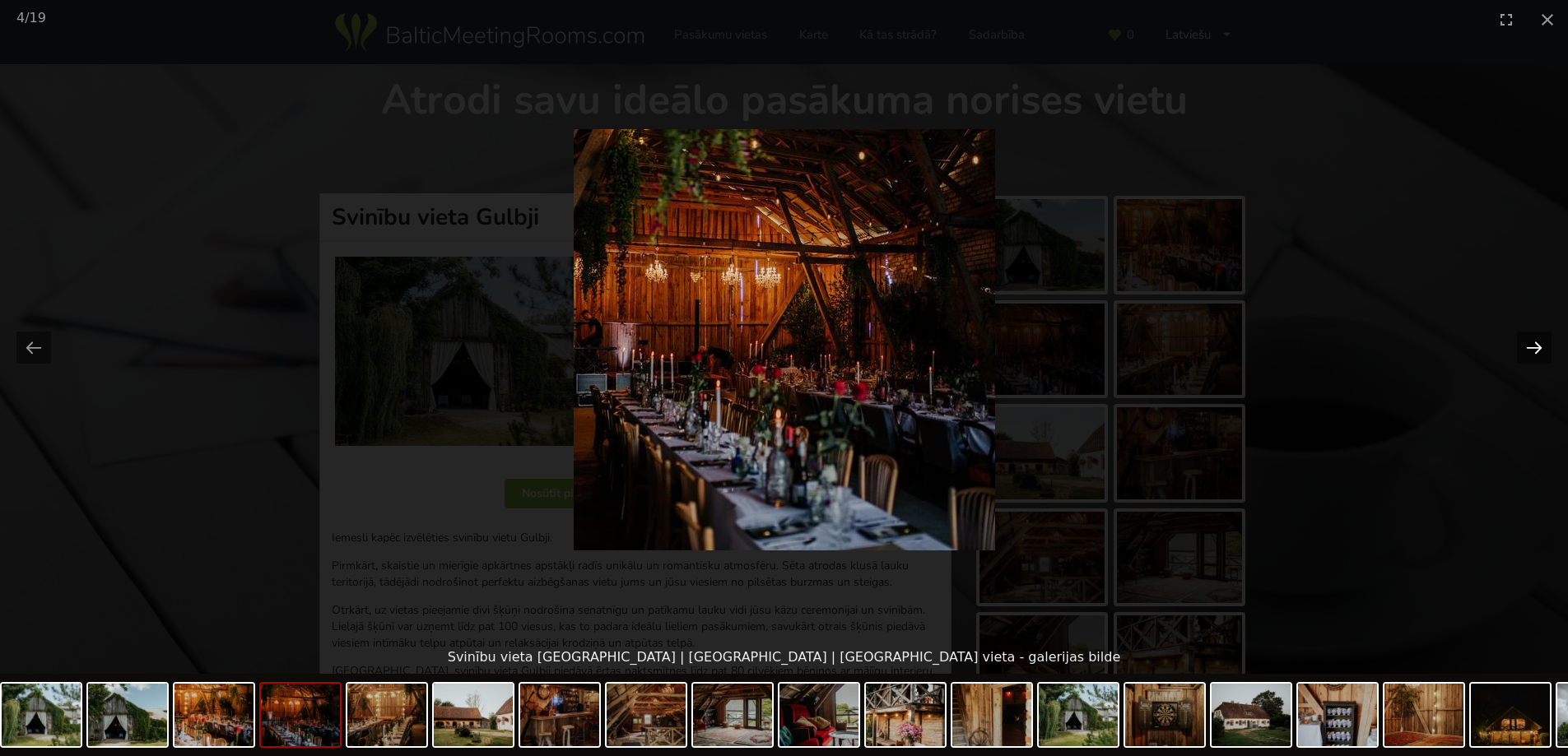
drag, startPoint x: 1529, startPoint y: 354, endPoint x: 1518, endPoint y: 359, distance: 12.1
click at [1527, 354] on button "Next slide" at bounding box center [1534, 347] width 34 height 32
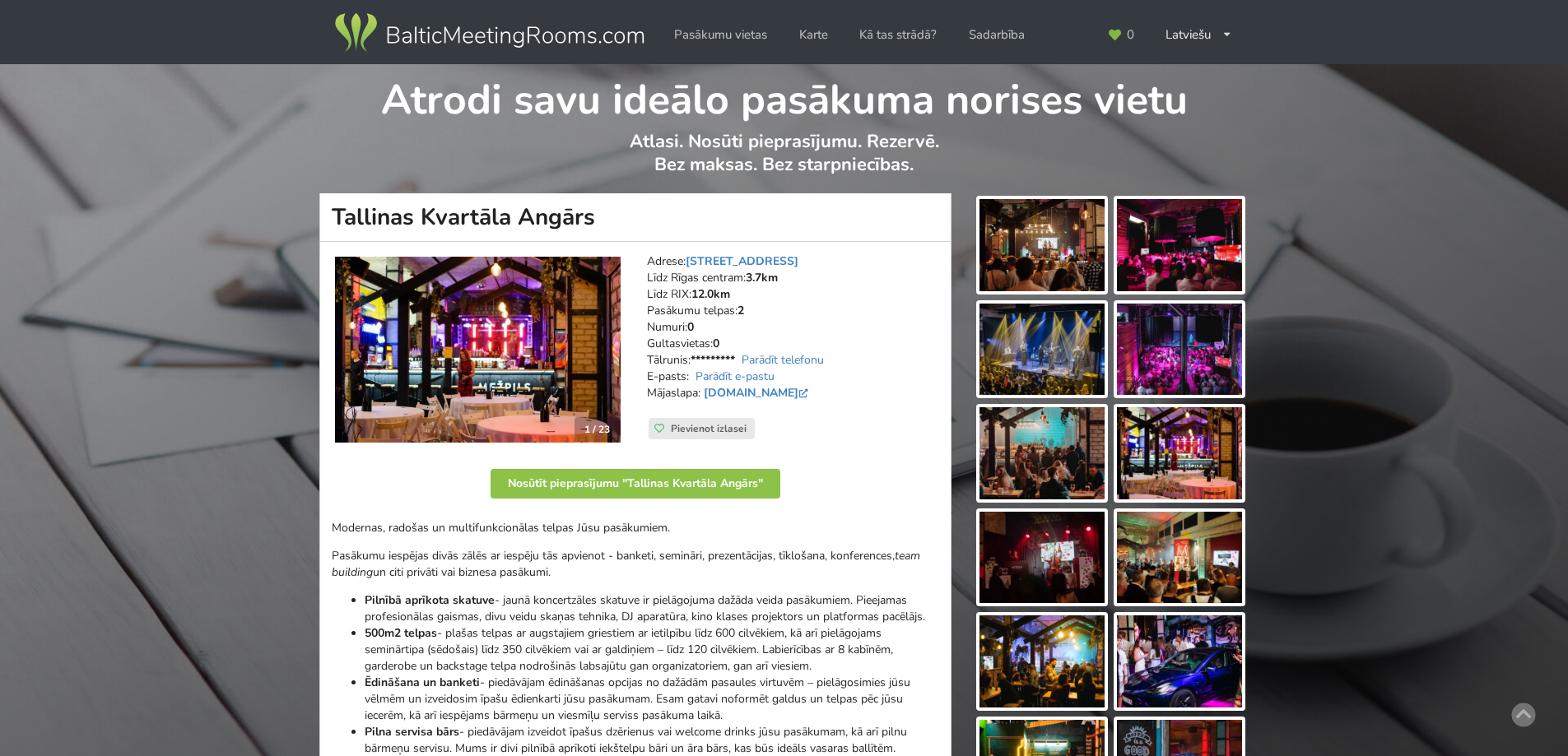
click at [472, 323] on img at bounding box center [478, 349] width 286 height 186
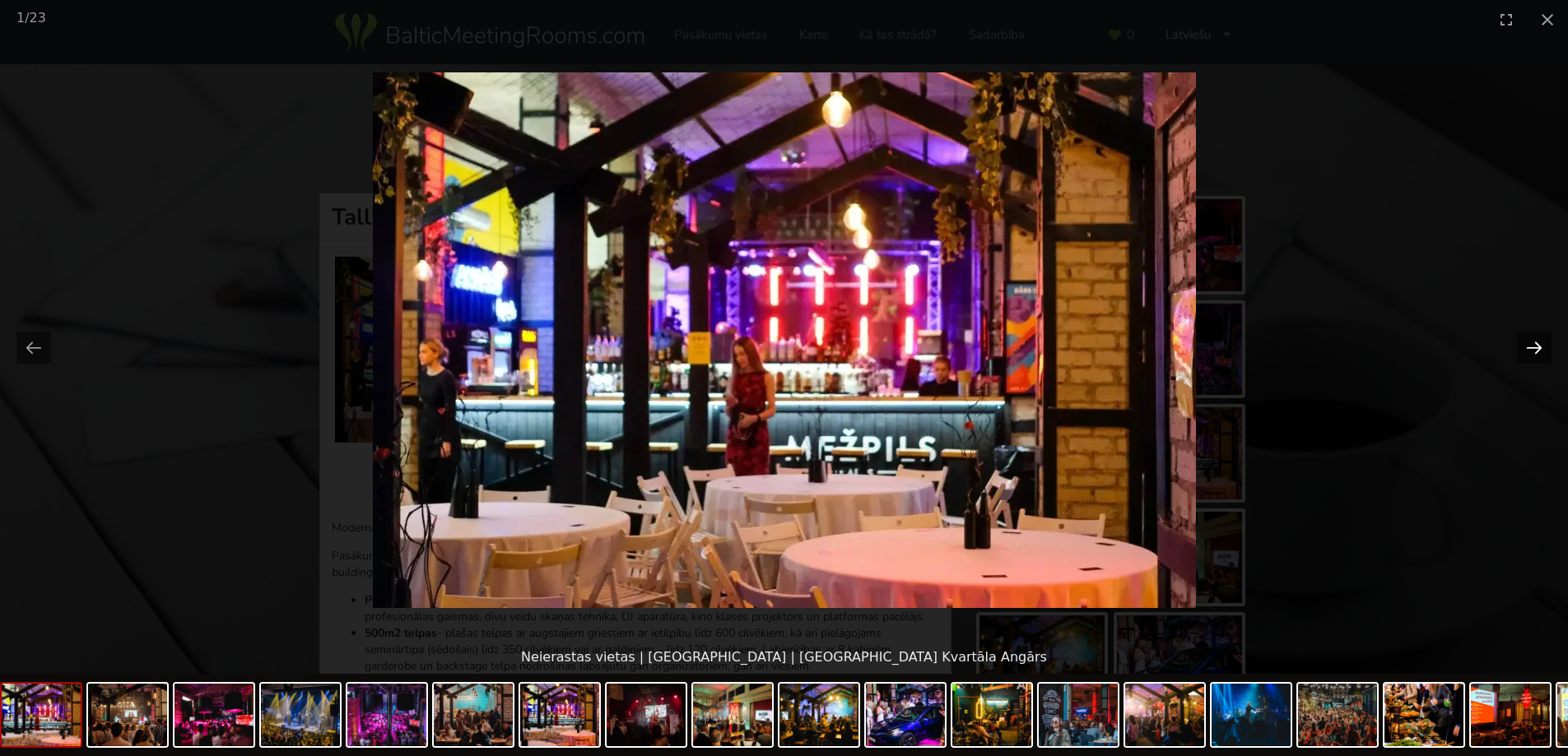
click at [1521, 344] on button "Next slide" at bounding box center [1534, 347] width 34 height 32
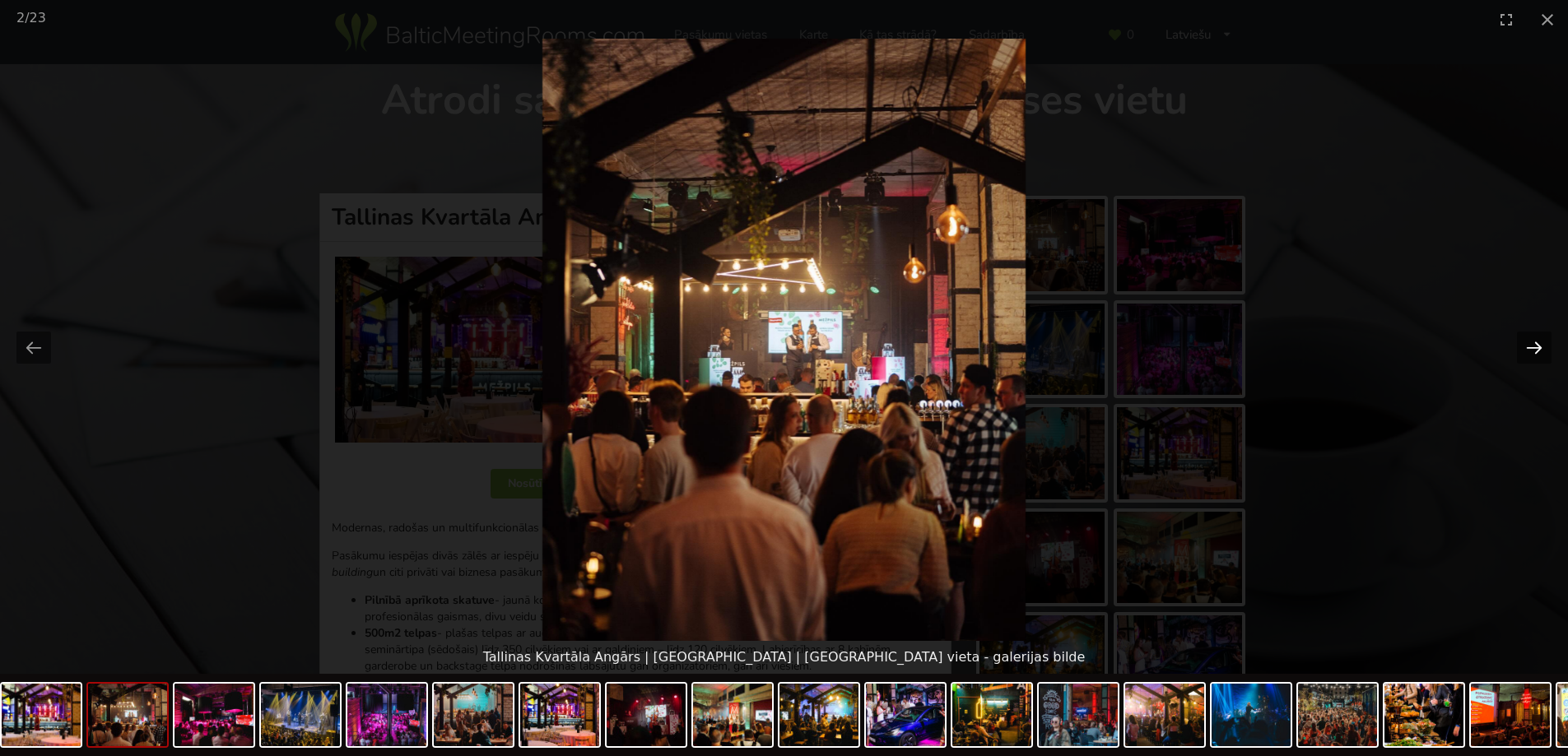
click at [1521, 344] on button "Next slide" at bounding box center [1534, 347] width 34 height 32
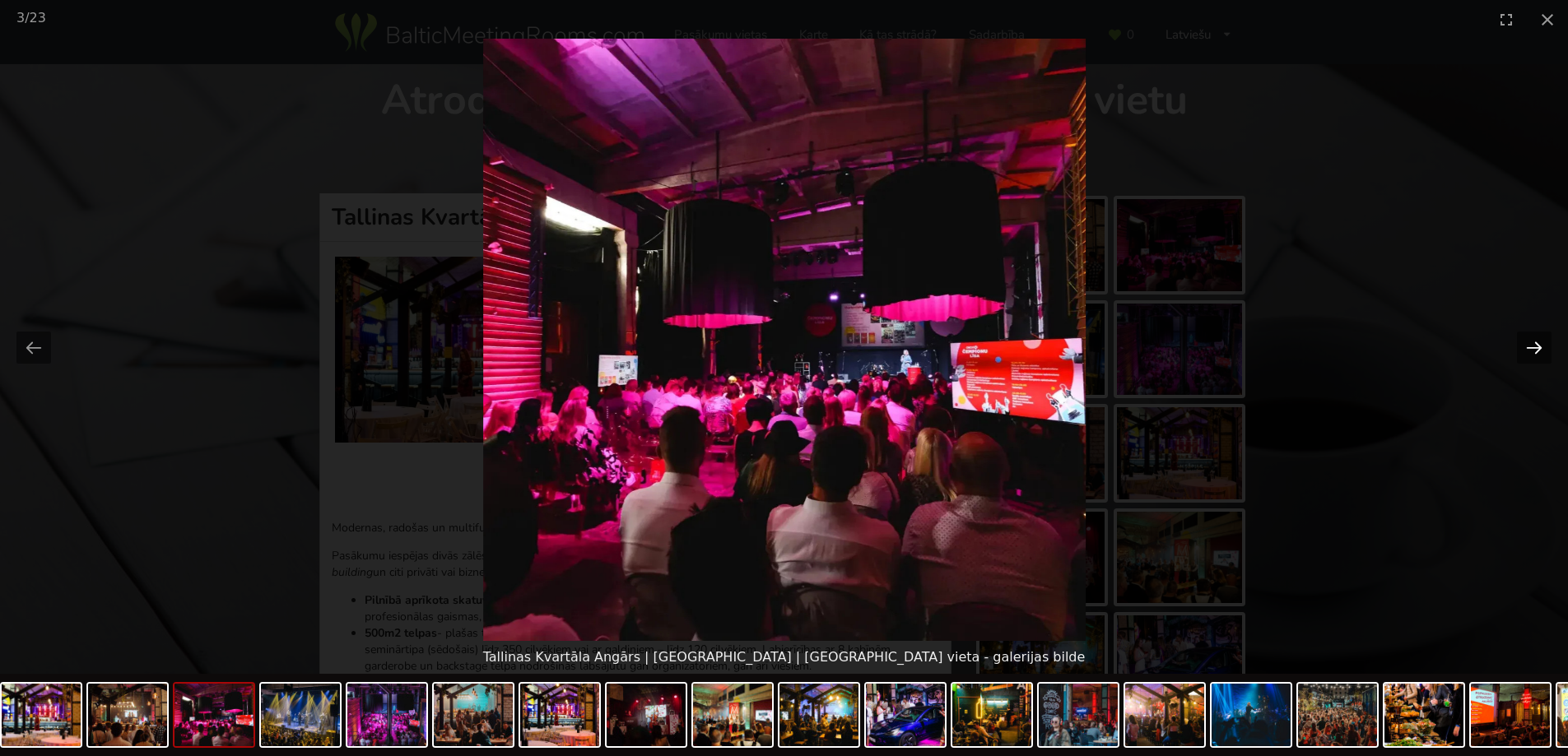
click at [1523, 344] on button "Next slide" at bounding box center [1534, 347] width 34 height 32
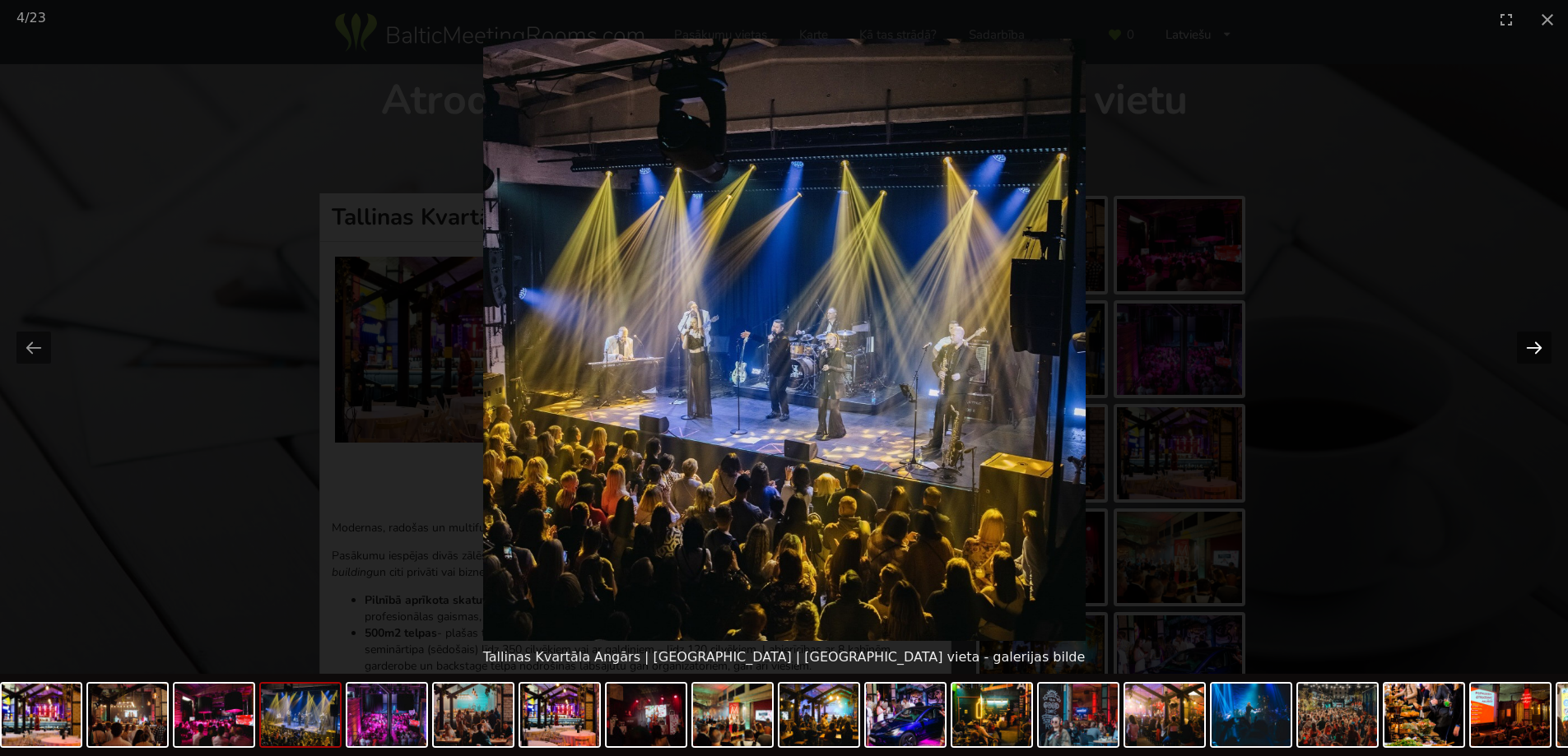
click at [1523, 344] on button "Next slide" at bounding box center [1534, 347] width 34 height 32
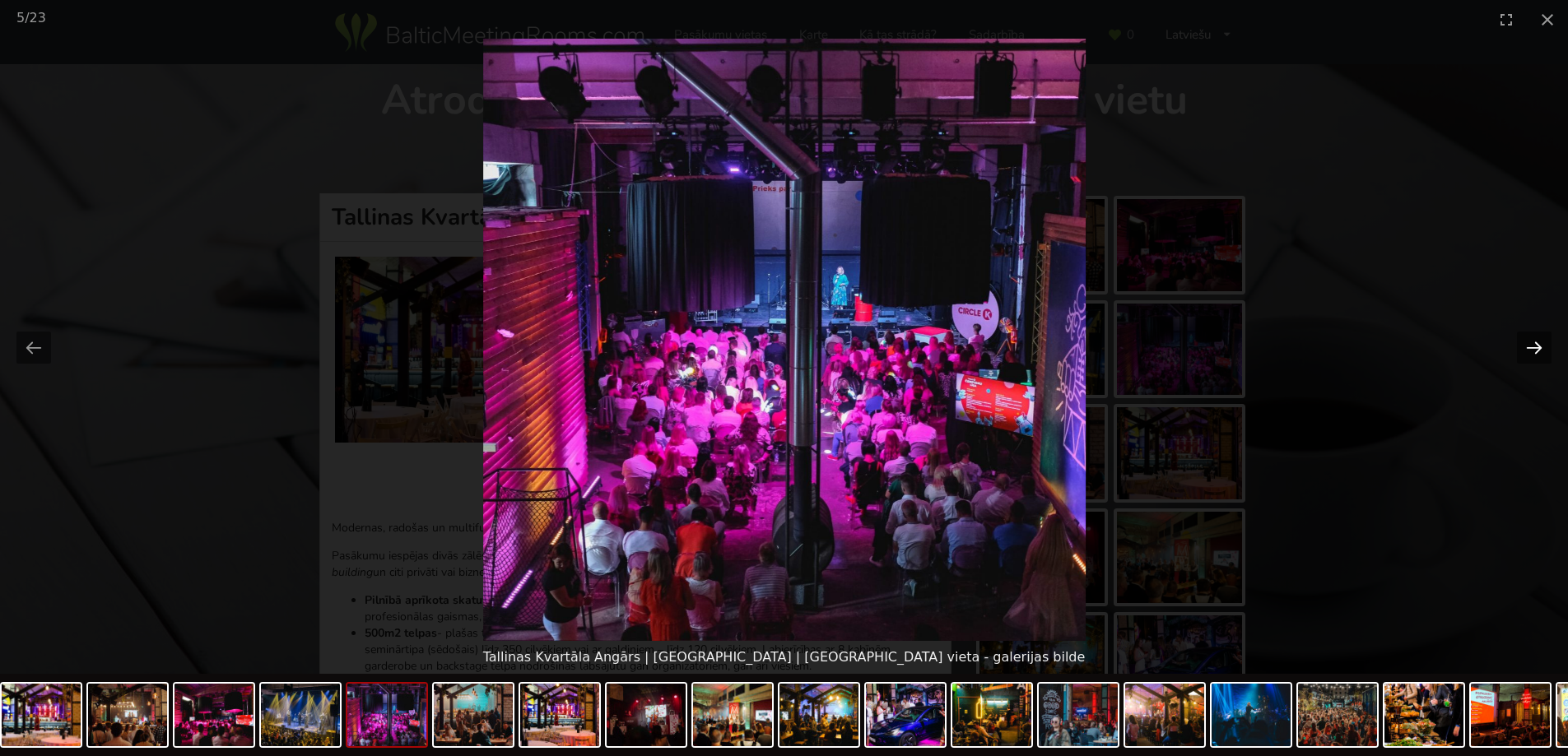
click at [1523, 344] on button "Next slide" at bounding box center [1534, 347] width 34 height 32
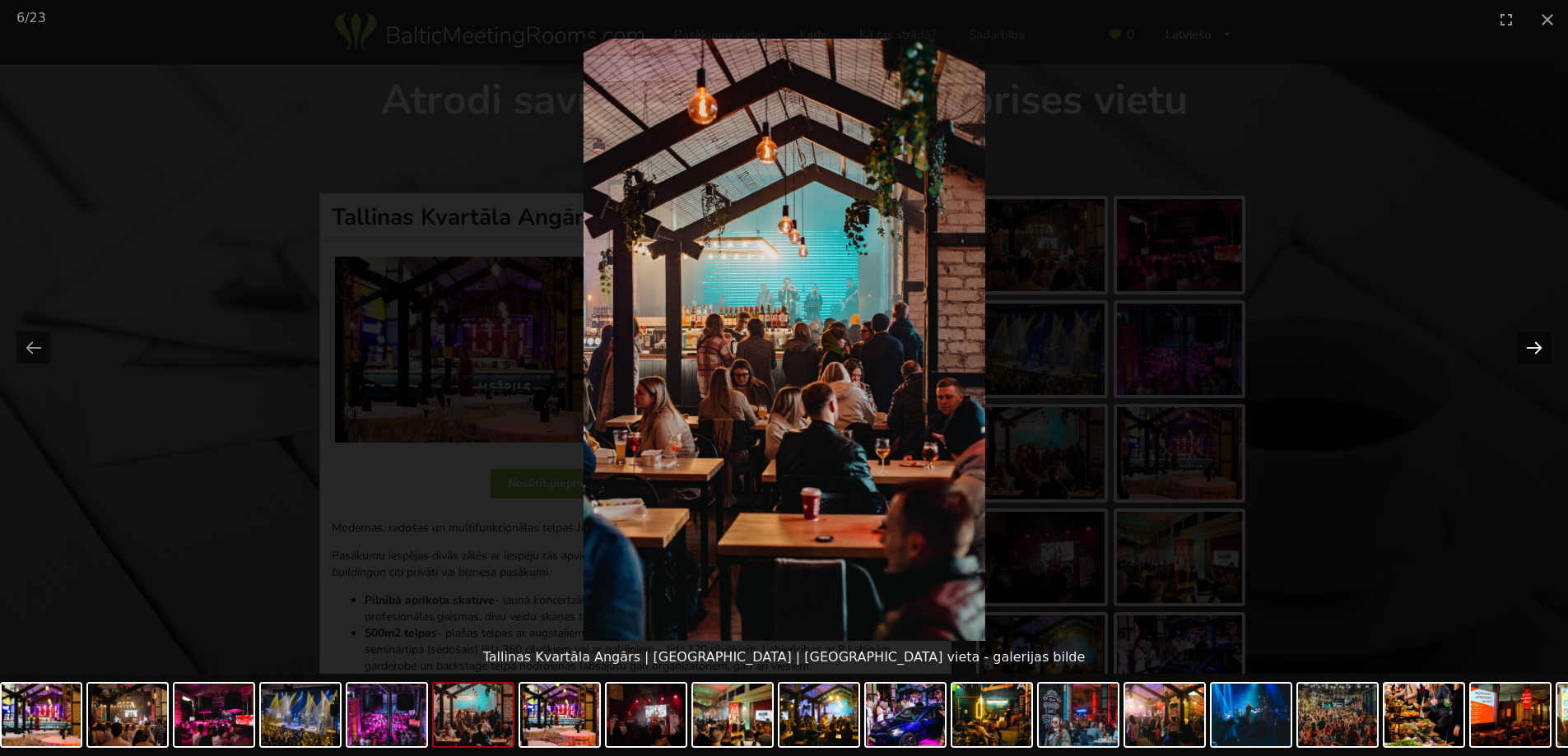
click at [1523, 344] on button "Next slide" at bounding box center [1534, 347] width 34 height 32
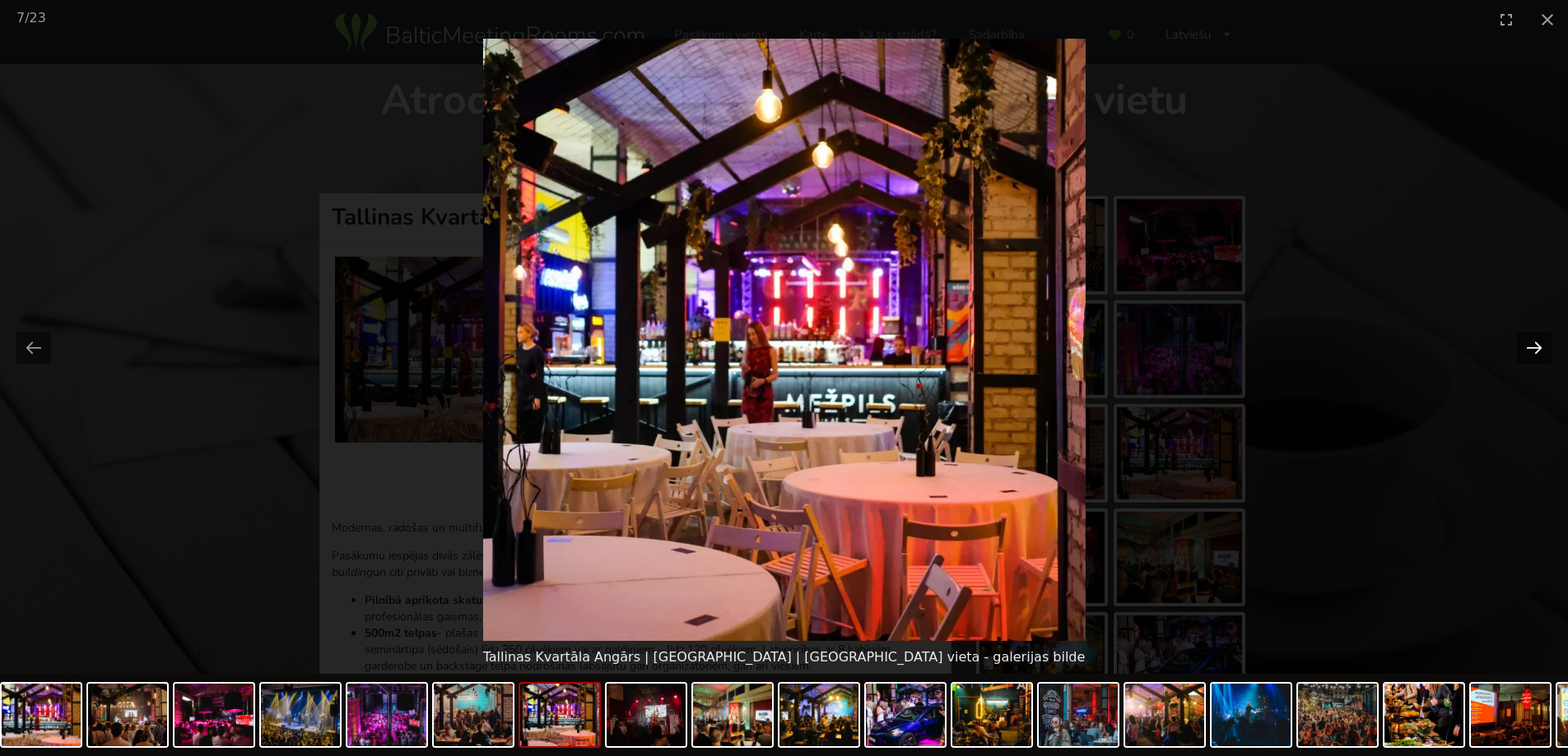
click at [1523, 344] on button "Next slide" at bounding box center [1534, 347] width 34 height 32
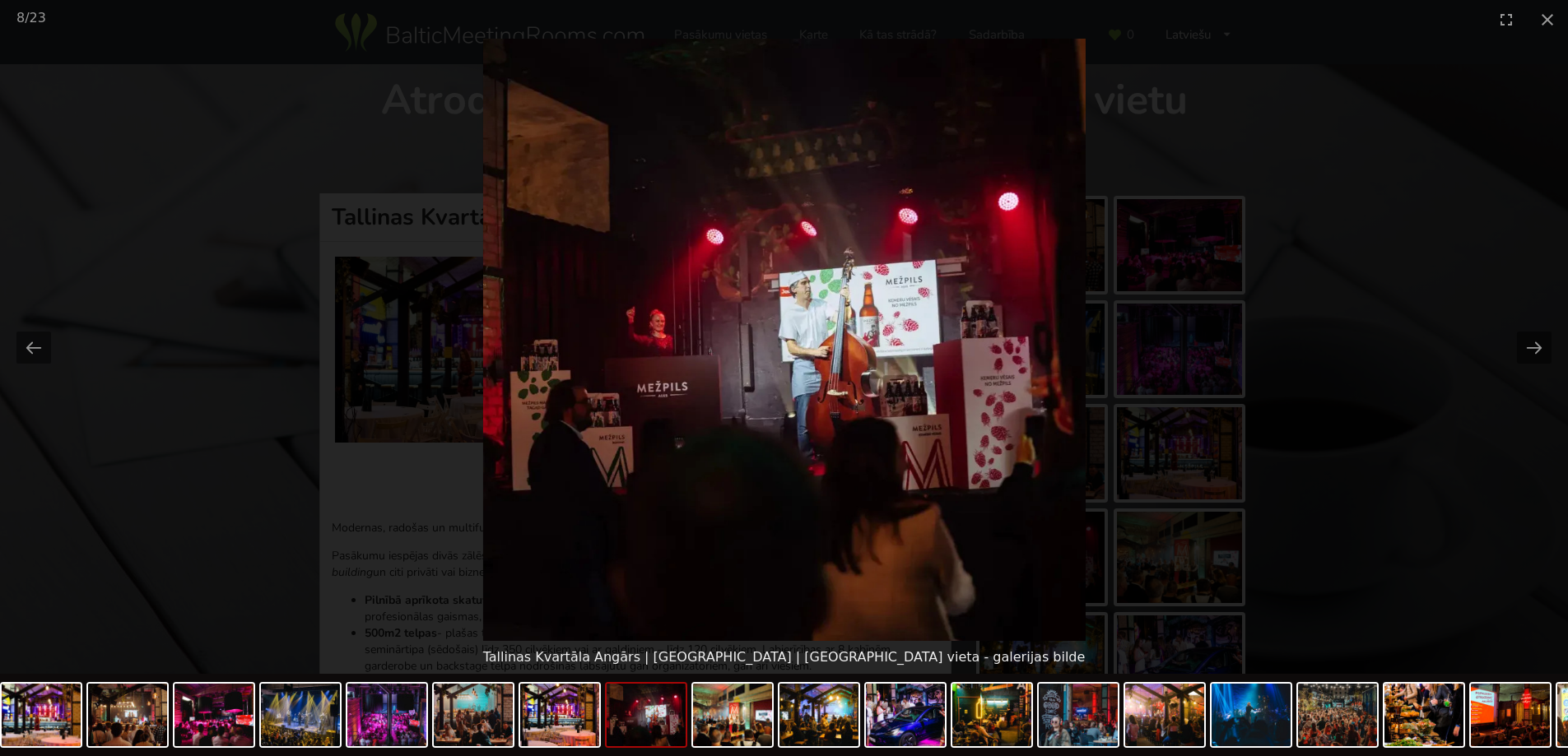
drag, startPoint x: 1554, startPoint y: 27, endPoint x: 1579, endPoint y: 4, distance: 34.0
click at [1552, 26] on button "Close gallery" at bounding box center [1547, 19] width 42 height 39
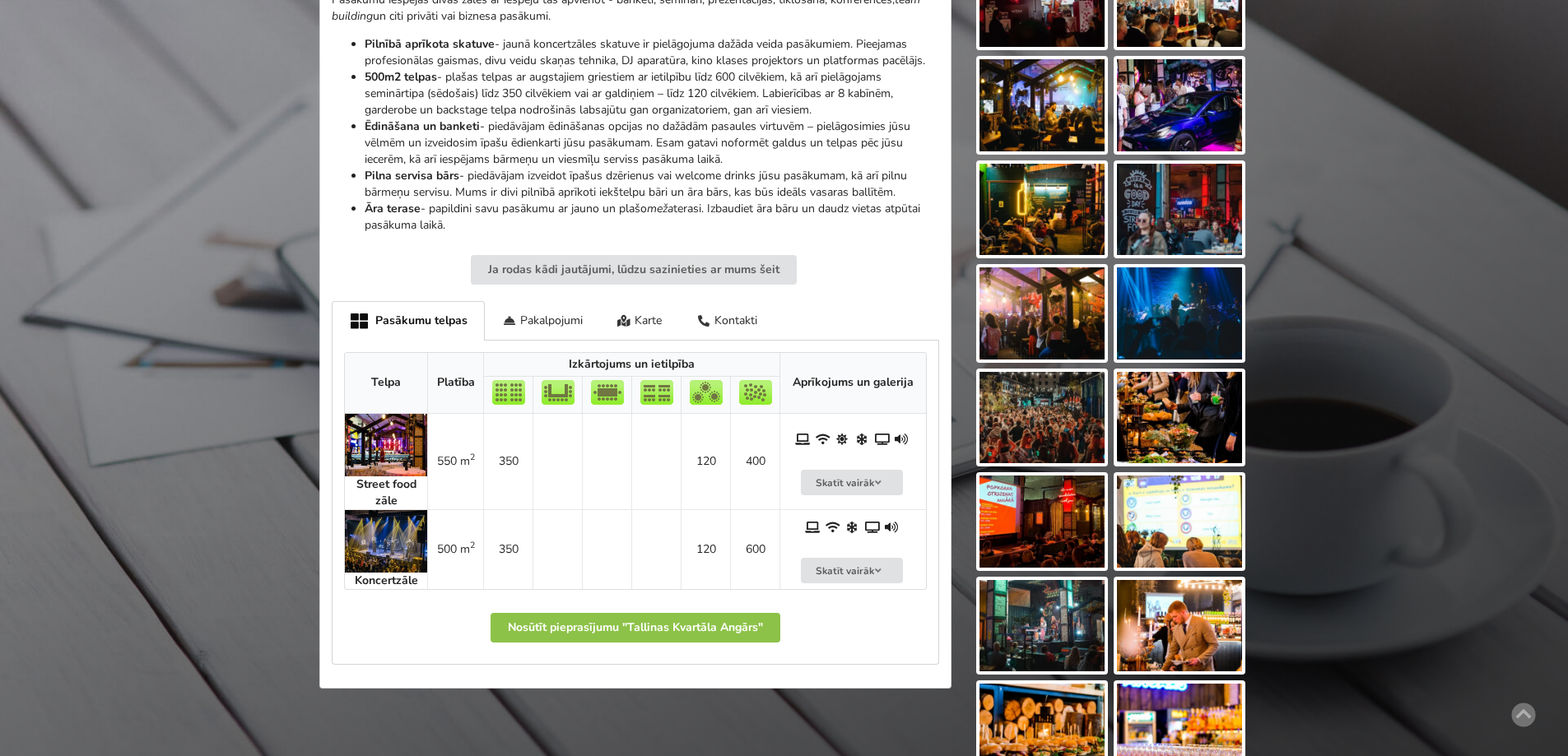
scroll to position [576, 0]
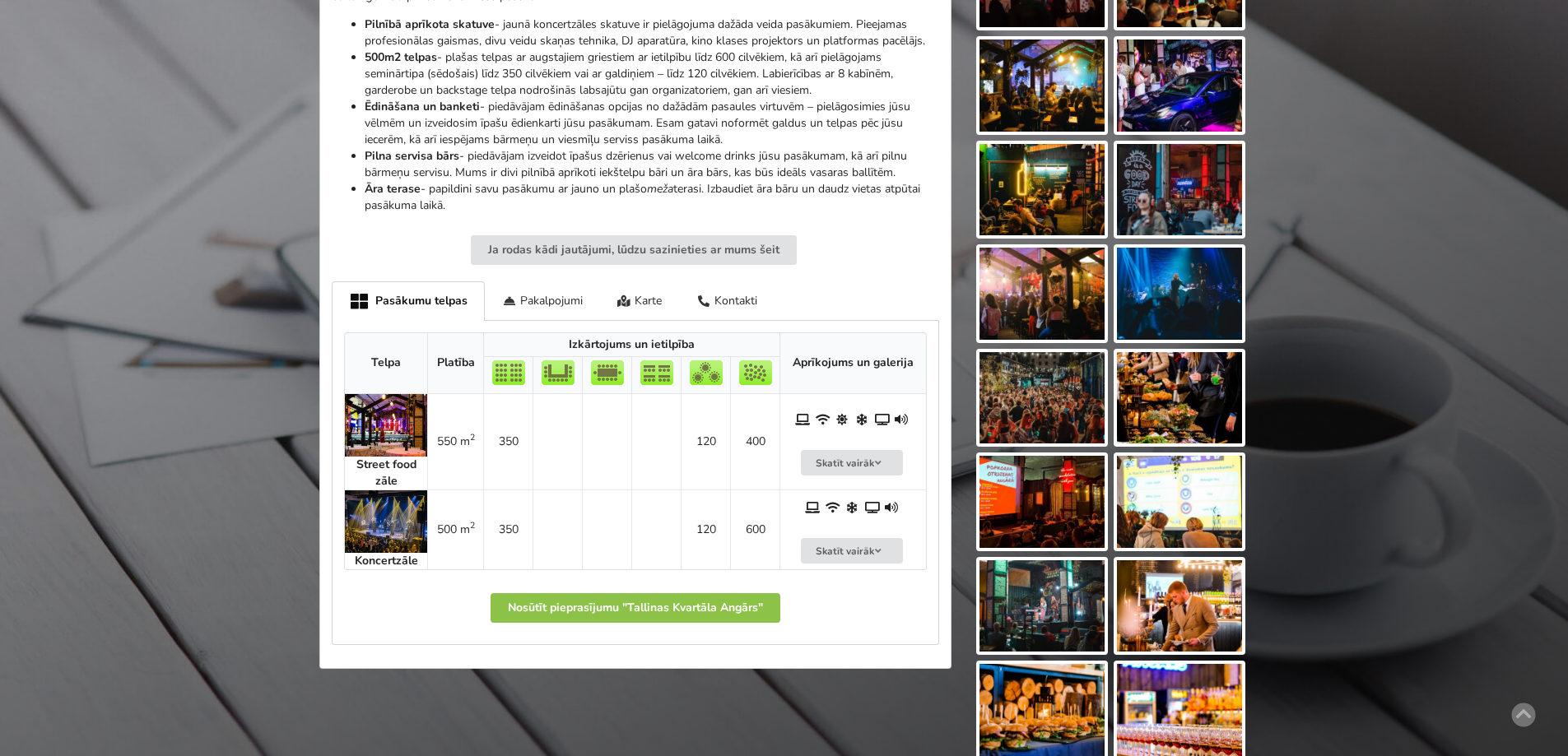
click at [375, 534] on img at bounding box center [386, 522] width 82 height 63
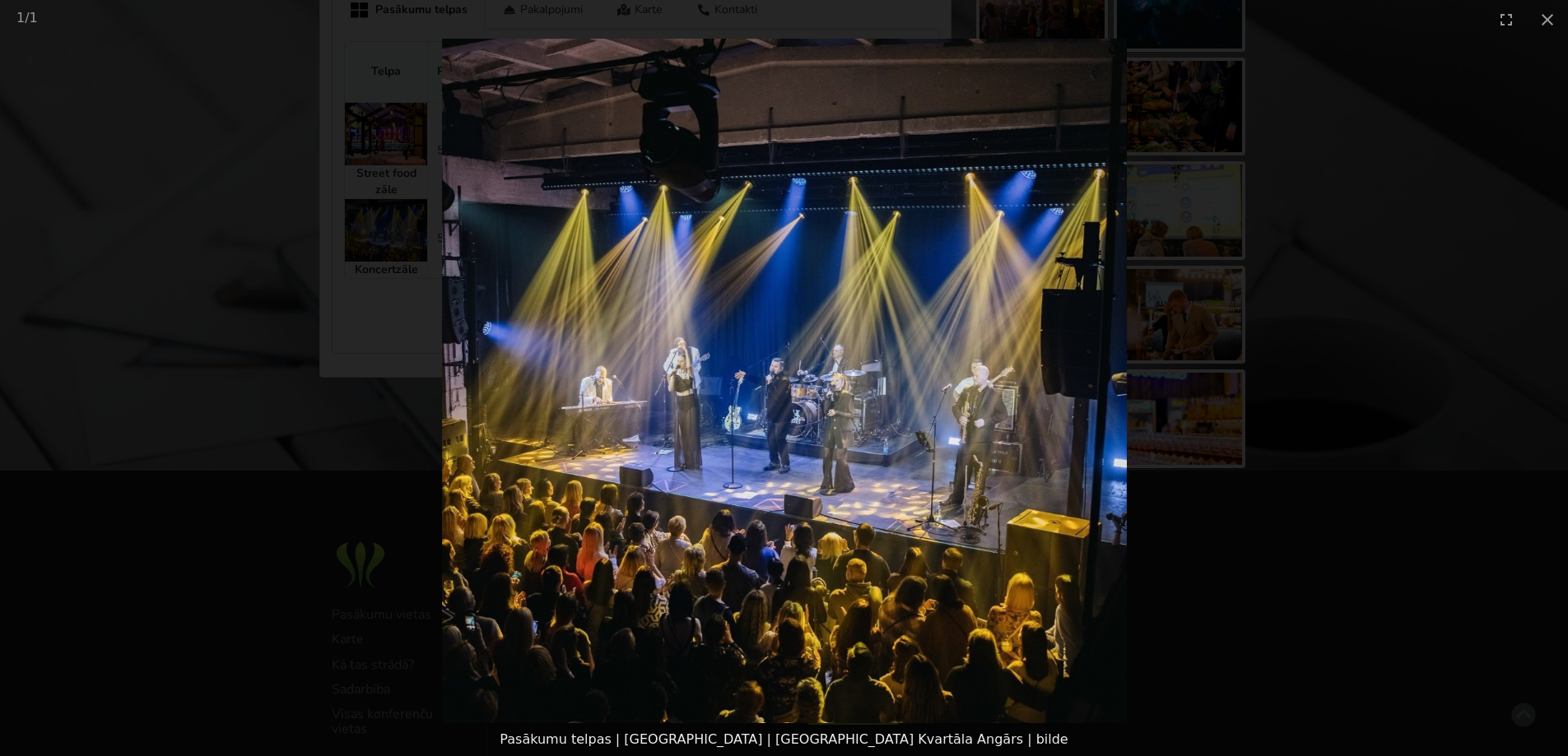
scroll to position [905, 0]
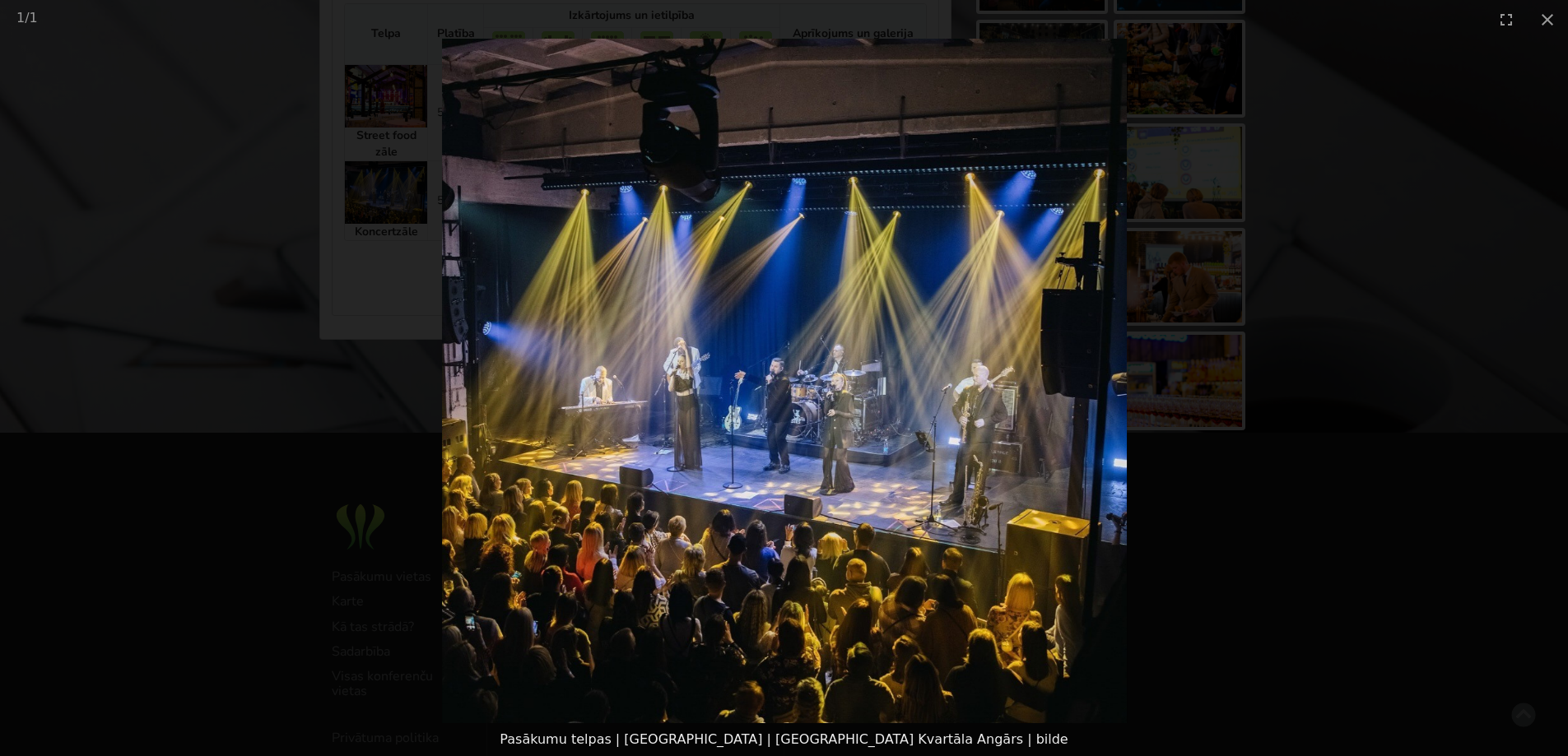
click at [1364, 483] on picture at bounding box center [784, 381] width 1568 height 684
click at [1549, 20] on button "Close gallery" at bounding box center [1547, 19] width 42 height 39
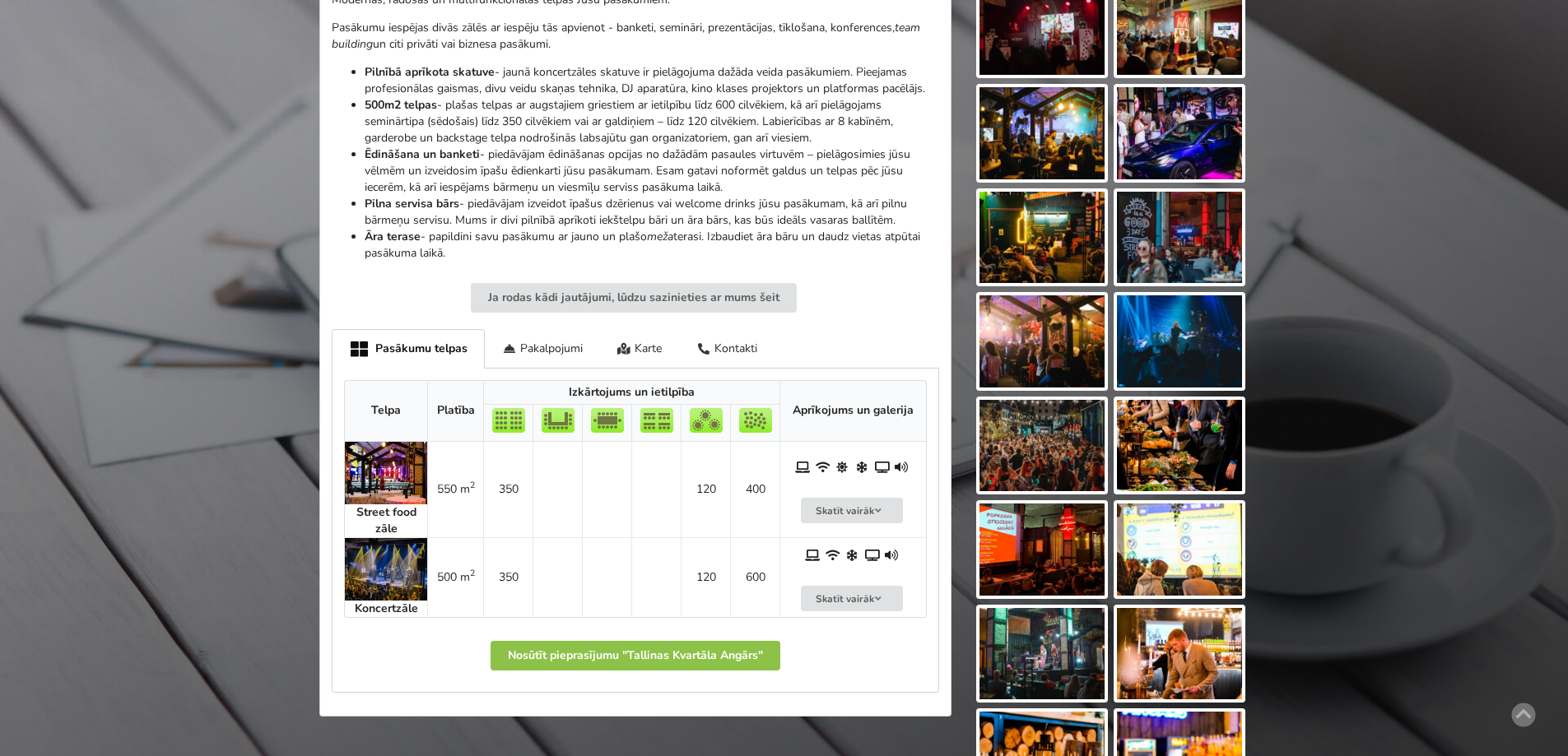
scroll to position [658, 0]
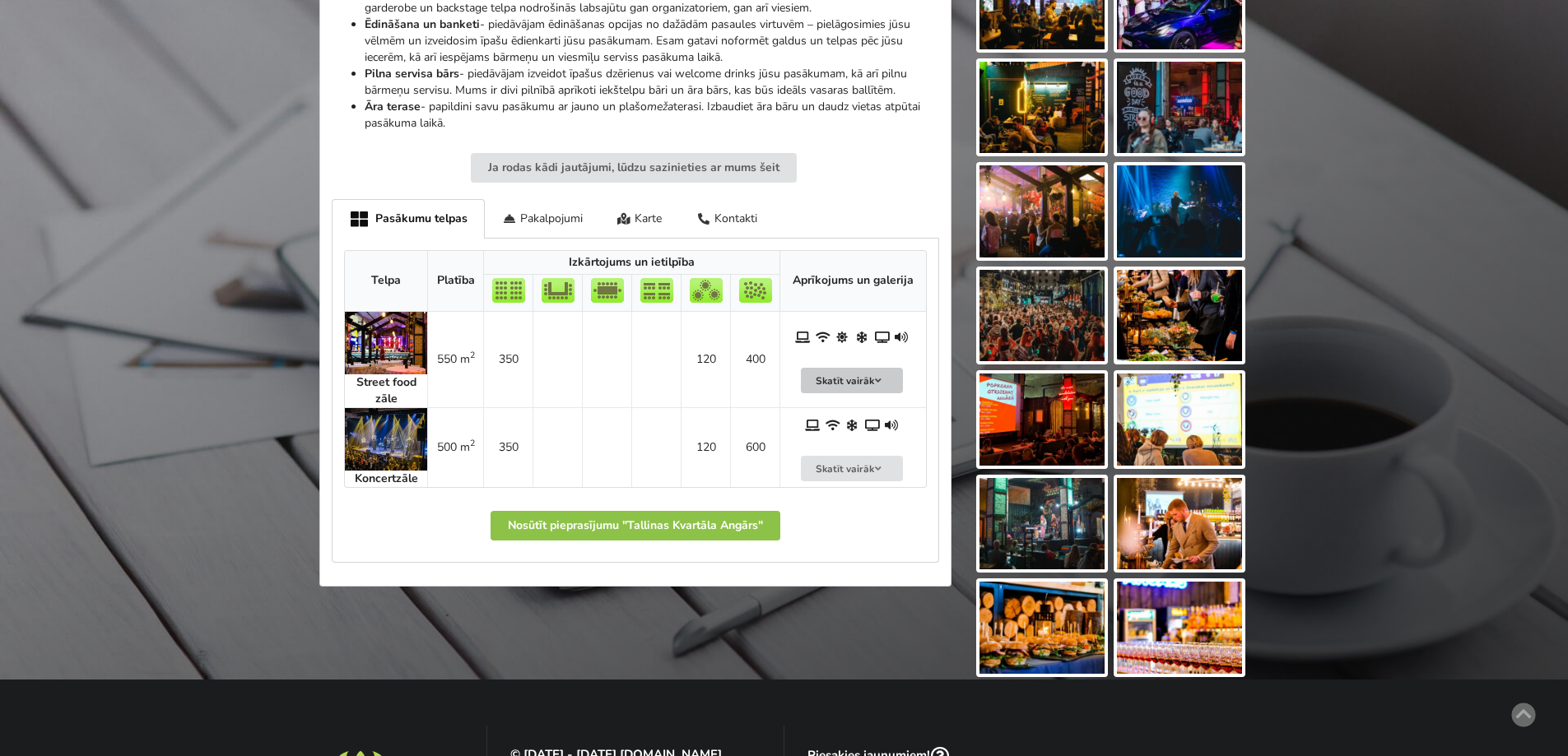
click at [824, 380] on button "Skatīt vairāk" at bounding box center [851, 380] width 102 height 26
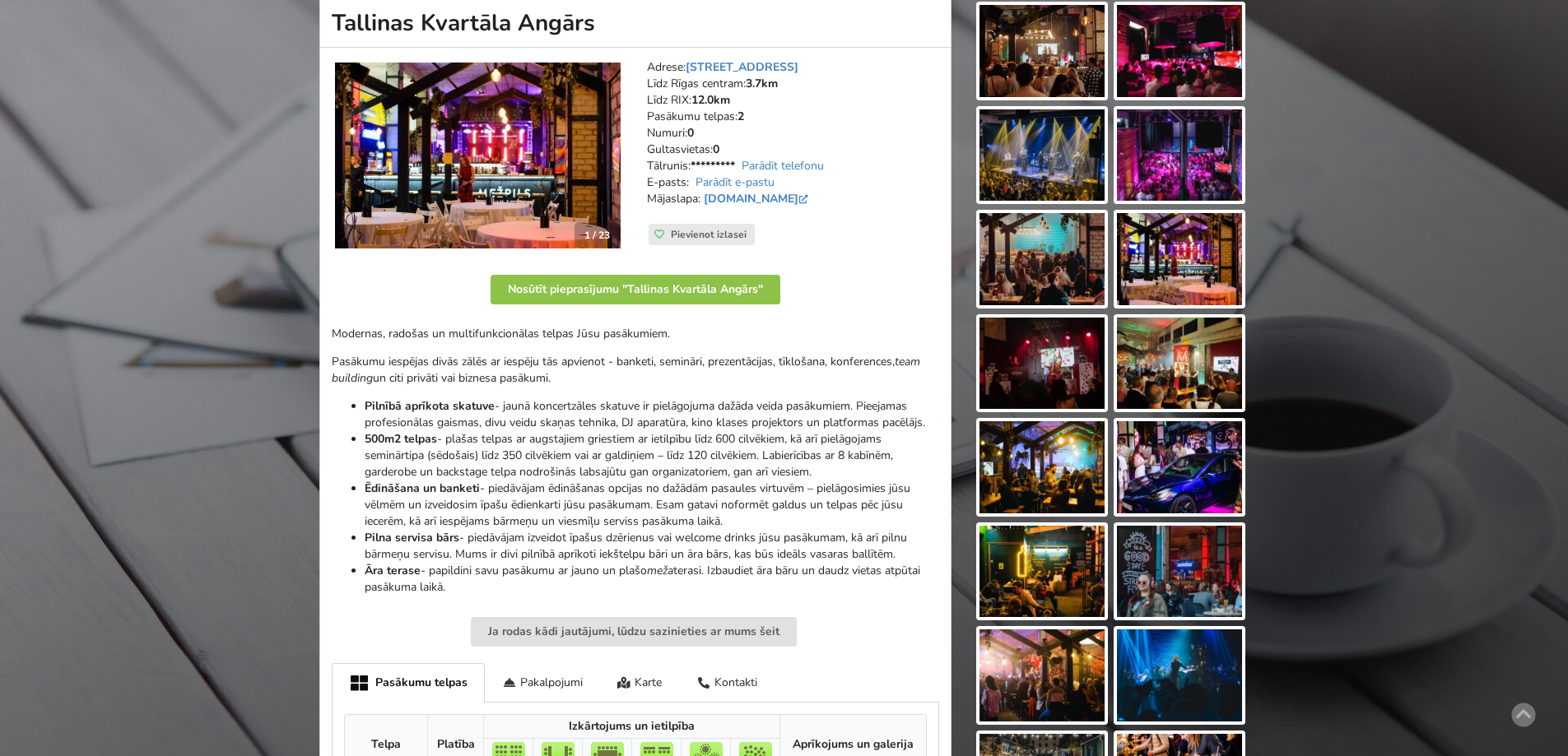
scroll to position [164, 0]
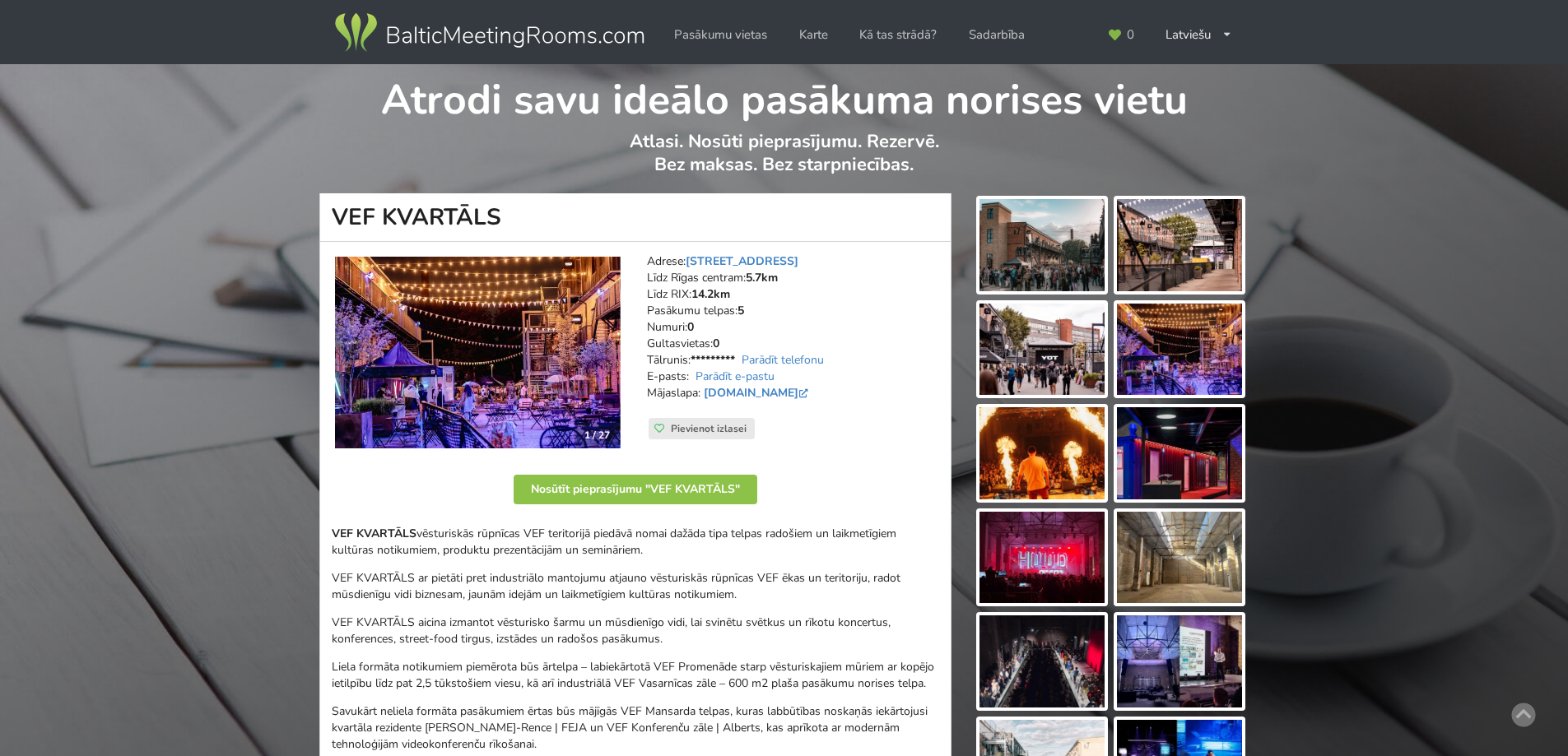
click at [486, 339] on img at bounding box center [478, 352] width 286 height 192
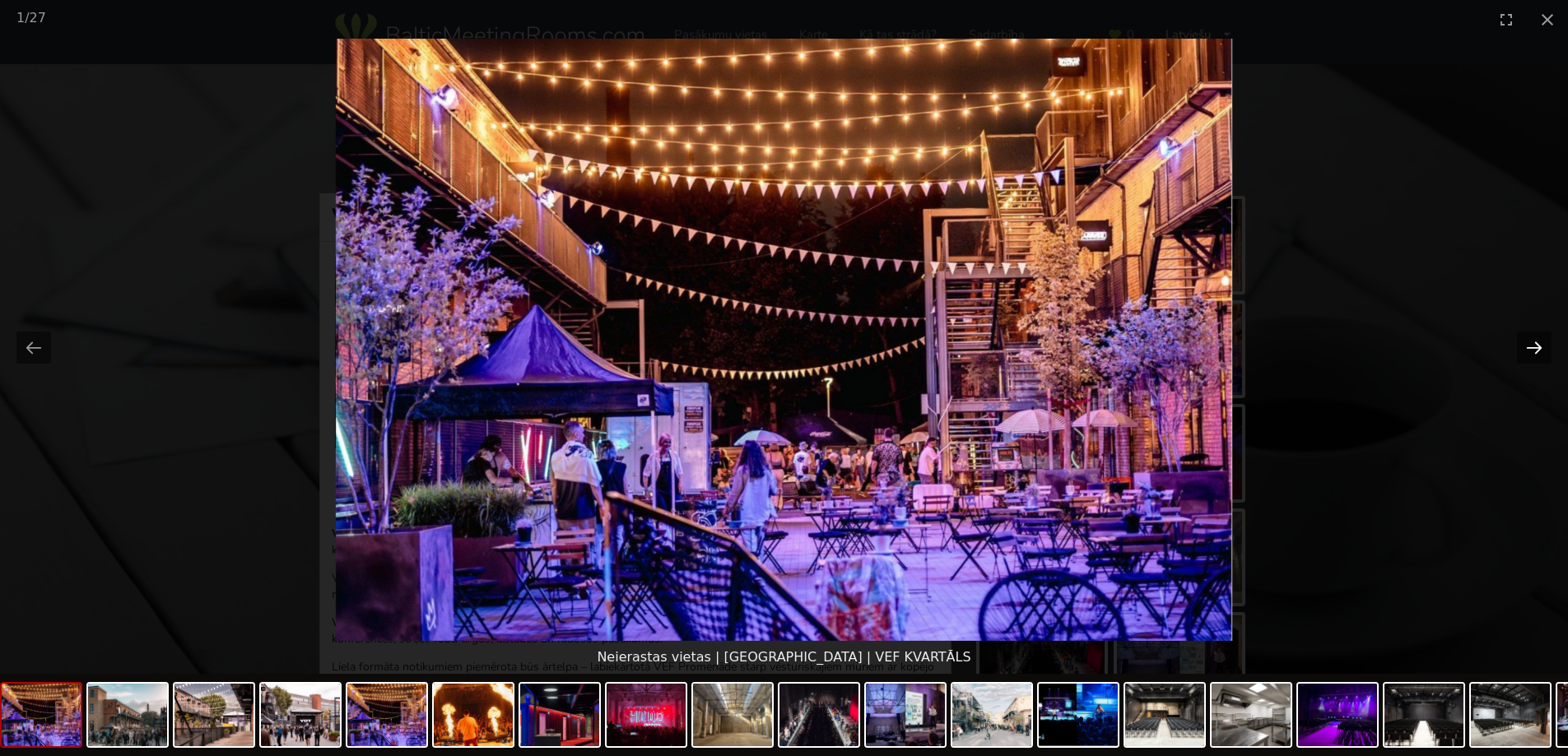
click at [1522, 344] on button "Next slide" at bounding box center [1534, 347] width 34 height 32
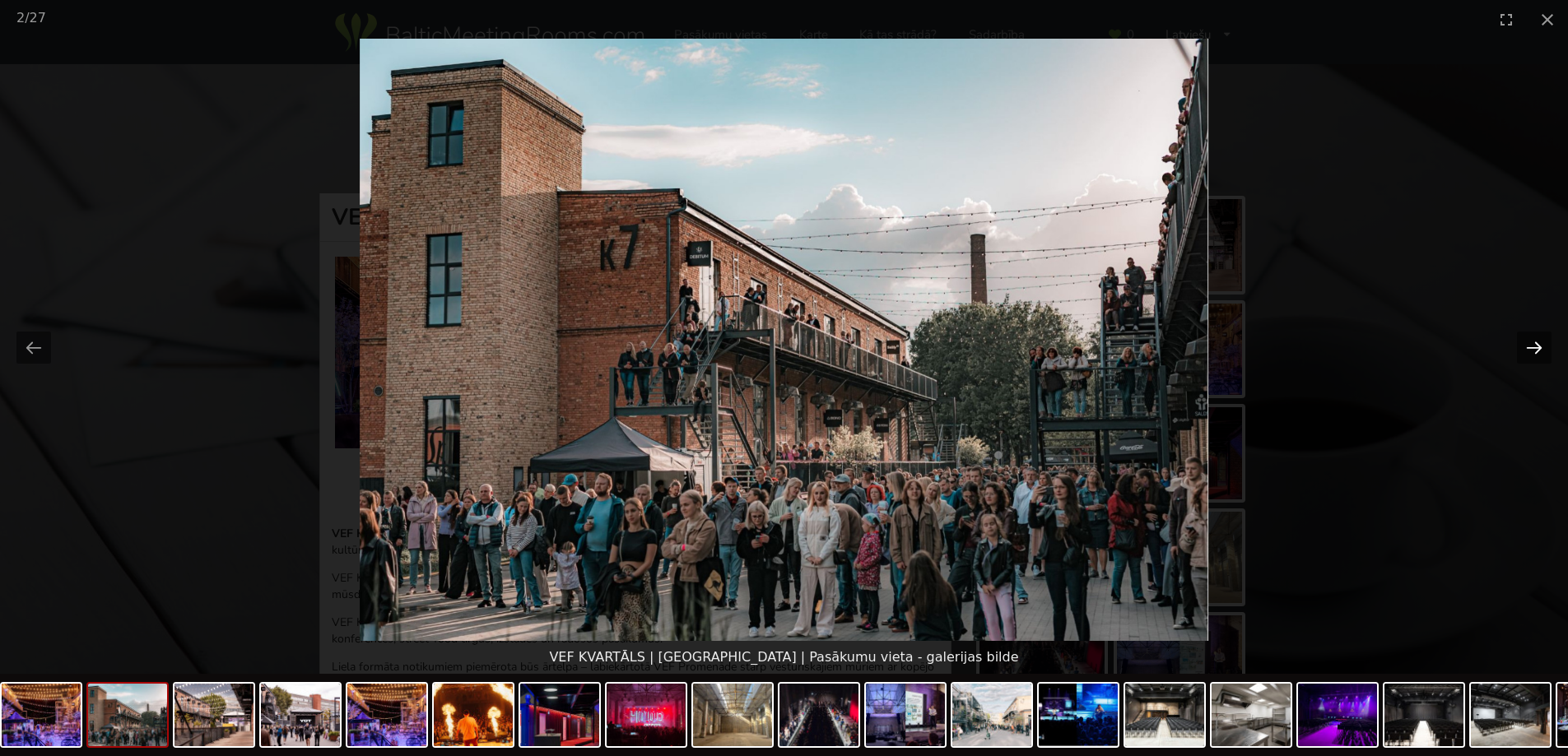
click at [1523, 344] on button "Next slide" at bounding box center [1534, 347] width 34 height 32
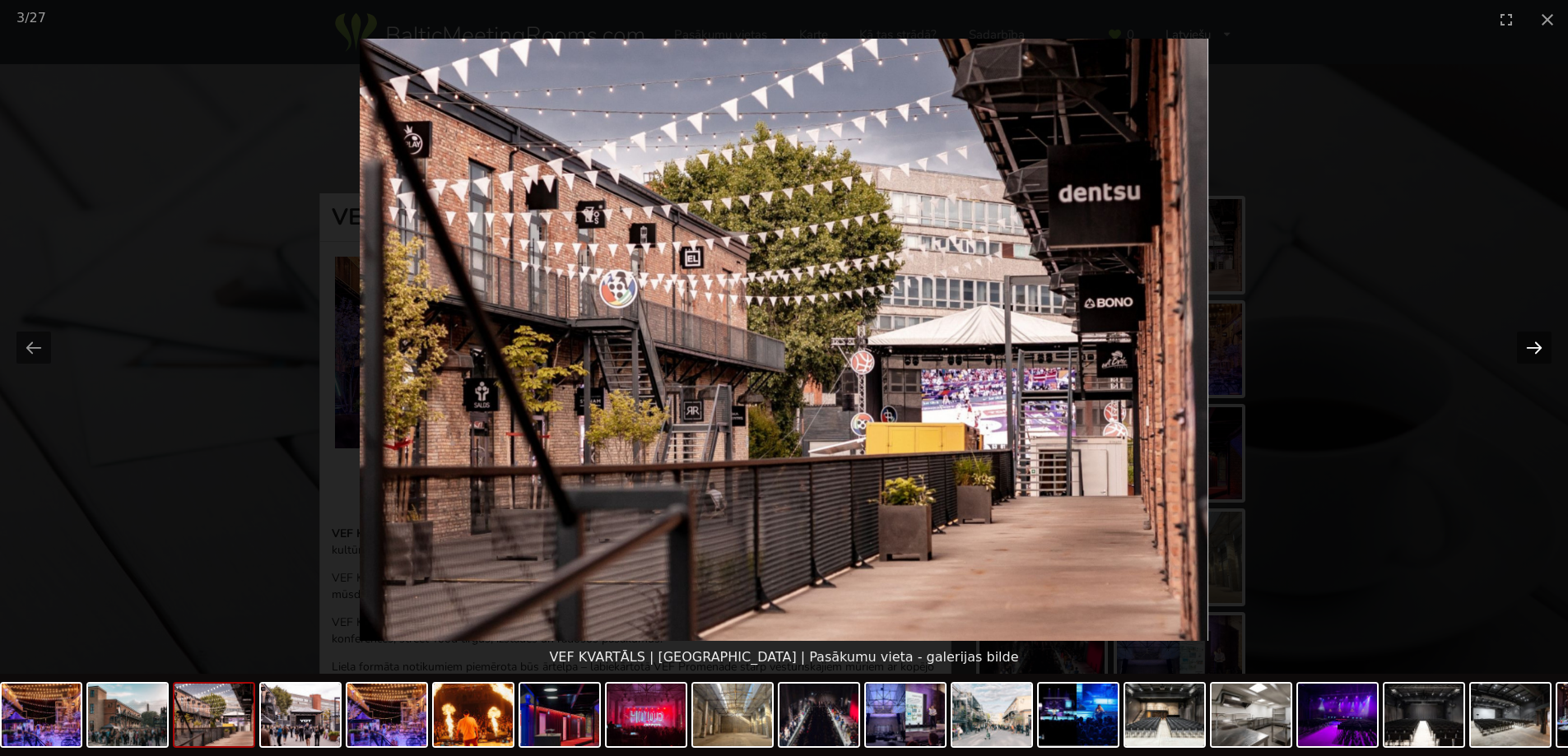
click at [1523, 344] on button "Next slide" at bounding box center [1534, 347] width 34 height 32
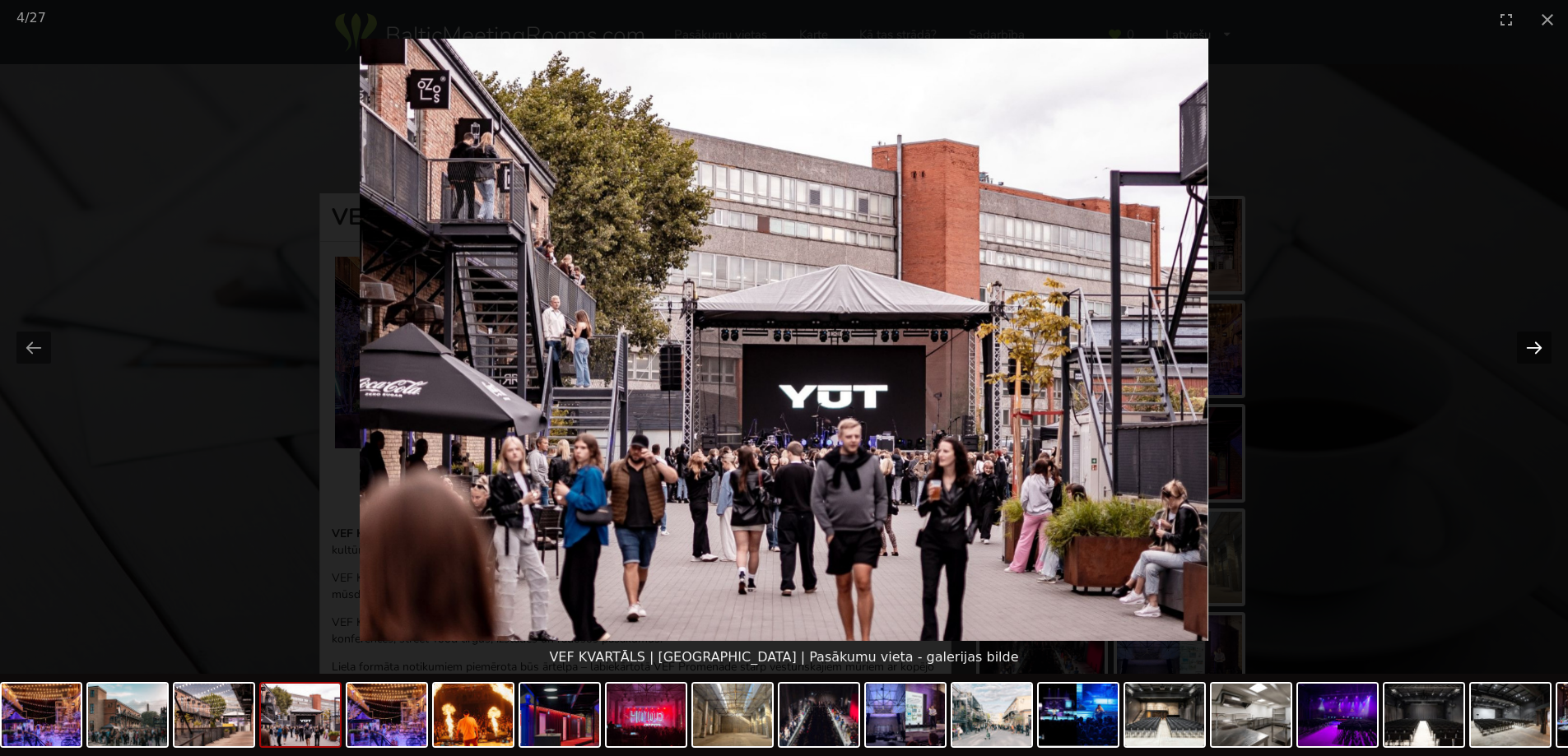
click at [1523, 344] on button "Next slide" at bounding box center [1534, 347] width 34 height 32
